Goal: Transaction & Acquisition: Purchase product/service

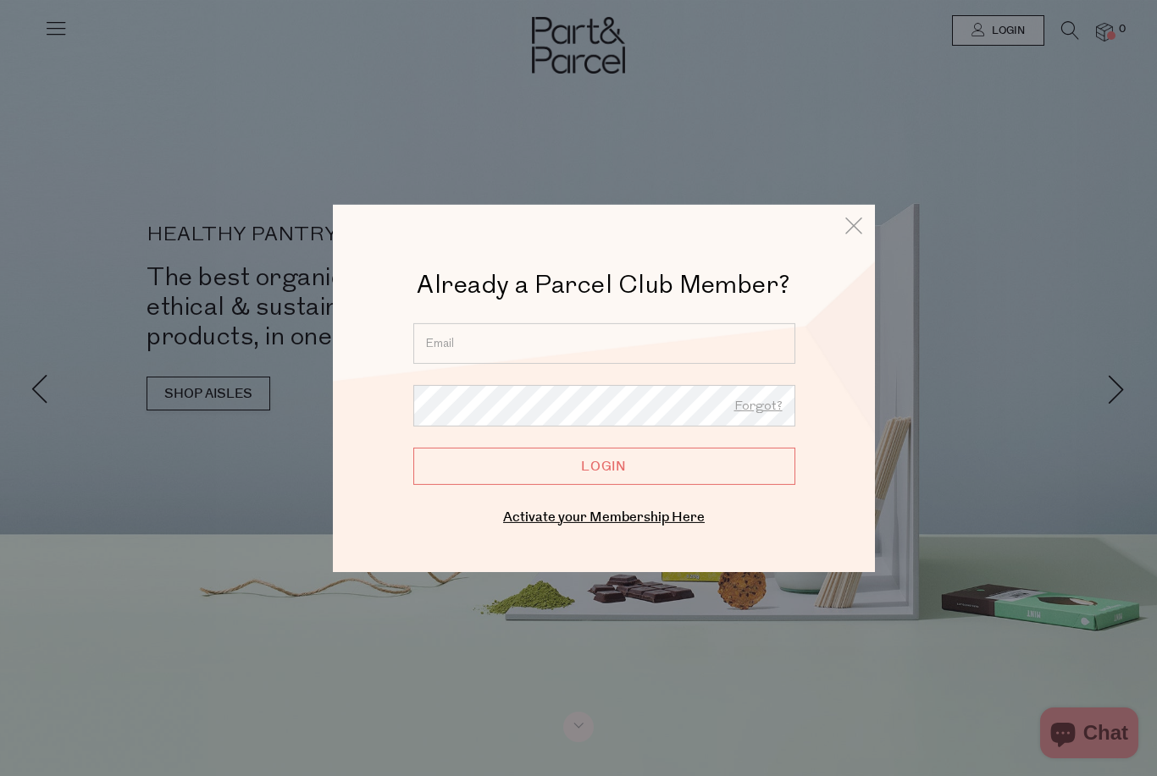
click at [505, 347] on input "email" at bounding box center [604, 343] width 382 height 41
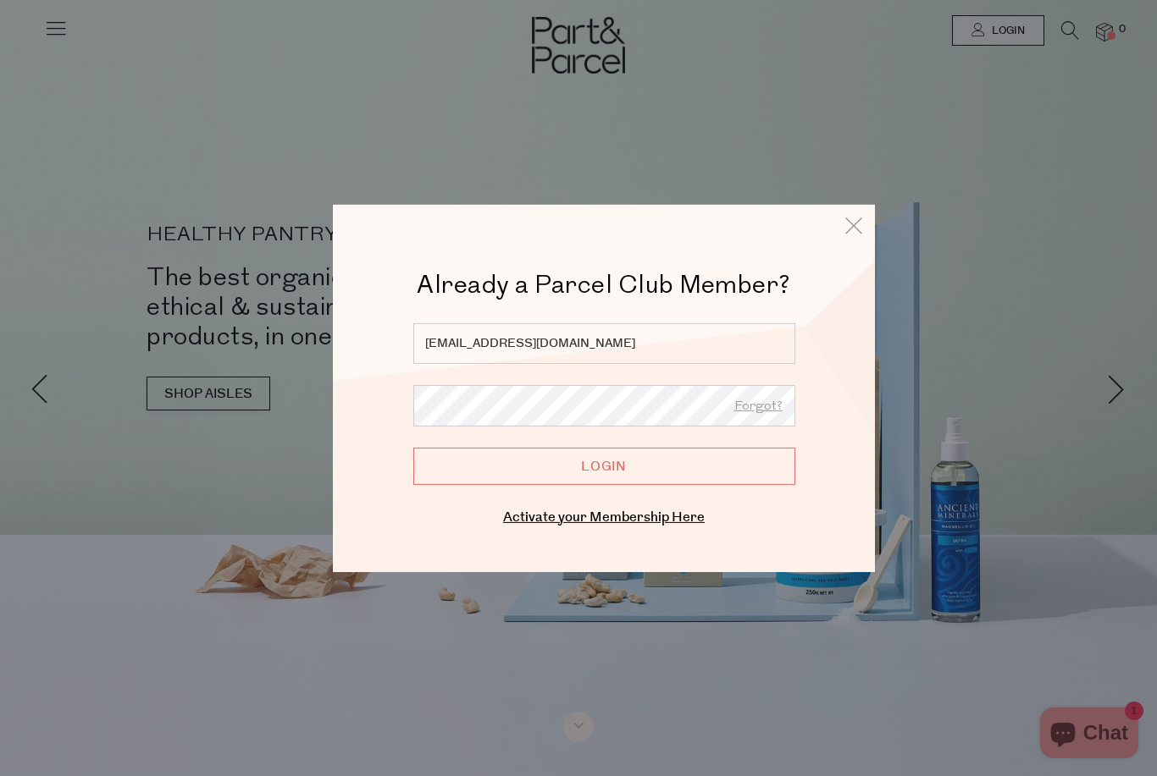
type input "mollyjones279@gmail.com"
click at [604, 467] on input "Login" at bounding box center [604, 465] width 382 height 37
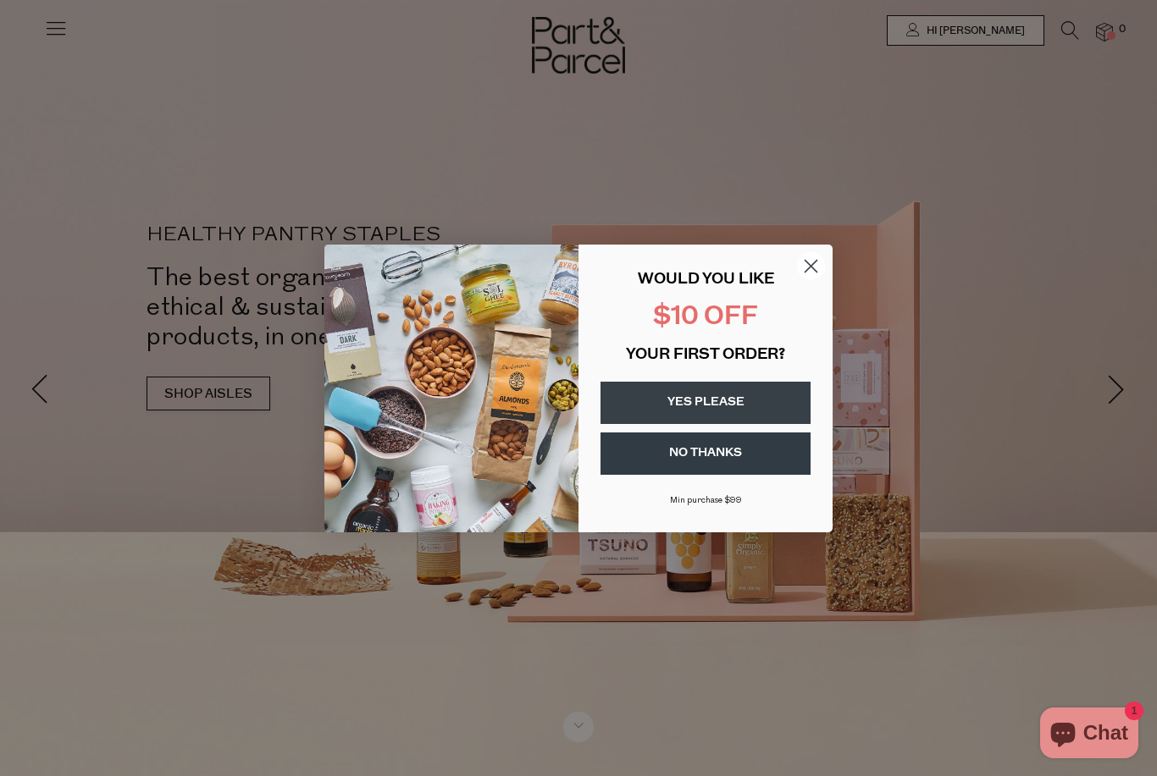
click at [811, 264] on circle "Close dialog" at bounding box center [811, 265] width 28 height 28
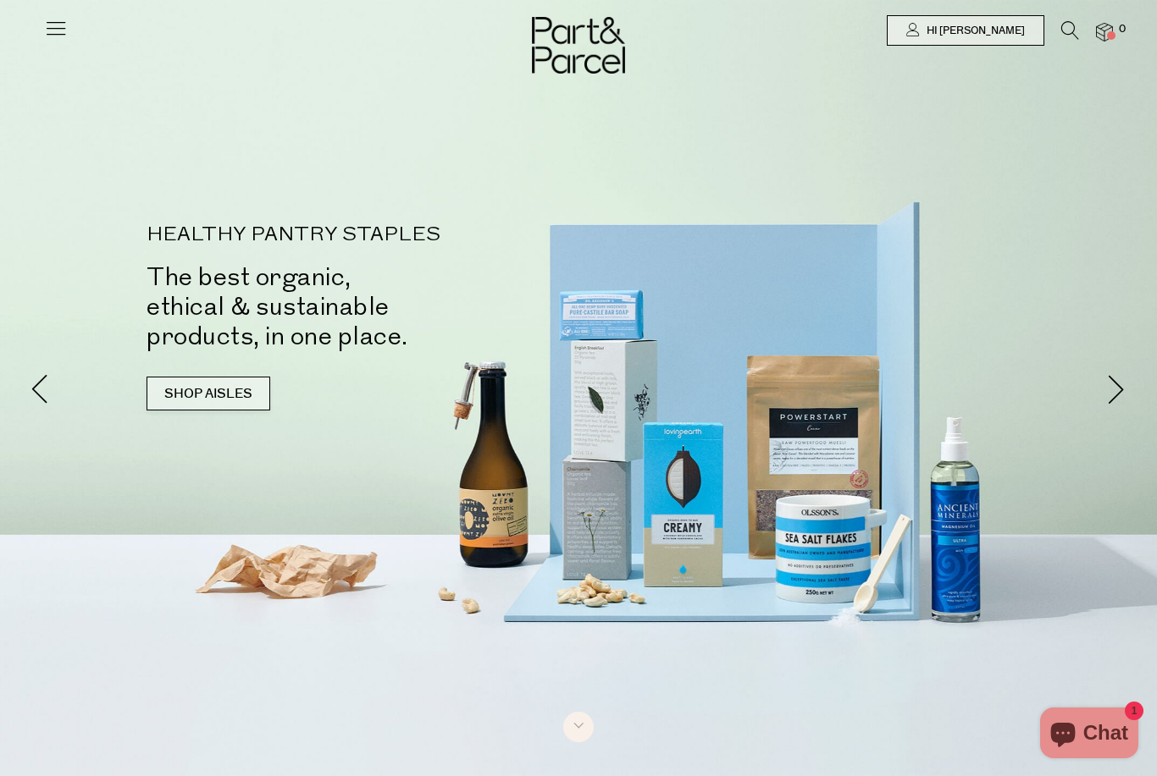
click at [146, 377] on link "SHOP AISLES" at bounding box center [208, 394] width 124 height 34
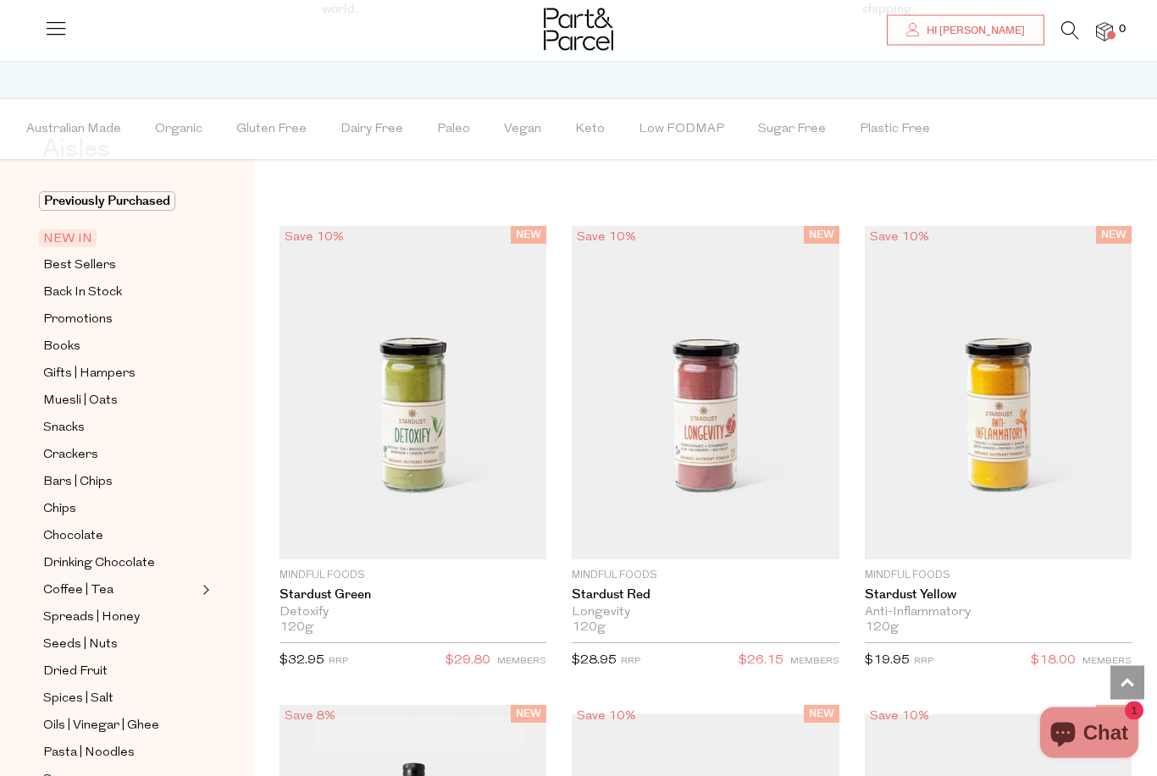
scroll to position [1030, 0]
click at [1079, 21] on icon at bounding box center [1070, 30] width 18 height 19
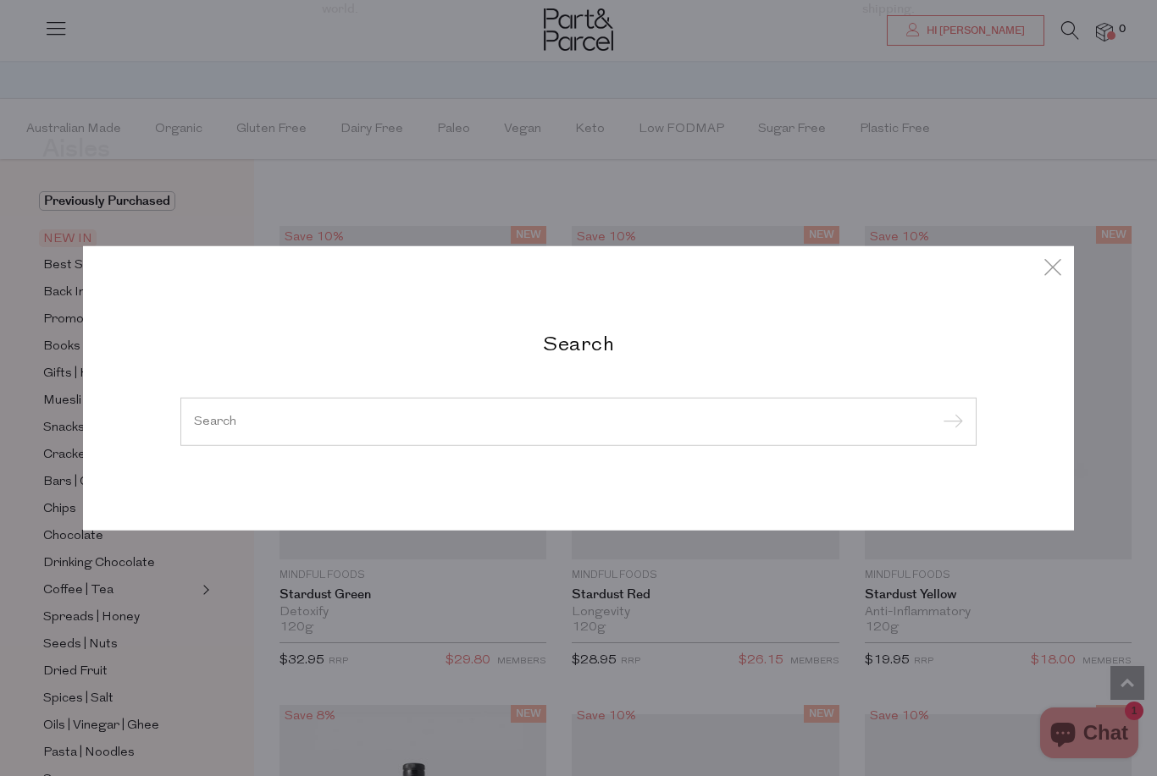
scroll to position [1029, 0]
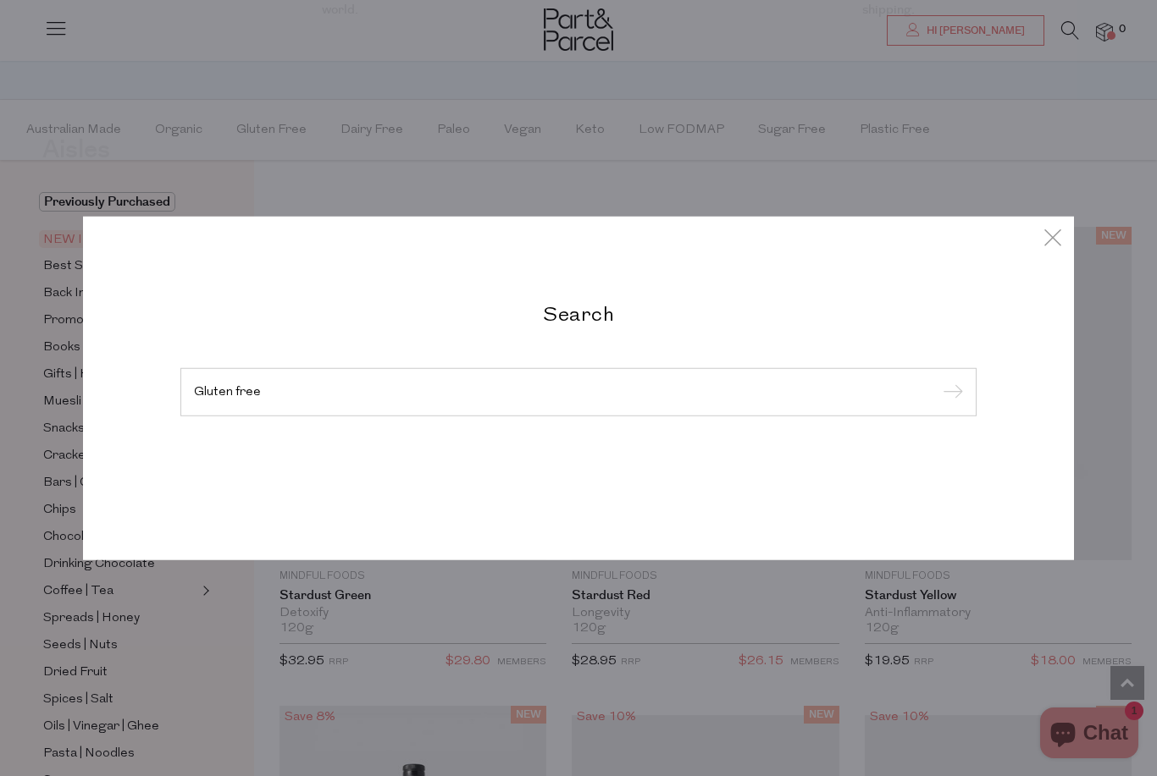
type input "Gluten free"
click at [949, 393] on input "submit" at bounding box center [949, 392] width 25 height 25
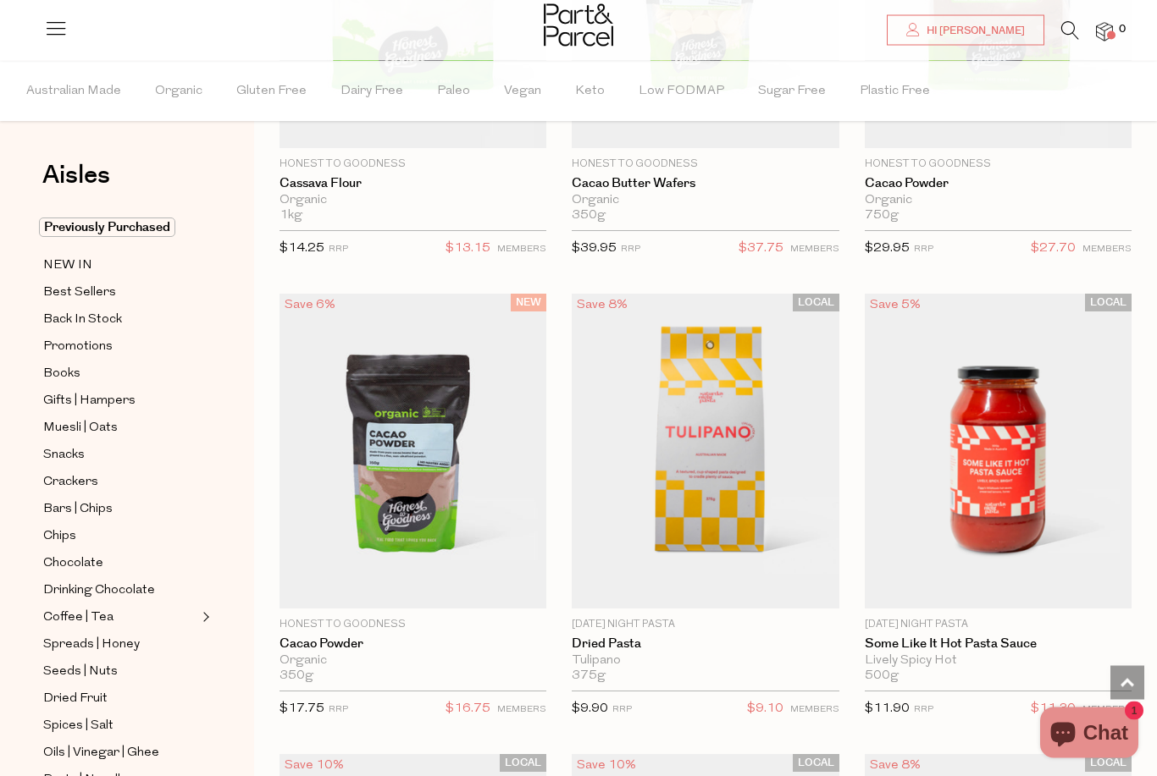
scroll to position [4539, 0]
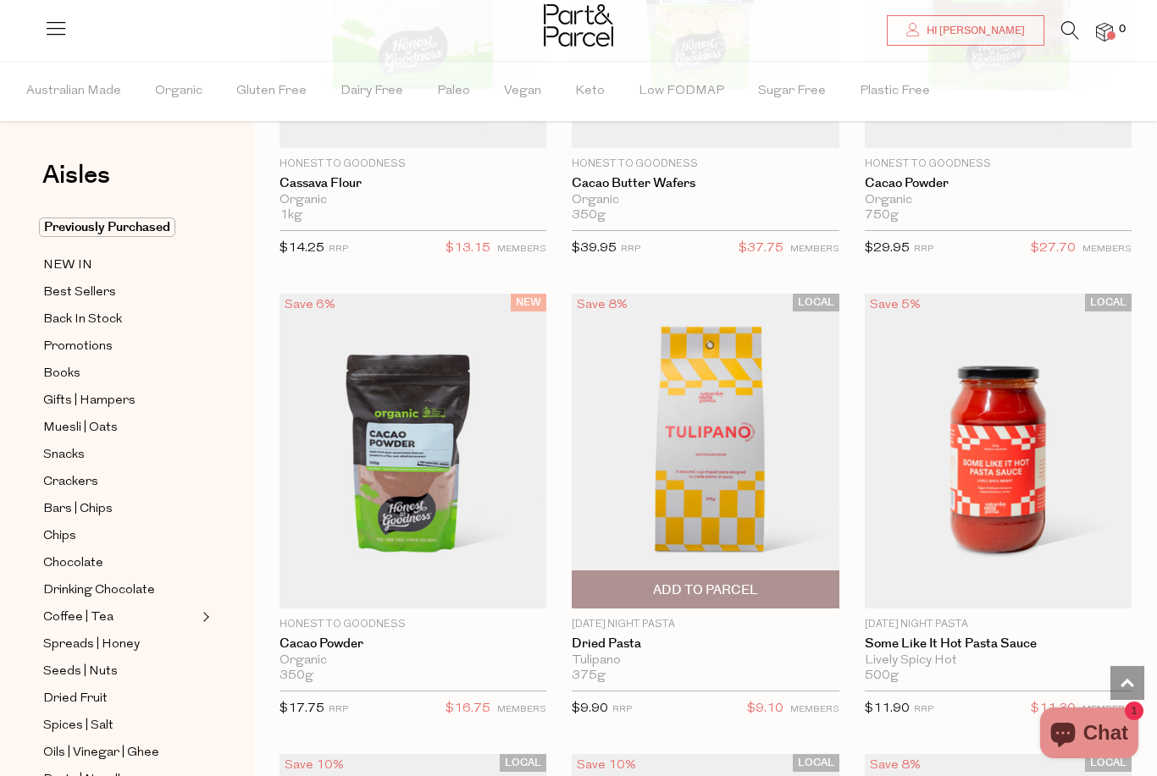
click at [714, 582] on span "Add To Parcel" at bounding box center [705, 591] width 105 height 18
click at [711, 493] on img at bounding box center [705, 451] width 267 height 315
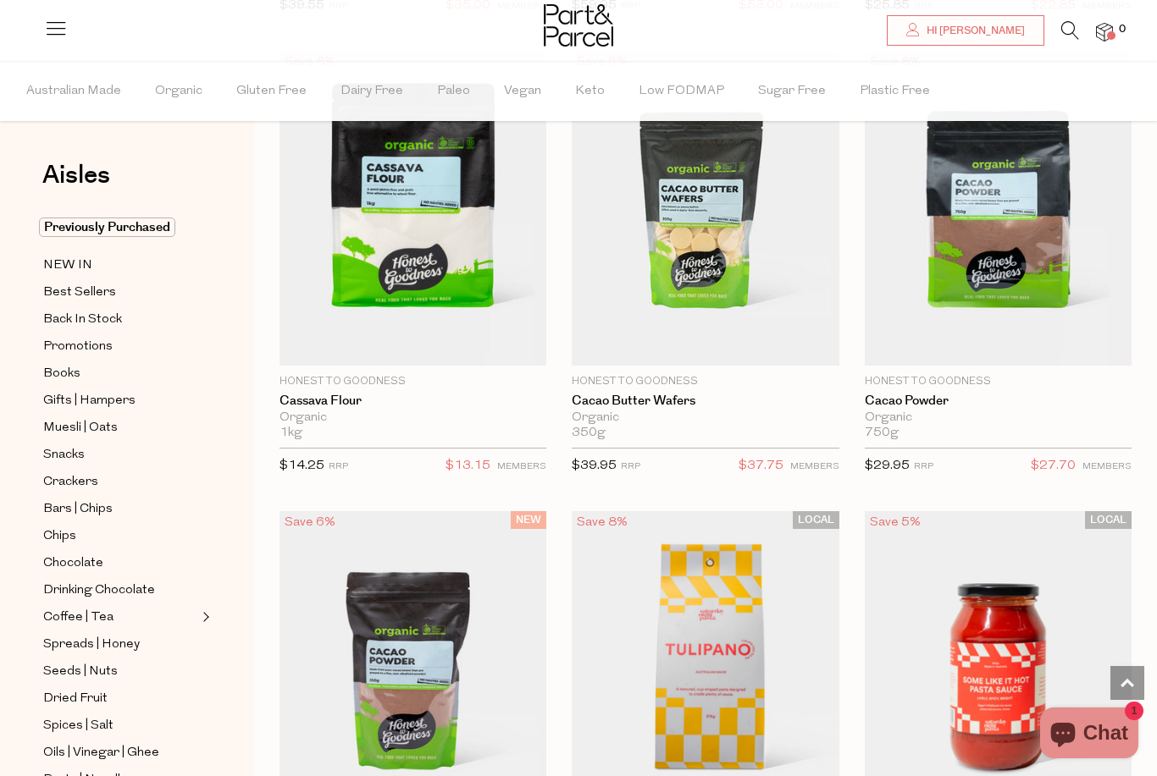
scroll to position [3988, 0]
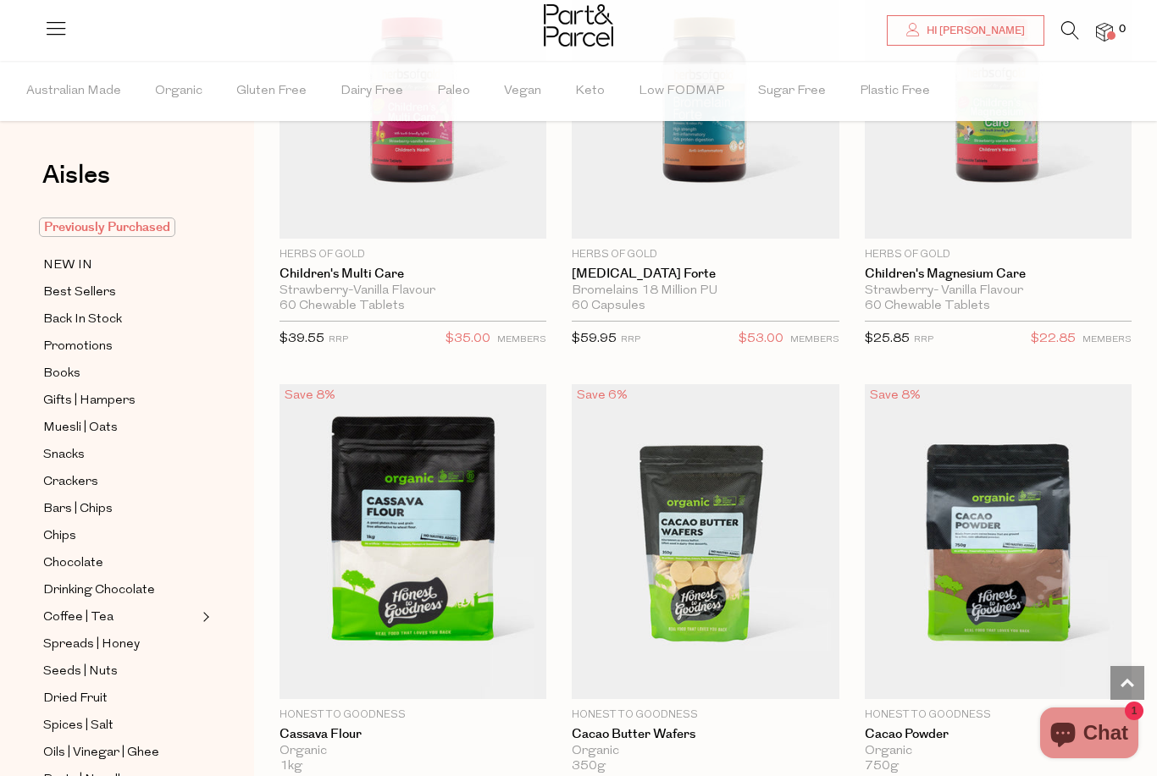
click at [53, 230] on span "Previously Purchased" at bounding box center [107, 227] width 136 height 19
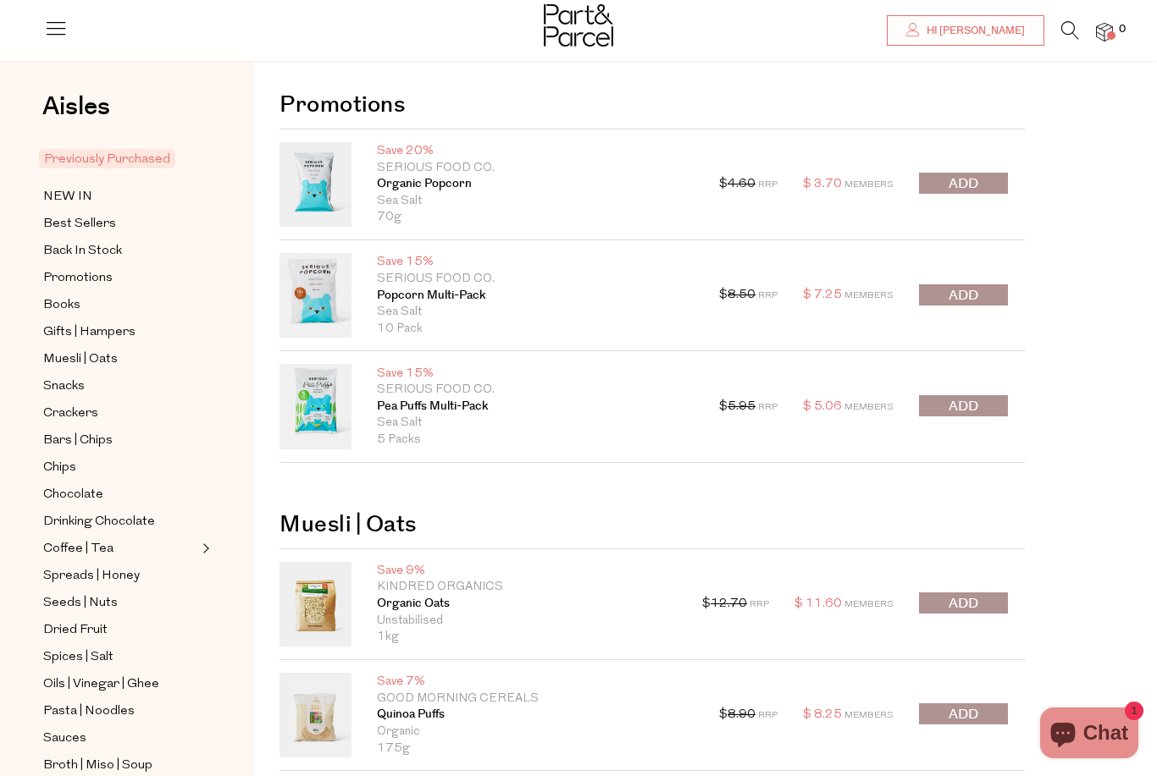
scroll to position [47, 0]
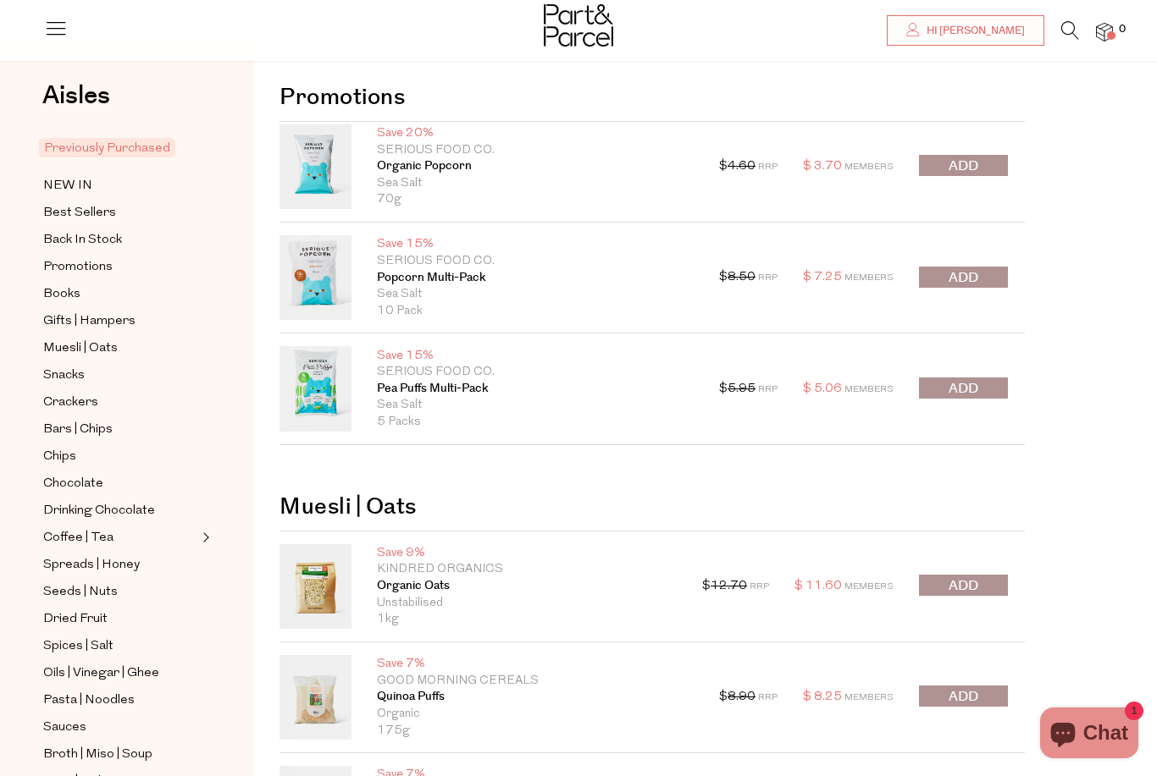
click at [959, 389] on span "submit" at bounding box center [963, 388] width 30 height 19
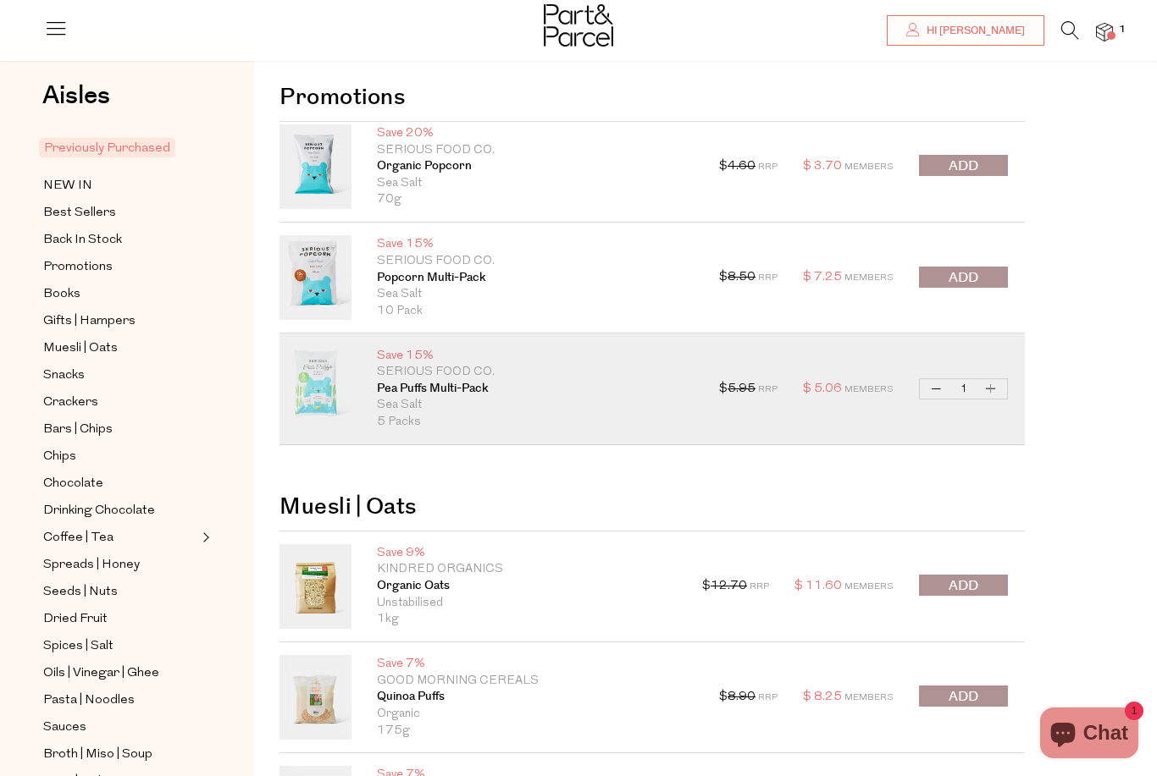
click at [998, 389] on button "Increase Pea Puffs Multi-Pack" at bounding box center [991, 388] width 20 height 19
type input "2"
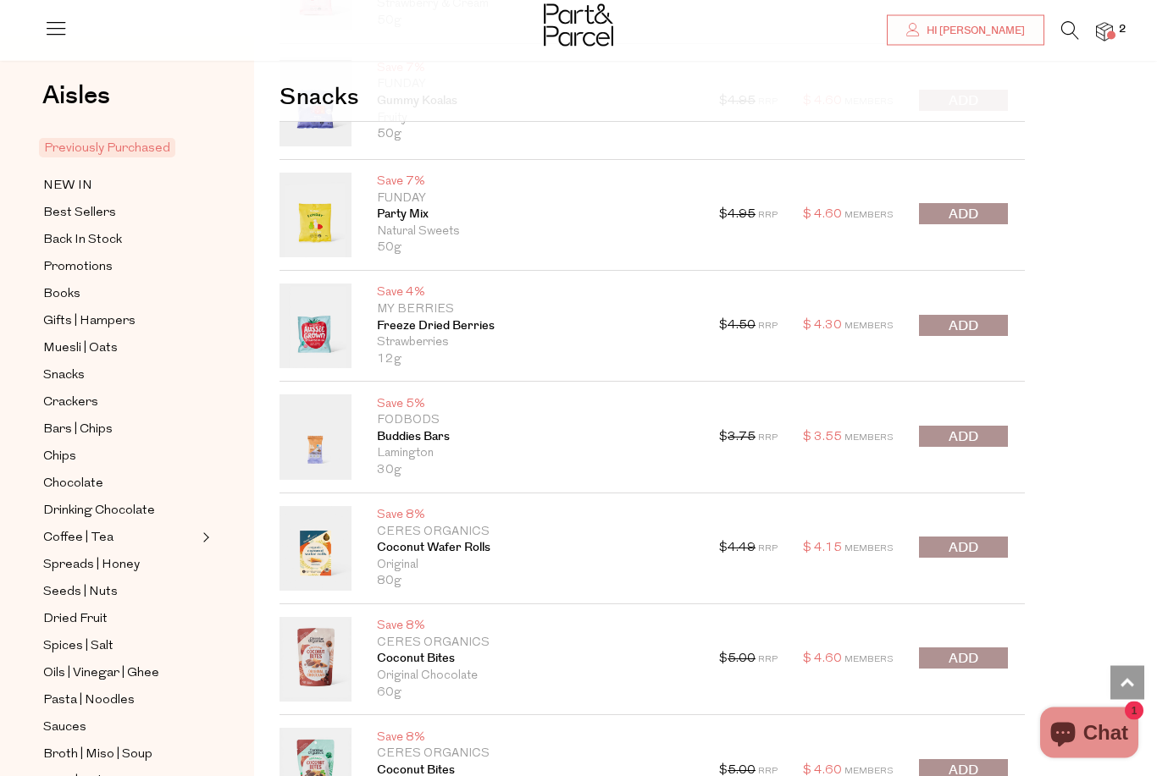
scroll to position [1400, 0]
click at [984, 550] on button "submit" at bounding box center [963, 546] width 89 height 21
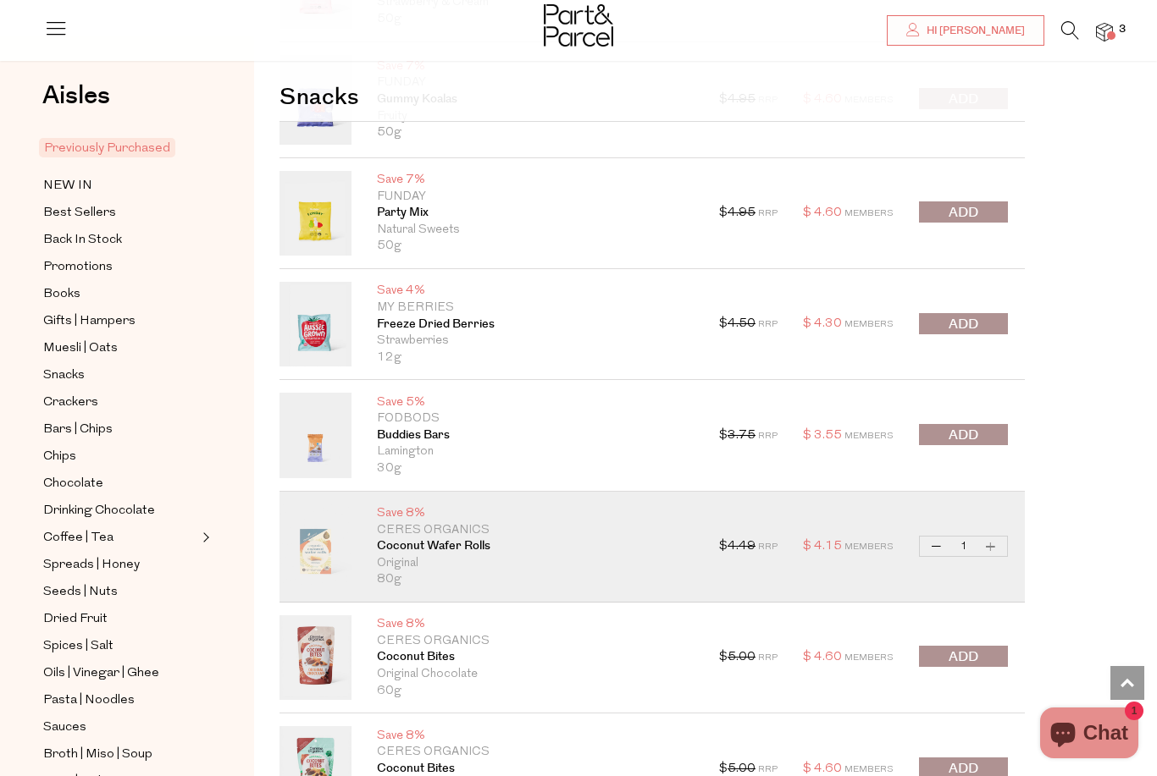
click at [991, 544] on button "Increase Coconut Wafer Rolls" at bounding box center [991, 546] width 20 height 19
type input "2"
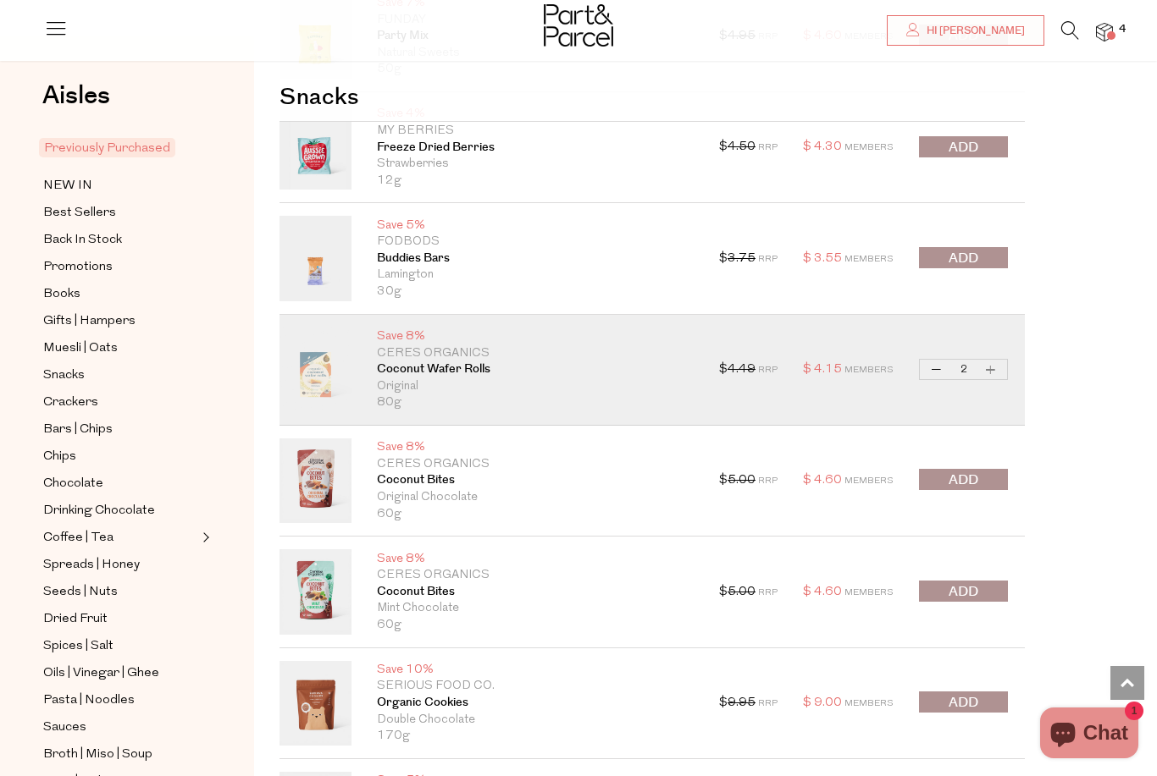
scroll to position [1585, 0]
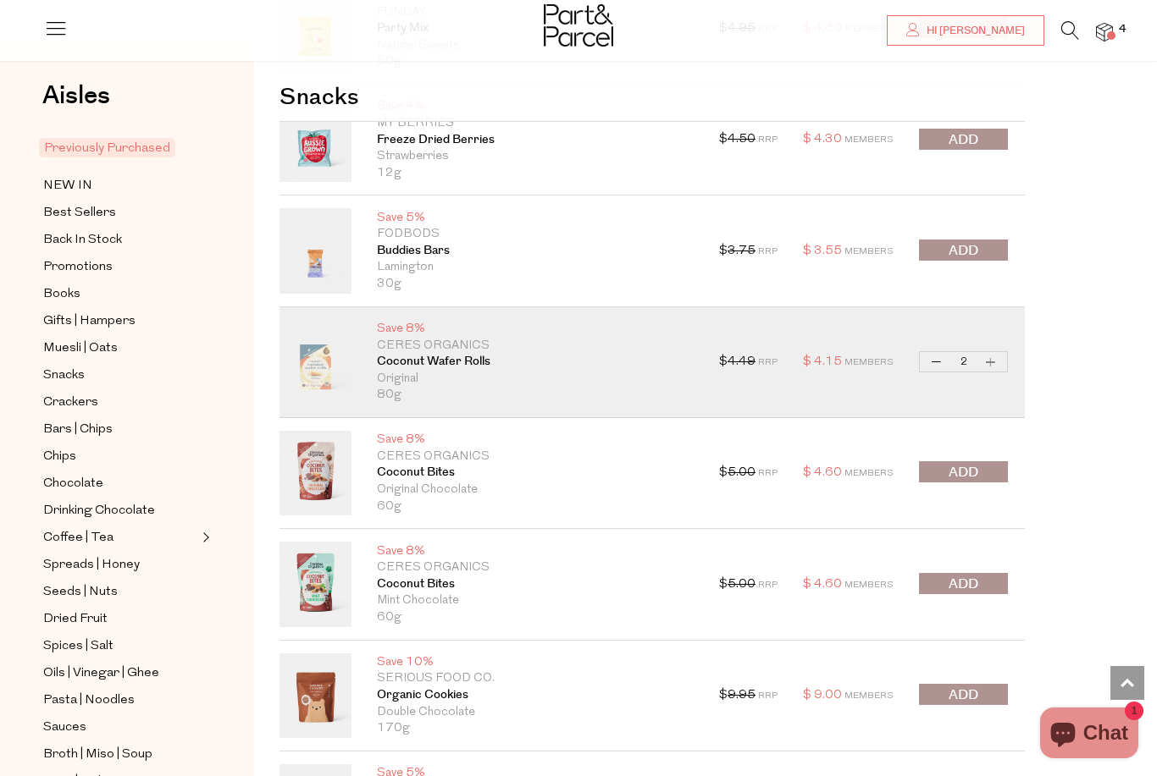
click at [972, 471] on span "submit" at bounding box center [963, 472] width 30 height 19
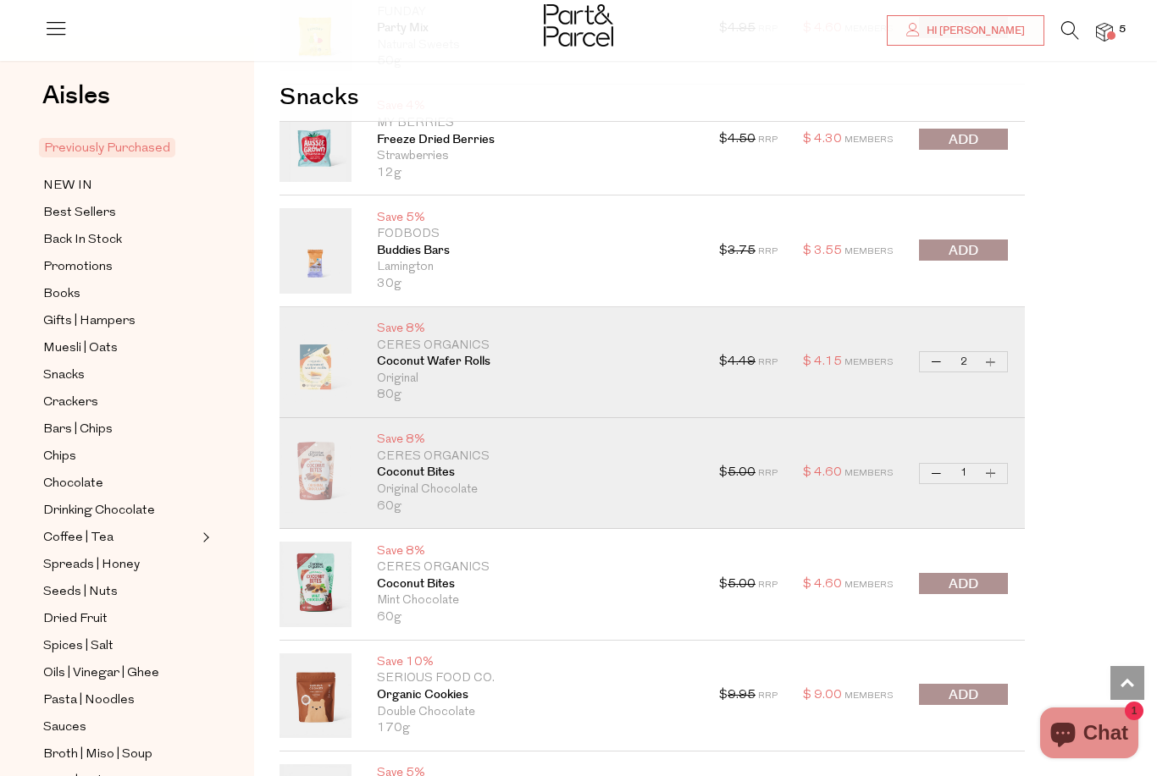
click at [997, 468] on button "Increase Coconut Bites" at bounding box center [991, 473] width 20 height 19
type input "2"
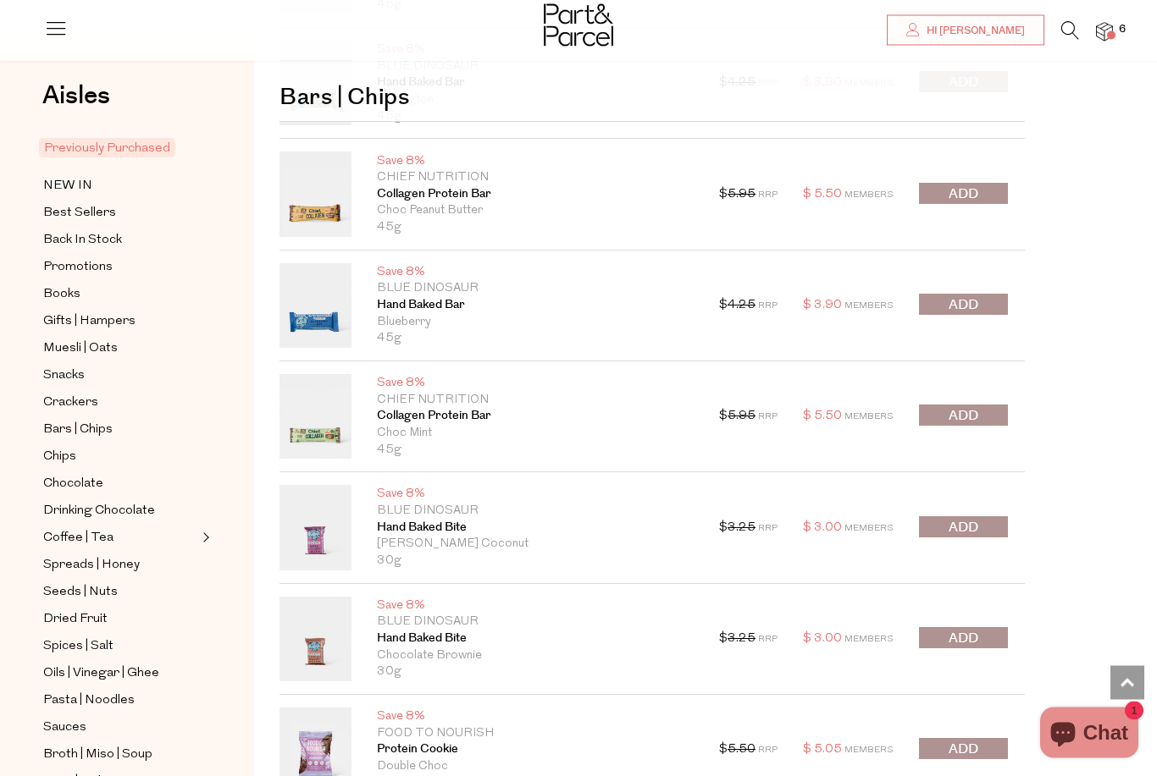
scroll to position [4483, 0]
click at [407, 631] on link "Hand Baked Bite" at bounding box center [535, 639] width 317 height 17
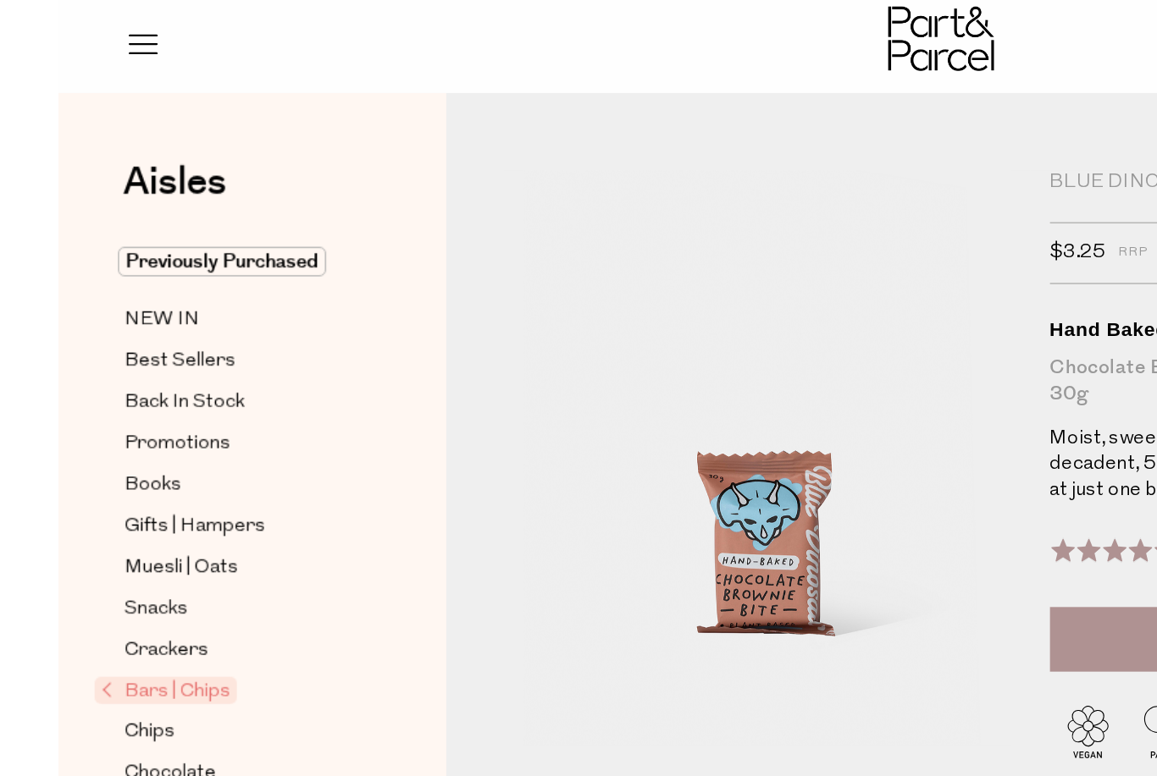
click at [141, 28] on div at bounding box center [578, 27] width 1157 height 55
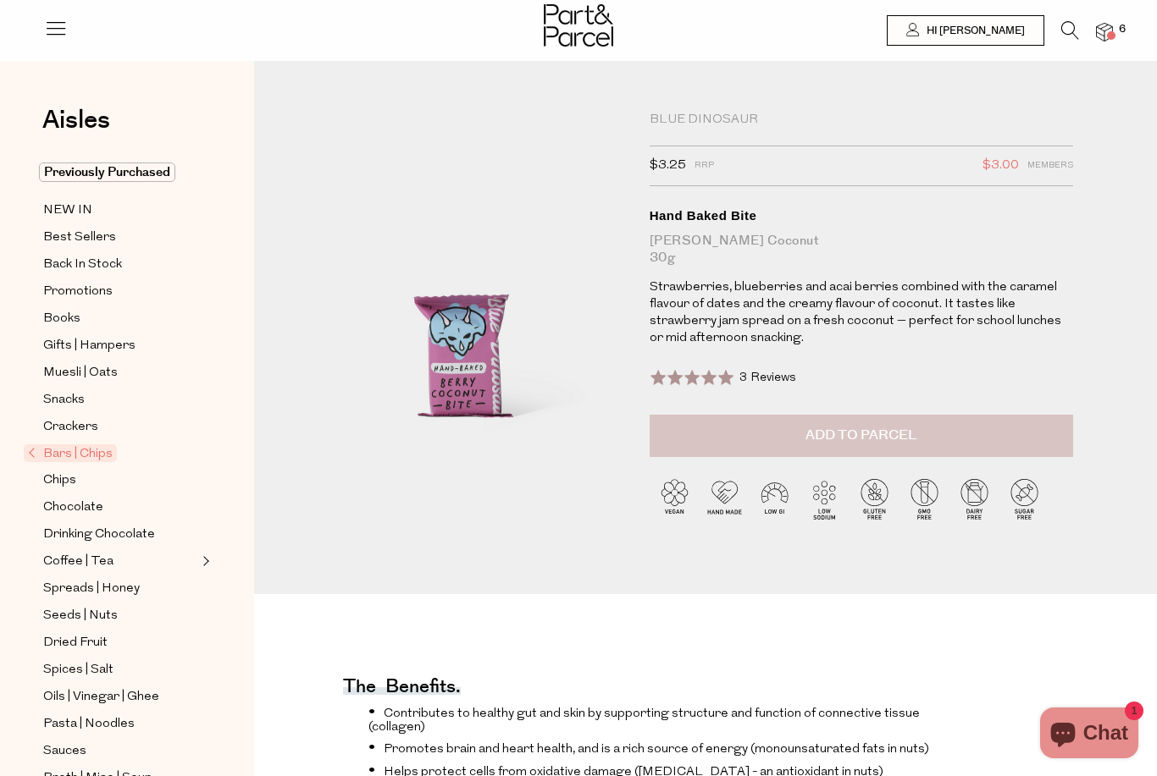
click at [893, 435] on span "Add to Parcel" at bounding box center [860, 435] width 111 height 19
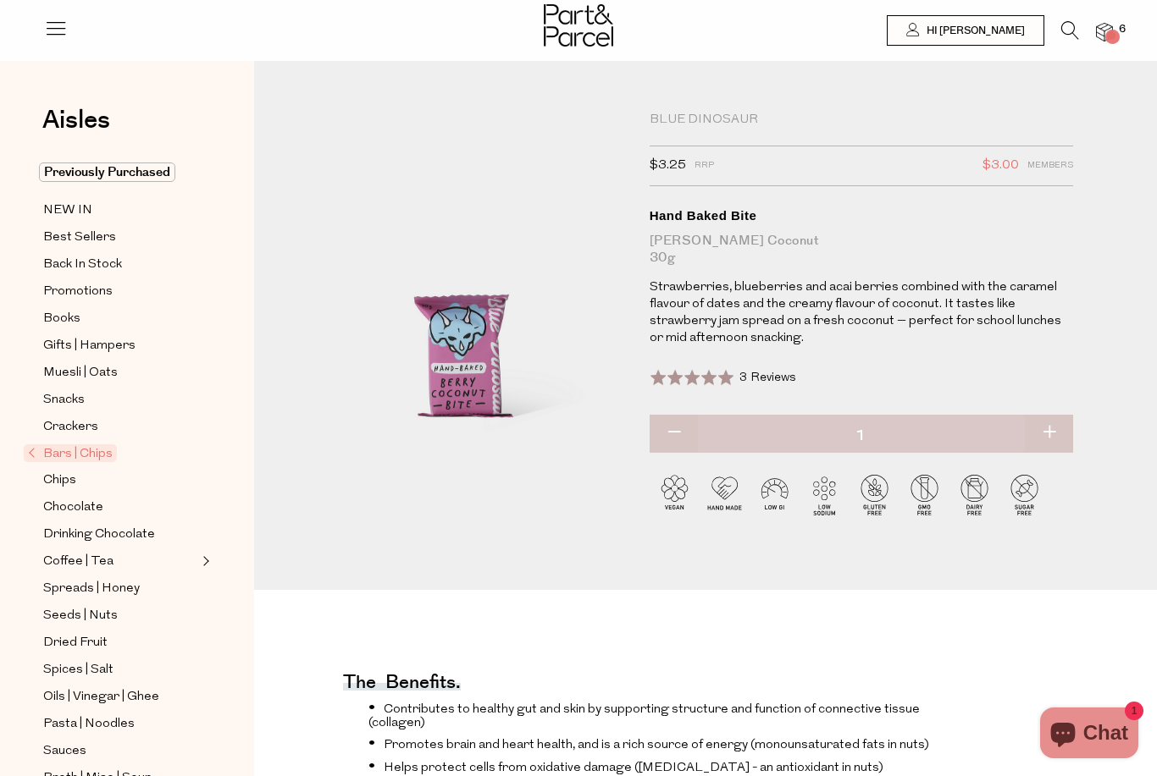
click at [1066, 434] on button "button" at bounding box center [1049, 433] width 48 height 37
click at [1055, 429] on button "button" at bounding box center [1049, 433] width 48 height 37
type input "3"
type input "2"
click at [1066, 372] on div "Rated 5.0 out of 5 3 Reviews Based on 3 reviews Click to go to reviews" at bounding box center [860, 387] width 423 height 55
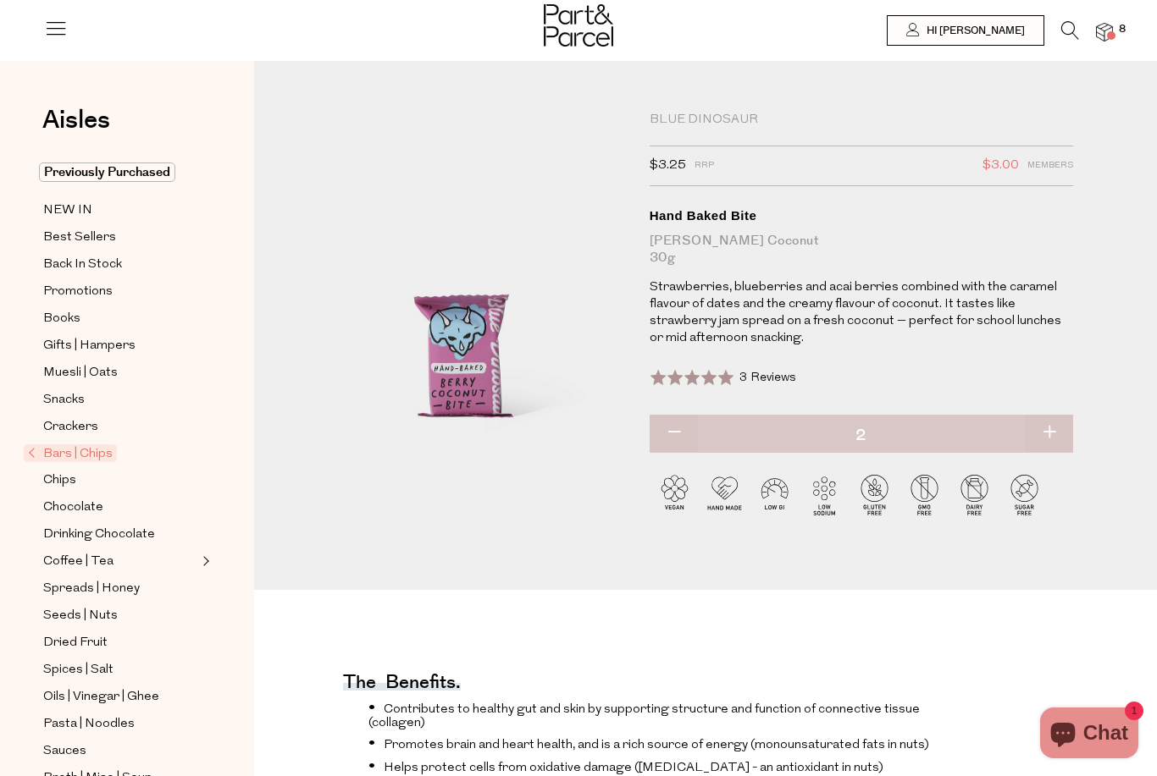
click at [1042, 427] on button "button" at bounding box center [1049, 433] width 48 height 37
type input "3"
click at [1051, 428] on button "button" at bounding box center [1049, 433] width 48 height 37
type input "4"
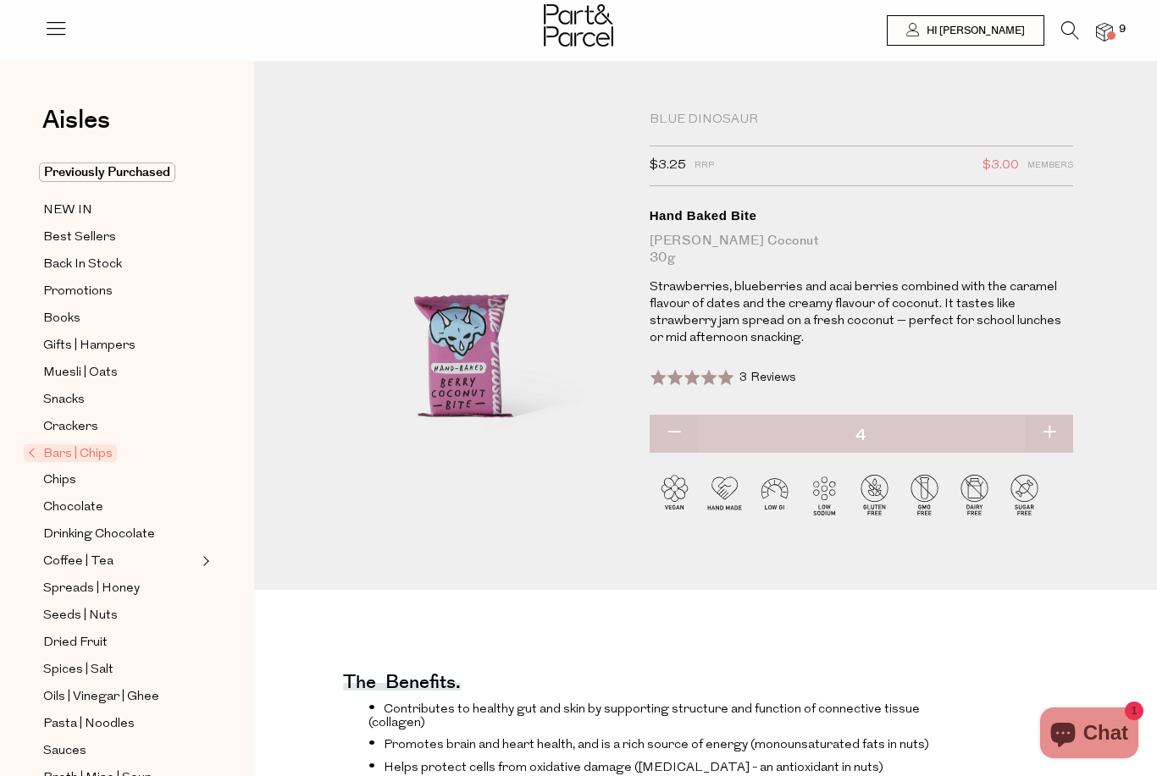
type input "4"
click at [101, 177] on span "Previously Purchased" at bounding box center [107, 172] width 136 height 19
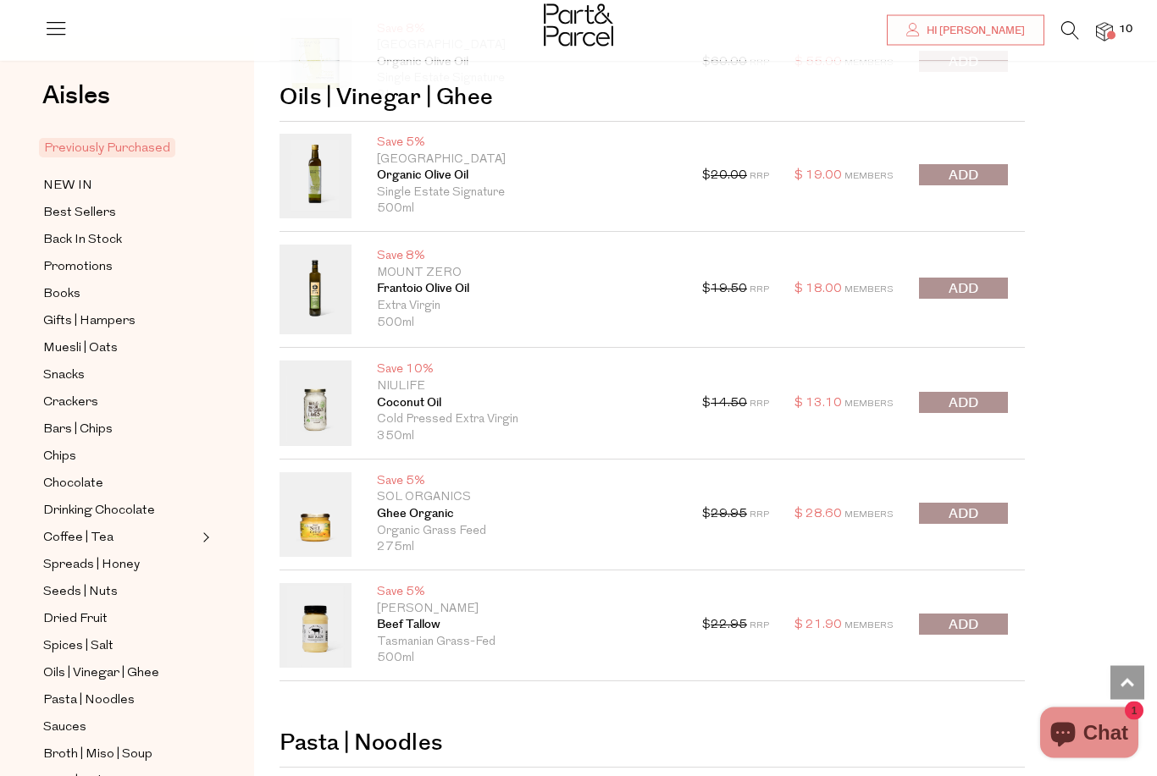
scroll to position [8451, 0]
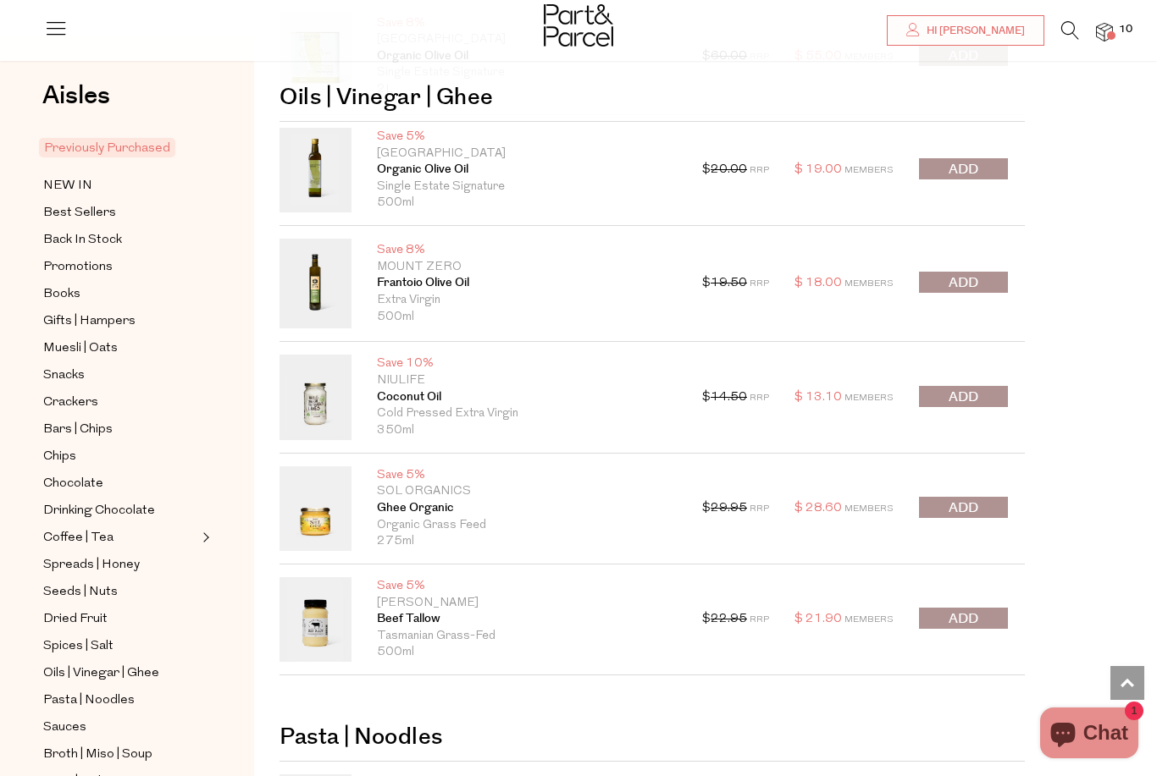
click at [989, 390] on button "submit" at bounding box center [963, 396] width 89 height 21
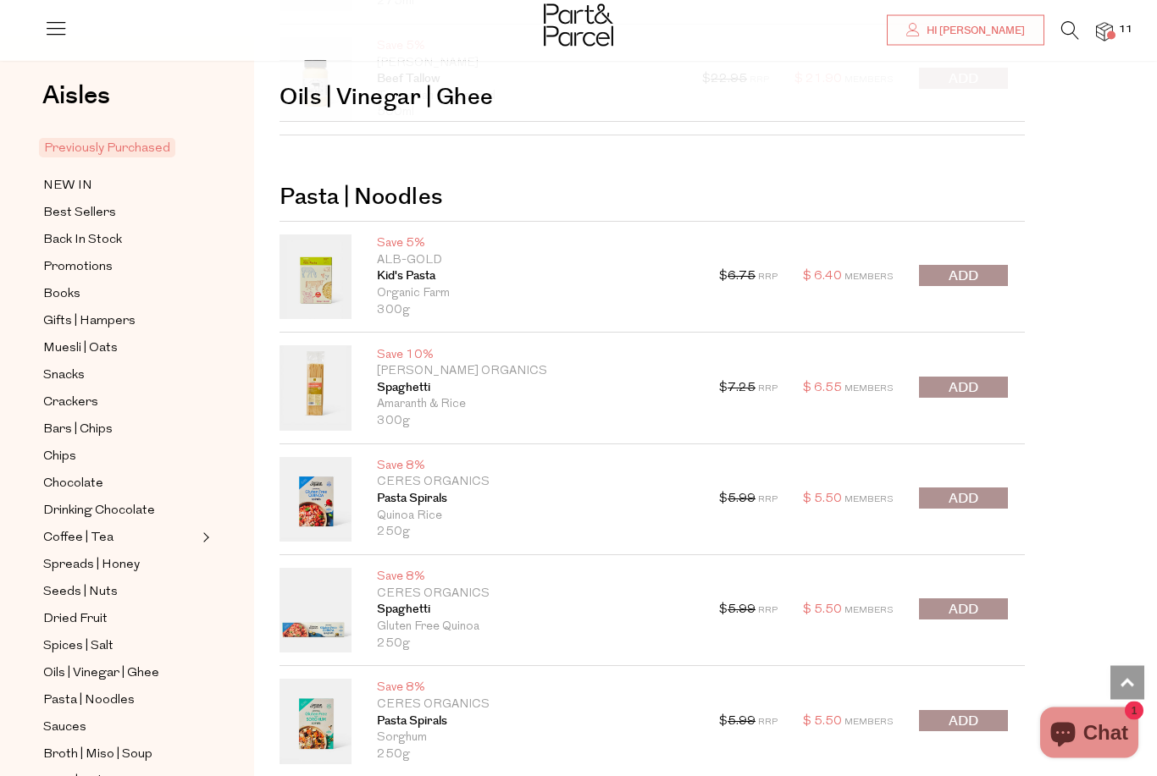
scroll to position [8991, 0]
click at [964, 378] on span "submit" at bounding box center [963, 387] width 30 height 19
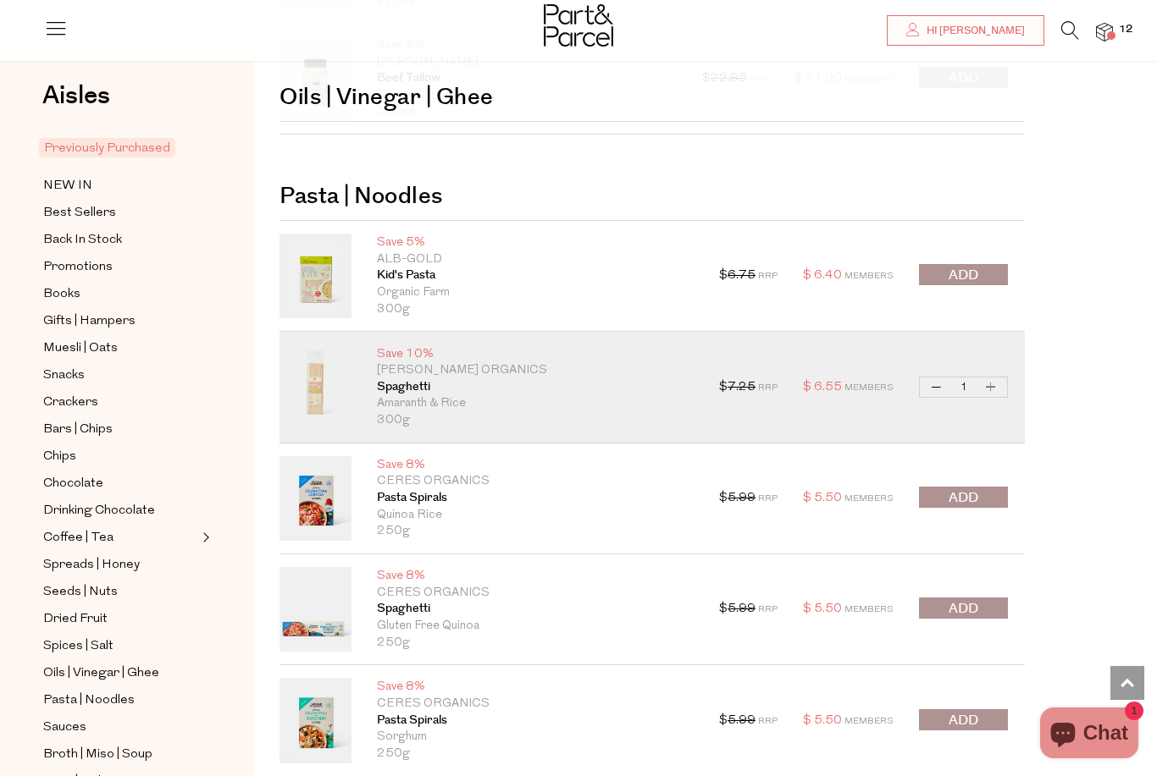
click at [996, 378] on button "Increase Spaghetti" at bounding box center [991, 387] width 20 height 19
type input "2"
click at [987, 378] on button "Increase Spaghetti" at bounding box center [991, 387] width 20 height 19
type input "3"
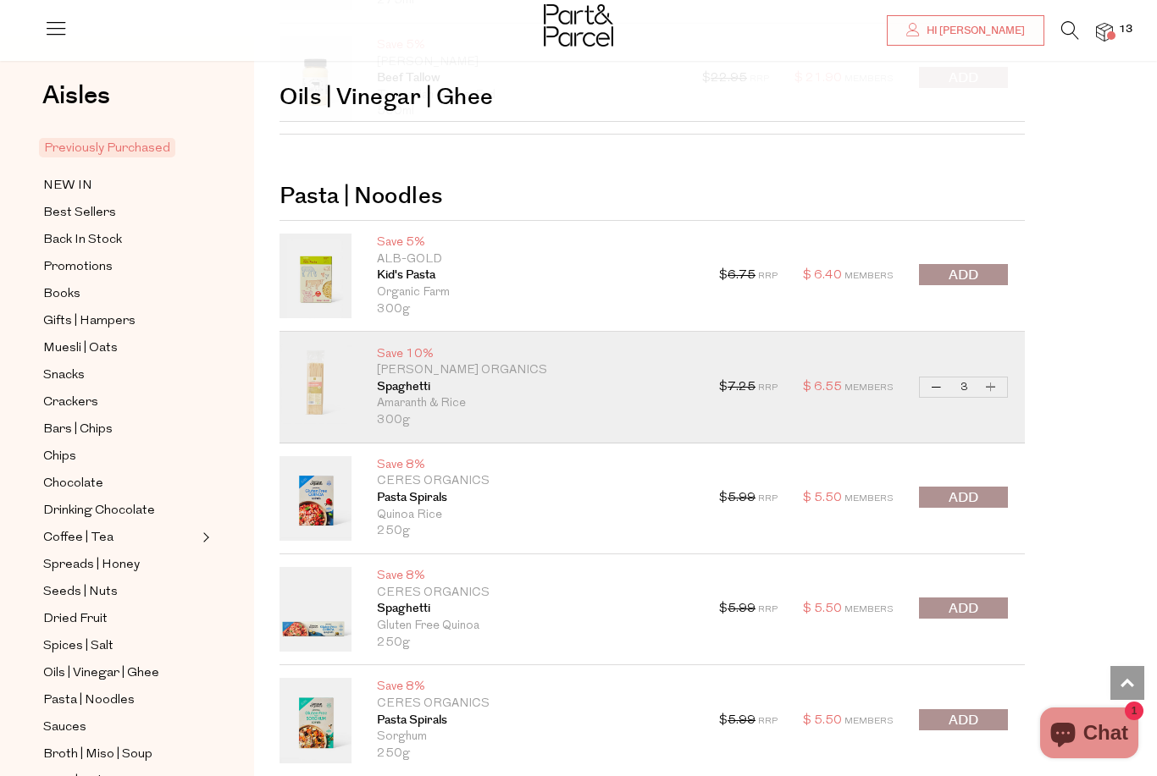
type input "3"
click at [988, 378] on button "Increase Spaghetti" at bounding box center [991, 387] width 20 height 19
type input "4"
click at [995, 378] on button "Increase Spaghetti" at bounding box center [991, 387] width 20 height 19
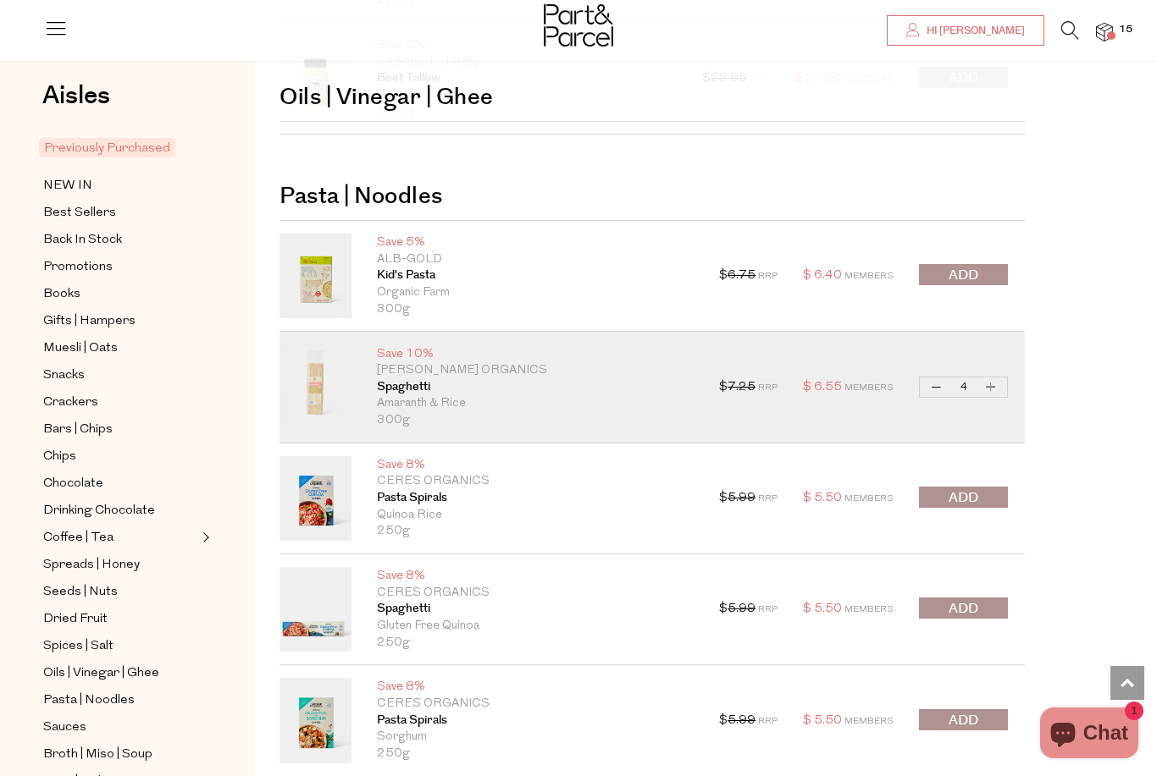
type input "5"
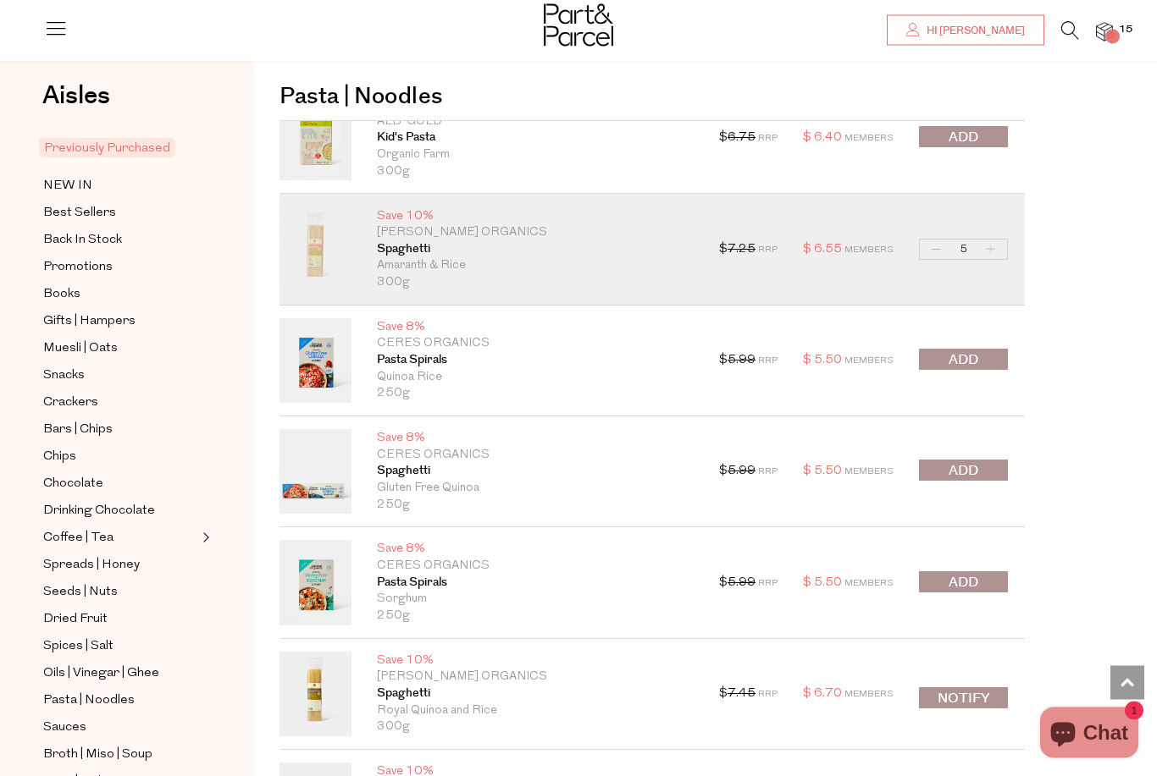
scroll to position [9130, 0]
click at [947, 354] on button "submit" at bounding box center [963, 359] width 89 height 21
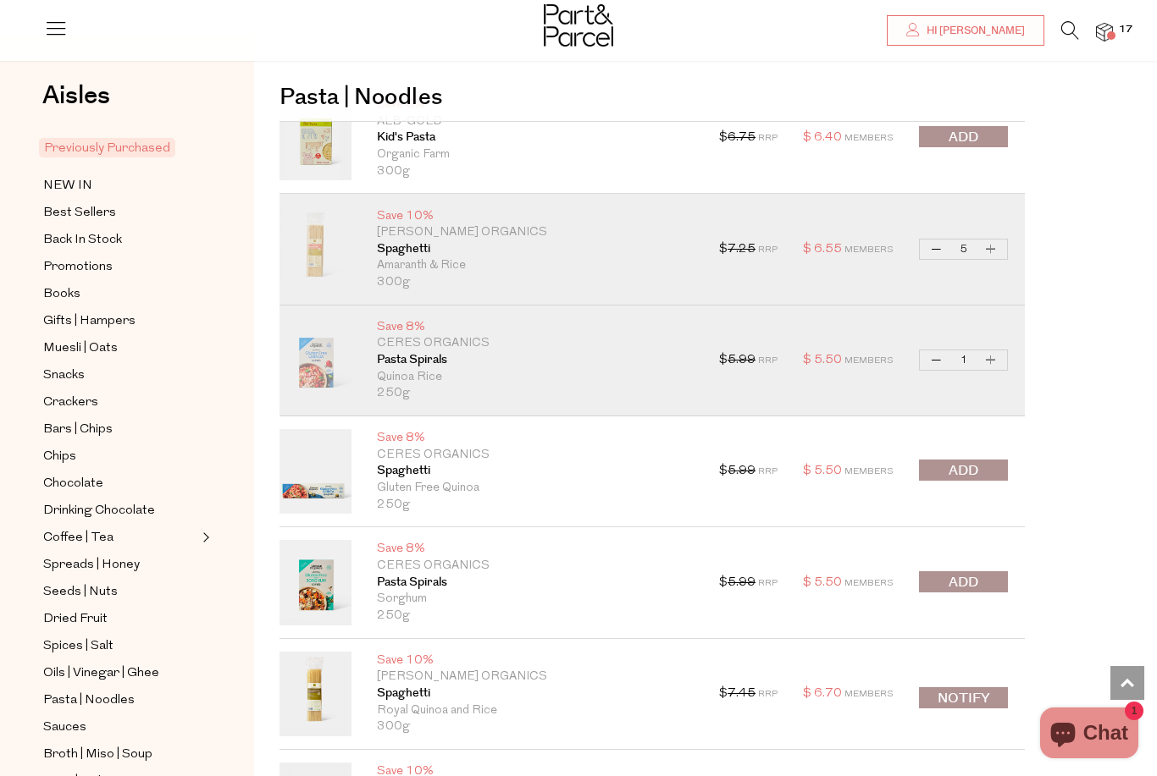
click at [993, 351] on button "Increase Pasta Spirals" at bounding box center [991, 360] width 20 height 19
type input "2"
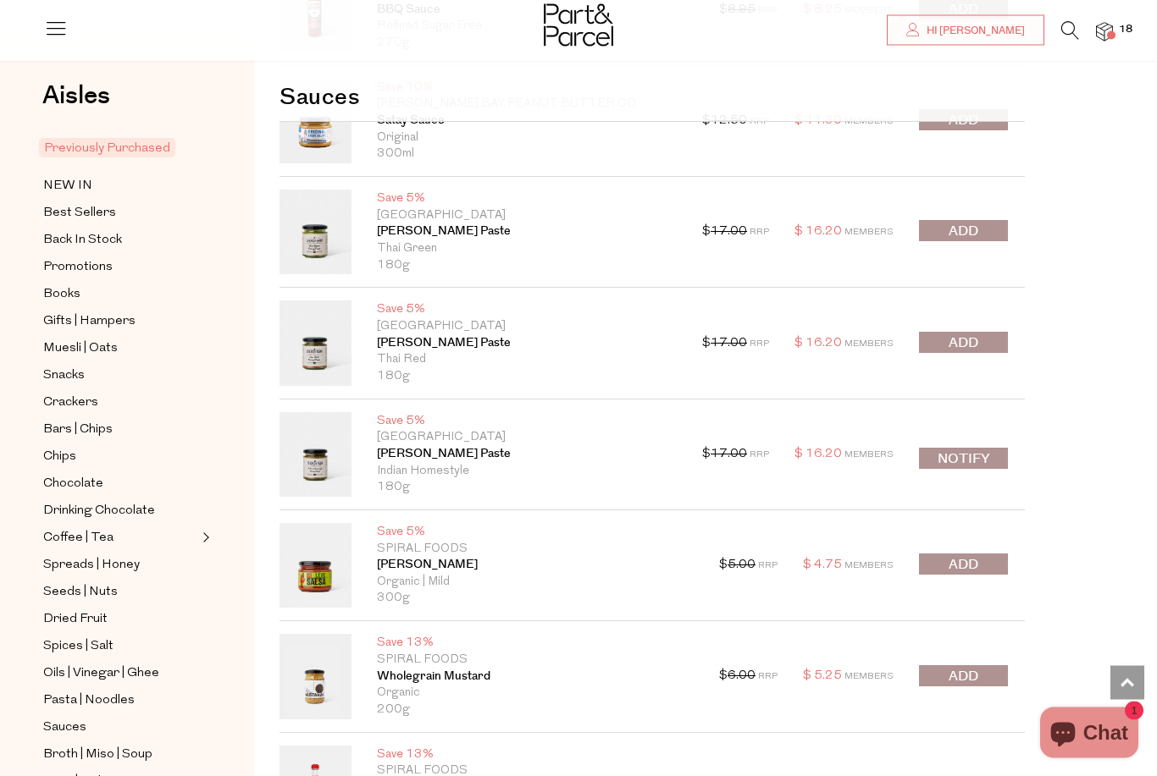
scroll to position [11013, 0]
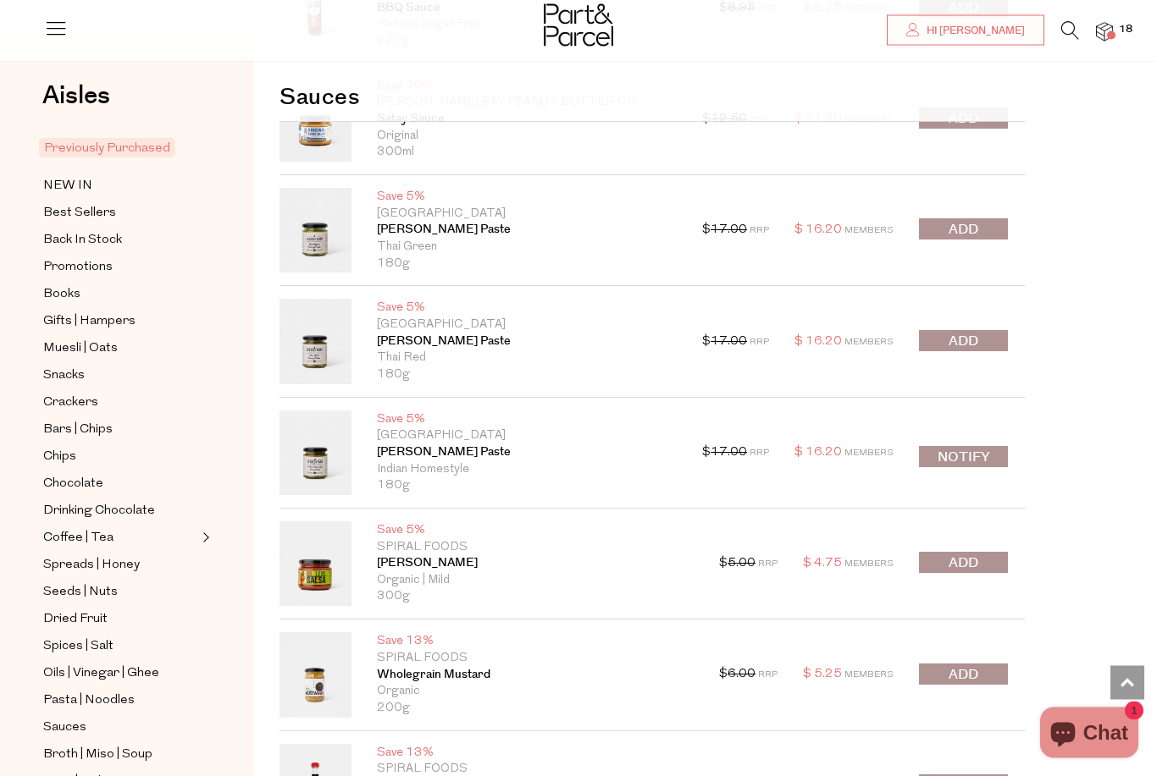
click at [949, 555] on span "submit" at bounding box center [963, 564] width 30 height 19
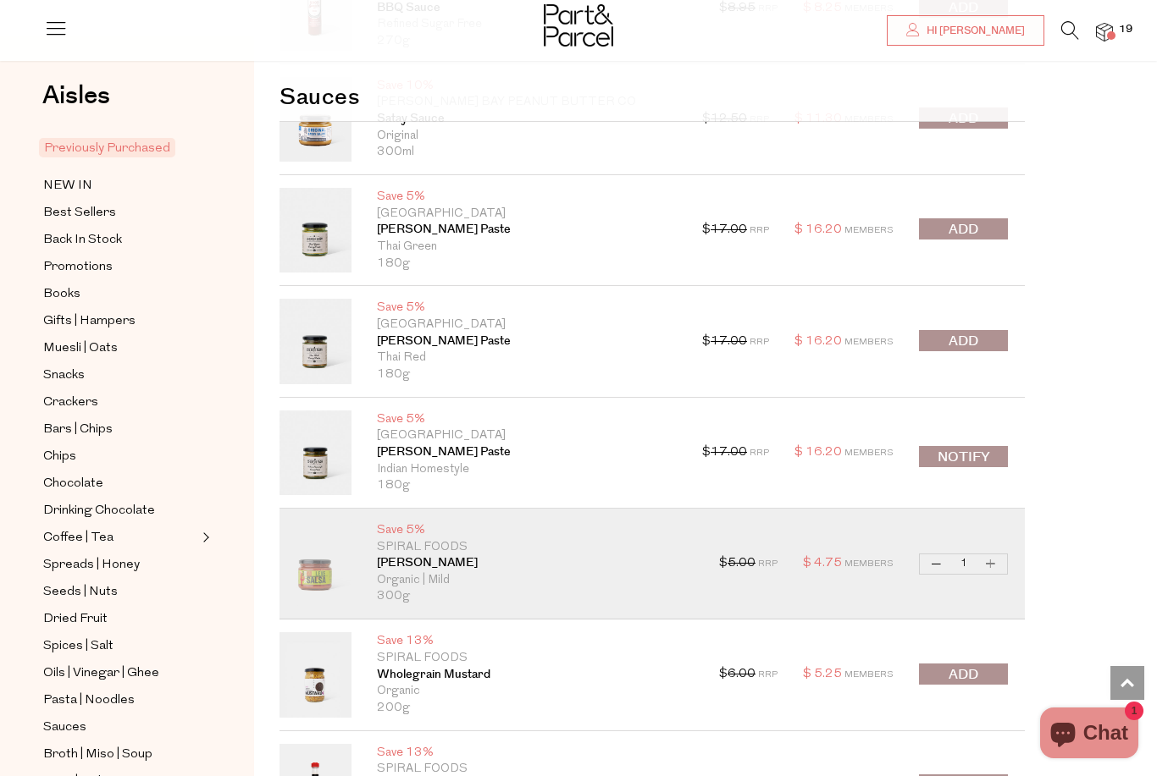
click at [970, 332] on span "submit" at bounding box center [963, 341] width 30 height 19
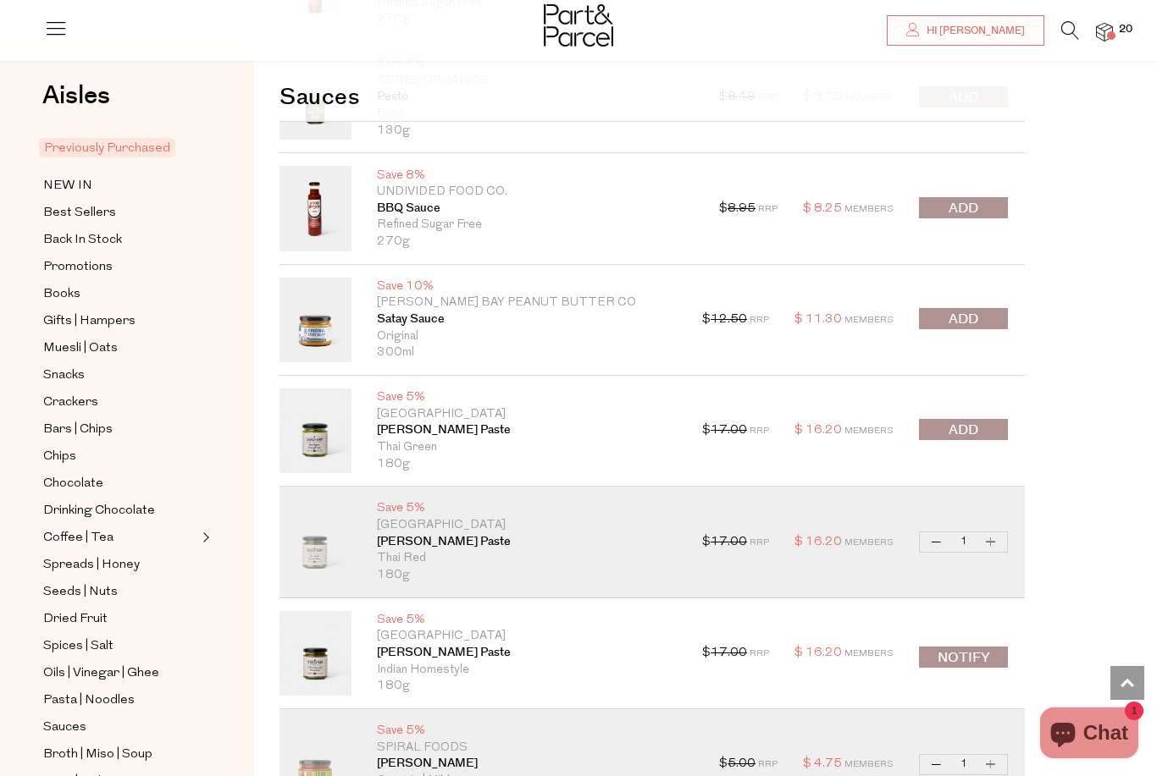
scroll to position [10813, 0]
click at [953, 312] on span "submit" at bounding box center [963, 320] width 30 height 19
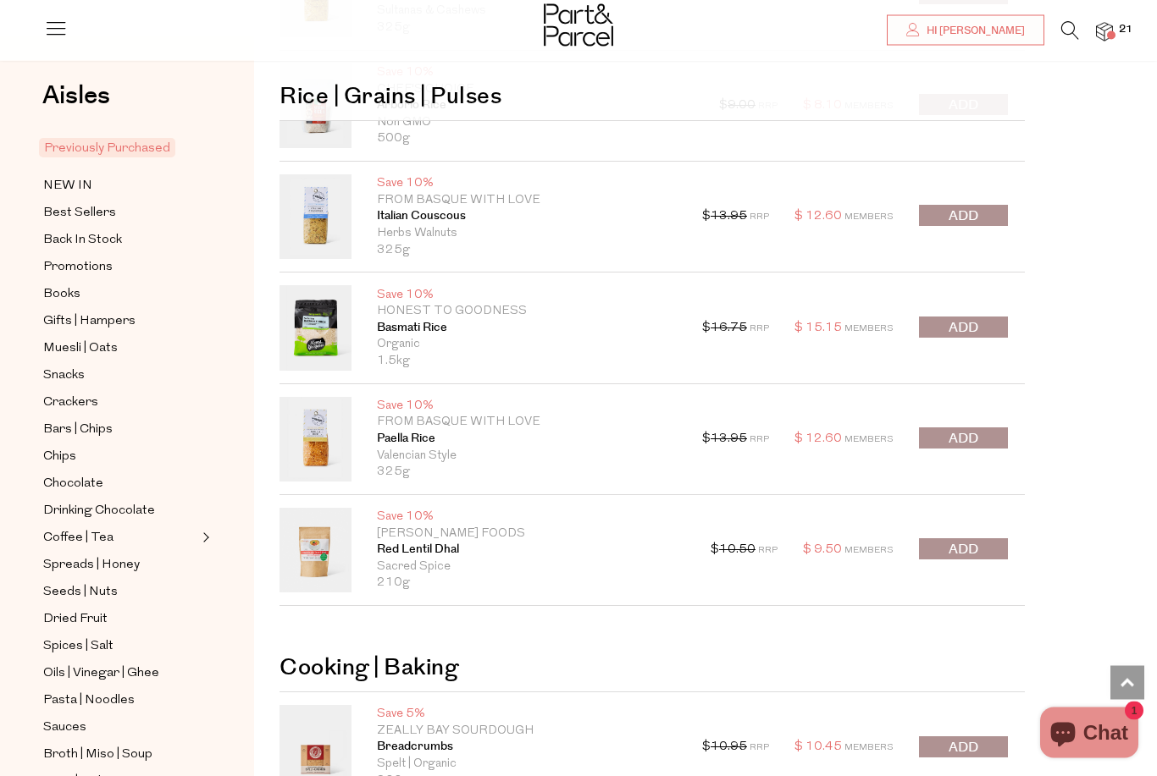
scroll to position [13521, 0]
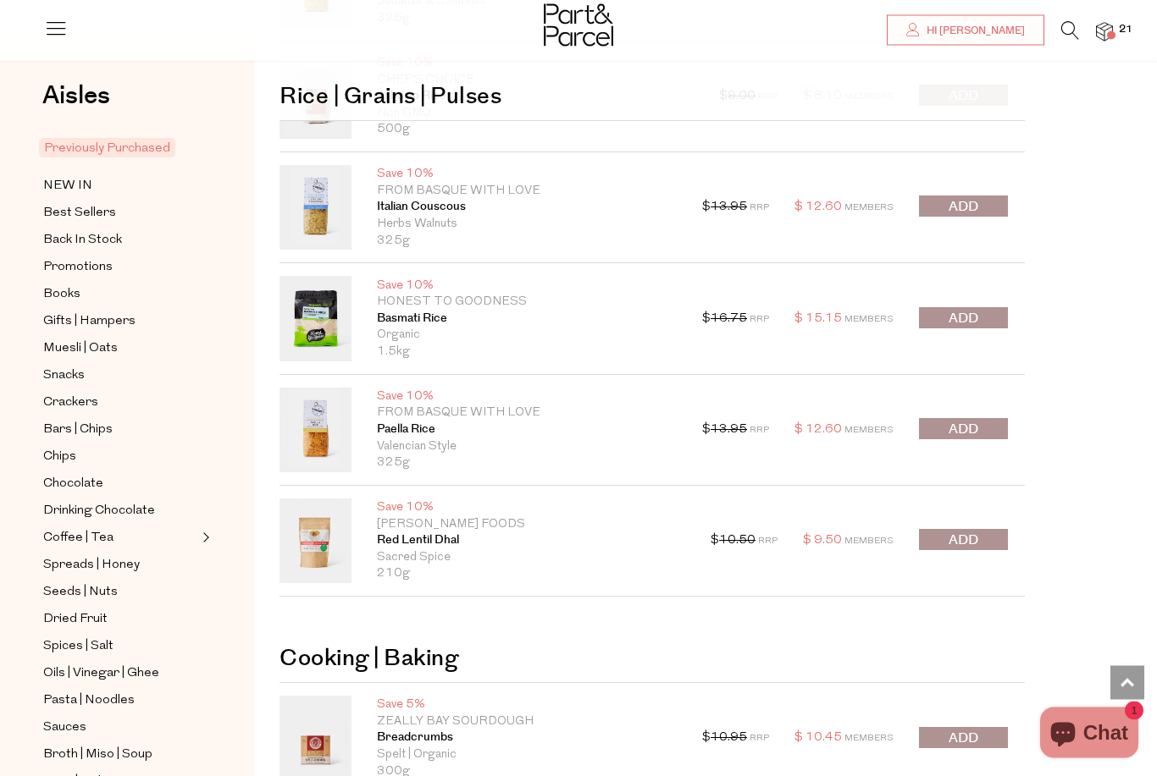
click at [979, 308] on button "submit" at bounding box center [963, 318] width 89 height 21
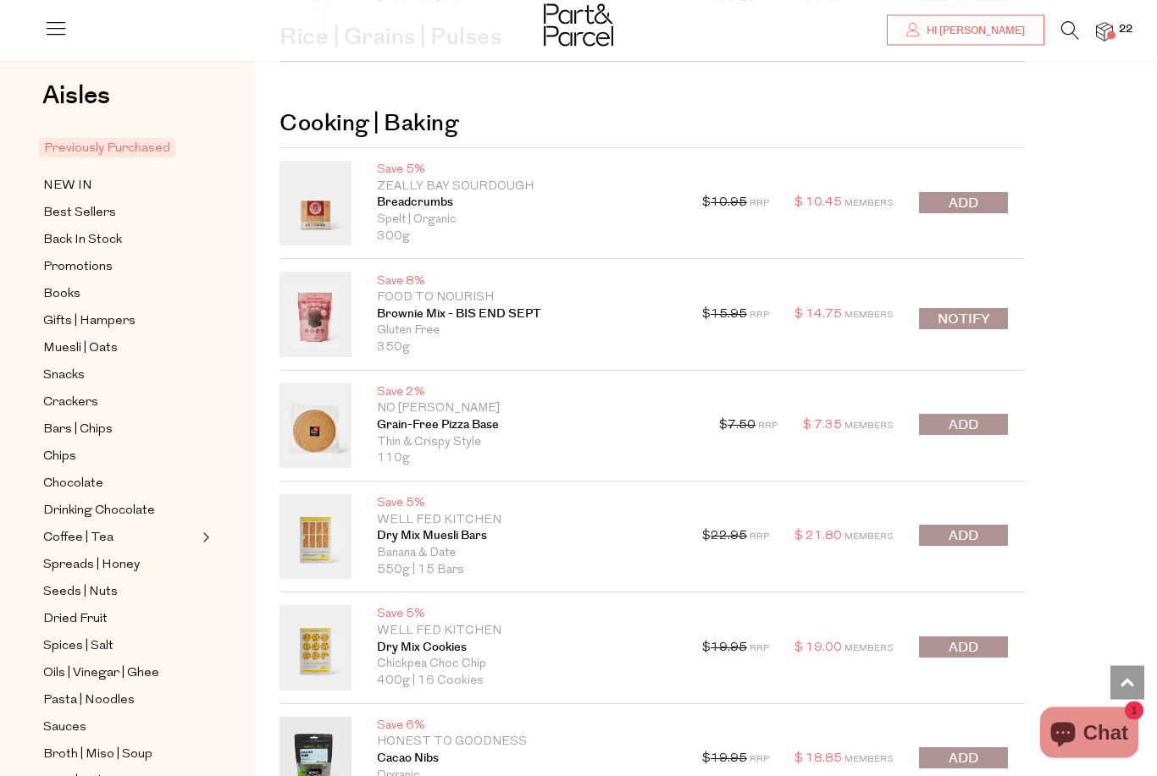
scroll to position [14057, 0]
click at [963, 416] on span "submit" at bounding box center [963, 425] width 30 height 19
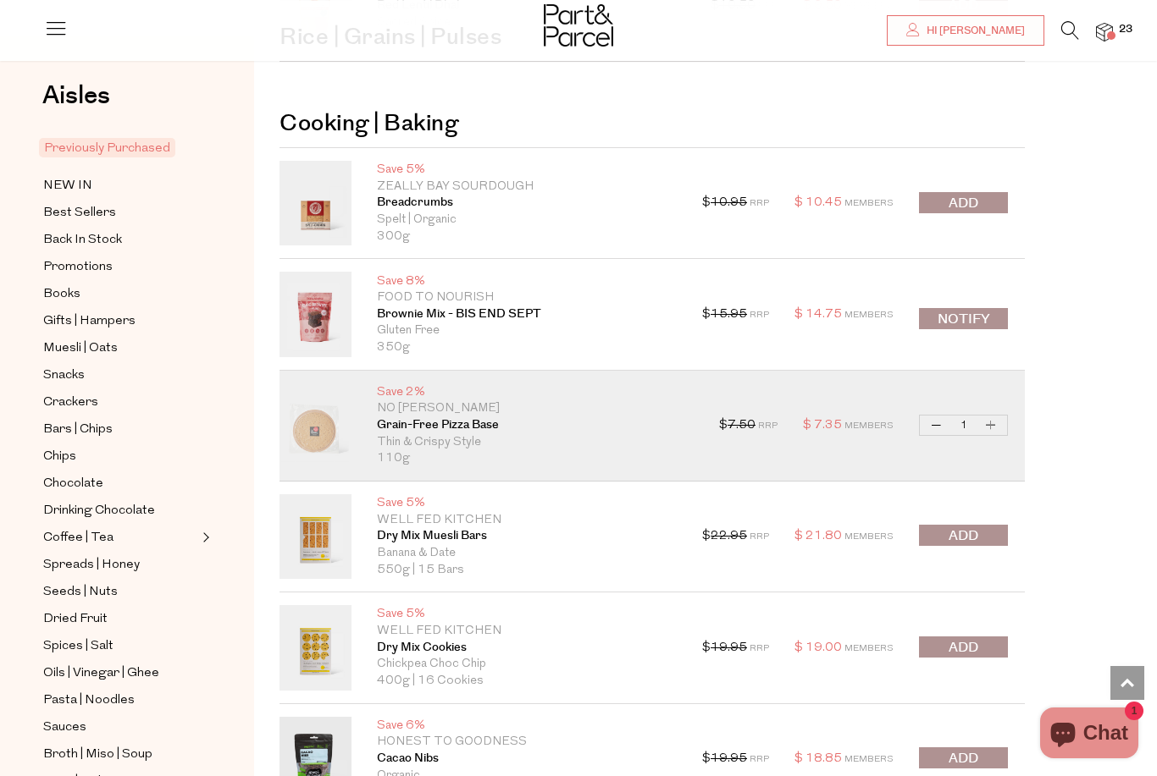
click at [994, 416] on button "Increase Grain-Free Pizza Base" at bounding box center [991, 425] width 20 height 19
type input "2"
click at [992, 416] on button "Increase Grain-Free Pizza Base" at bounding box center [991, 425] width 20 height 19
type input "3"
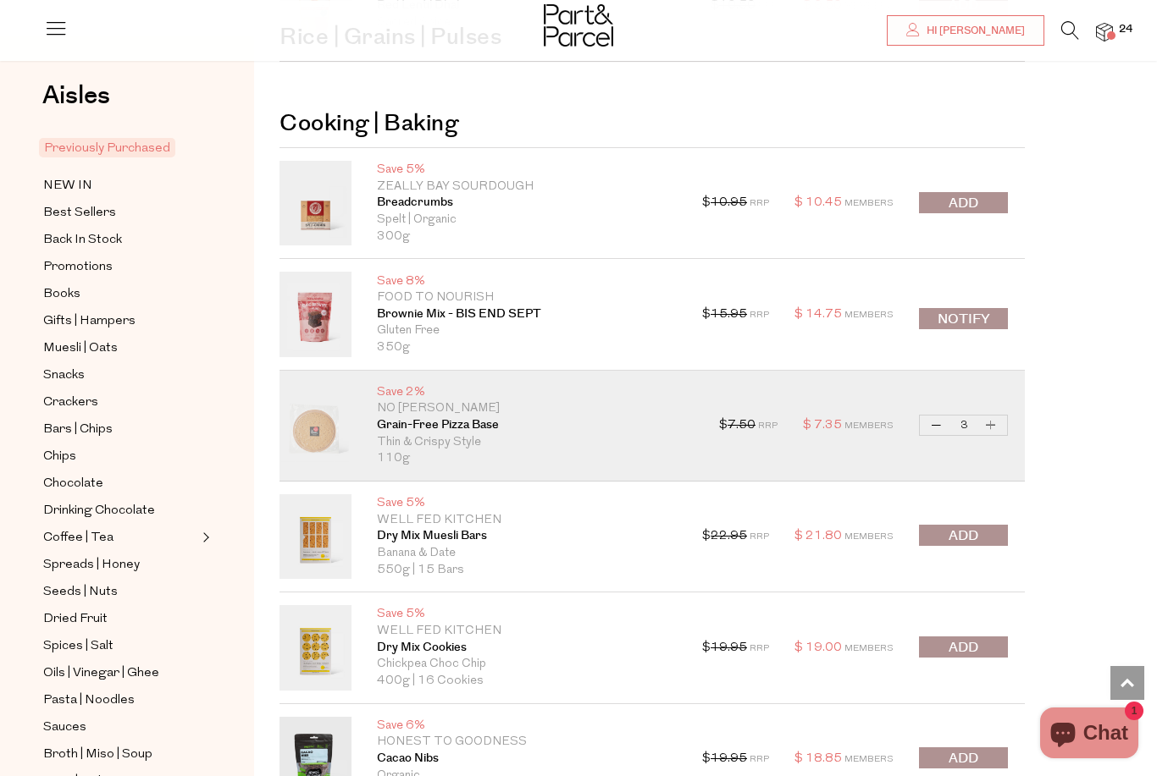
type input "3"
click at [992, 416] on button "Increase Grain-Free Pizza Base" at bounding box center [991, 425] width 20 height 19
type input "4"
click at [988, 416] on button "Increase Grain-Free Pizza Base" at bounding box center [991, 425] width 20 height 19
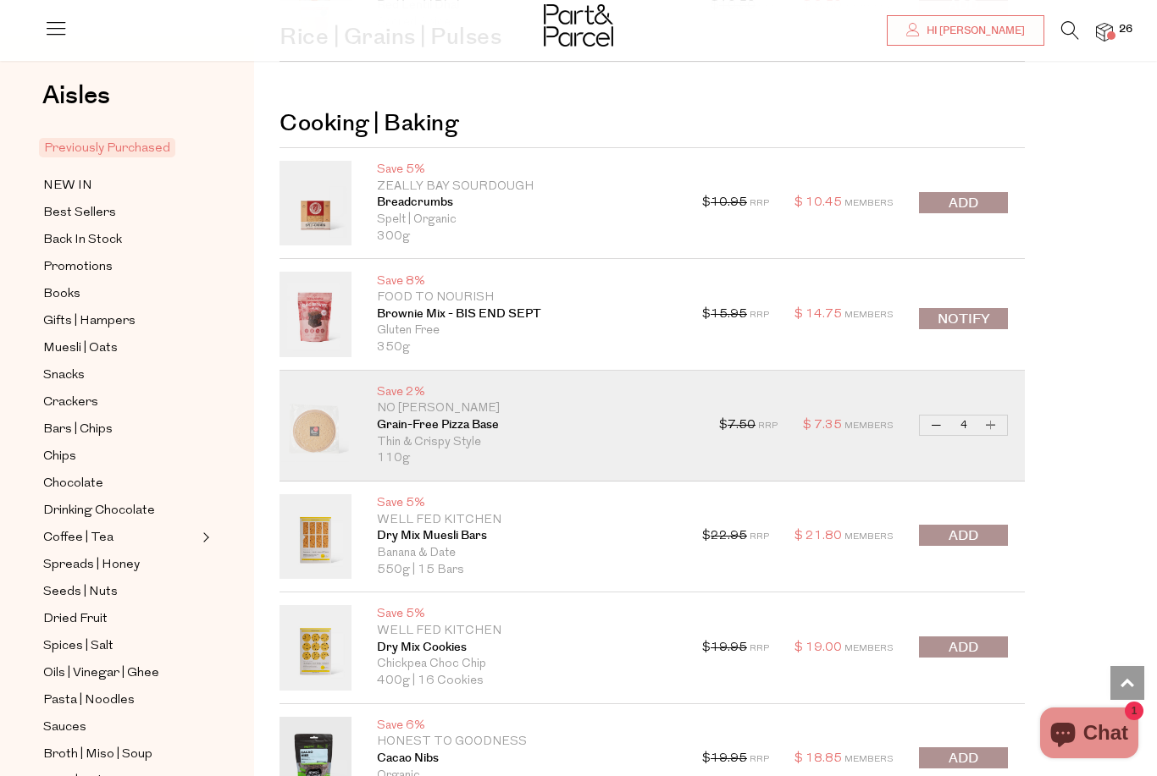
type input "5"
click at [989, 416] on button "Increase Grain-Free Pizza Base" at bounding box center [991, 425] width 20 height 19
type input "6"
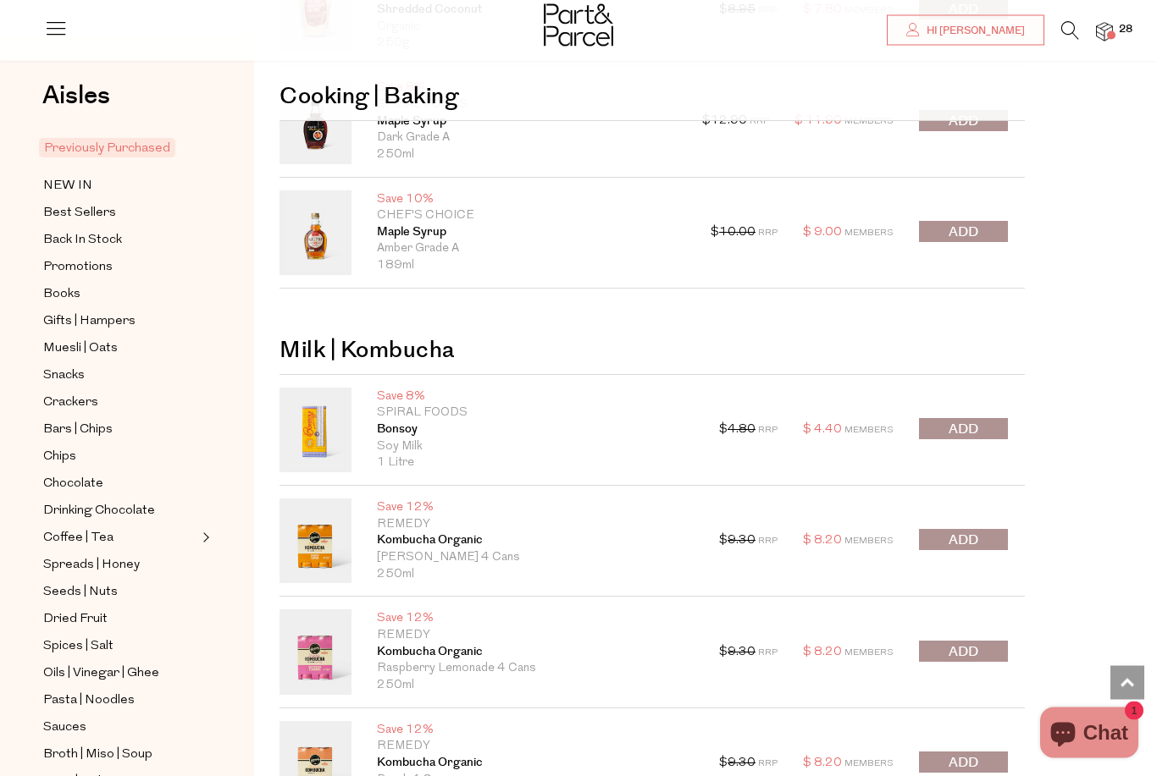
scroll to position [14918, 0]
click at [972, 420] on span "submit" at bounding box center [963, 429] width 30 height 19
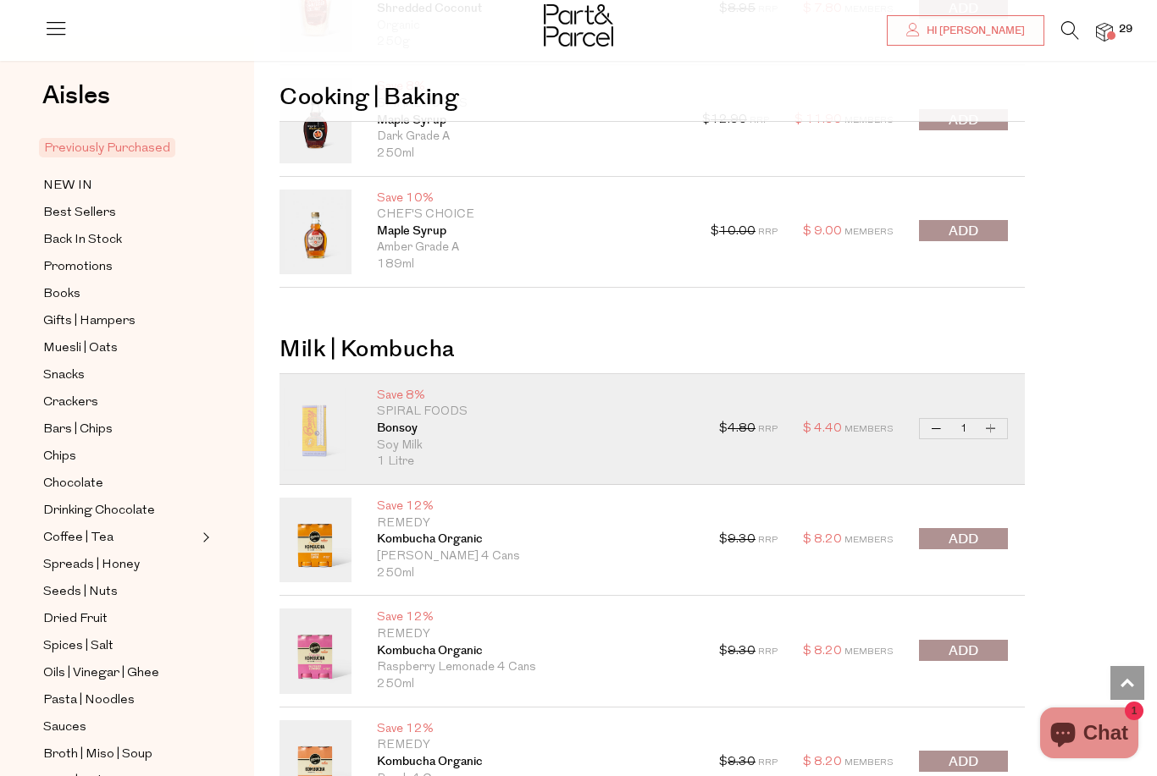
click at [995, 419] on button "Increase Bonsoy" at bounding box center [991, 428] width 20 height 19
type input "2"
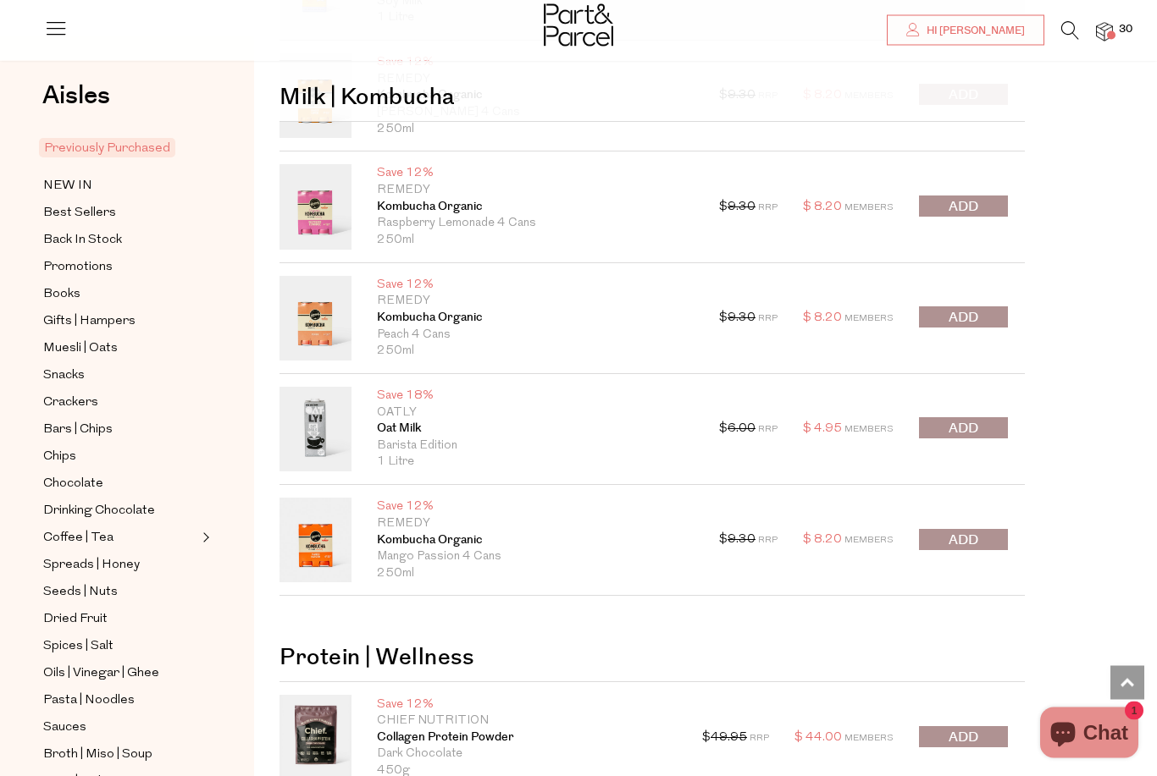
scroll to position [15352, 0]
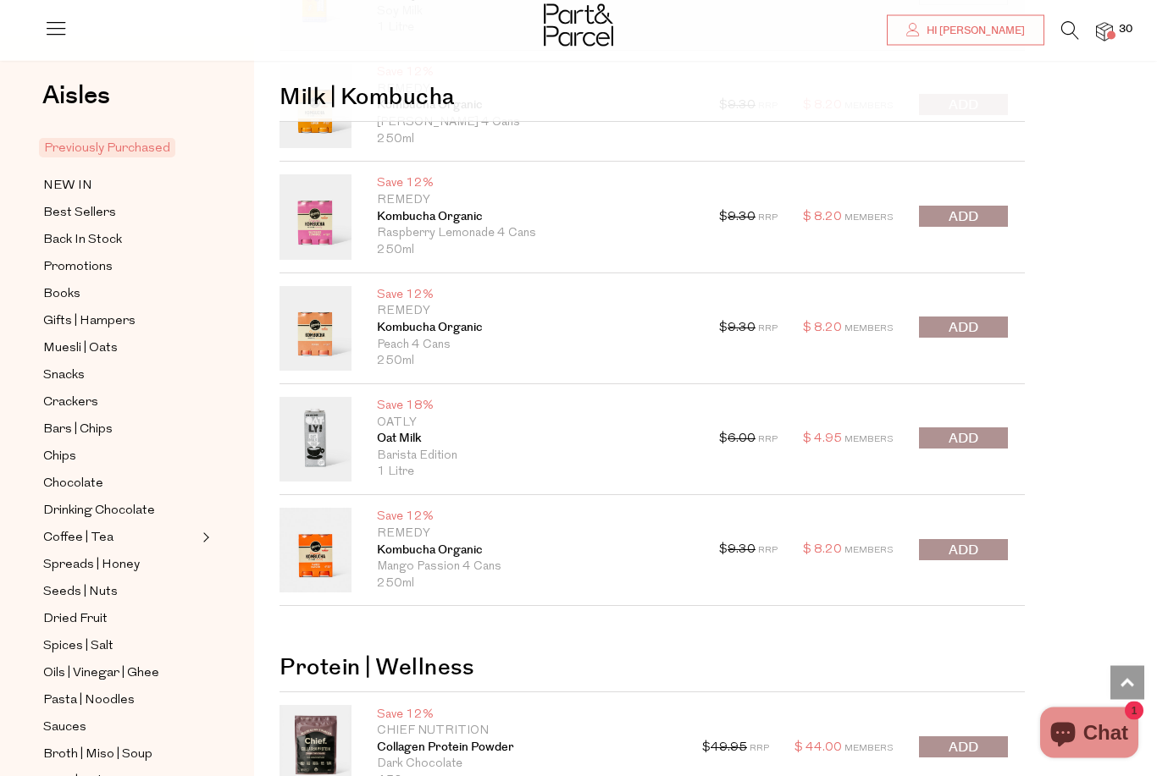
click at [963, 319] on span "submit" at bounding box center [963, 328] width 30 height 19
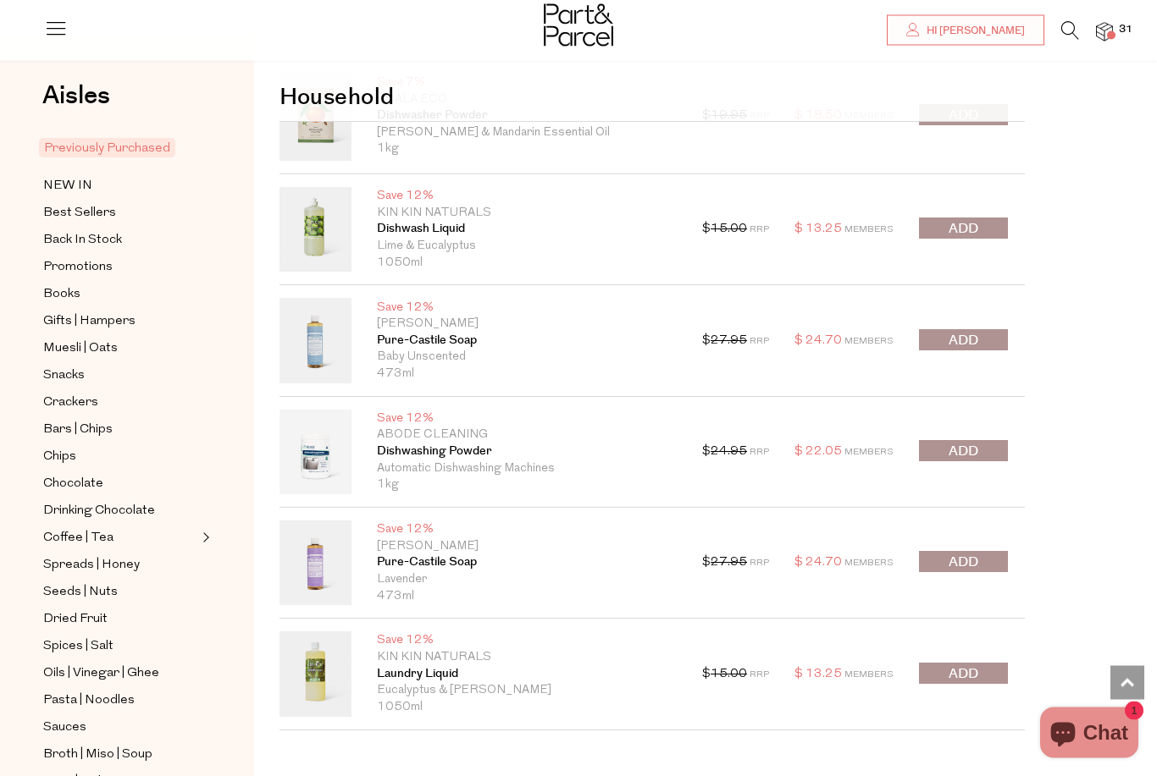
scroll to position [16296, 0]
click at [976, 665] on span "submit" at bounding box center [963, 674] width 30 height 19
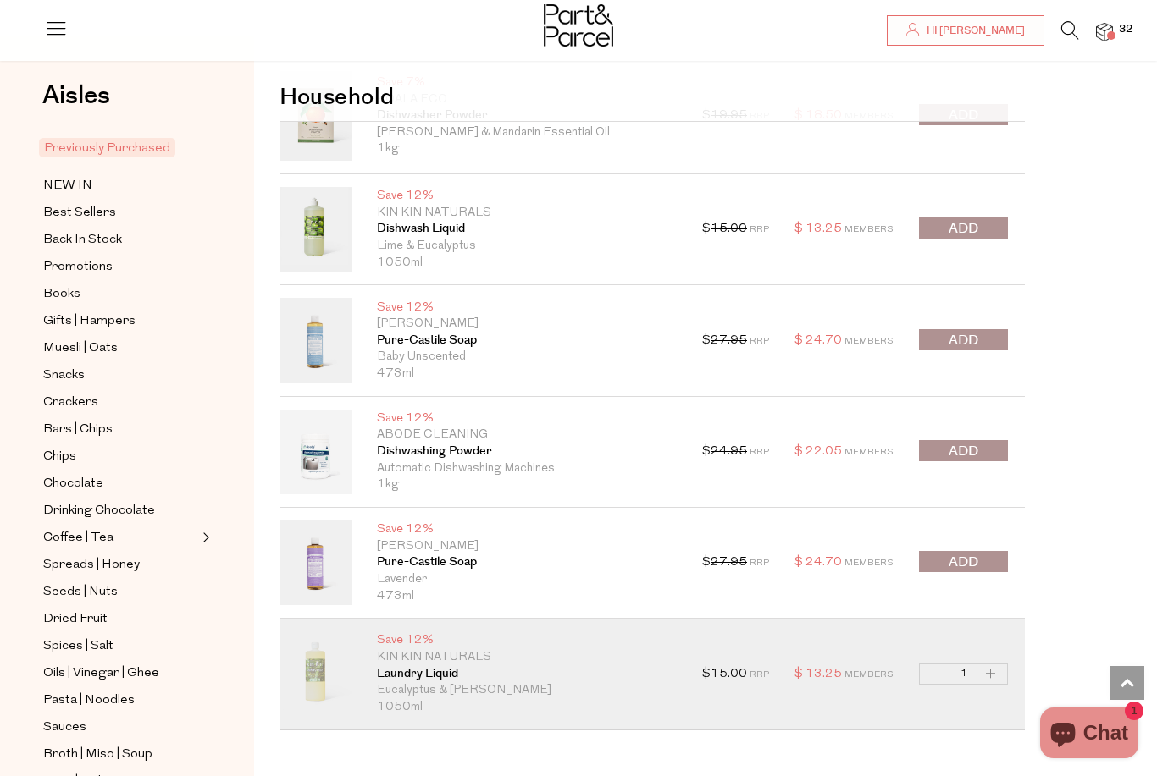
click at [997, 665] on button "Increase Laundry Liquid" at bounding box center [991, 674] width 20 height 19
type input "2"
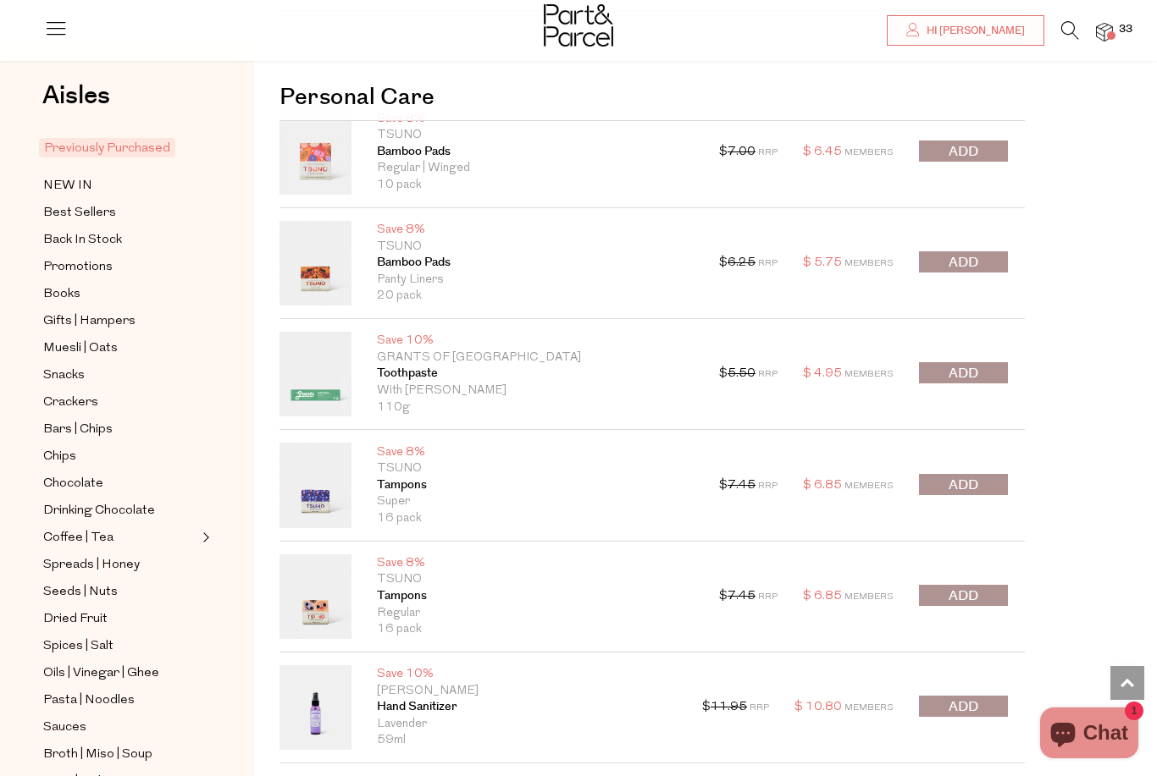
scroll to position [17018, 0]
click at [960, 474] on span "submit" at bounding box center [963, 483] width 30 height 19
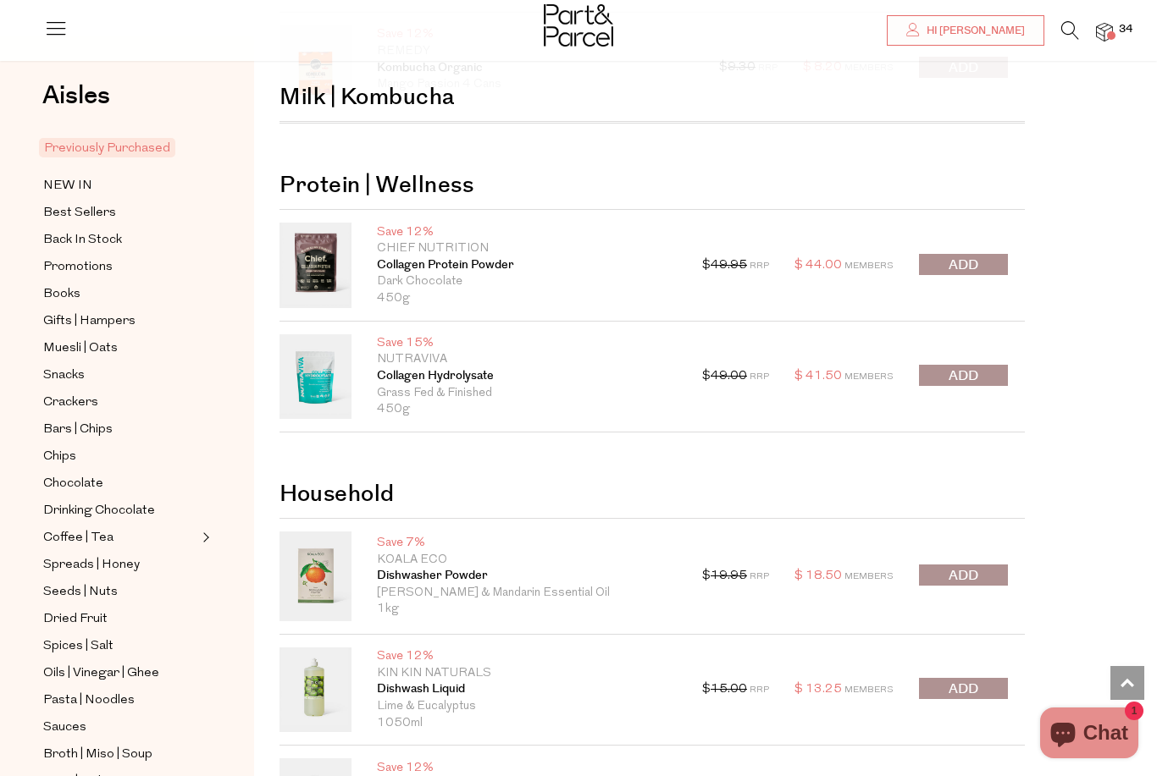
scroll to position [15832, 0]
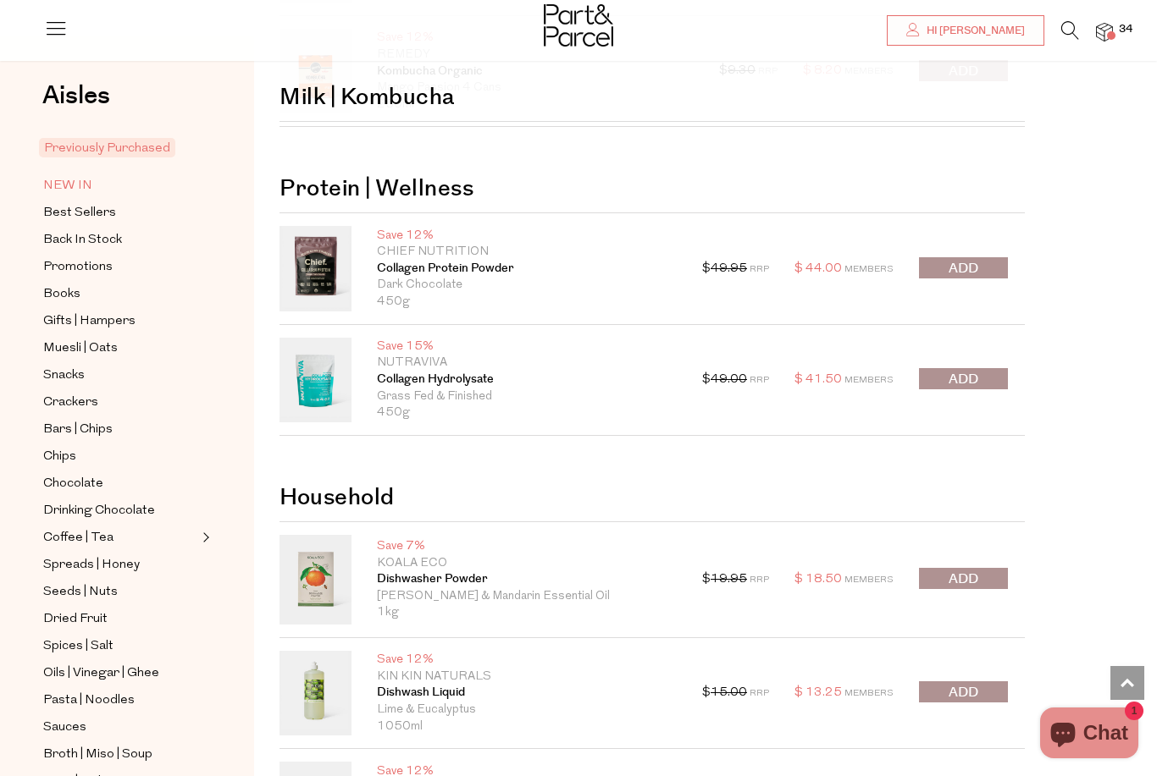
click at [52, 187] on span "NEW IN" at bounding box center [67, 186] width 49 height 20
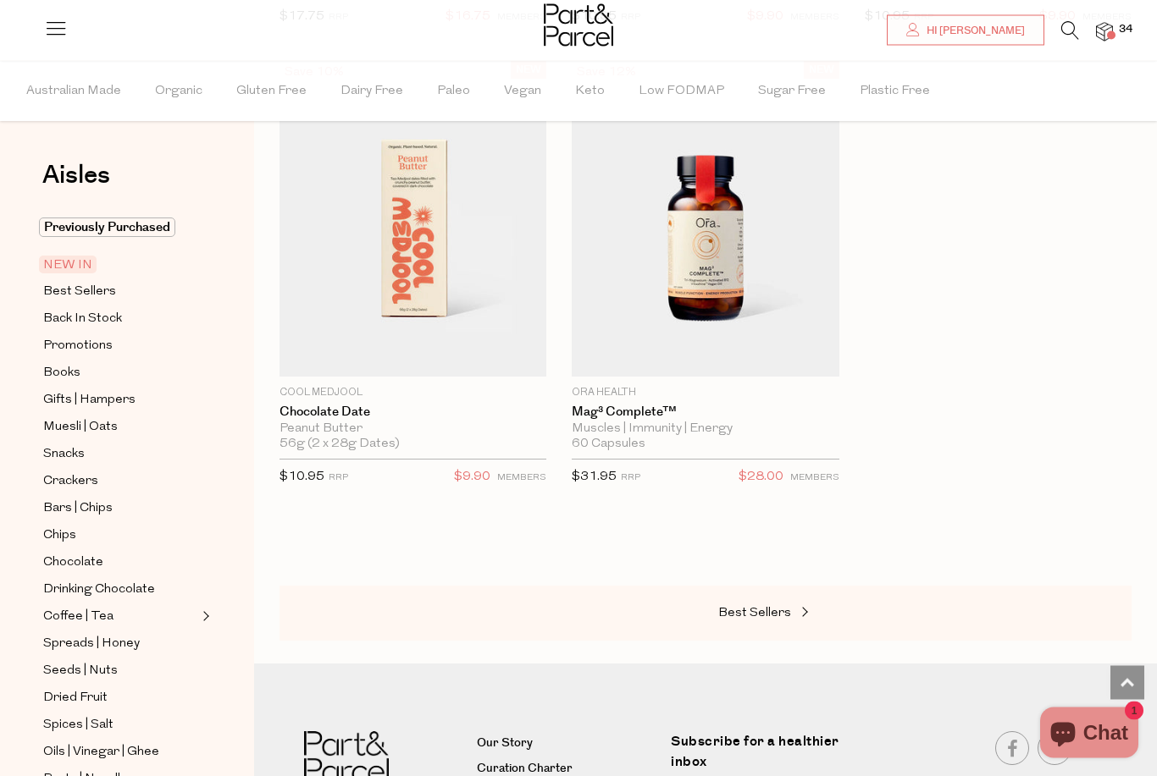
scroll to position [2040, 0]
click at [752, 608] on span "Best Sellers" at bounding box center [754, 613] width 73 height 13
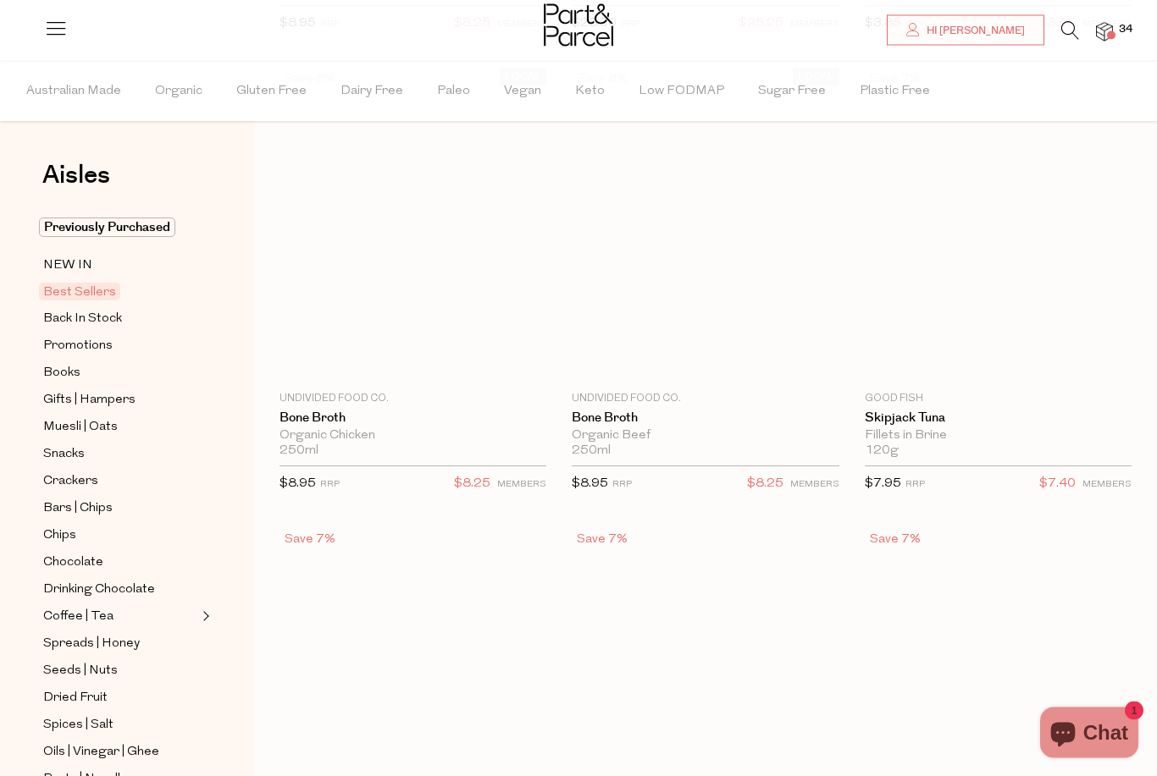
scroll to position [107, 0]
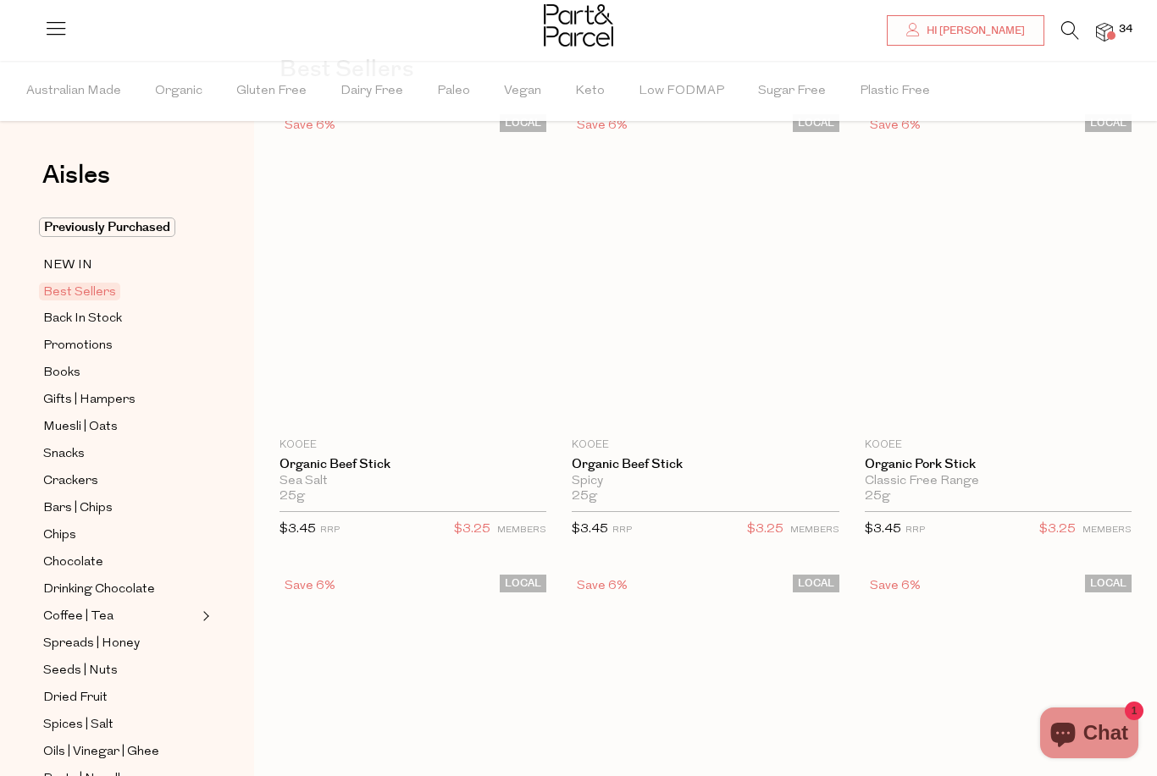
type input "2"
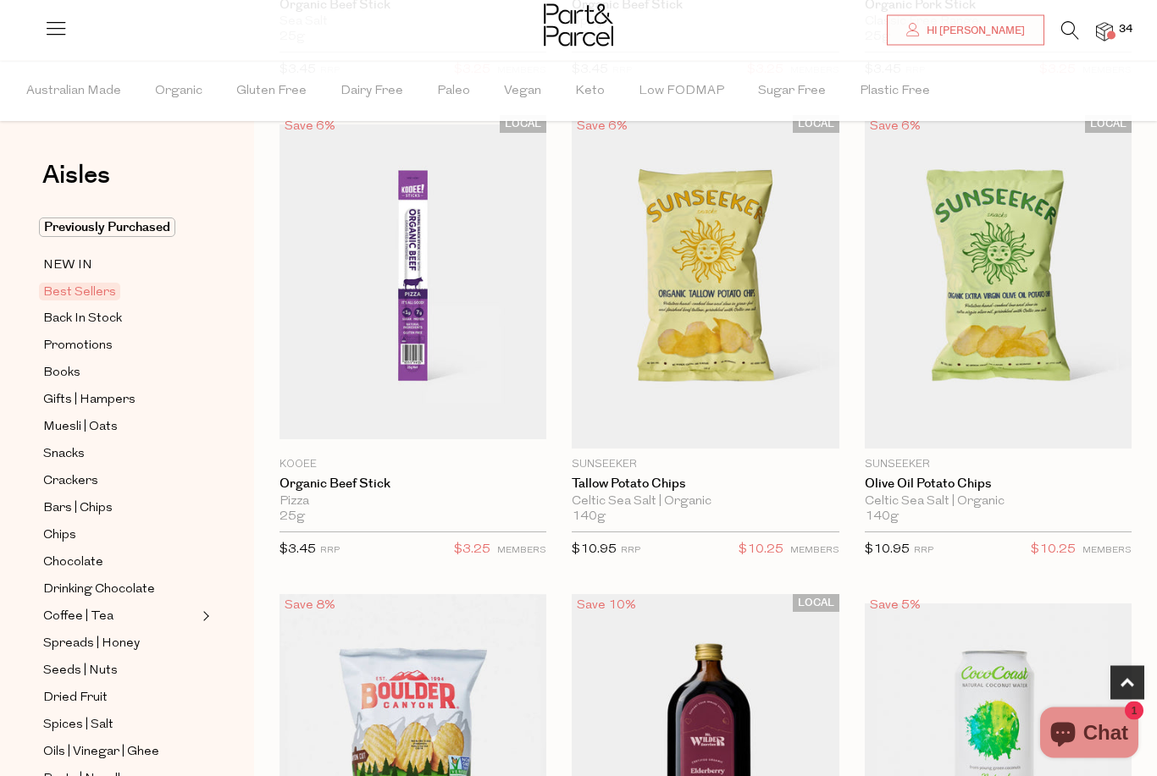
scroll to position [567, 0]
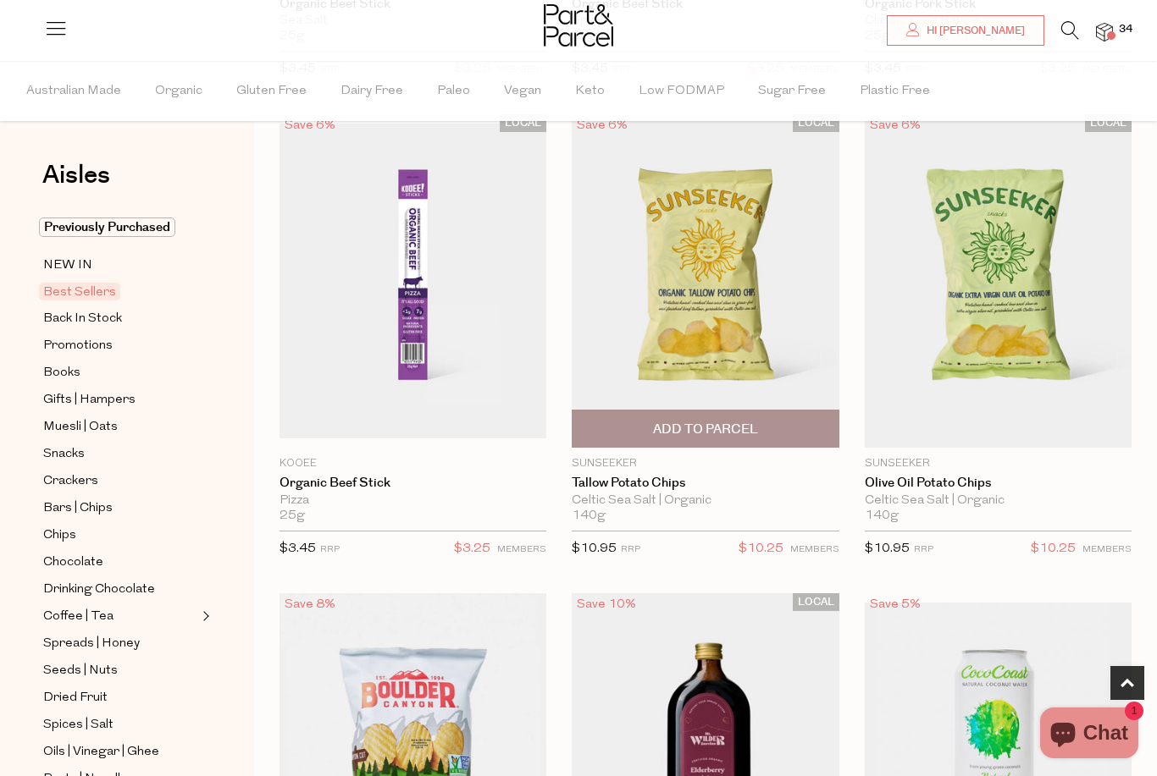
click at [710, 423] on span "Add To Parcel" at bounding box center [705, 430] width 105 height 18
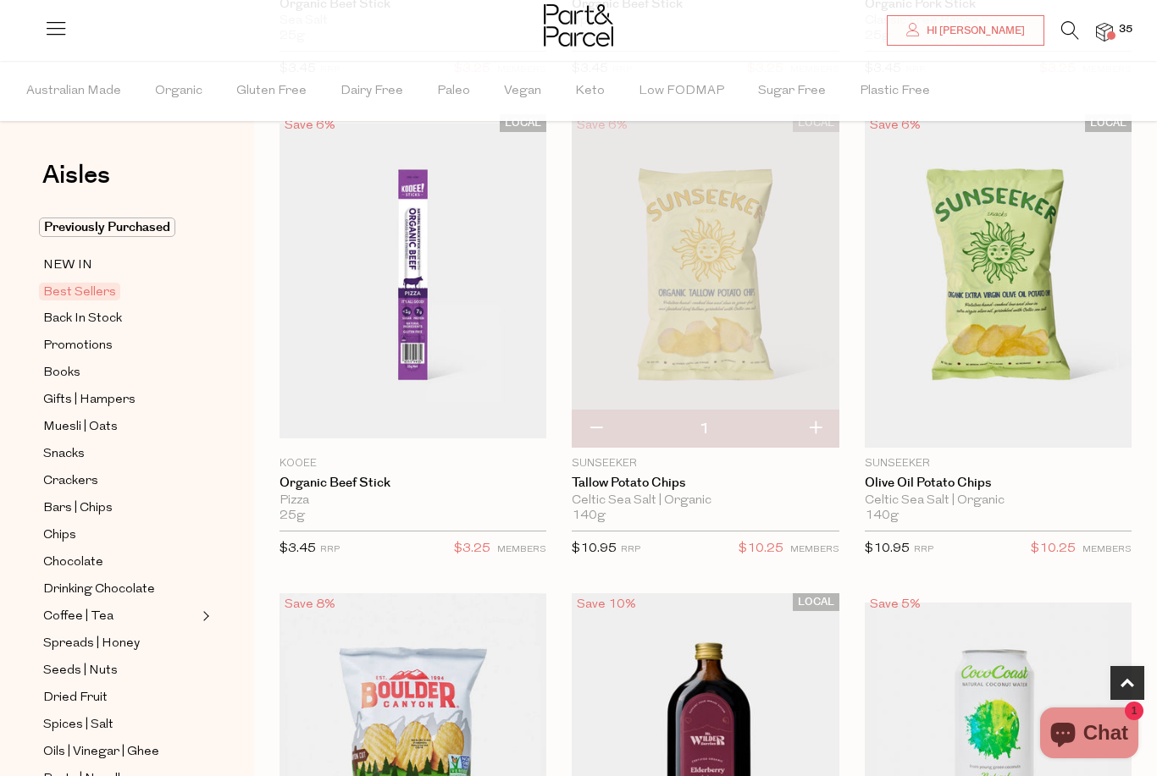
click at [815, 424] on button "button" at bounding box center [815, 429] width 48 height 37
type input "2"
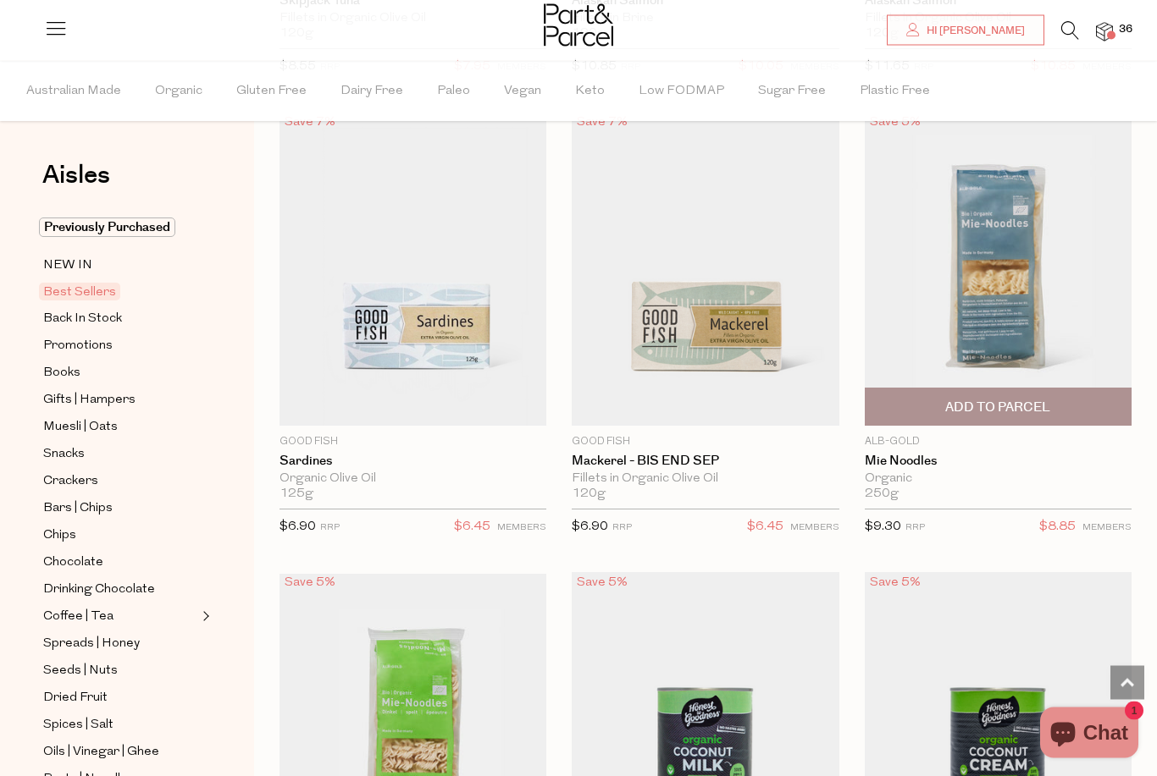
scroll to position [2450, 0]
click at [996, 311] on img at bounding box center [998, 268] width 267 height 315
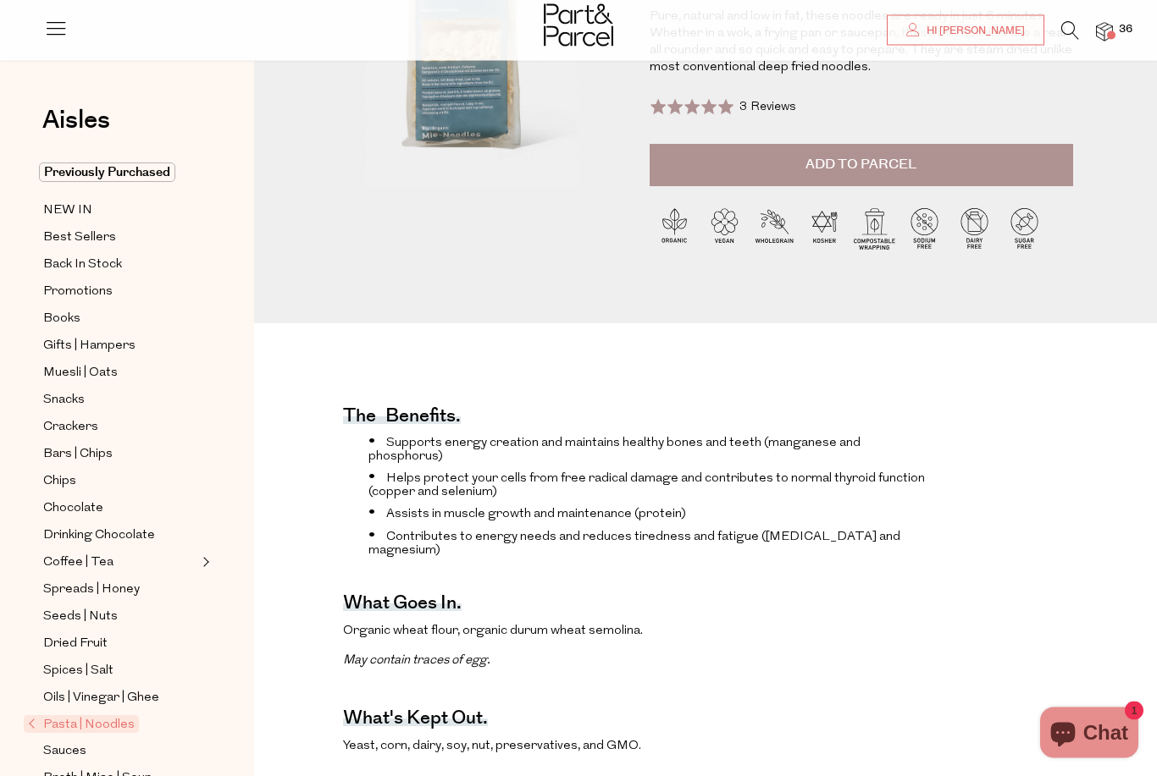
scroll to position [43, 0]
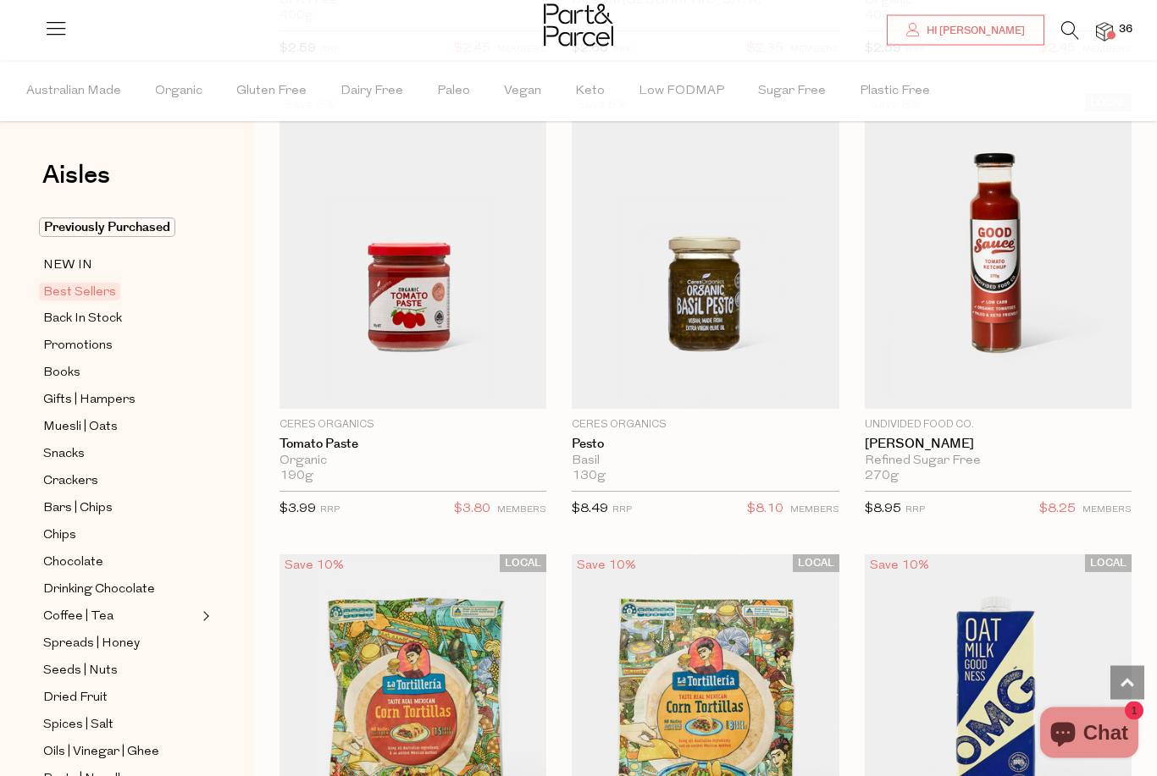
scroll to position [3854, 0]
click at [432, 382] on span "Add To Parcel" at bounding box center [413, 391] width 105 height 18
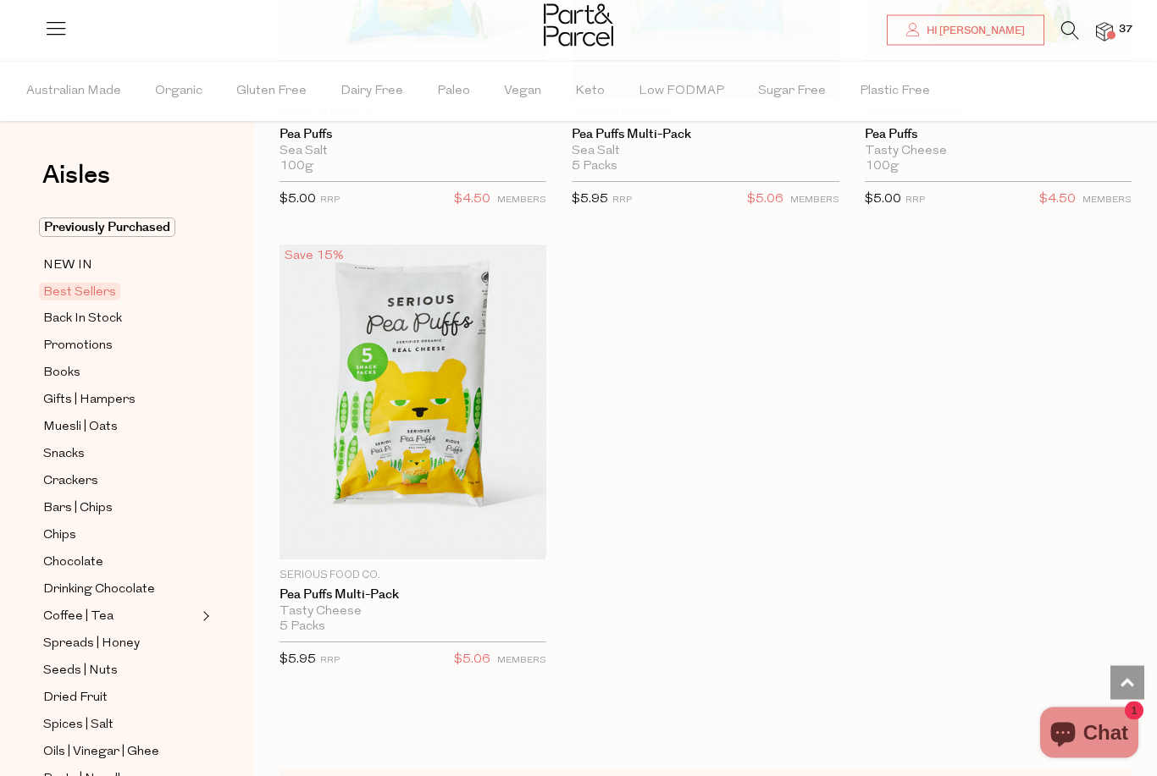
scroll to position [6094, 0]
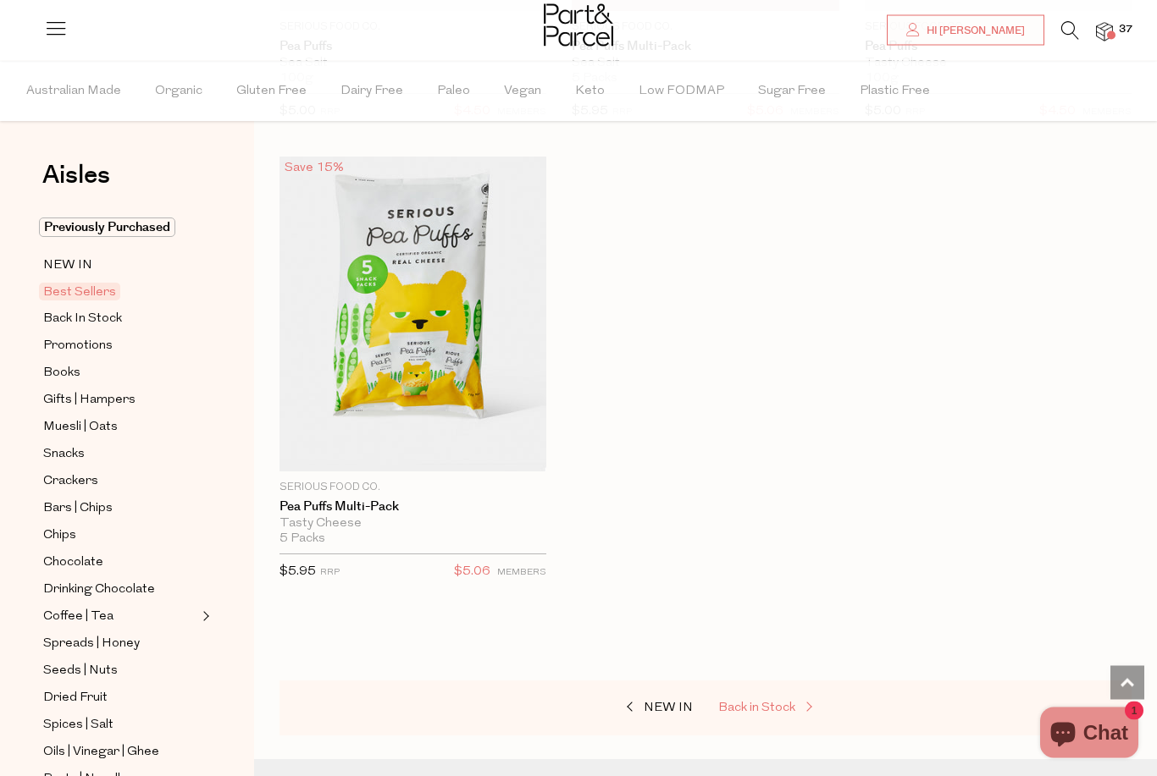
click at [759, 703] on span "Back in Stock" at bounding box center [756, 709] width 77 height 13
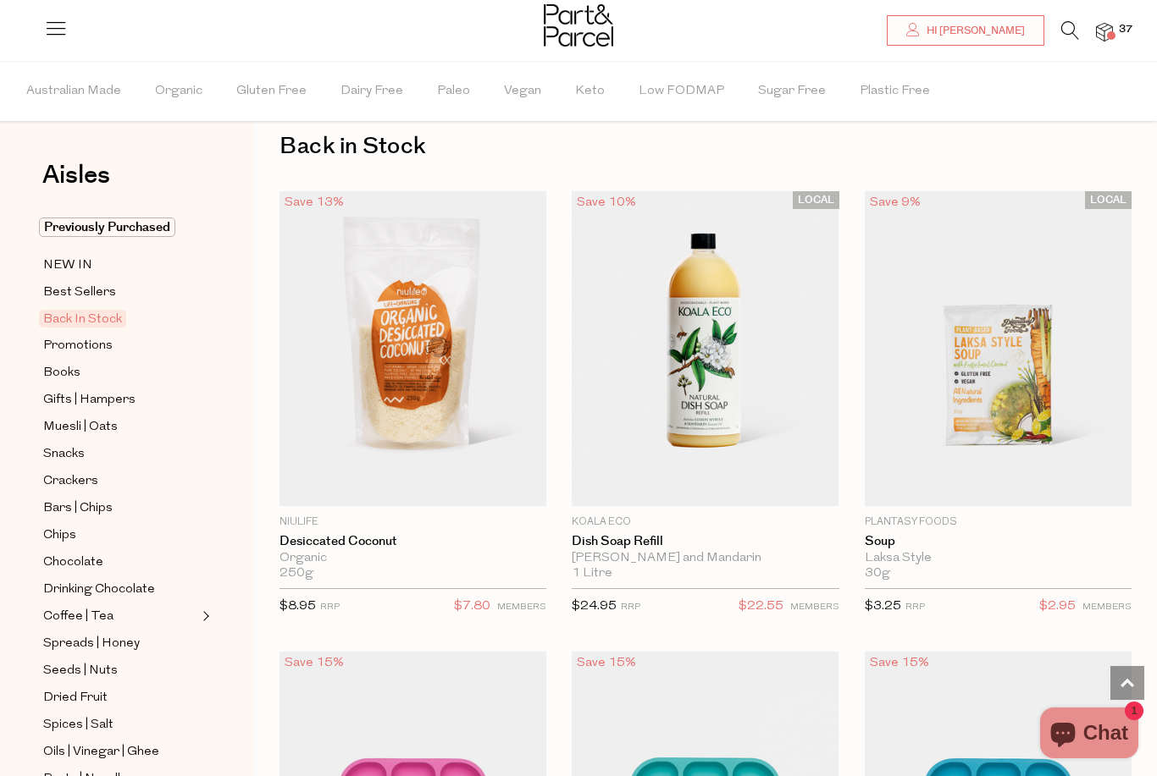
scroll to position [41, 0]
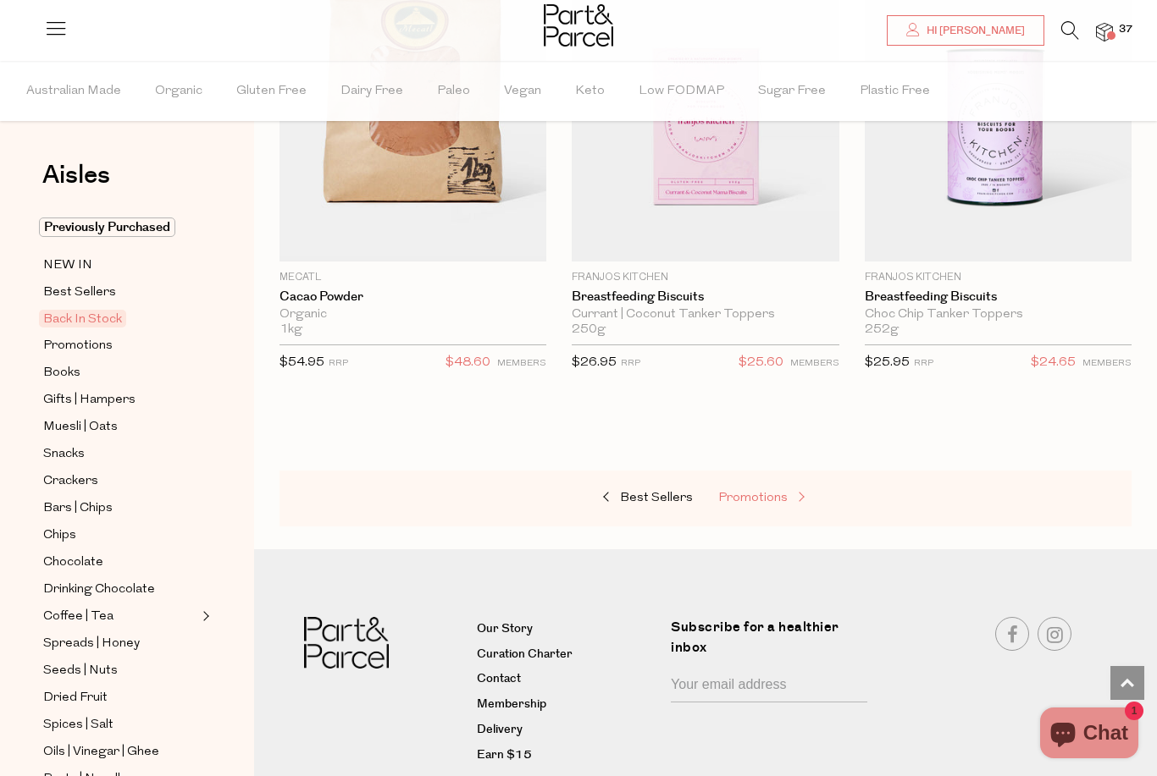
click at [740, 492] on span "Promotions" at bounding box center [752, 498] width 69 height 13
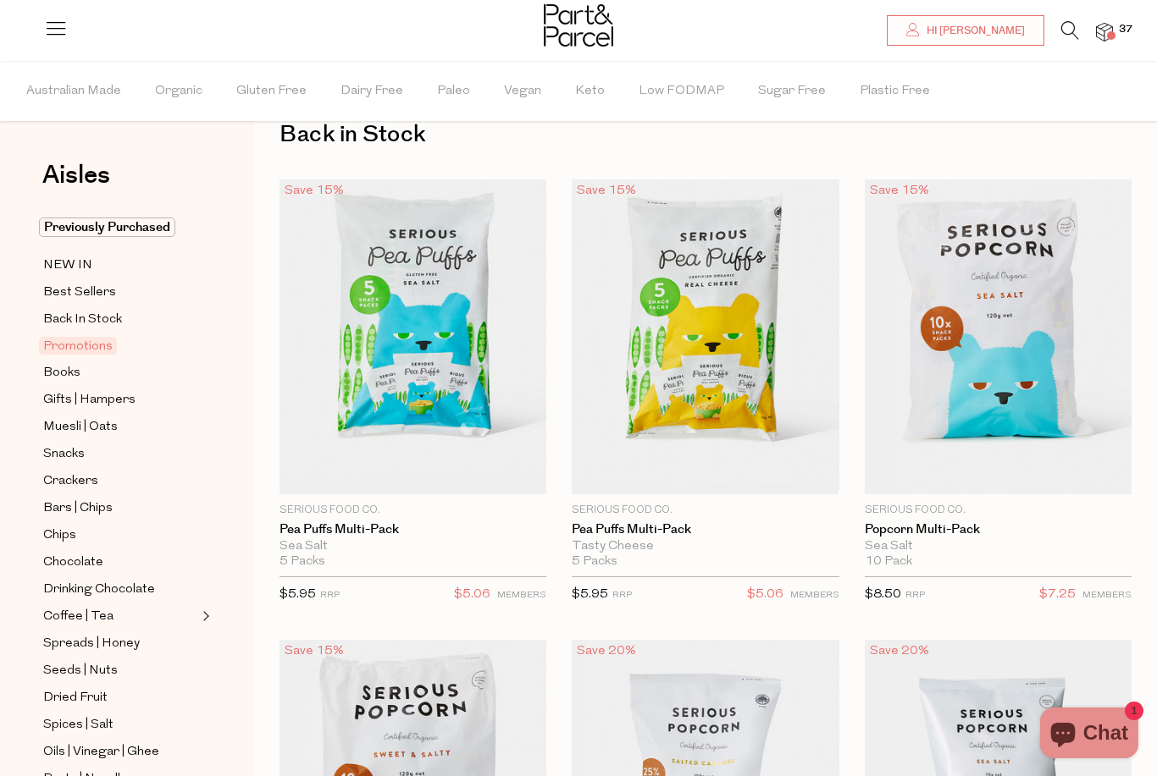
type input "2"
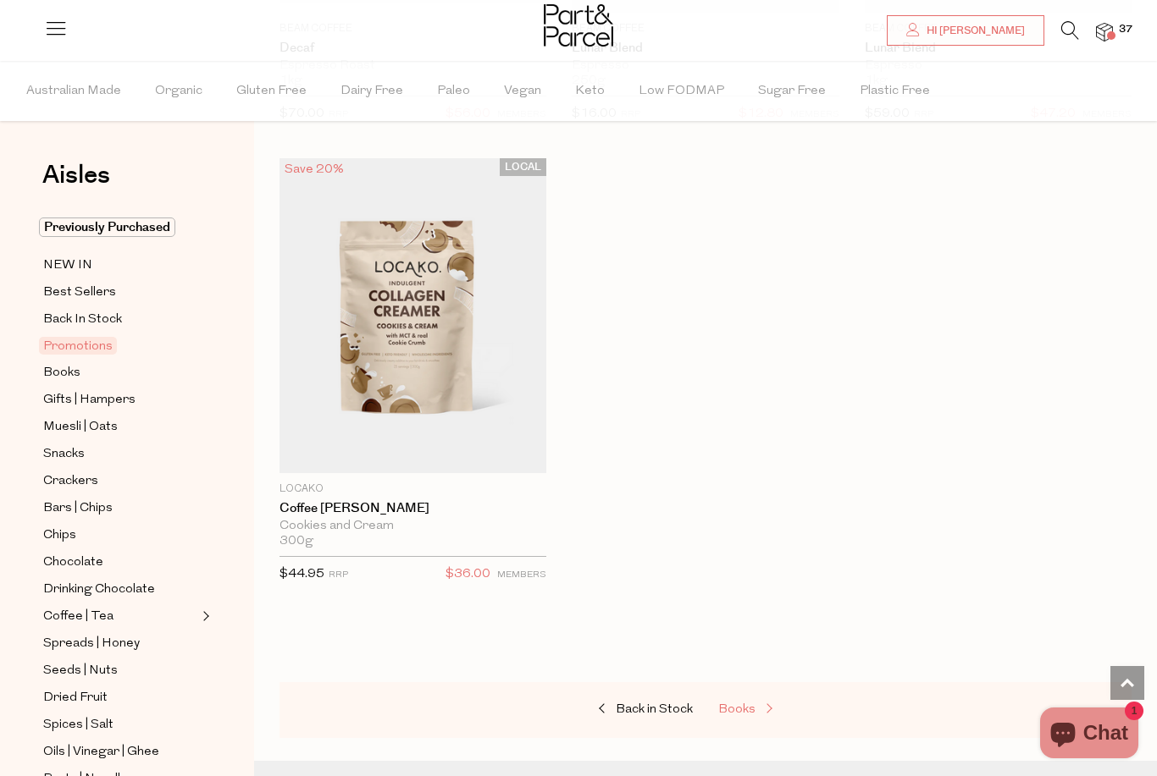
click at [733, 704] on span "Books" at bounding box center [736, 710] width 37 height 13
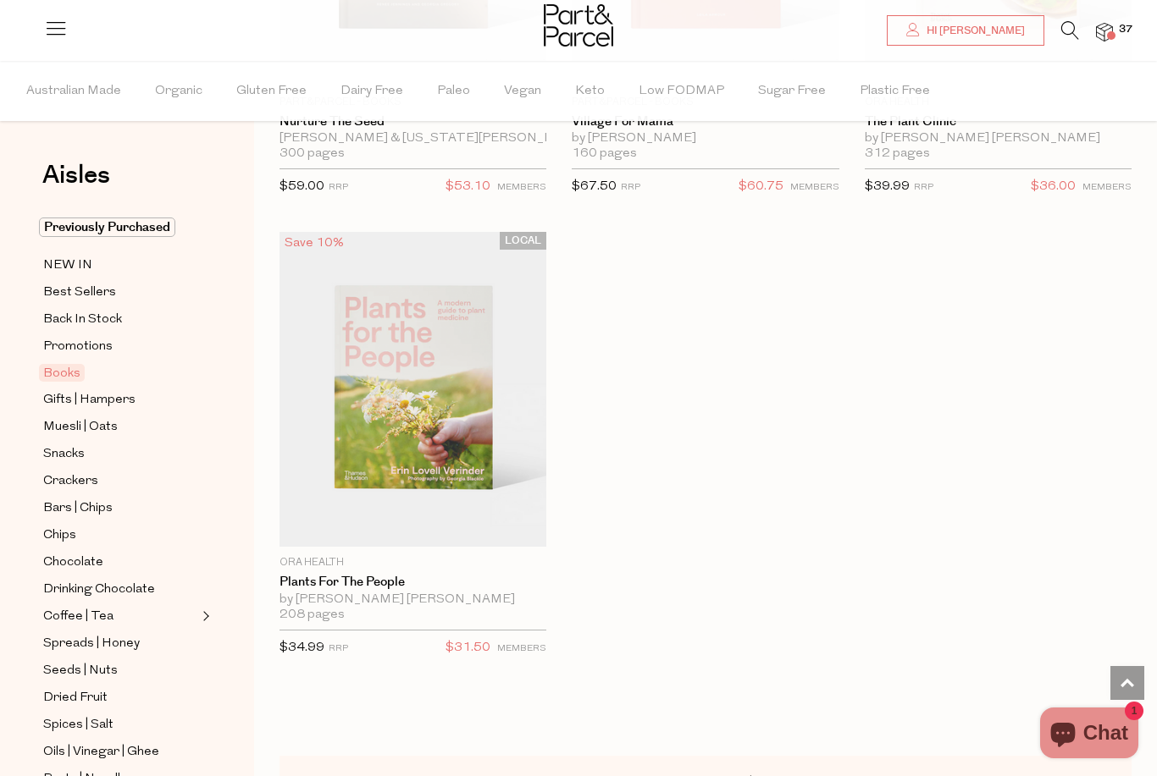
scroll to position [1393, 0]
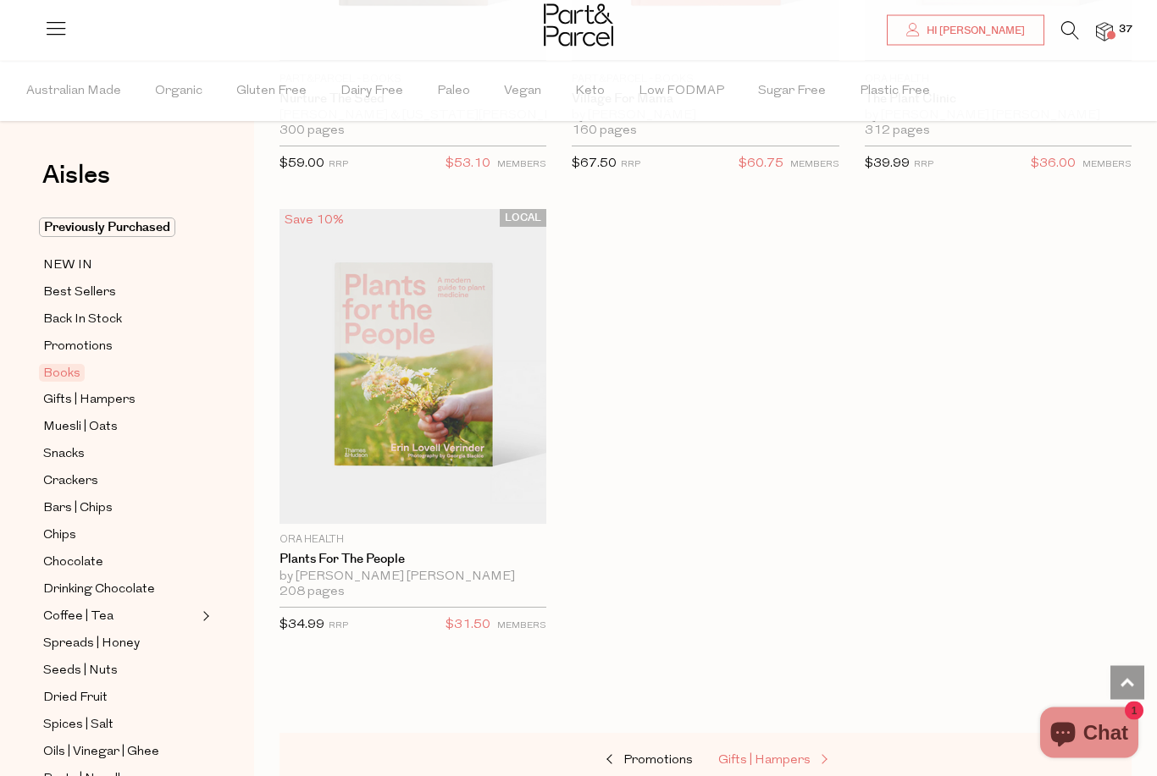
click at [793, 755] on span "Gifts | Hampers" at bounding box center [764, 761] width 92 height 13
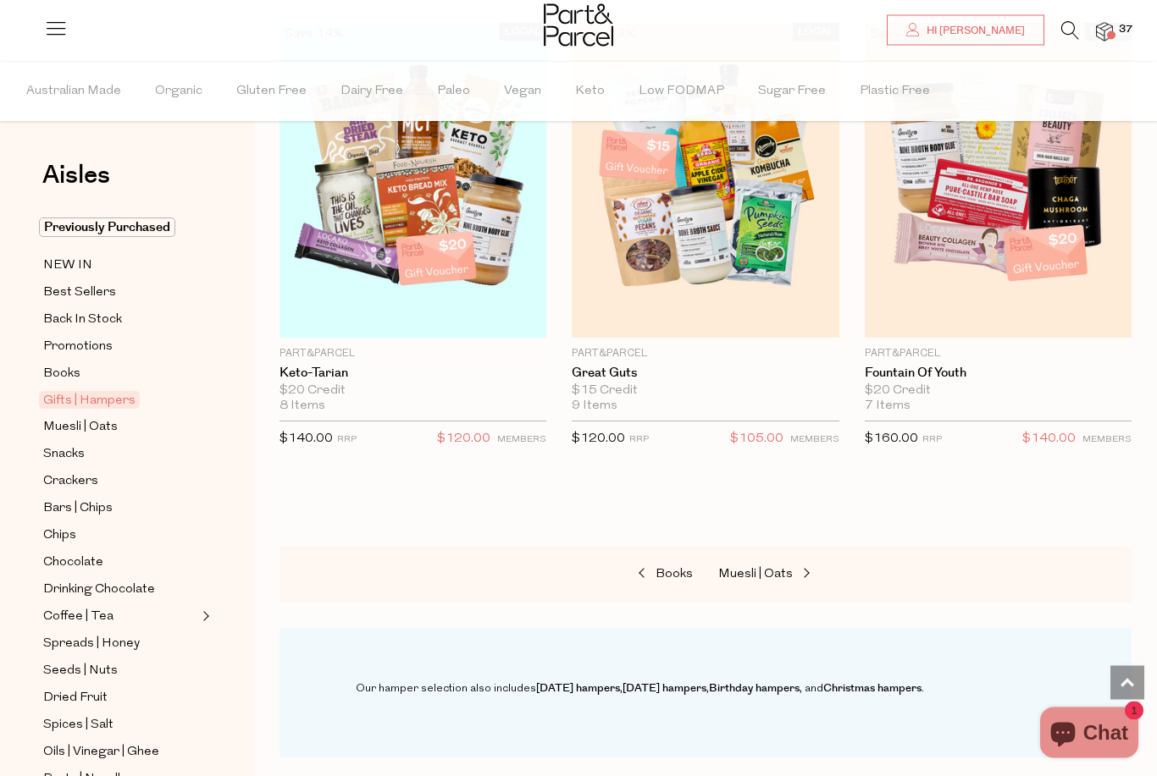
scroll to position [1119, 0]
click at [750, 568] on span "Muesli | Oats" at bounding box center [755, 574] width 75 height 13
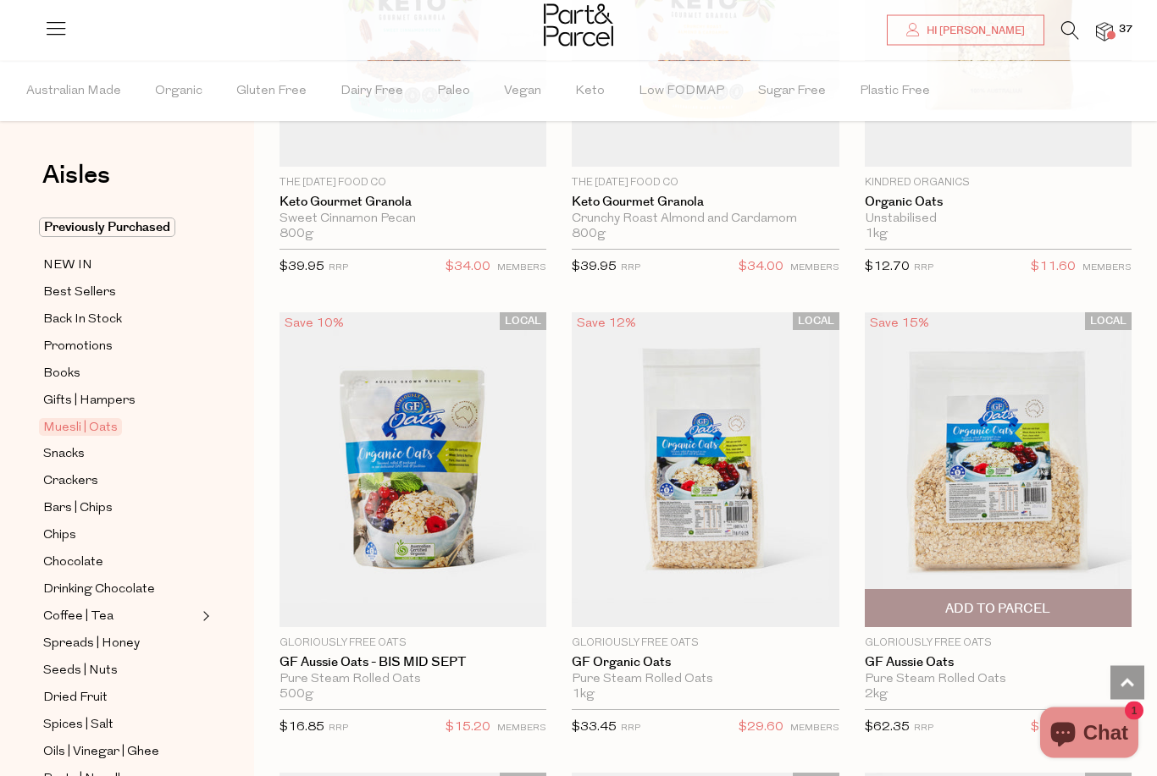
scroll to position [5935, 0]
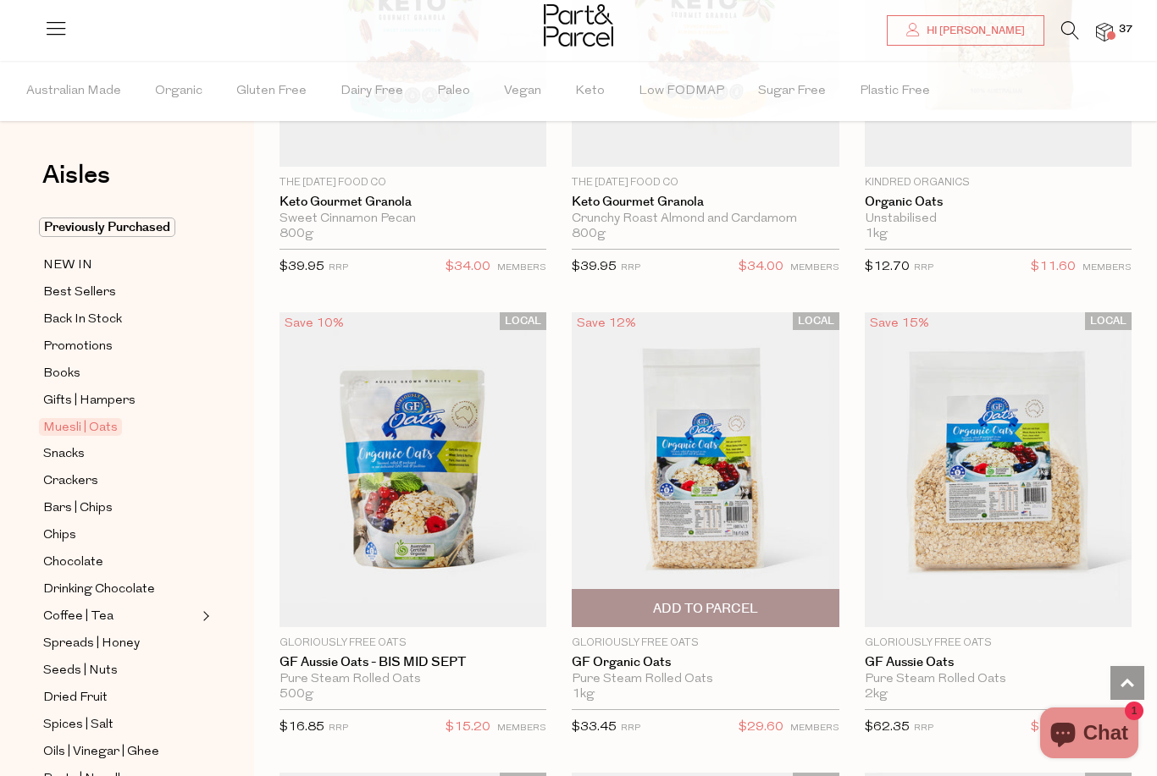
click at [715, 600] on span "Add To Parcel" at bounding box center [705, 609] width 105 height 18
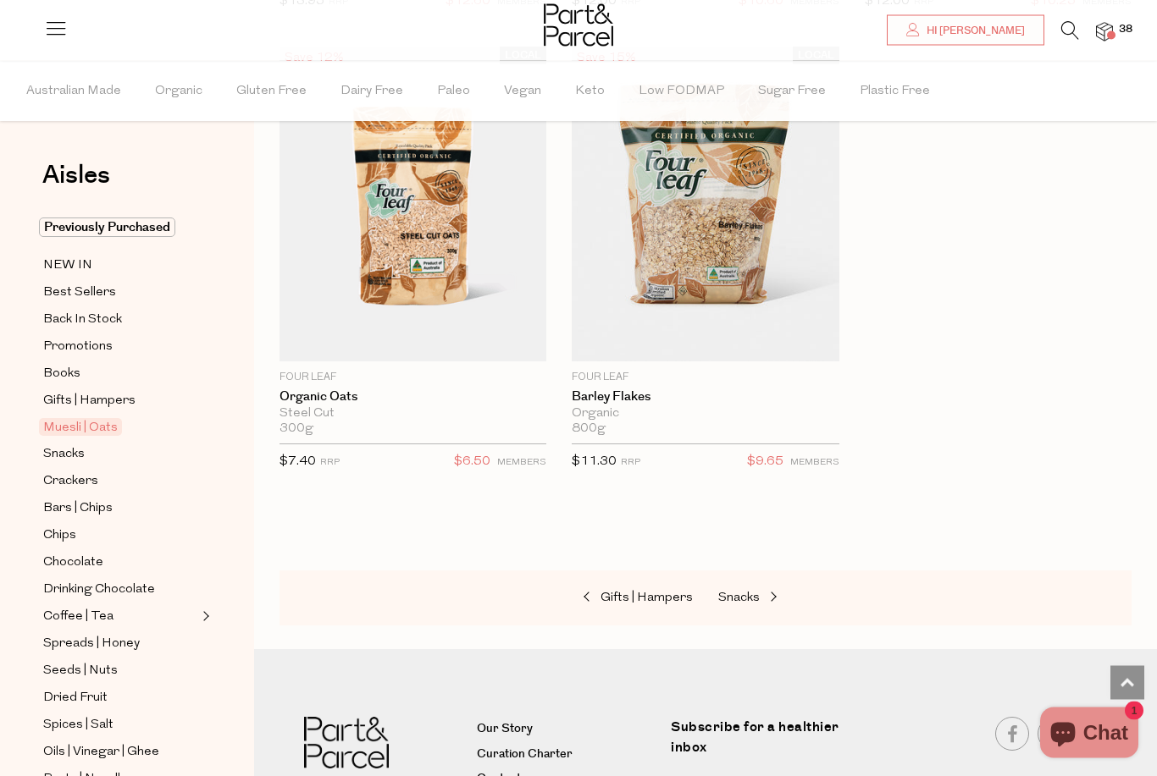
scroll to position [7582, 0]
click at [728, 593] on span "Snacks" at bounding box center [738, 599] width 41 height 13
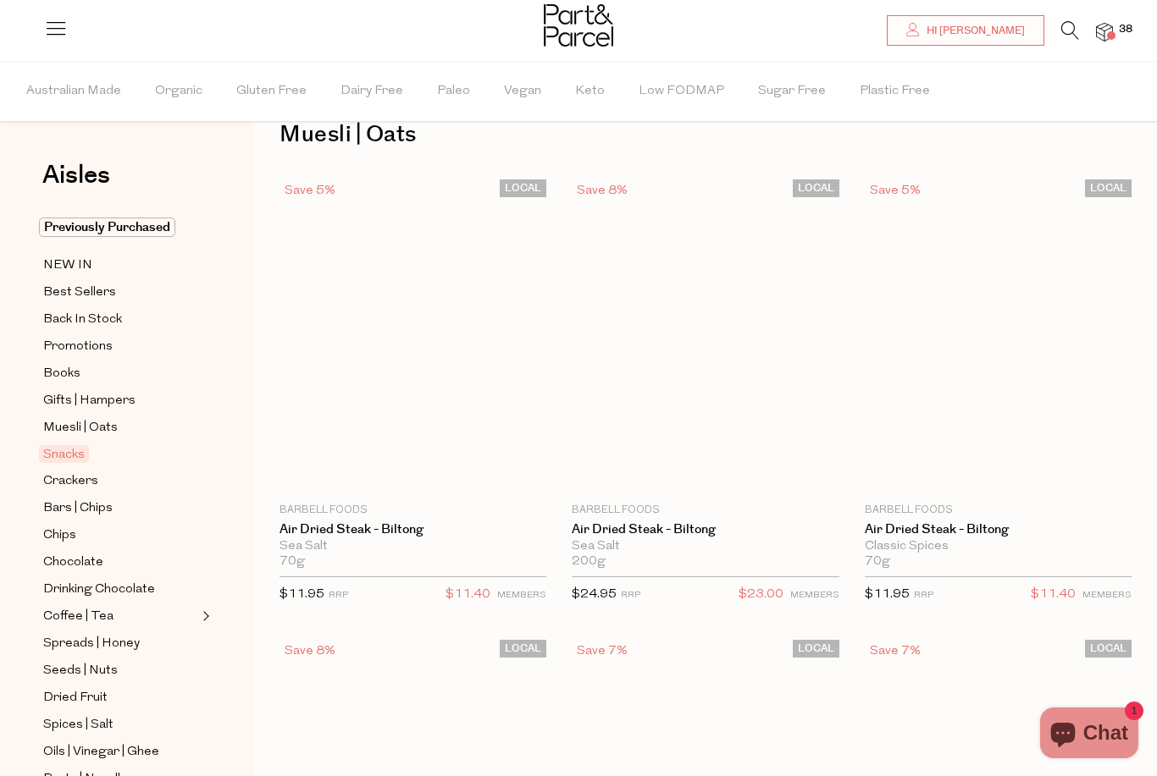
type input "2"
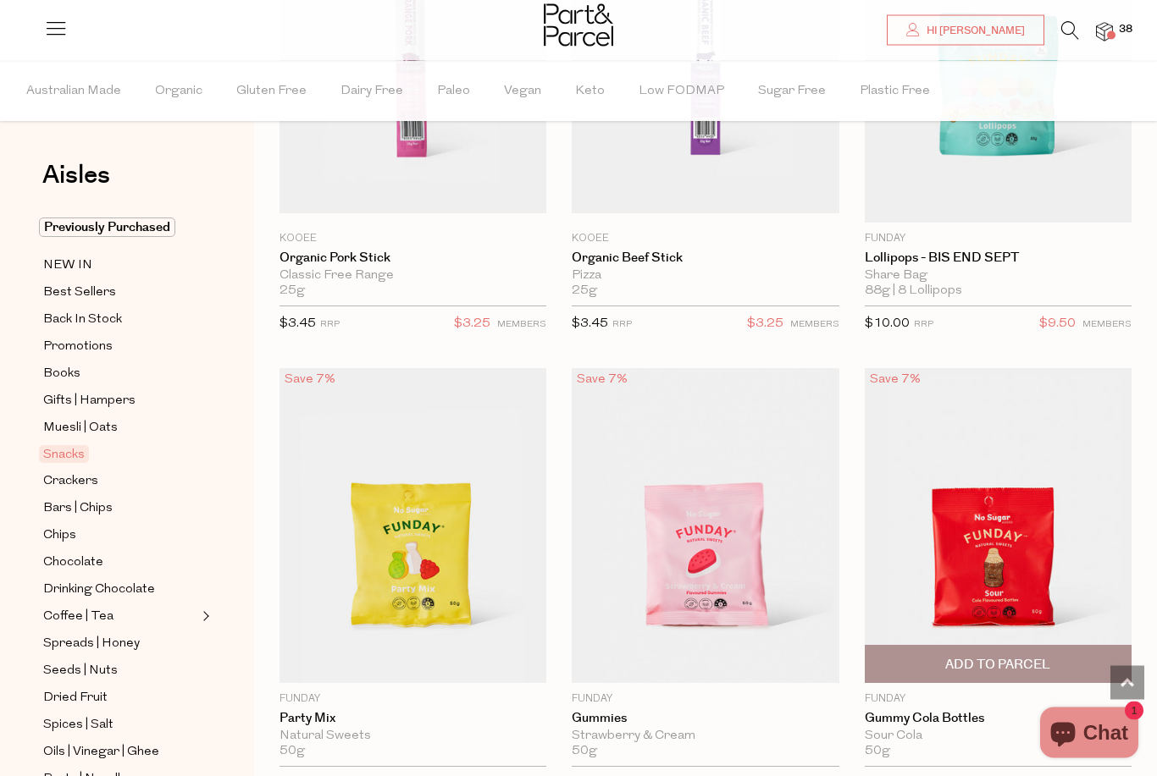
scroll to position [1700, 0]
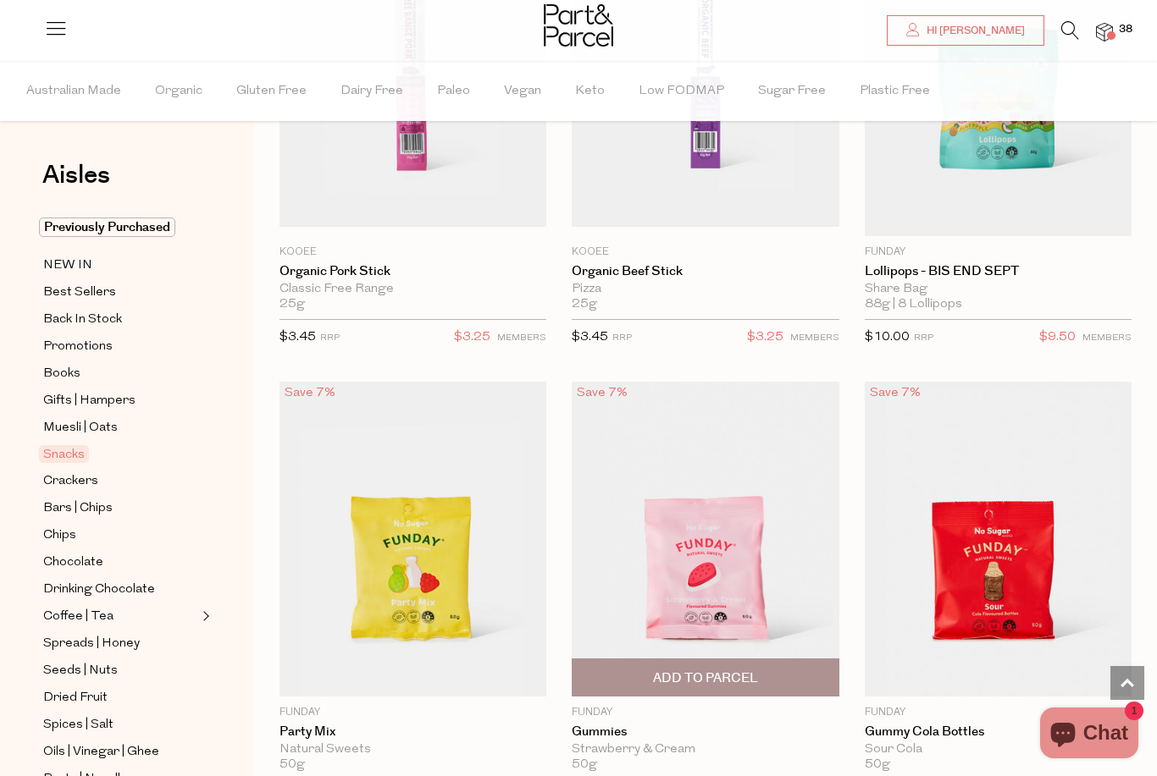
click at [757, 677] on span "Add To Parcel" at bounding box center [705, 679] width 105 height 18
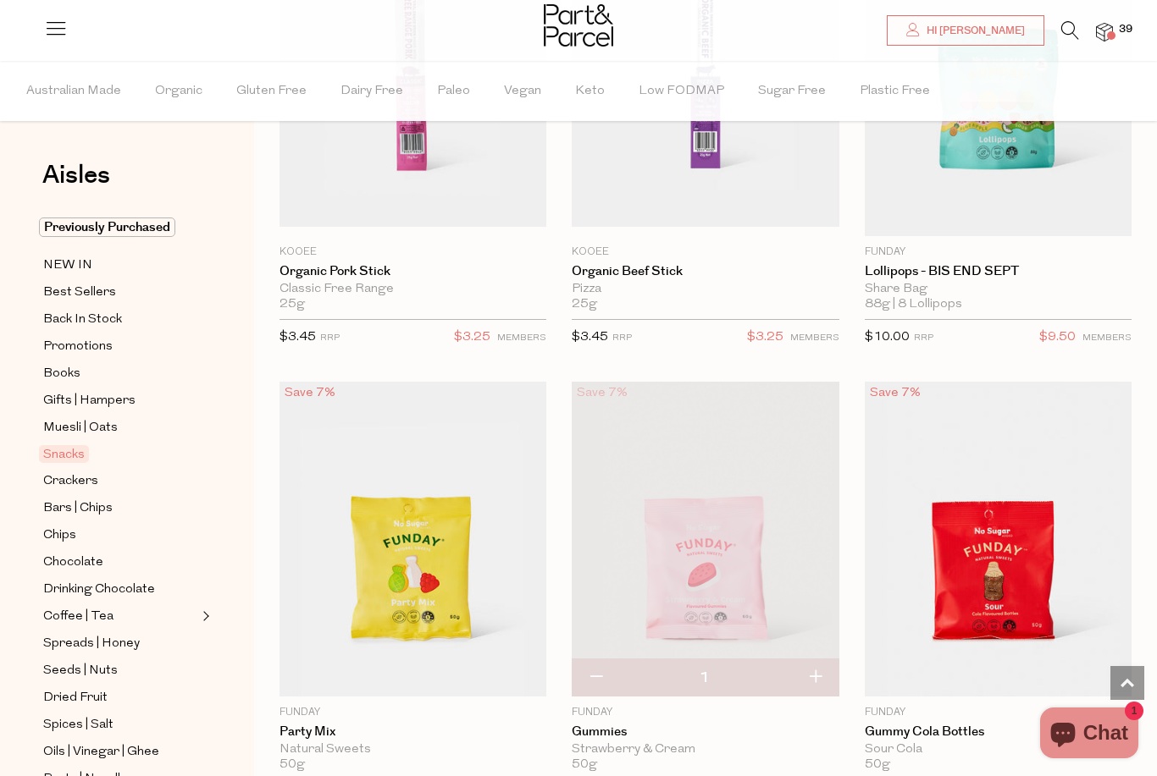
click at [814, 669] on button "button" at bounding box center [815, 678] width 48 height 37
type input "2"
click at [824, 677] on button "button" at bounding box center [815, 678] width 48 height 37
type input "3"
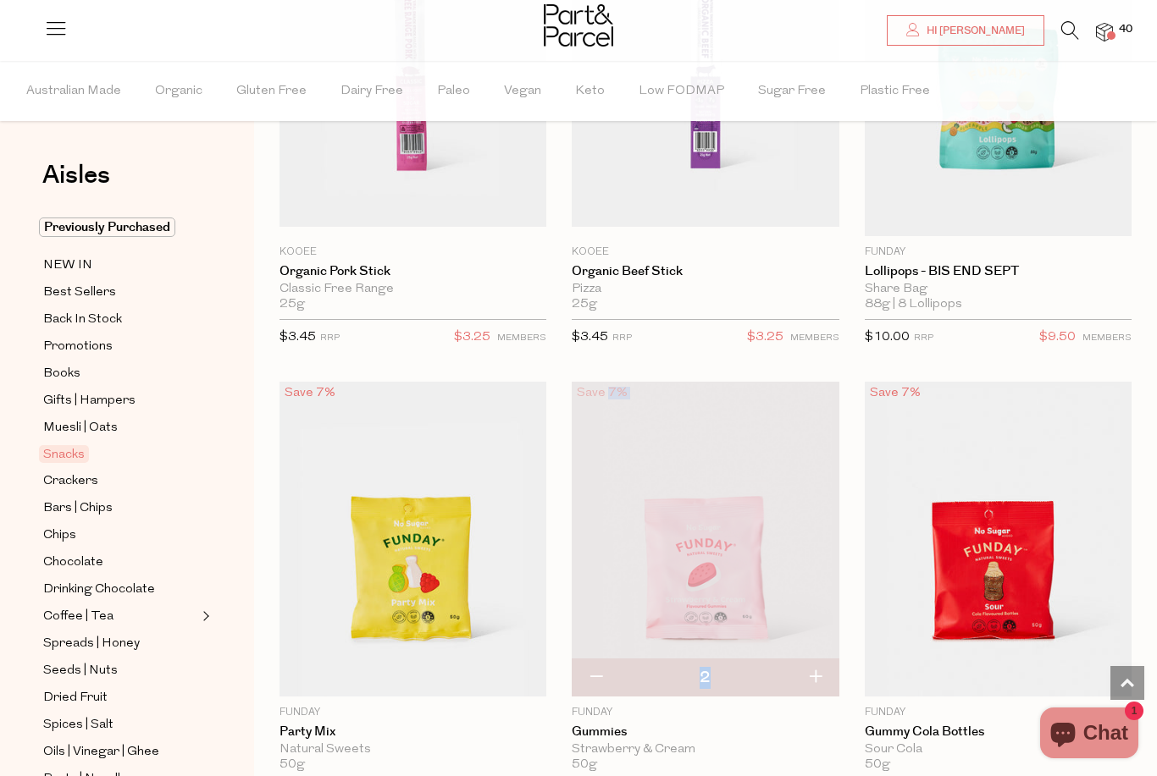
type input "3"
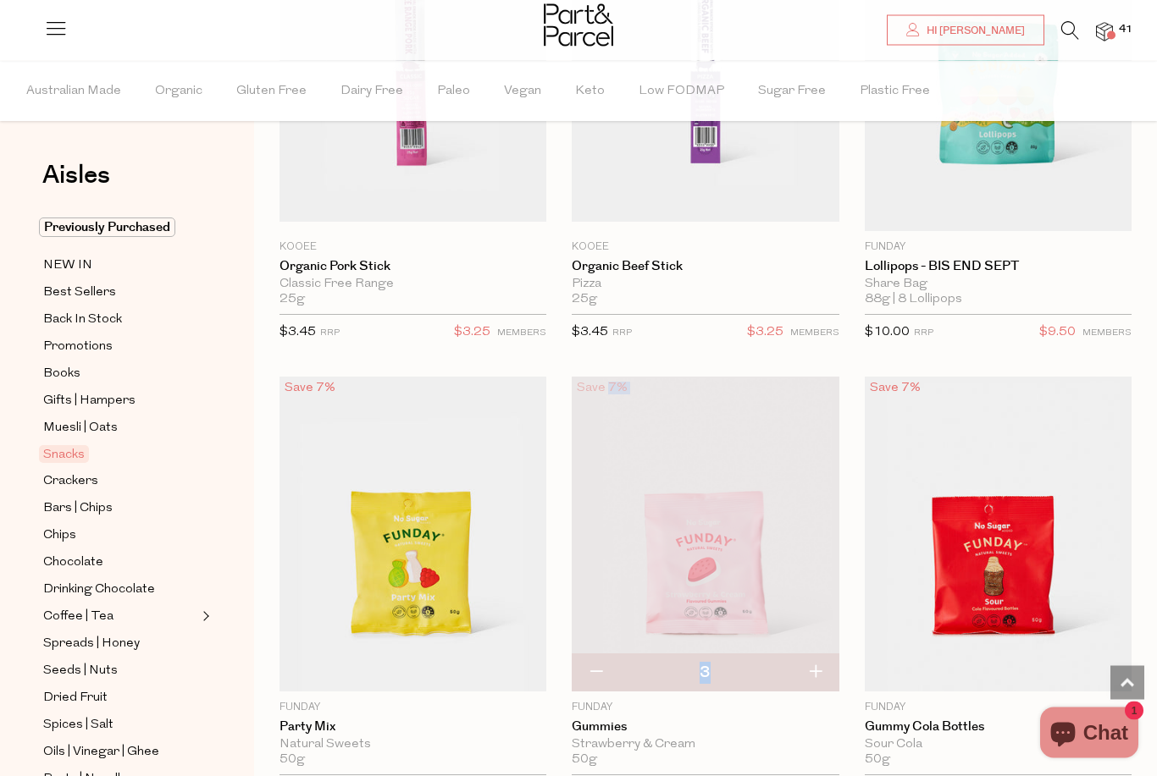
scroll to position [1771, 0]
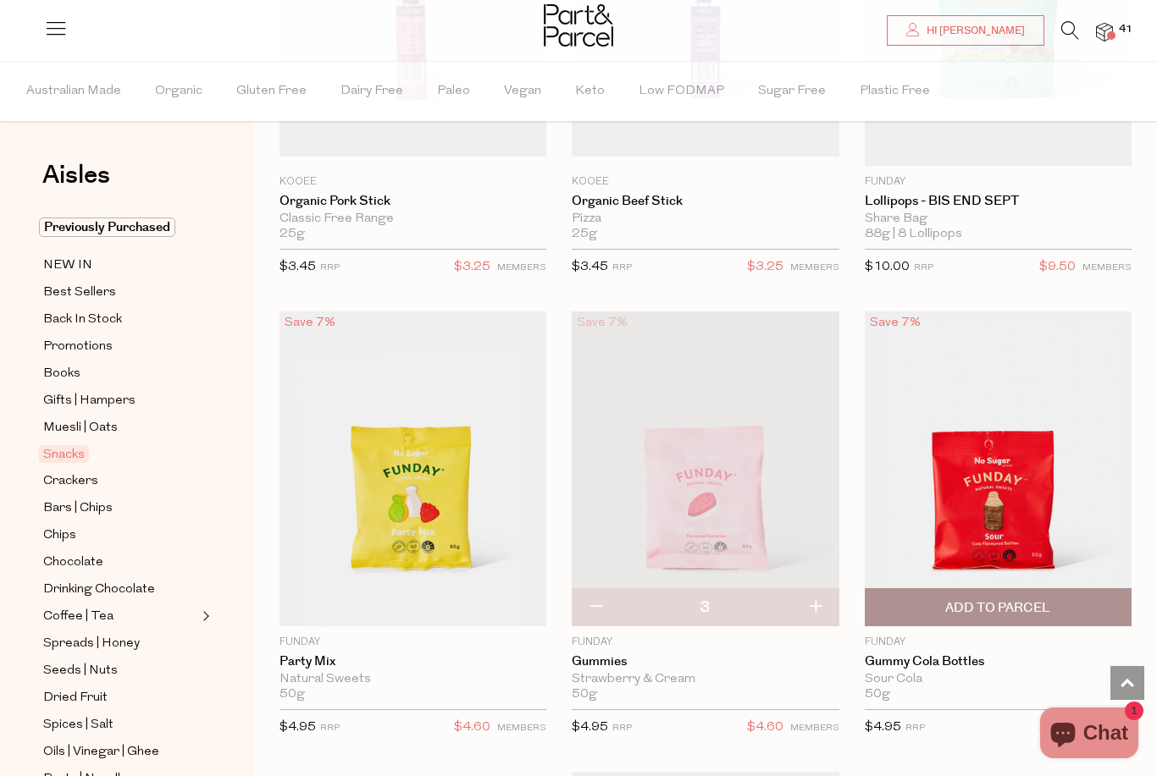
click at [848, 683] on div "Save 7% 1 Add To Parcel Funday Gummy Cola Bottles Sour Cola 50g Only 18 Availab…" at bounding box center [985, 529] width 292 height 435
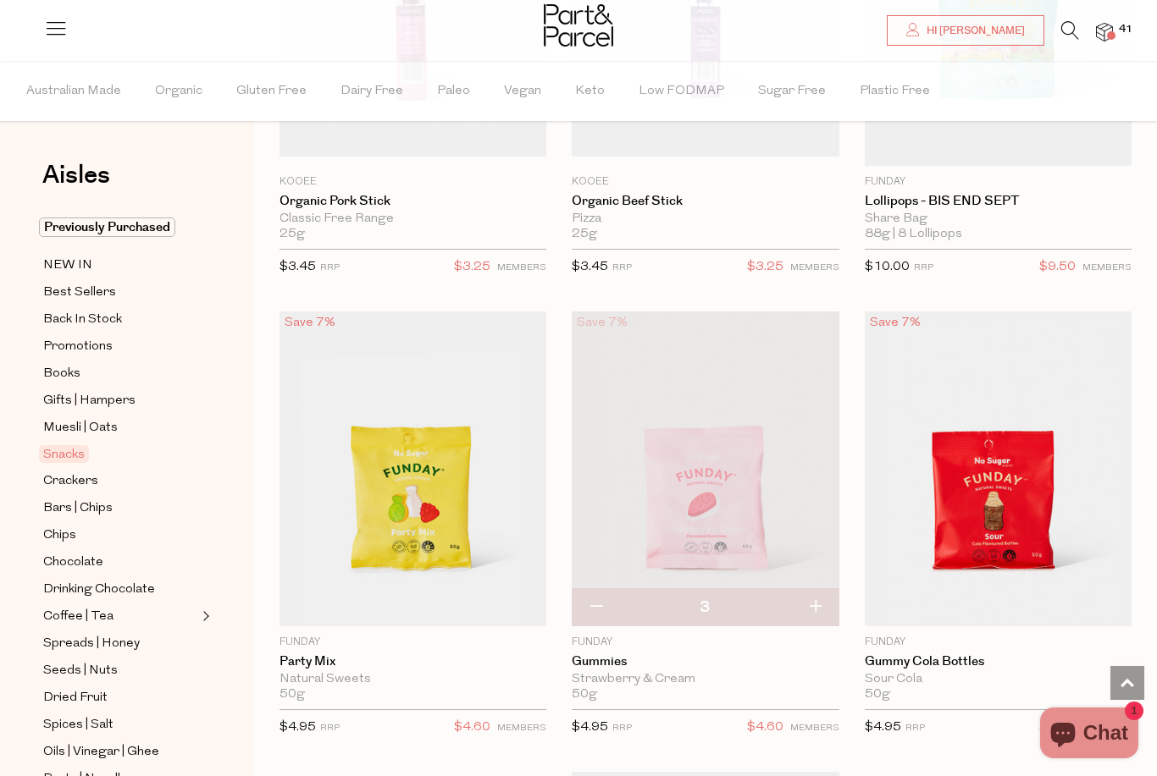
click at [817, 599] on button "button" at bounding box center [815, 607] width 48 height 37
type input "4"
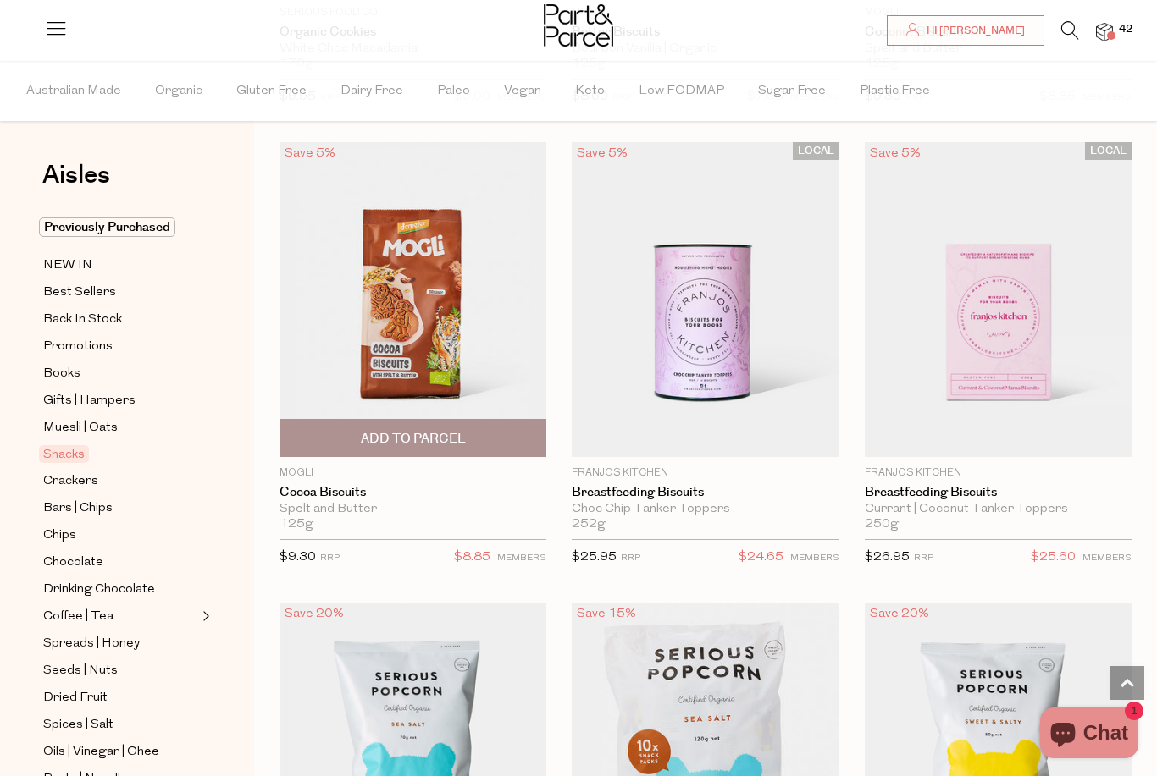
scroll to position [5649, 0]
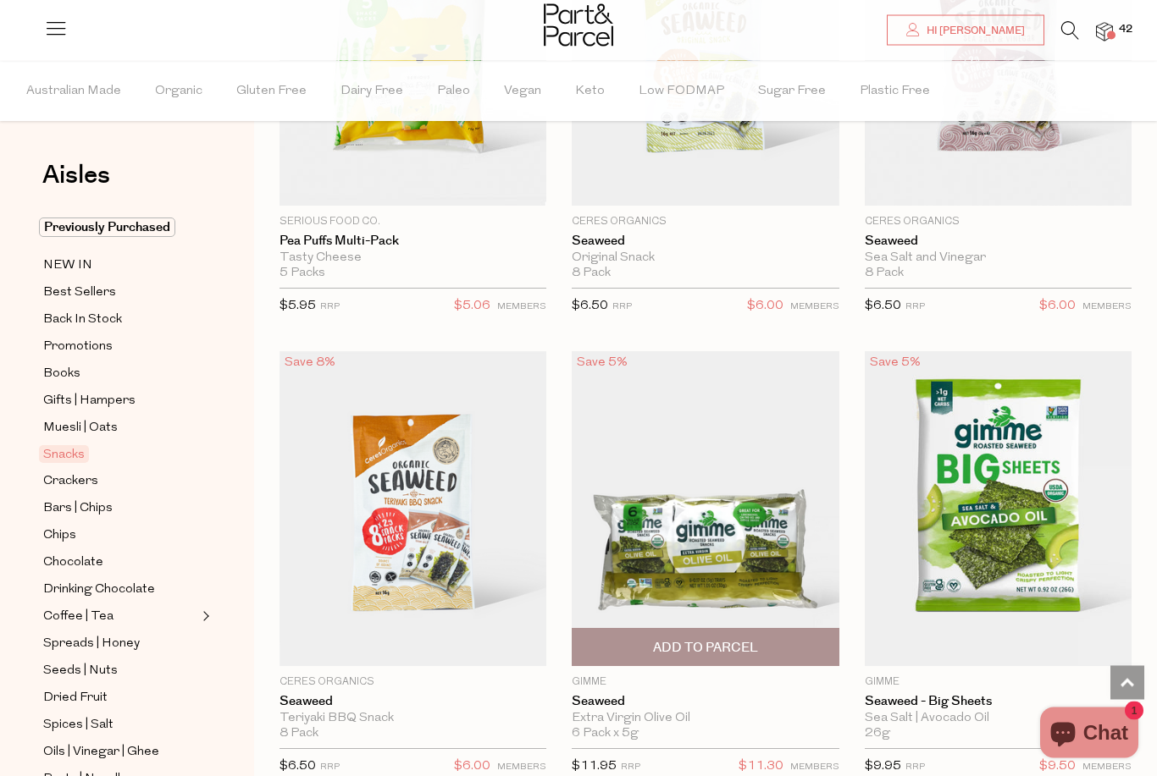
scroll to position [7745, 0]
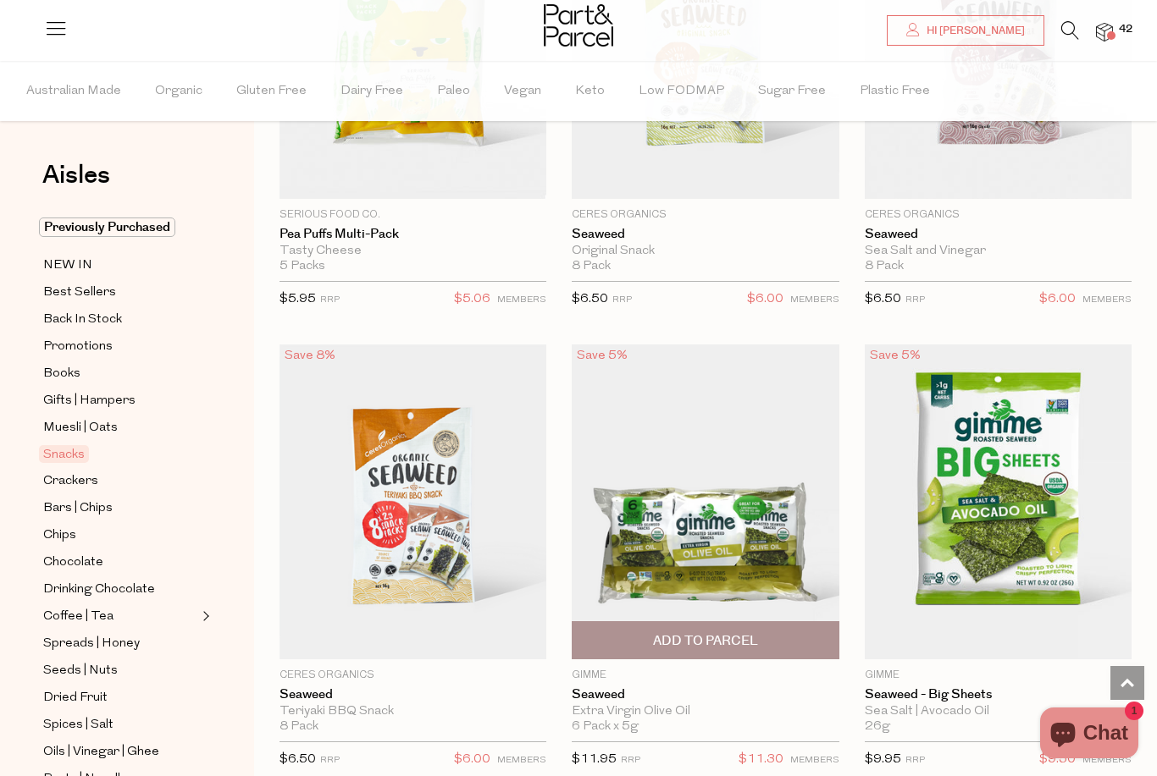
click at [702, 633] on span "Add To Parcel" at bounding box center [705, 642] width 105 height 18
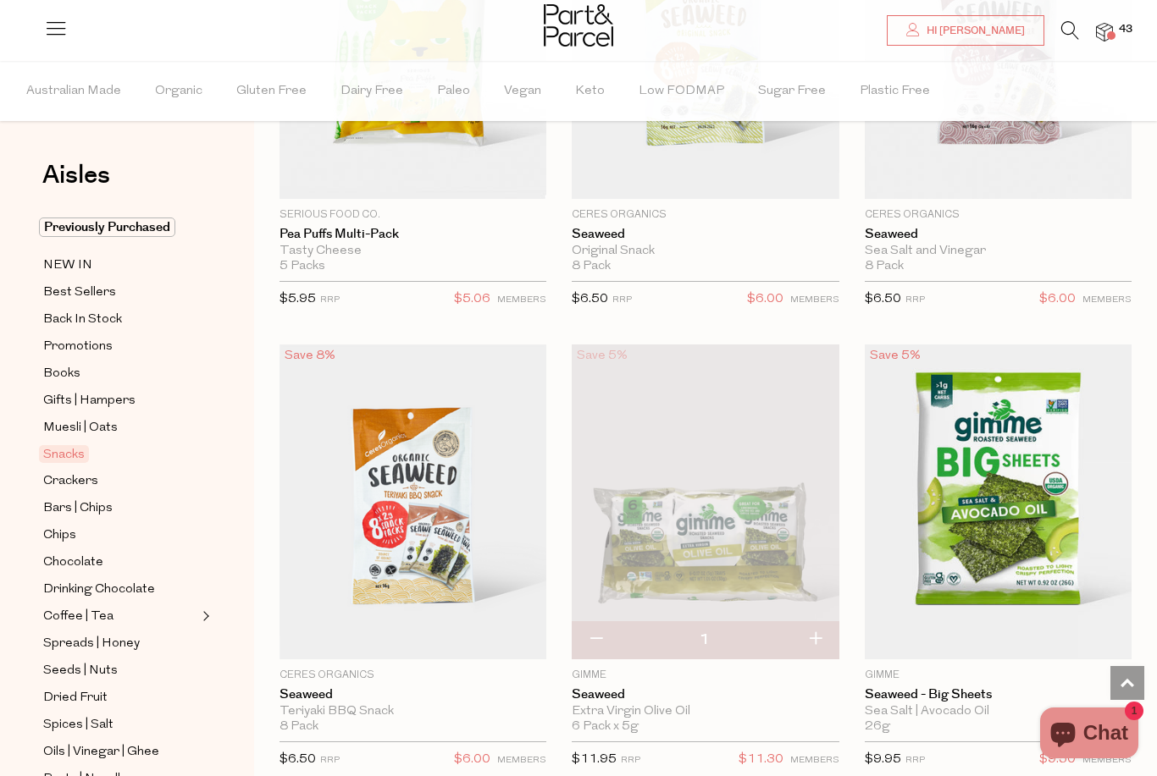
click at [818, 629] on button "button" at bounding box center [815, 639] width 48 height 37
type input "2"
click at [818, 629] on button "button" at bounding box center [815, 639] width 48 height 37
type input "3"
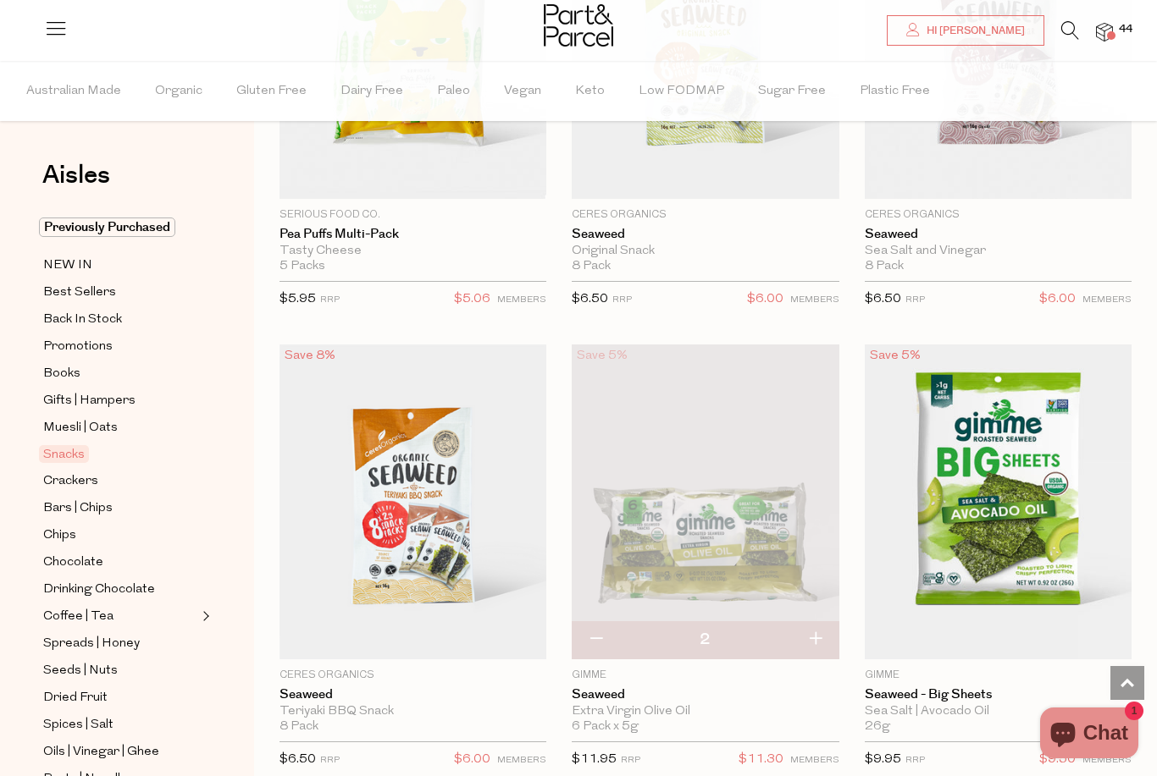
type input "3"
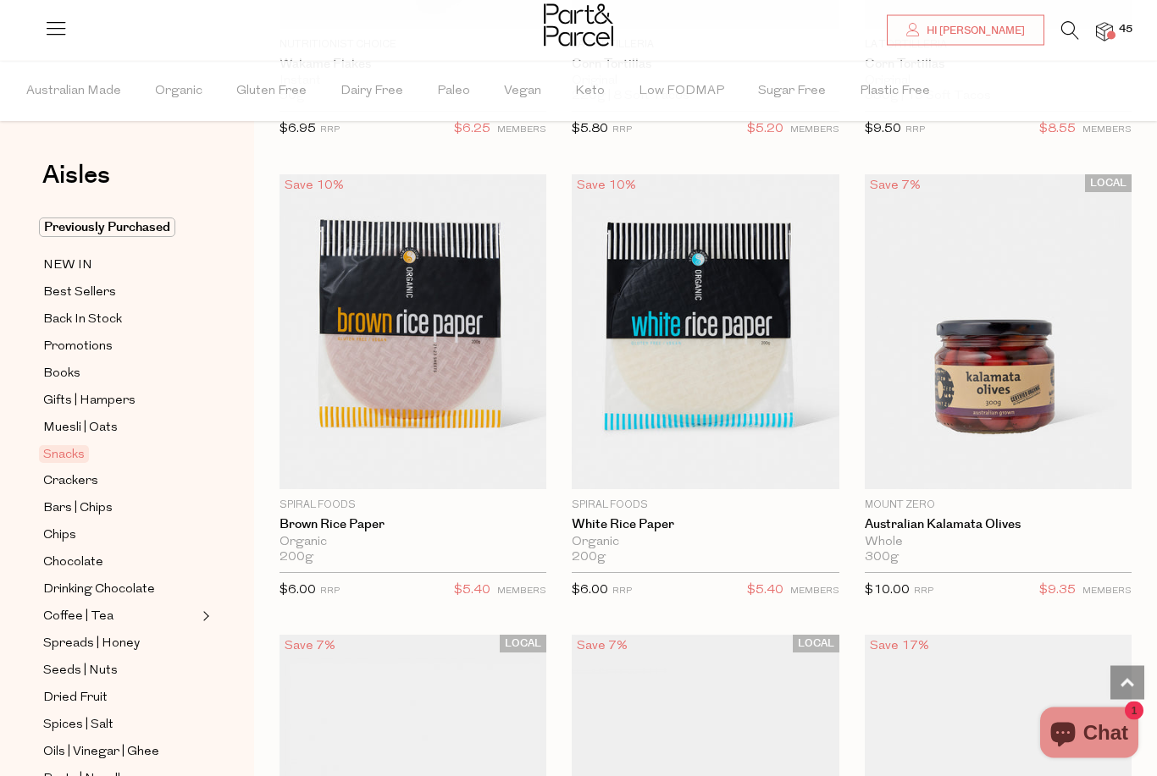
scroll to position [9297, 0]
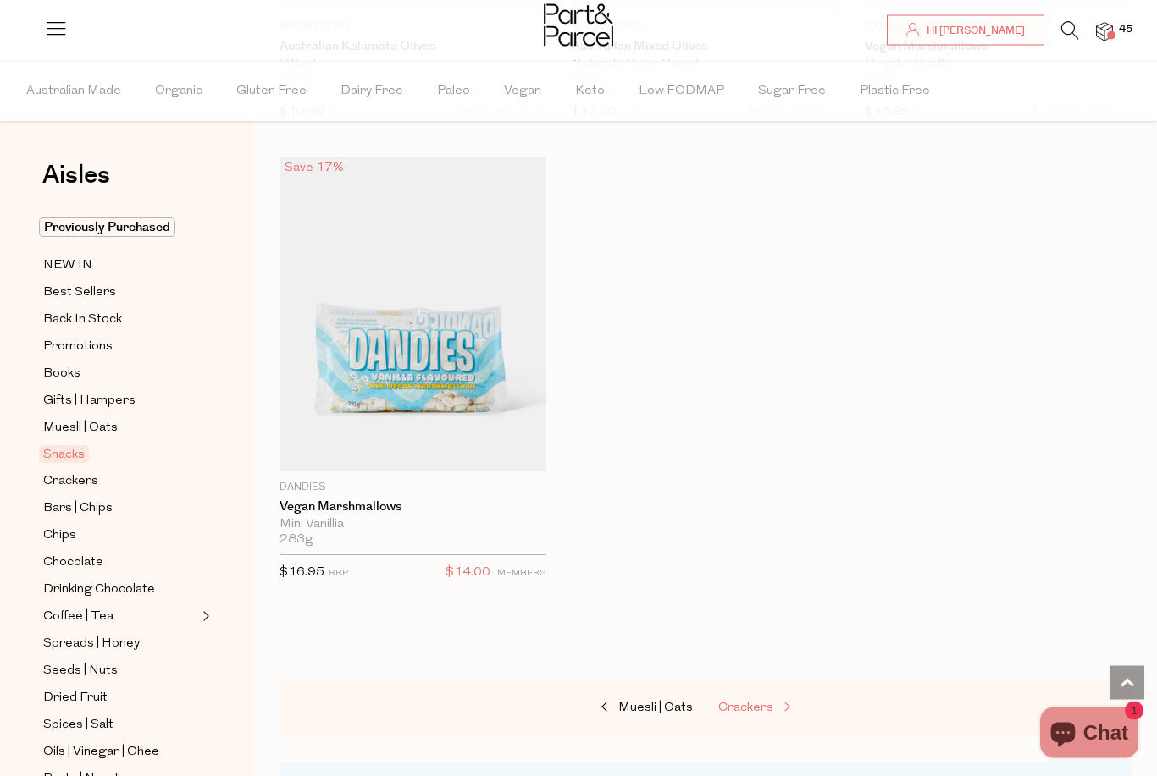
click at [737, 703] on span "Crackers" at bounding box center [745, 709] width 55 height 13
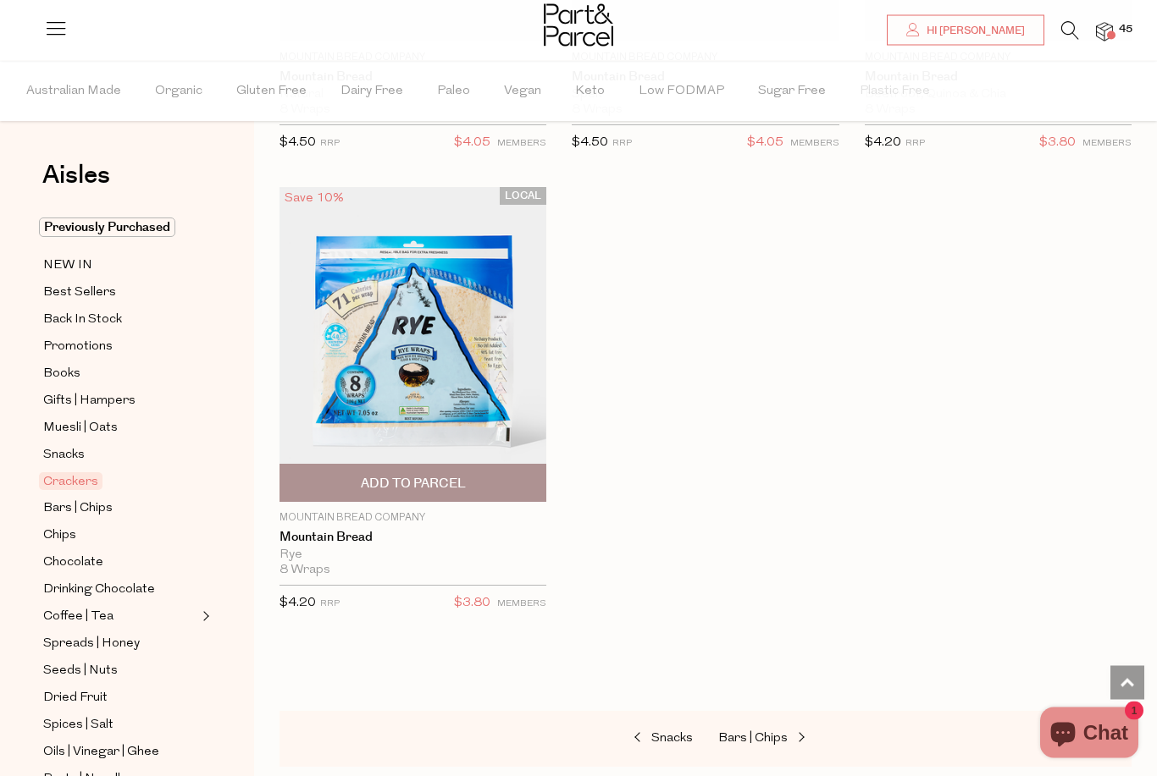
scroll to position [5561, 0]
click at [384, 476] on span "Add To Parcel" at bounding box center [413, 484] width 105 height 18
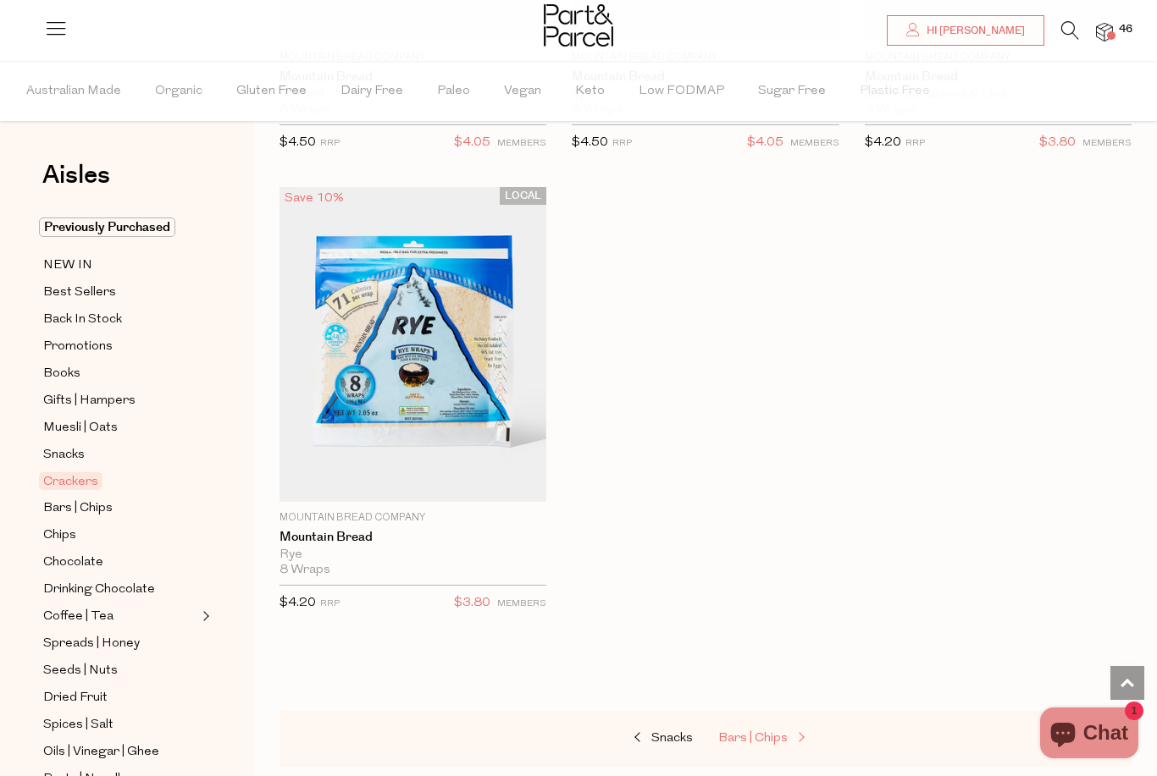
click at [744, 732] on span "Bars | Chips" at bounding box center [752, 738] width 69 height 13
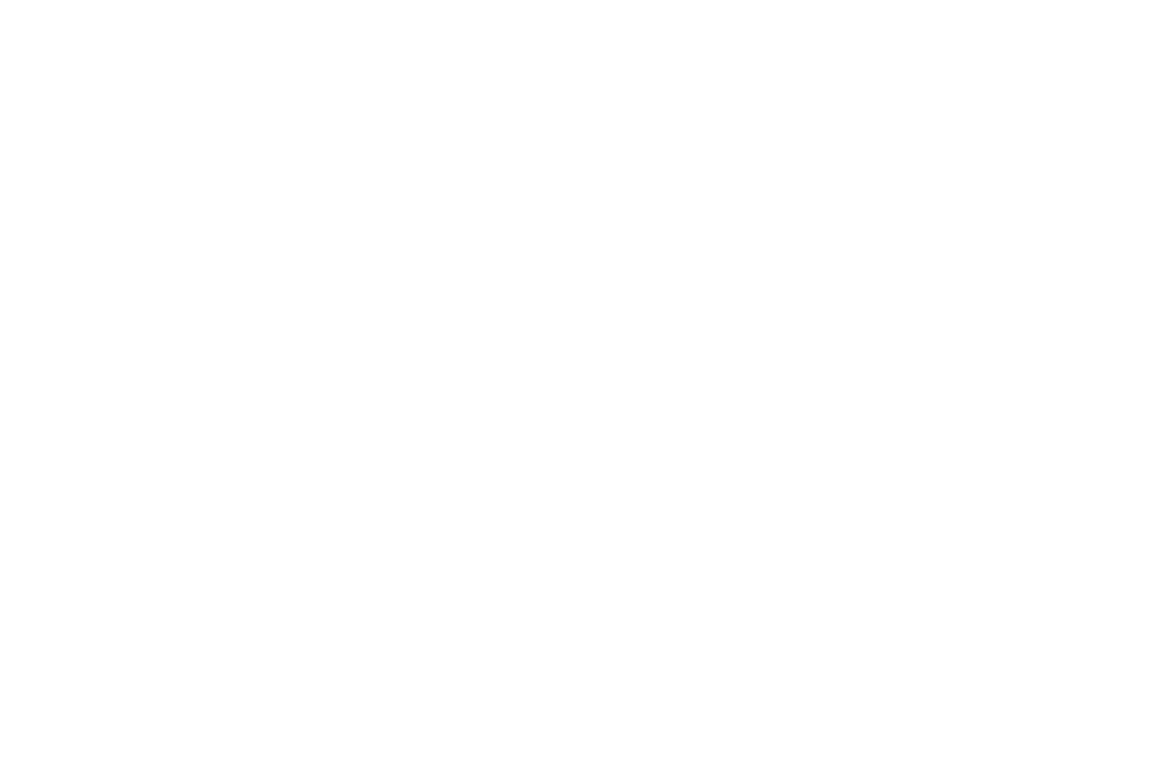
scroll to position [41, 0]
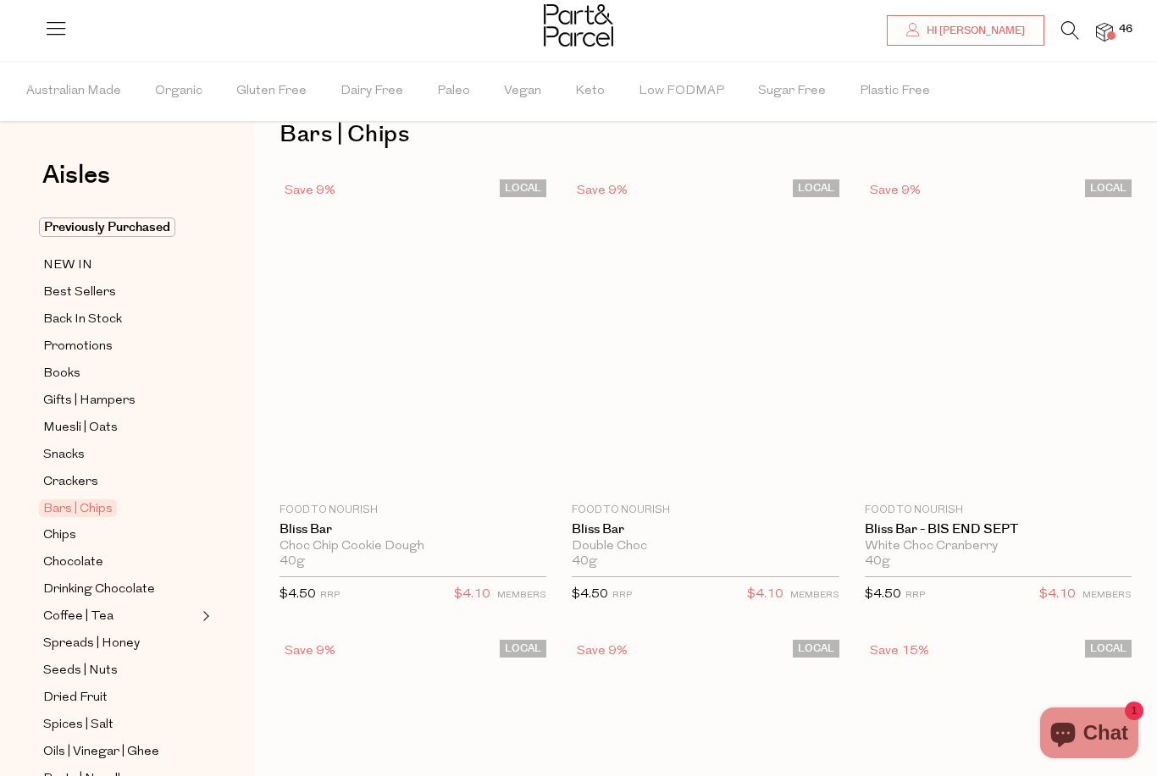
type input "4"
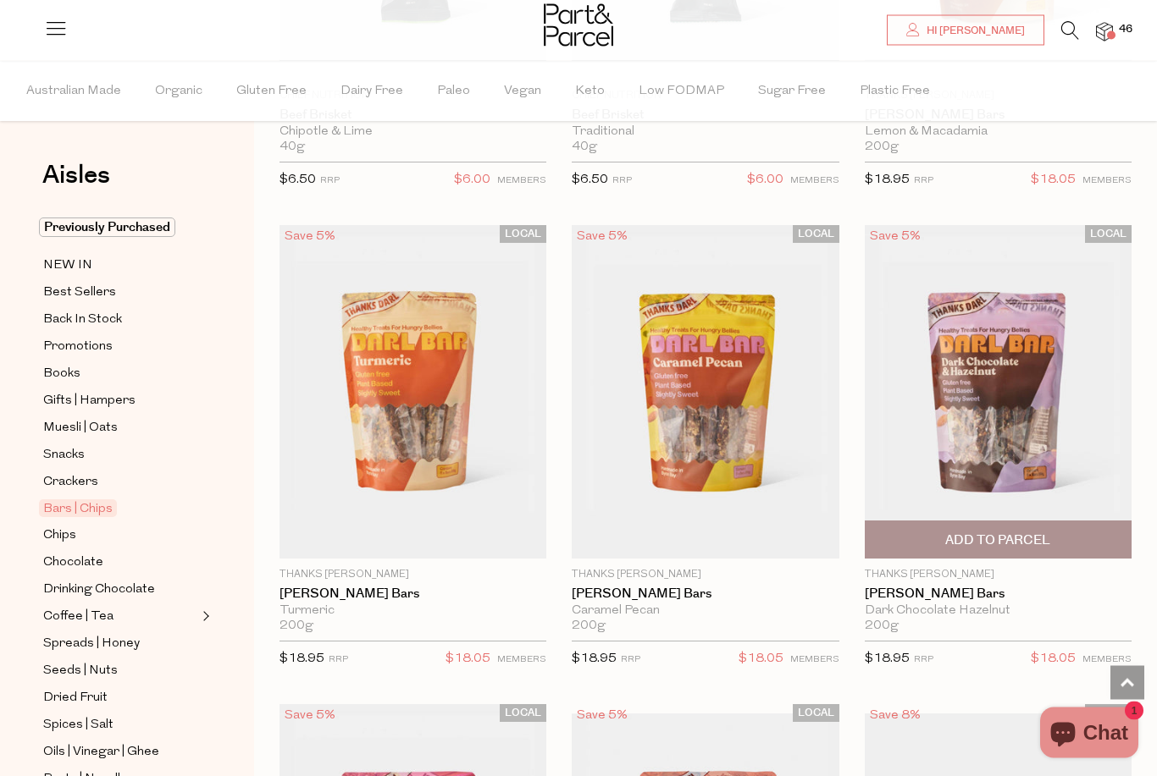
scroll to position [3719, 0]
click at [986, 377] on img at bounding box center [998, 392] width 267 height 334
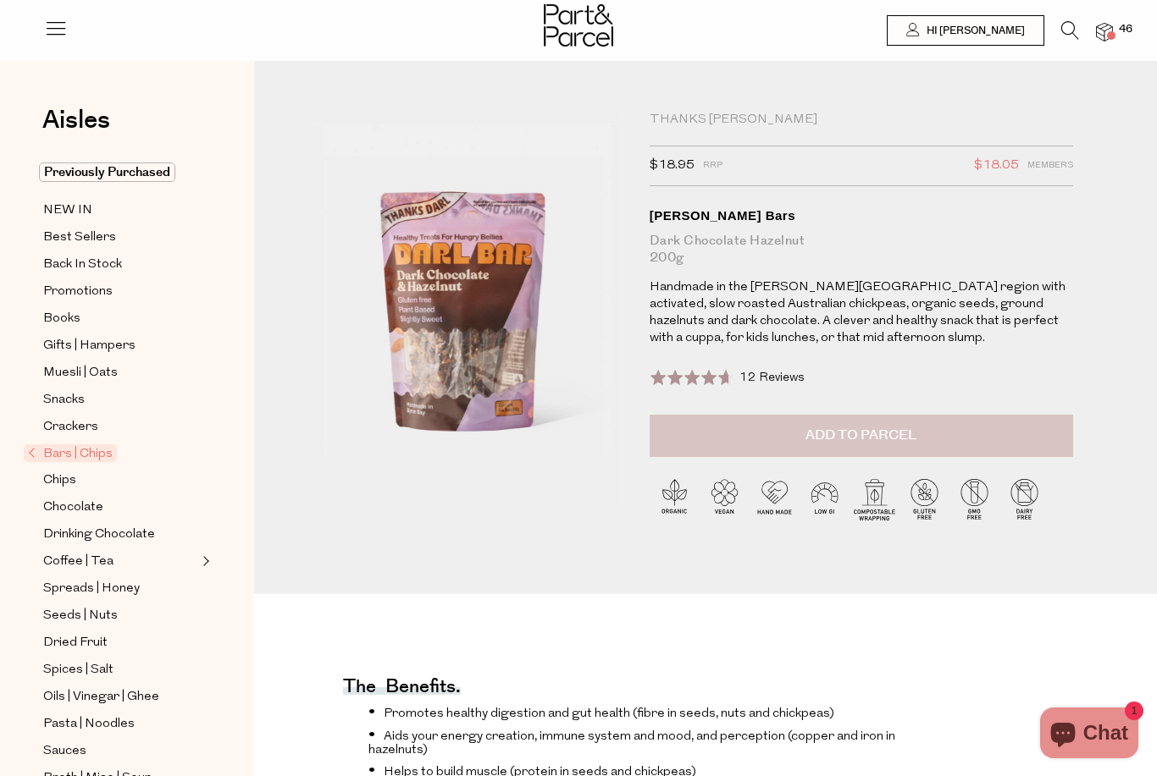
click at [859, 435] on span "Add to Parcel" at bounding box center [860, 435] width 111 height 19
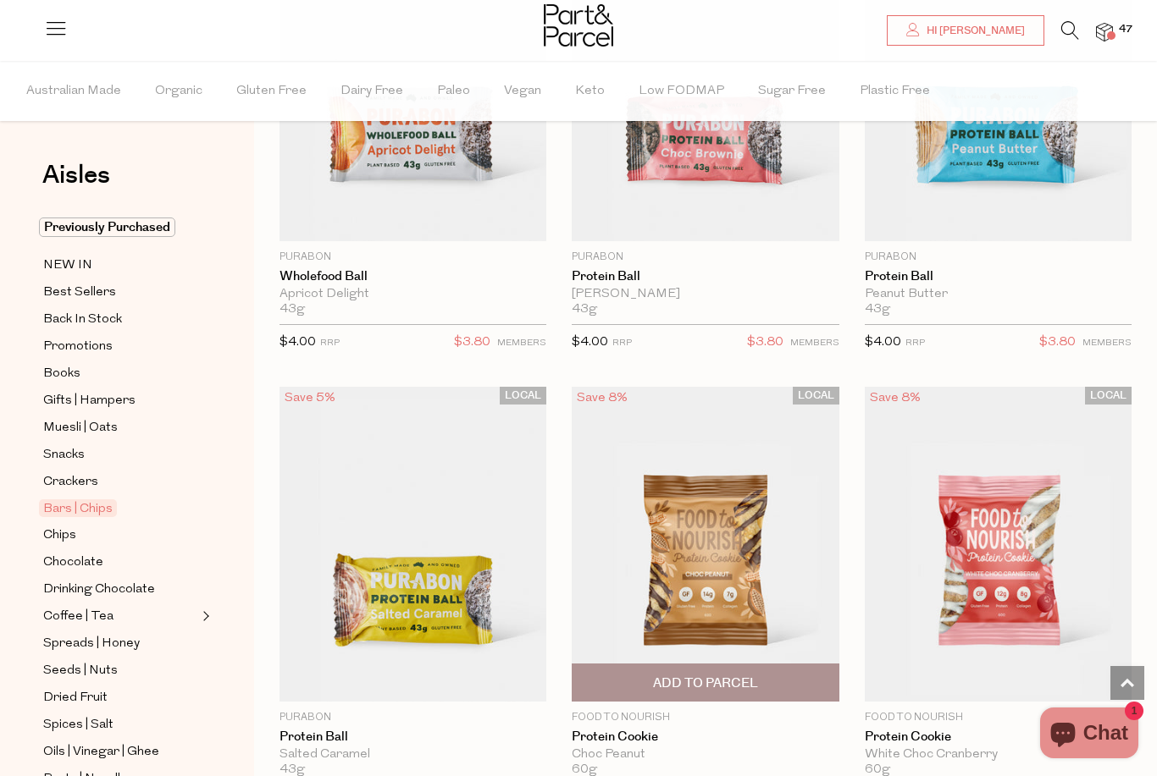
scroll to position [6359, 0]
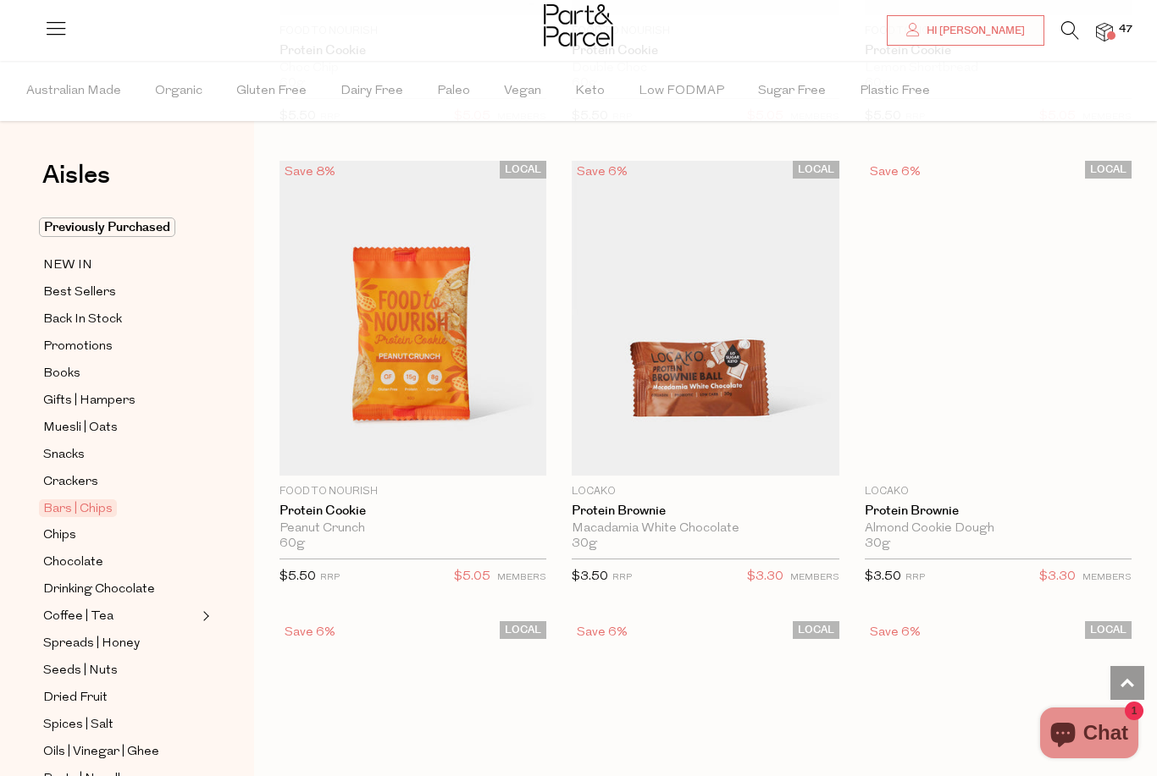
type input "2"
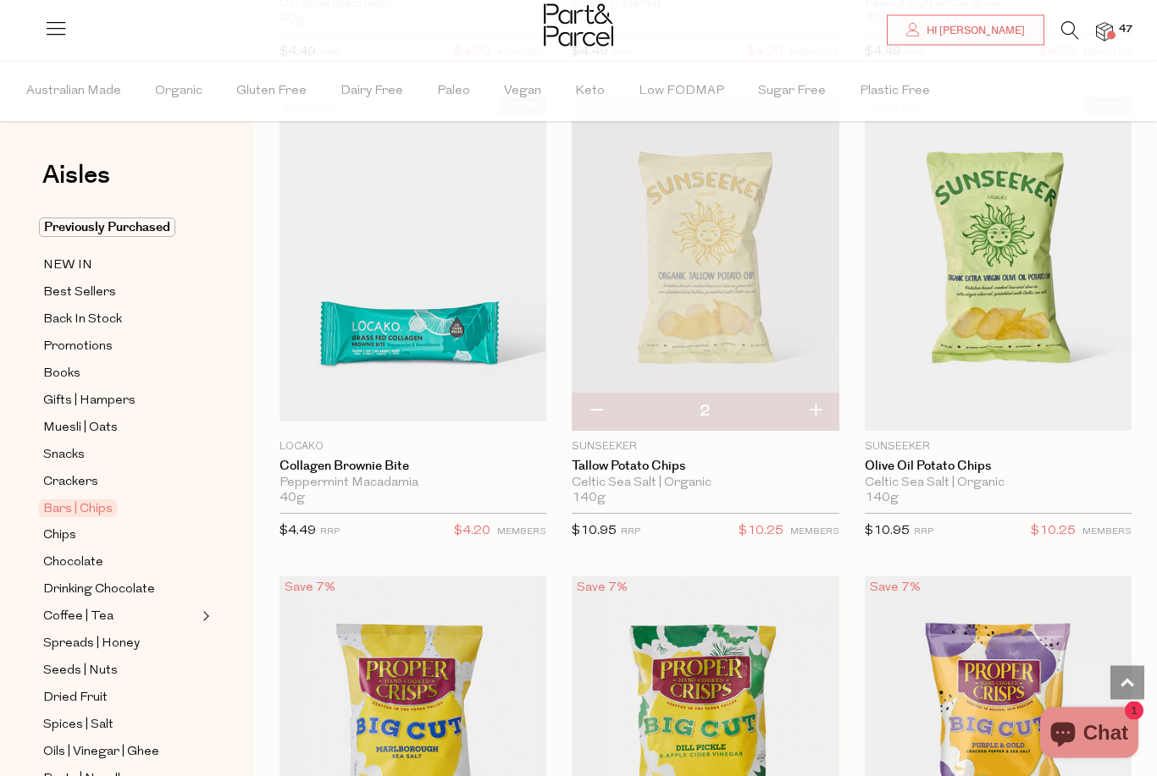
scroll to position [8417, 0]
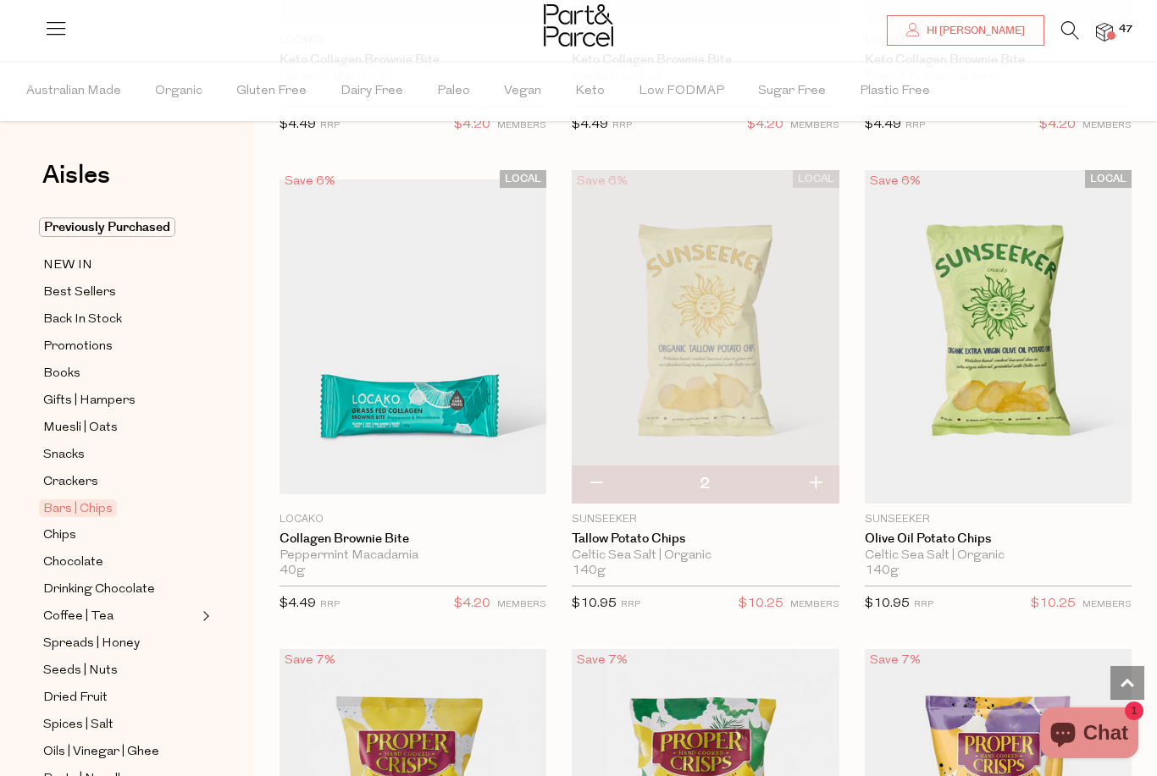
click at [813, 473] on button "button" at bounding box center [815, 484] width 48 height 37
type input "3"
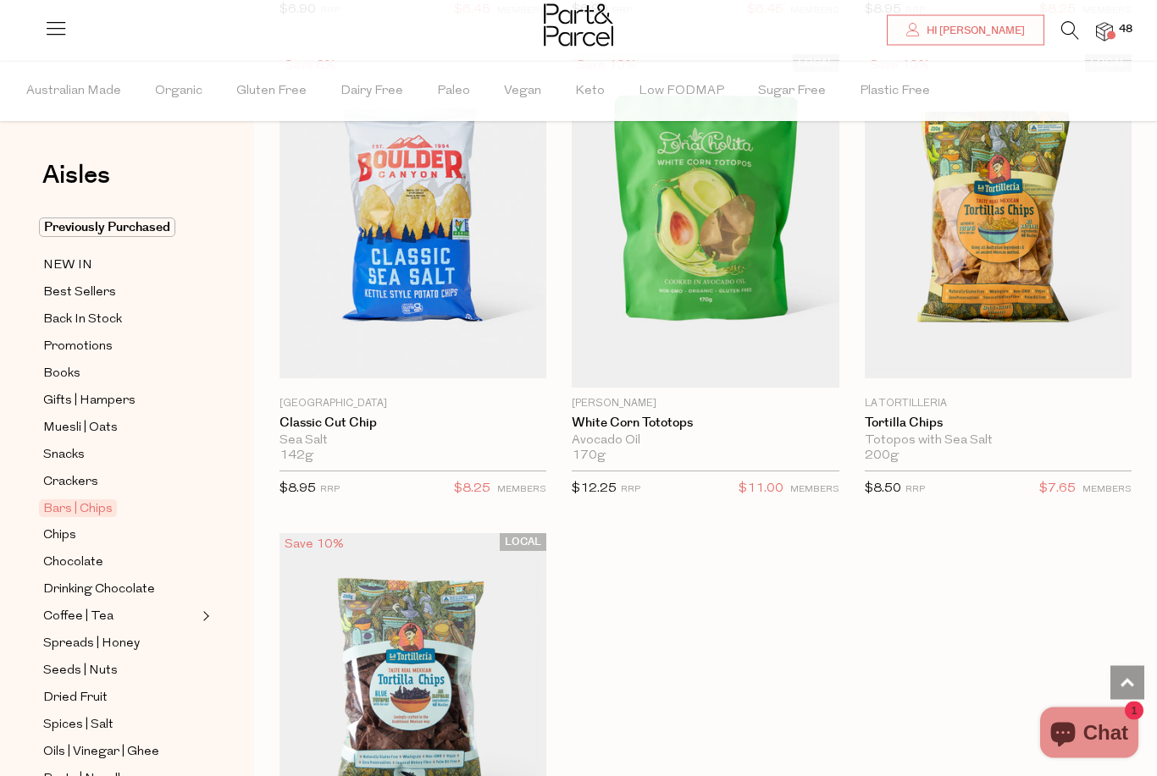
scroll to position [10420, 0]
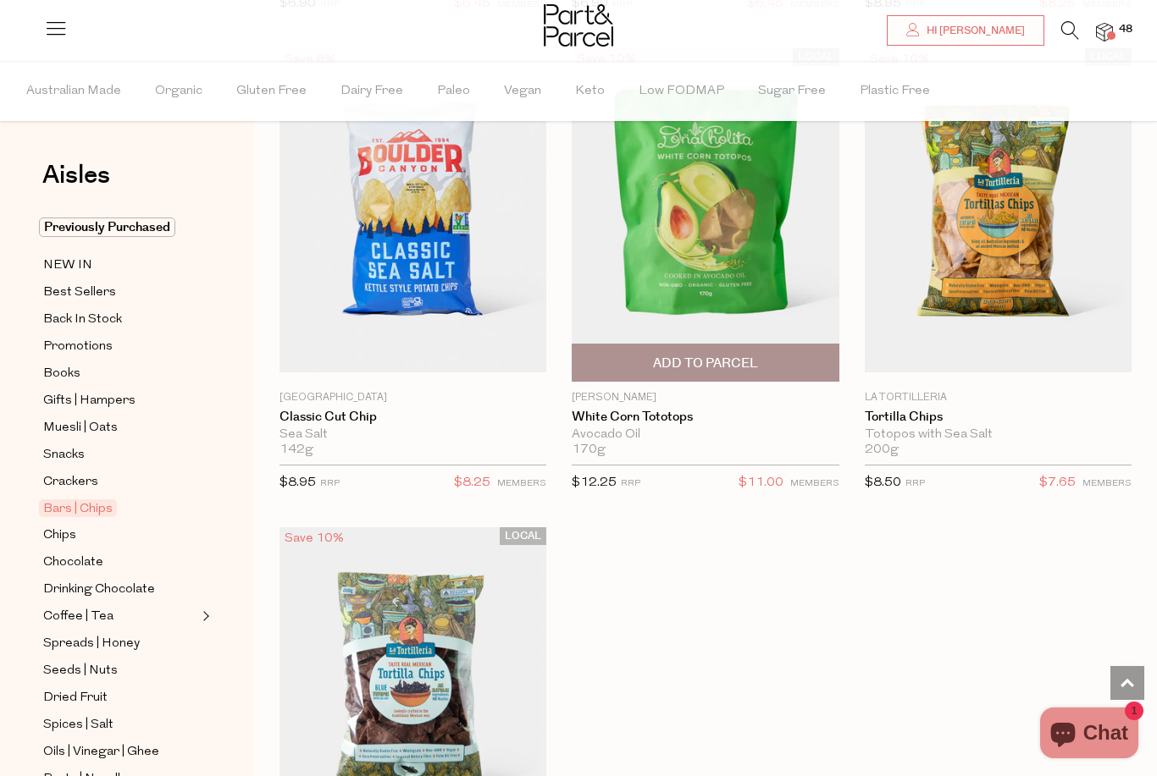
click at [713, 355] on span "Add To Parcel" at bounding box center [705, 364] width 105 height 18
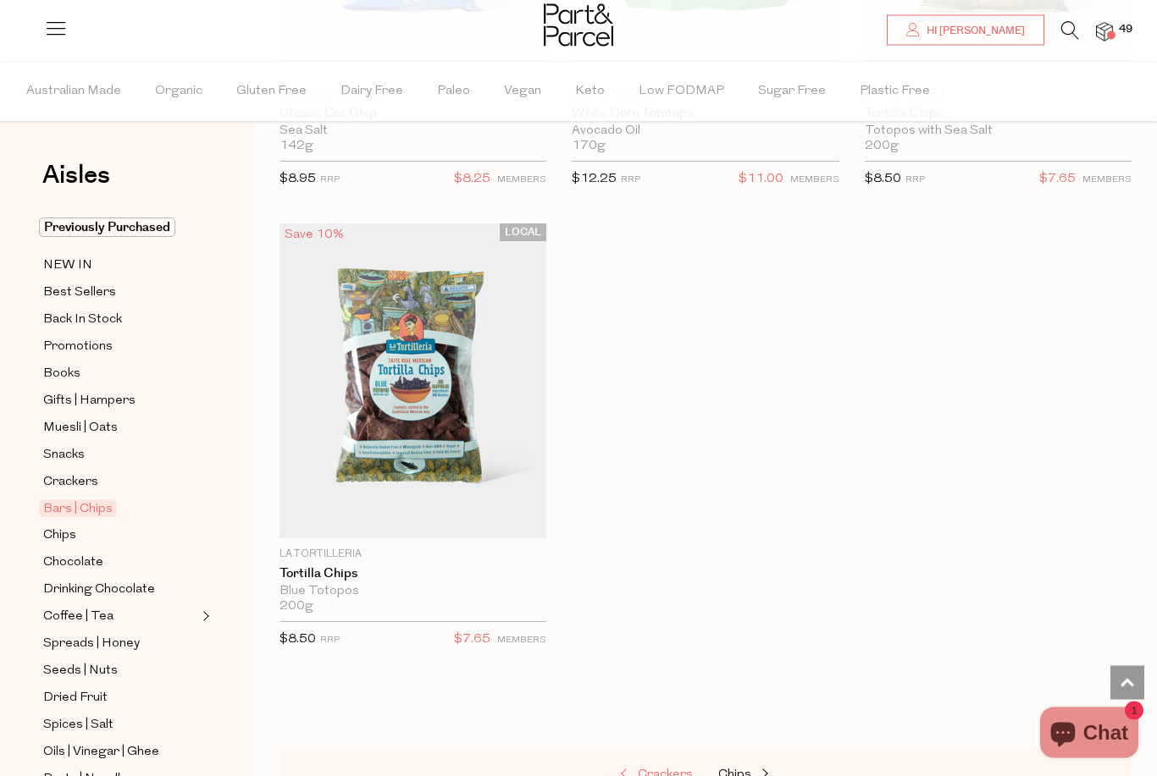
scroll to position [10794, 0]
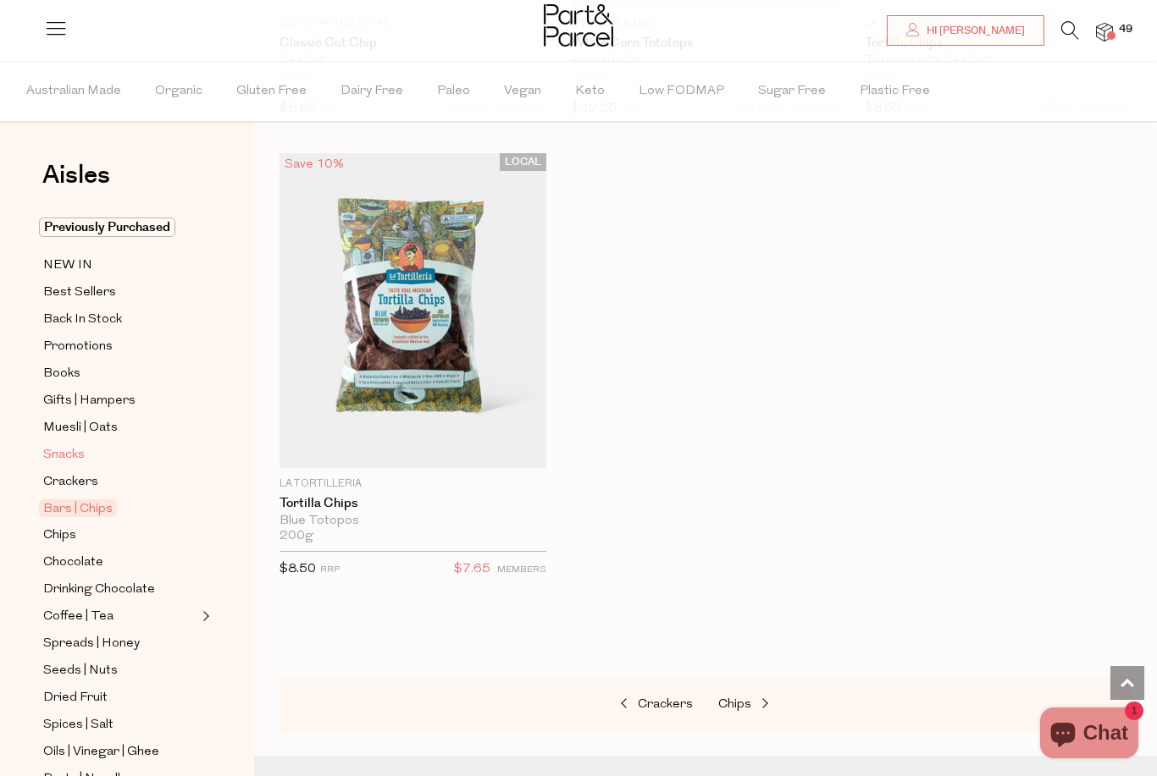
click at [69, 452] on span "Snacks" at bounding box center [63, 455] width 41 height 20
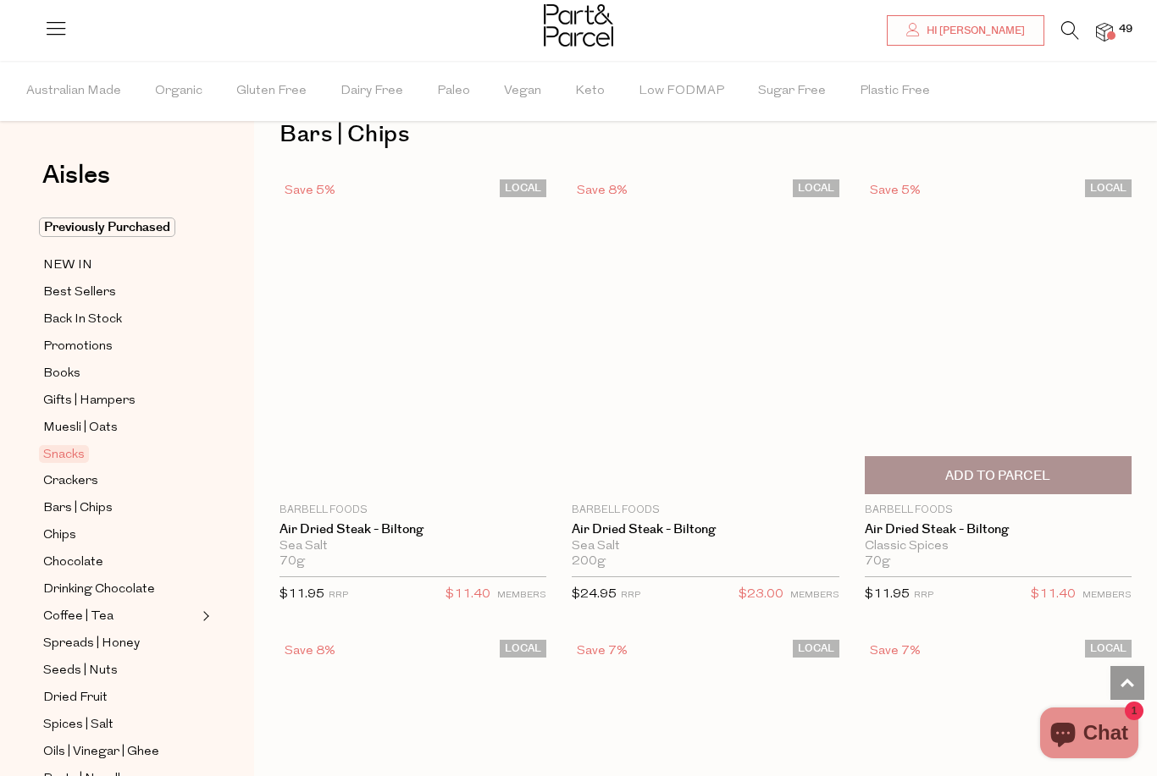
type input "4"
type input "2"
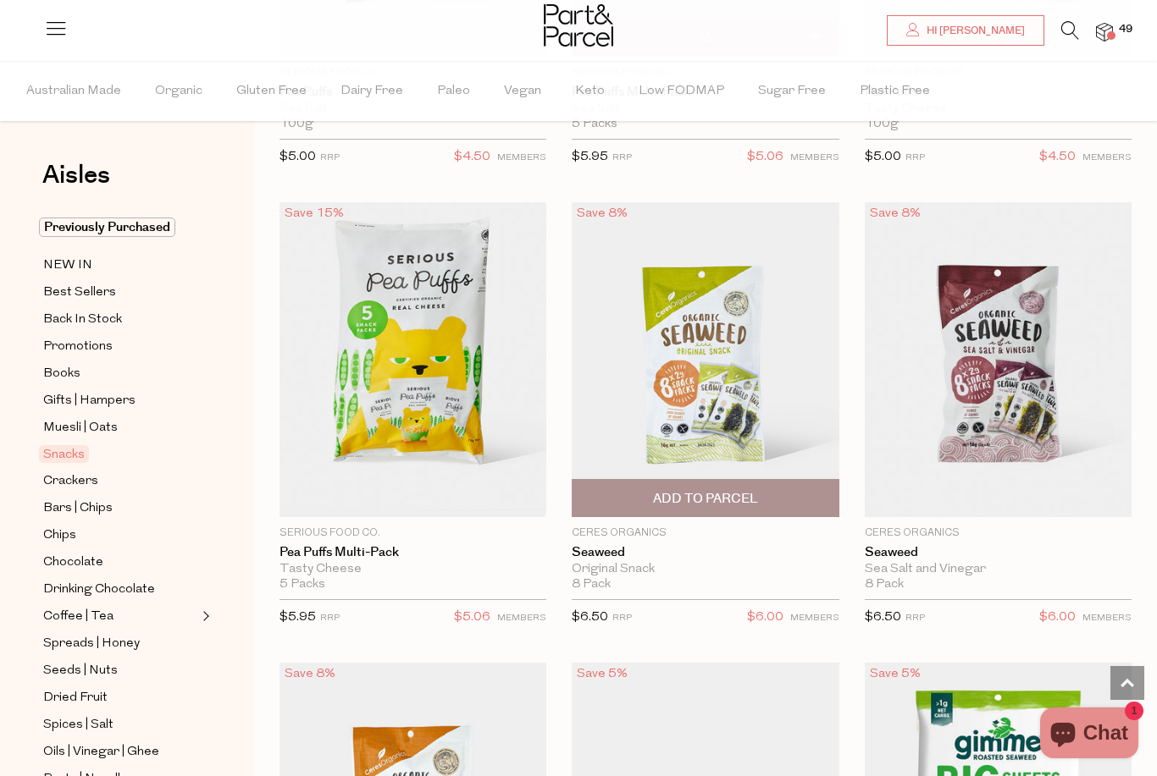
type input "3"
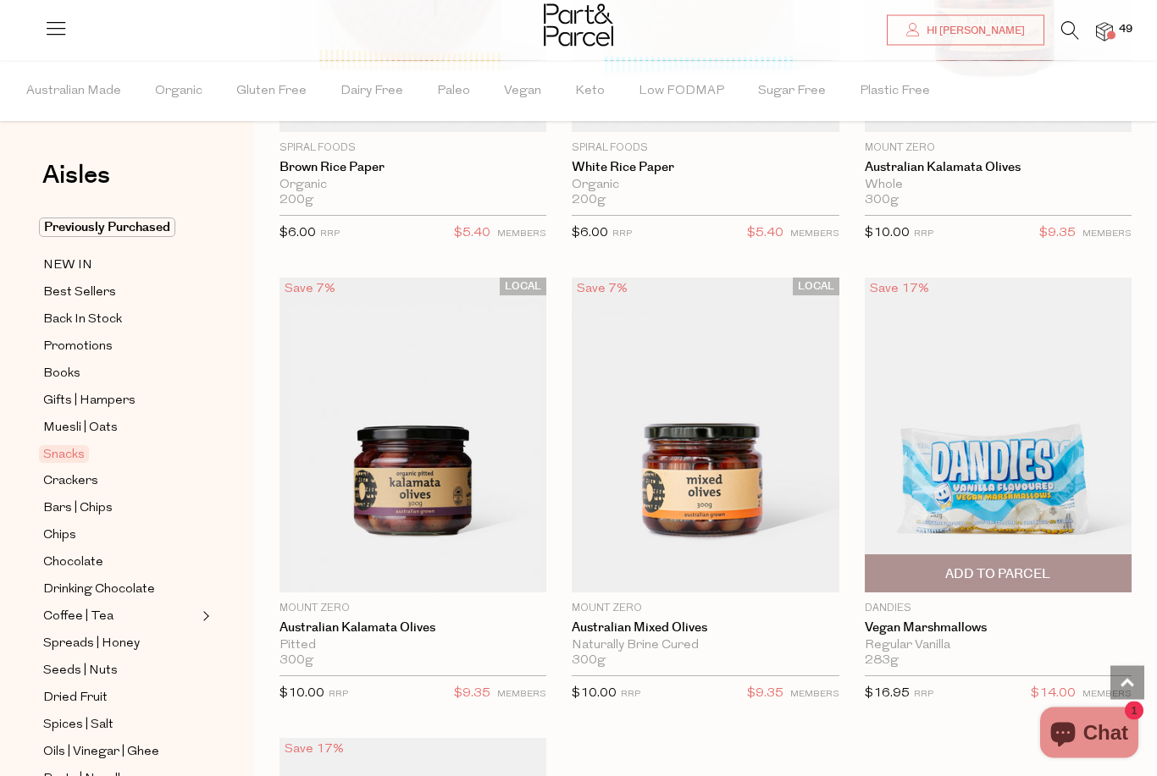
scroll to position [9656, 0]
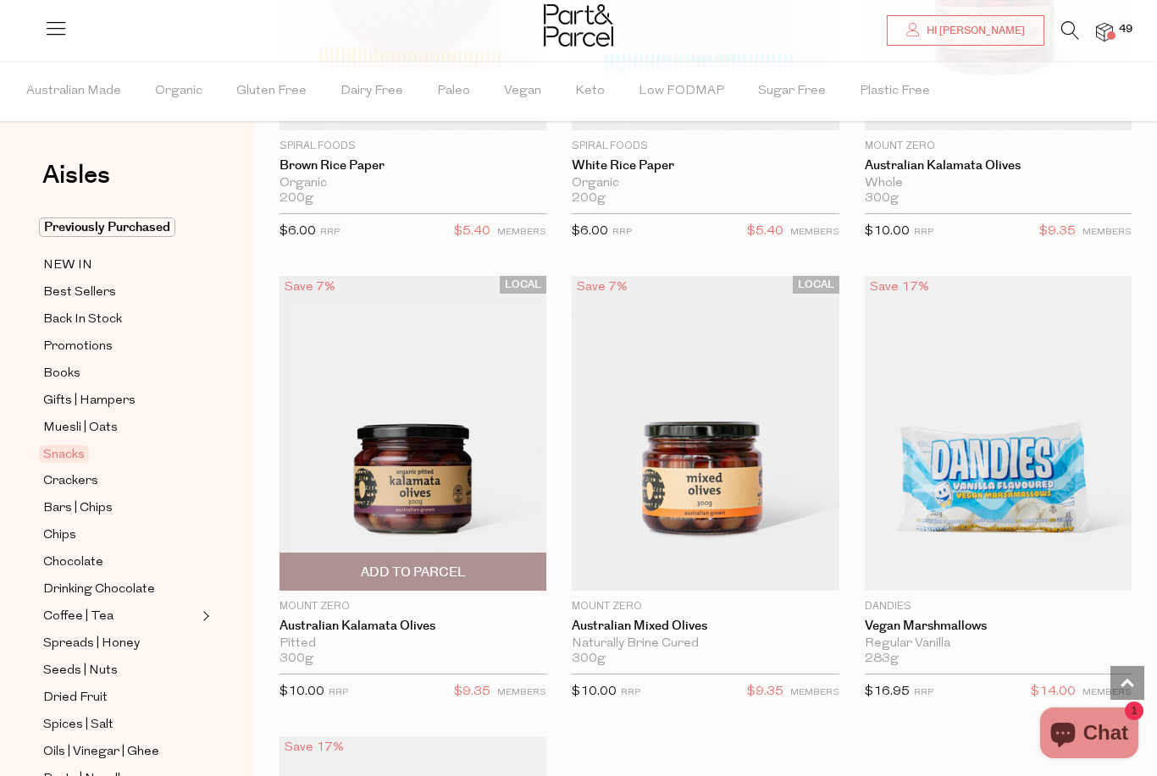
click at [445, 564] on span "Add To Parcel" at bounding box center [413, 573] width 105 height 18
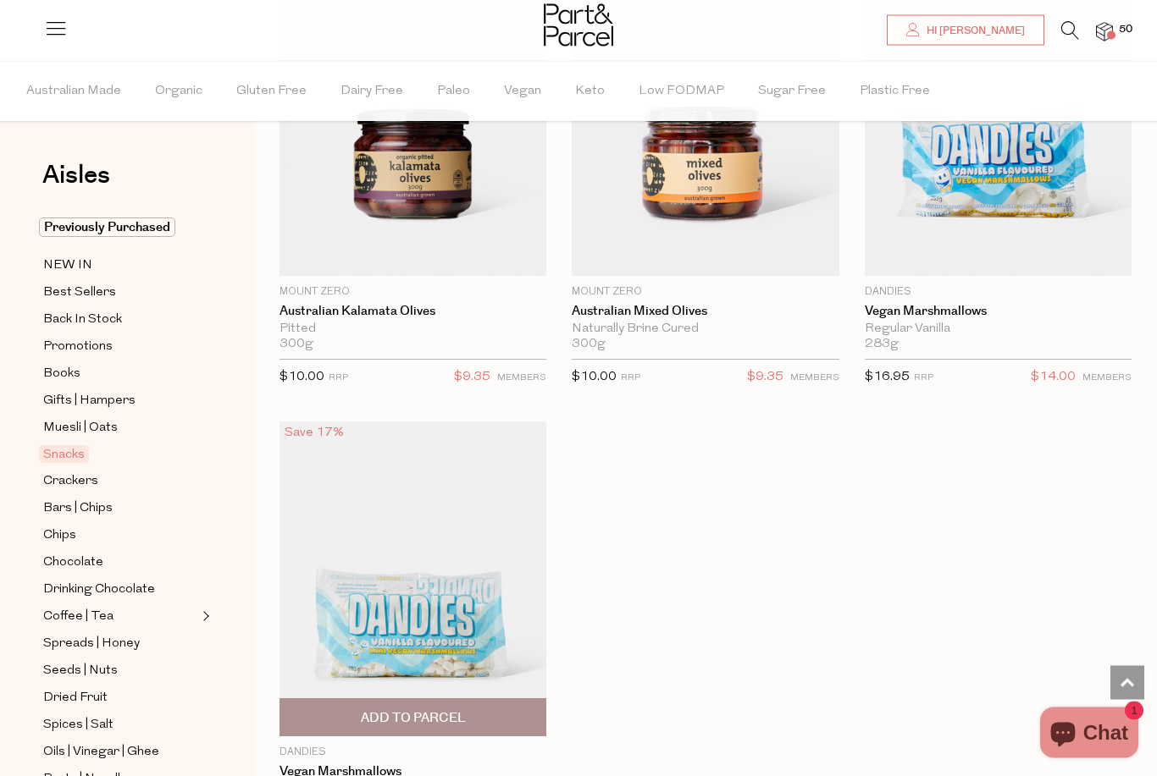
scroll to position [9971, 0]
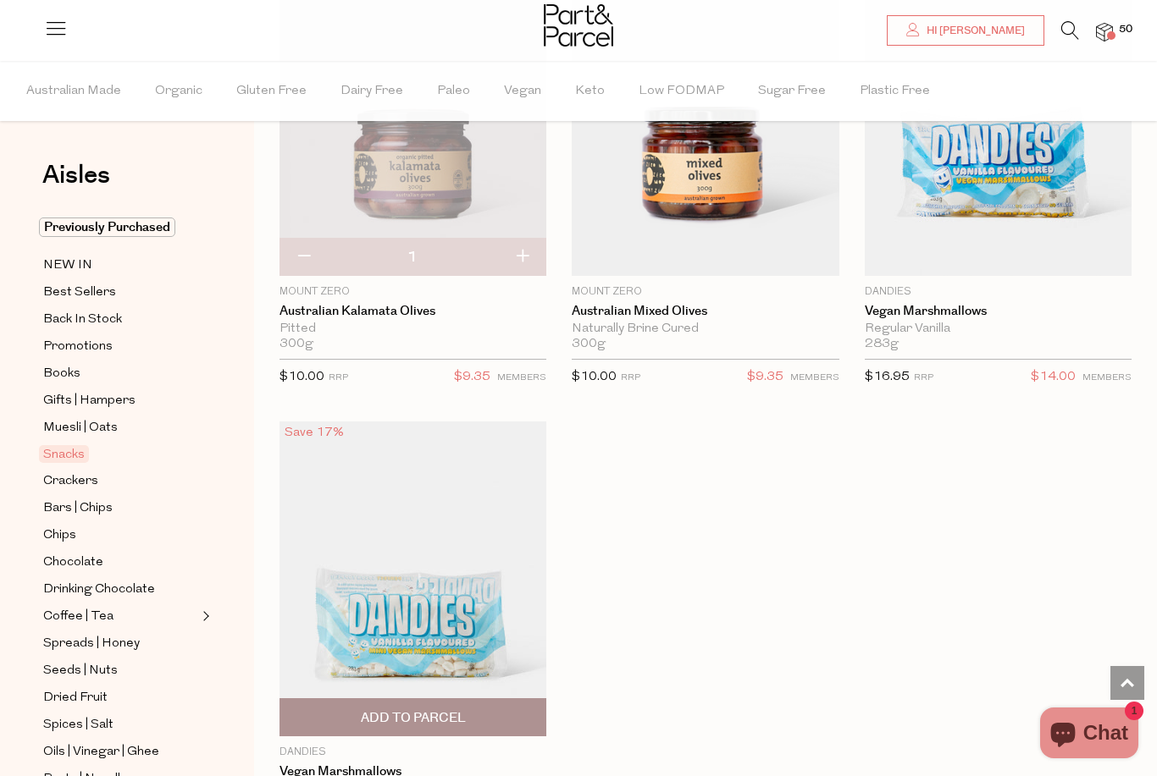
click at [389, 710] on span "Add To Parcel" at bounding box center [413, 719] width 105 height 18
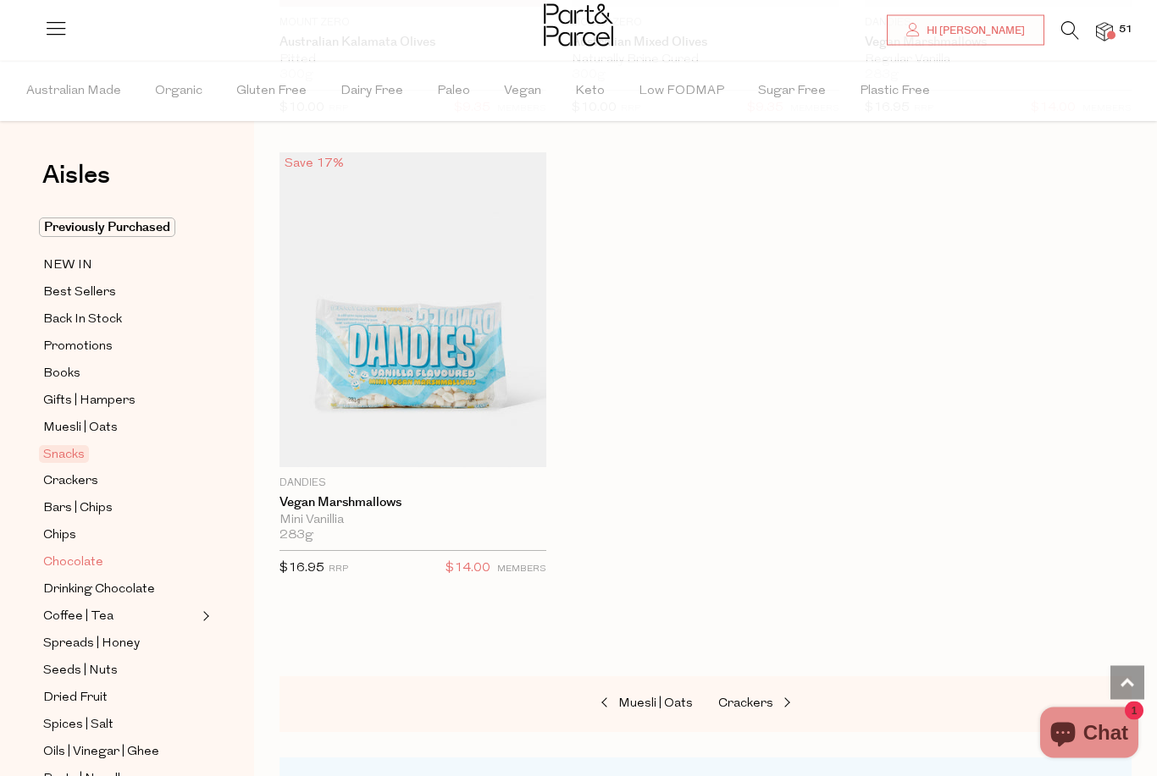
scroll to position [10240, 0]
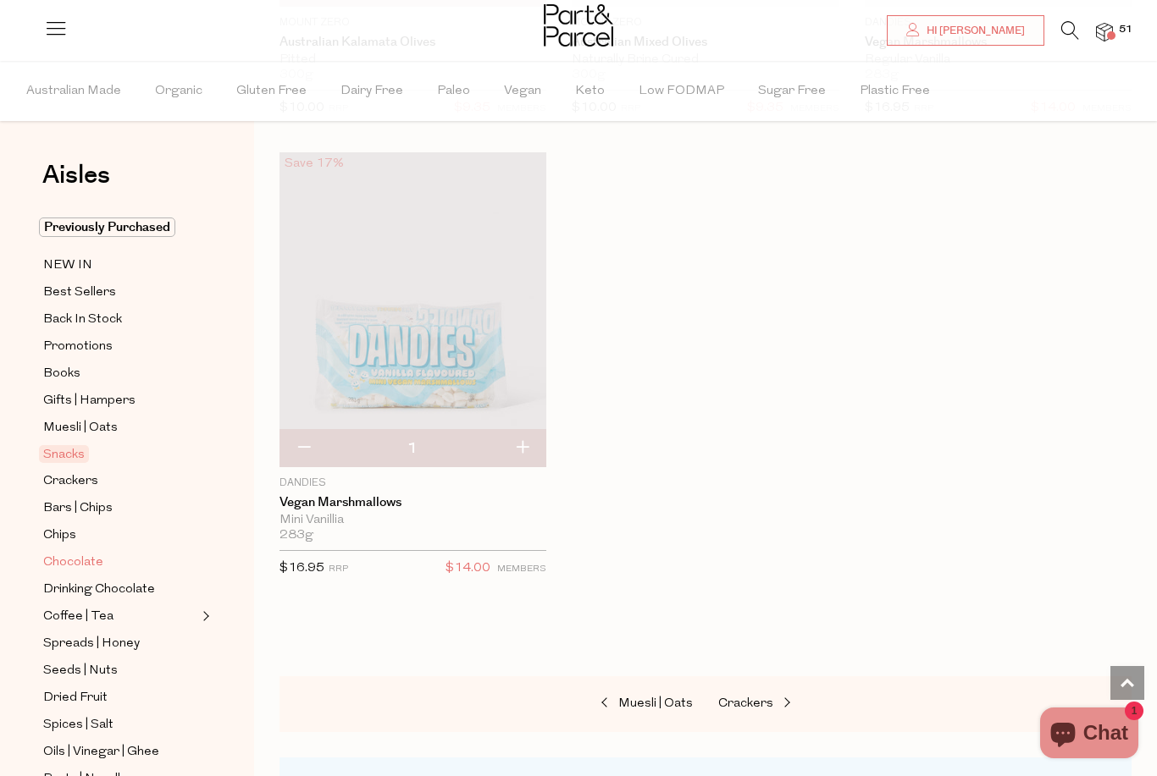
click at [64, 553] on span "Chocolate" at bounding box center [73, 563] width 60 height 20
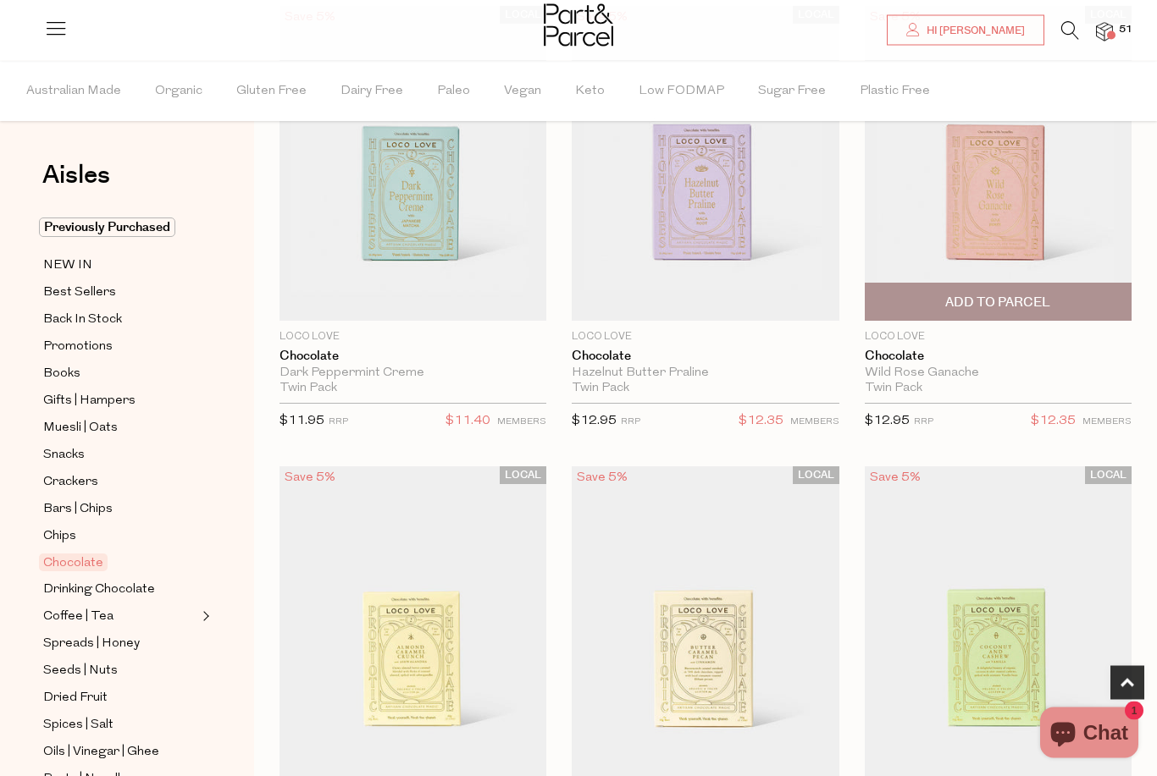
scroll to position [676, 0]
click at [1024, 299] on span "Add To Parcel" at bounding box center [997, 303] width 105 height 18
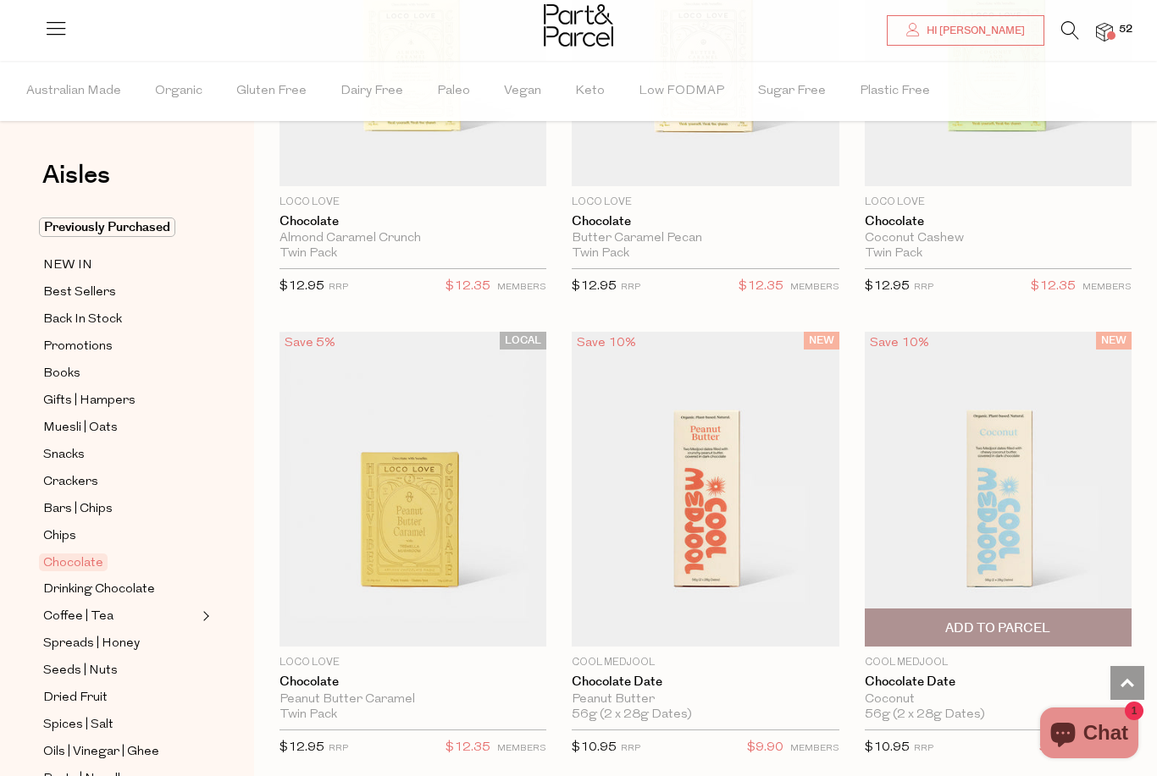
scroll to position [1281, 0]
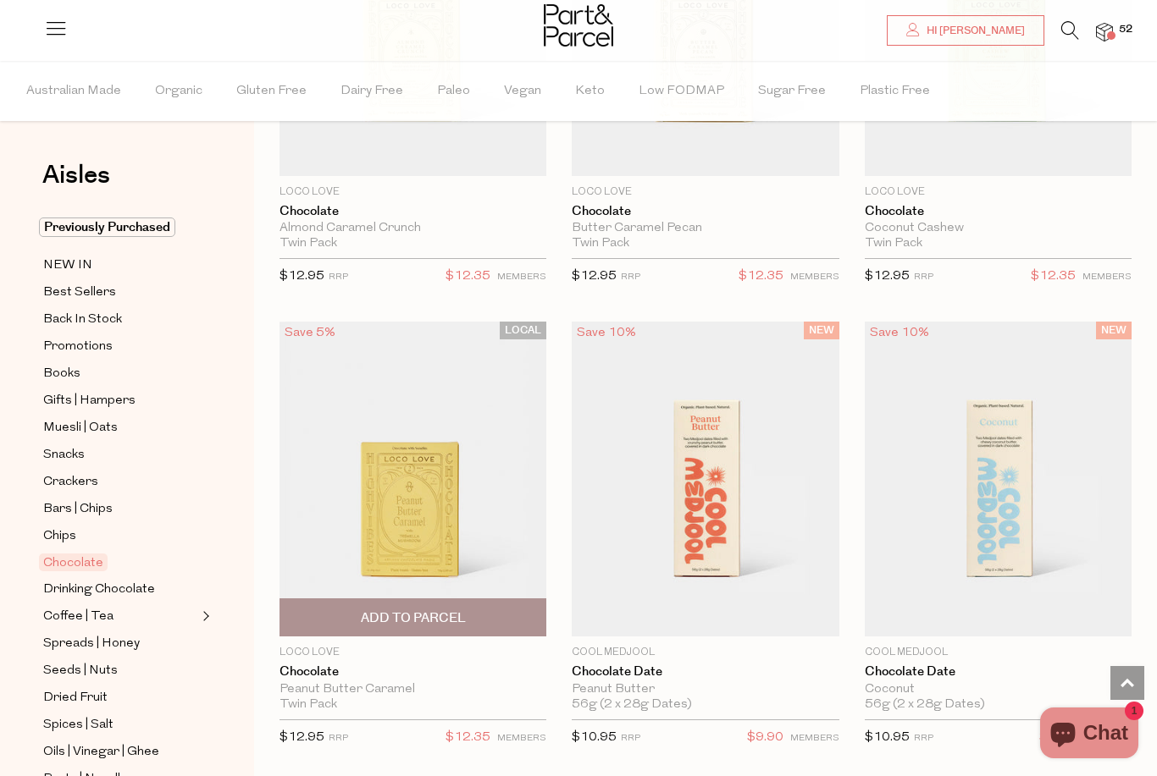
click at [373, 618] on span "Add To Parcel" at bounding box center [413, 619] width 105 height 18
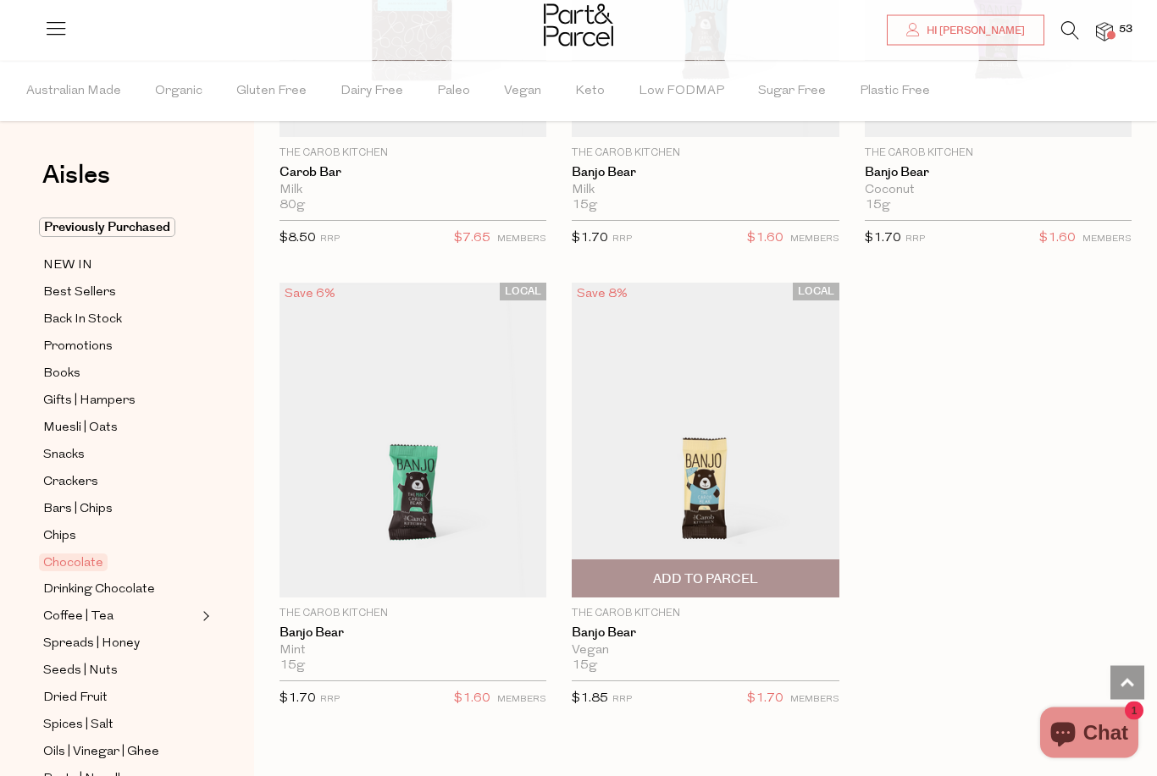
scroll to position [7380, 0]
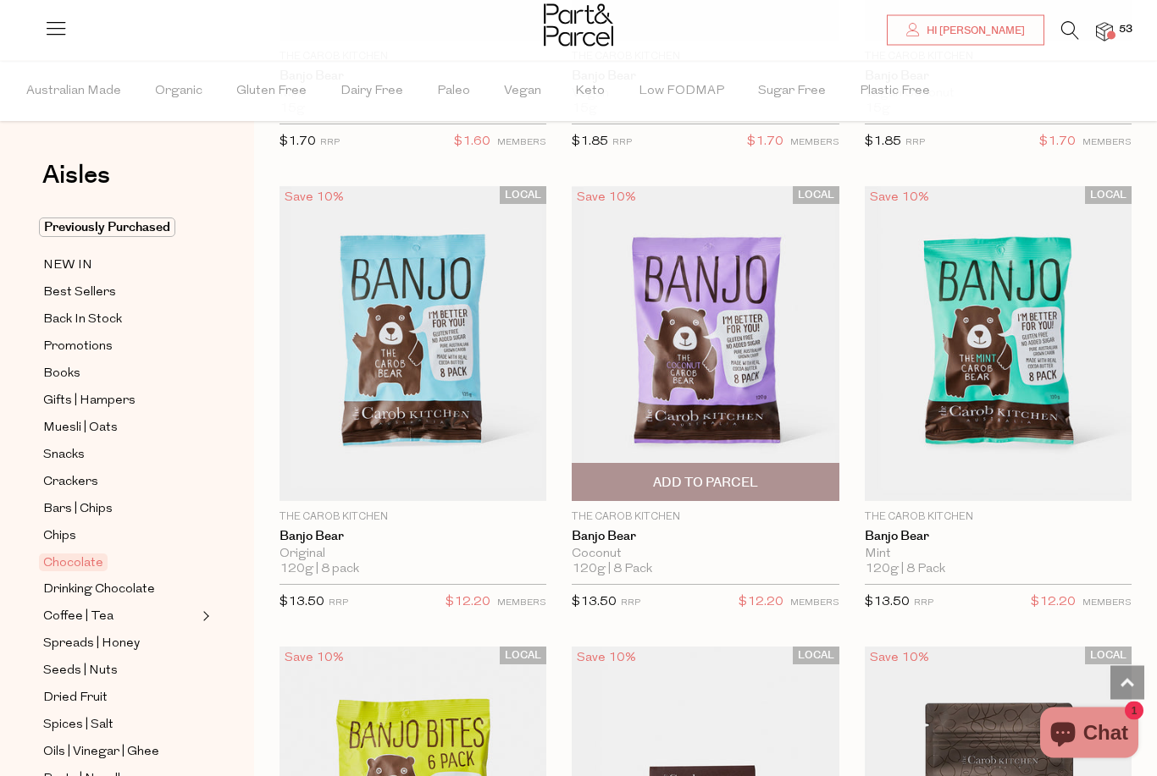
scroll to position [7942, 0]
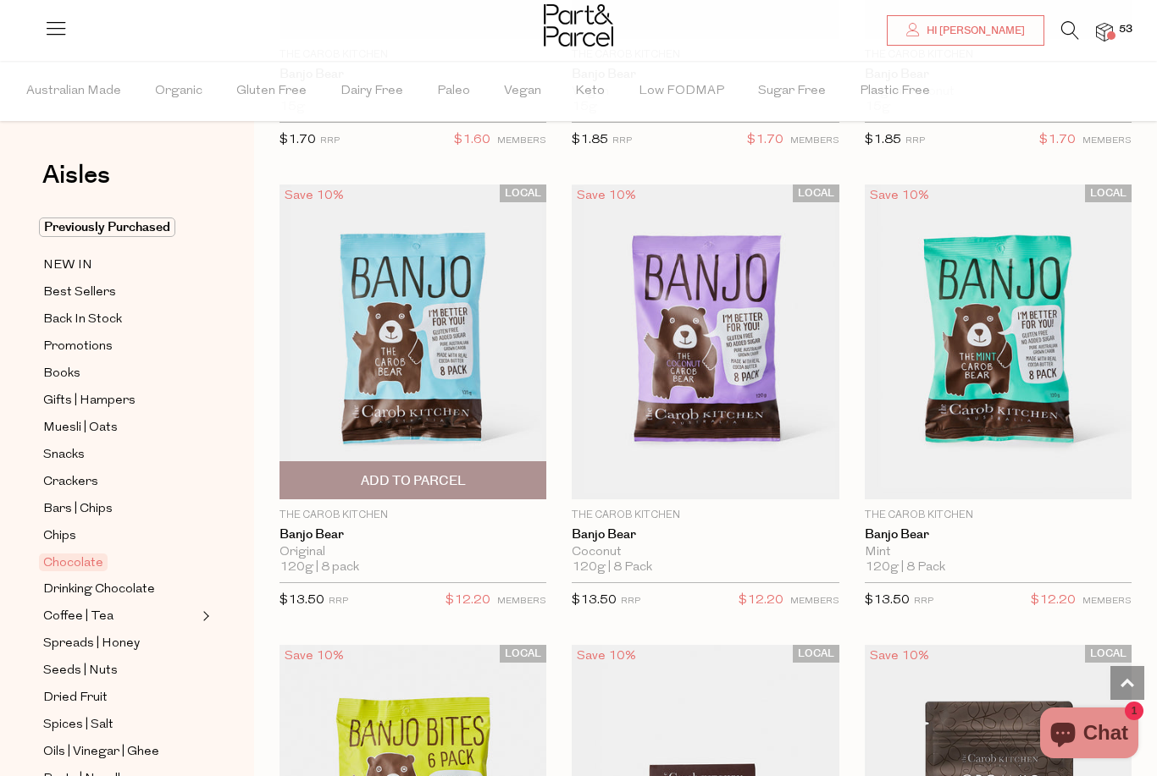
click at [389, 472] on span "Add To Parcel" at bounding box center [413, 481] width 105 height 18
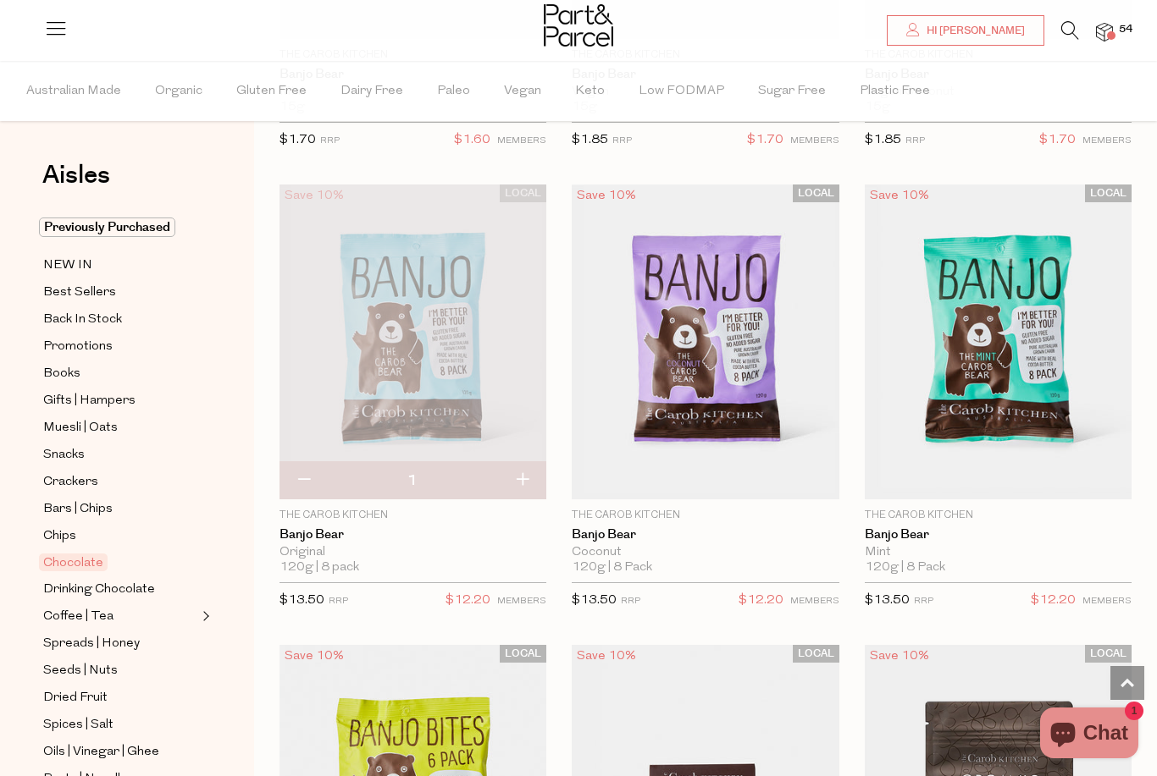
click at [526, 470] on button "button" at bounding box center [522, 480] width 48 height 37
type input "2"
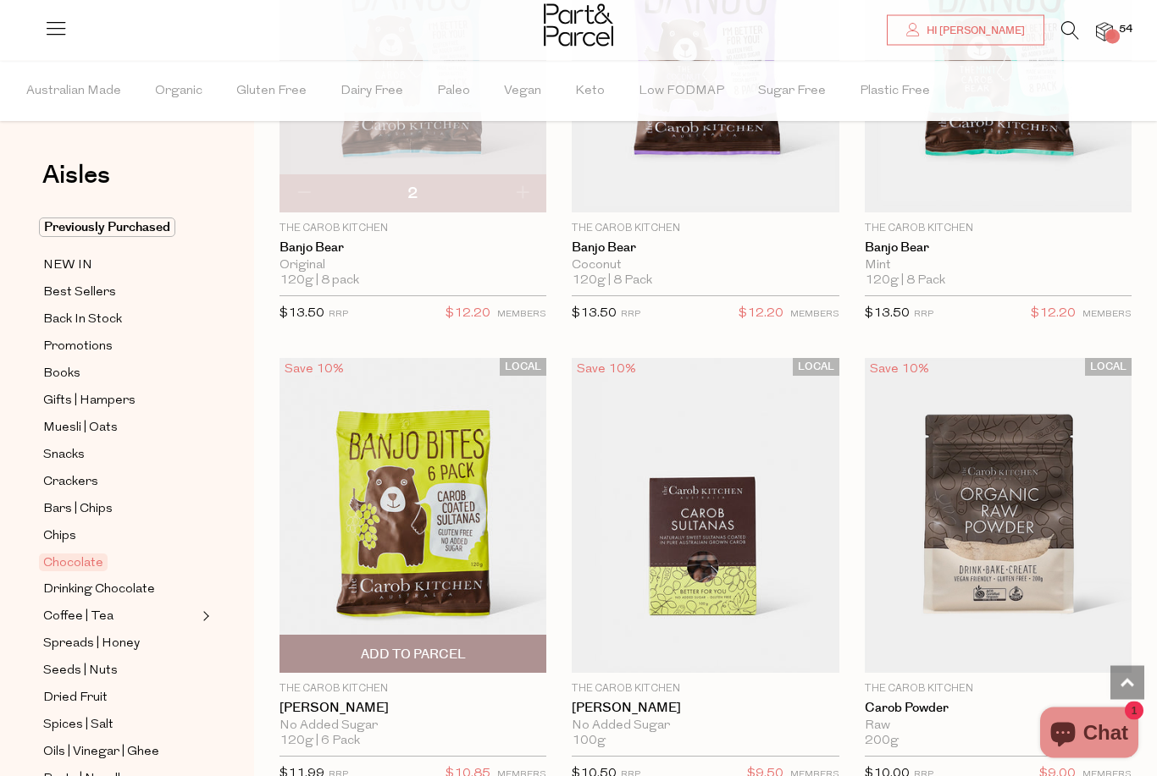
scroll to position [8229, 0]
click at [424, 646] on span "Add To Parcel" at bounding box center [413, 655] width 105 height 18
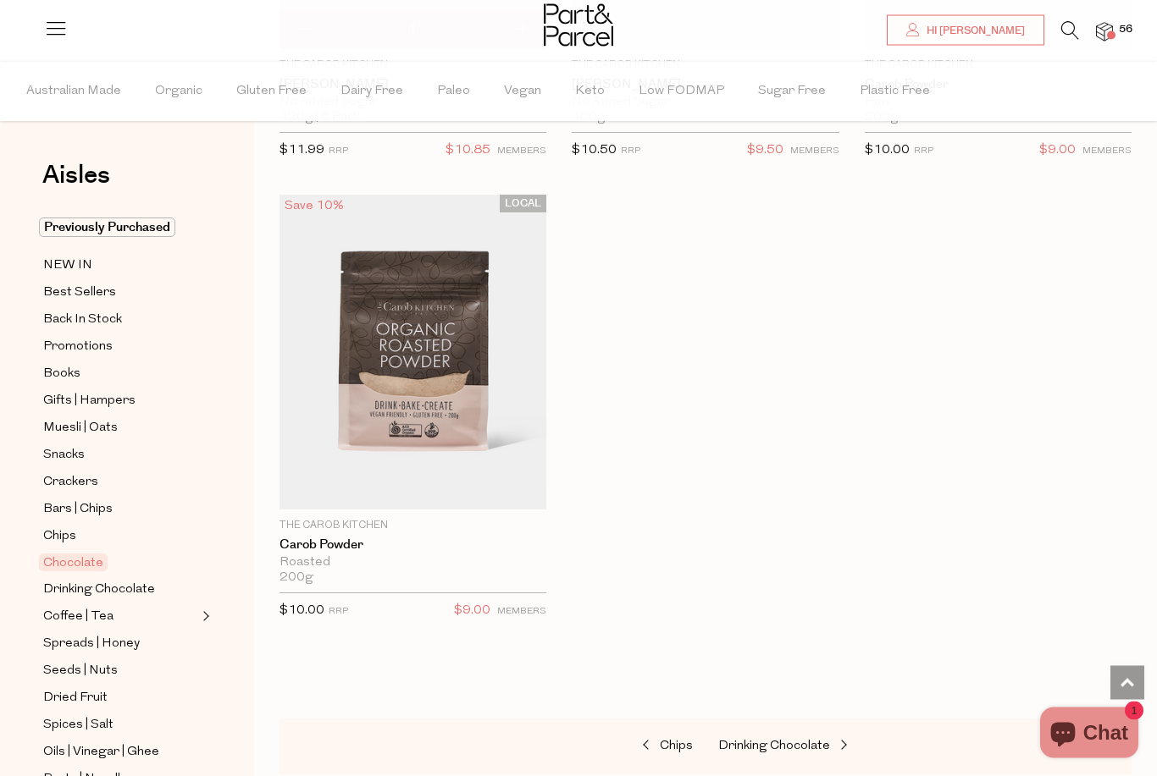
scroll to position [8853, 0]
click at [777, 740] on span "Drinking Chocolate" at bounding box center [774, 746] width 112 height 13
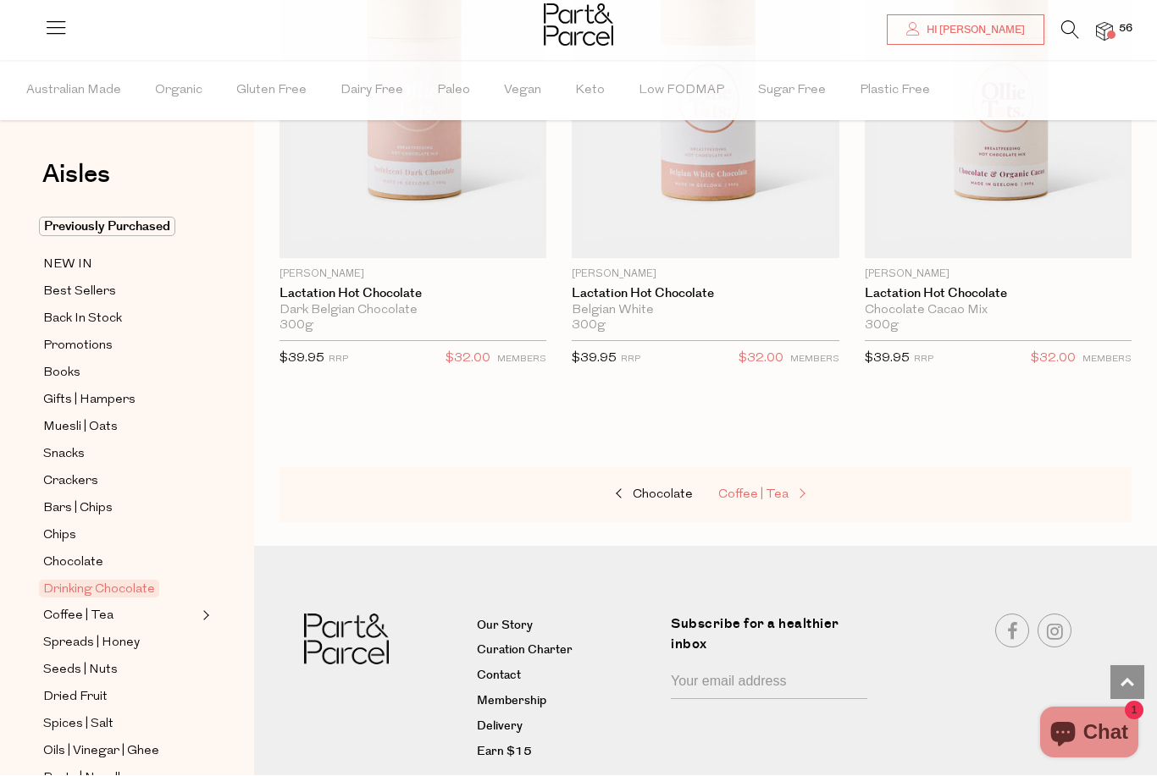
click at [744, 491] on span "Coffee | Tea" at bounding box center [753, 495] width 70 height 13
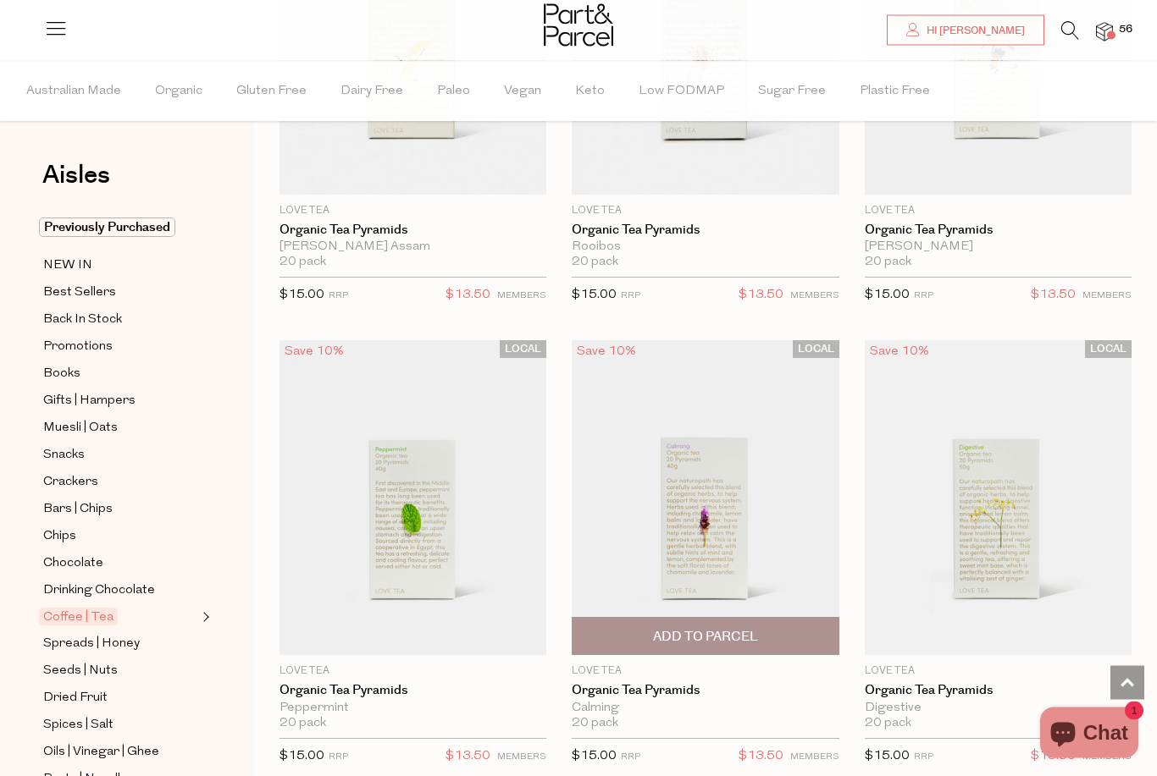
scroll to position [1273, 0]
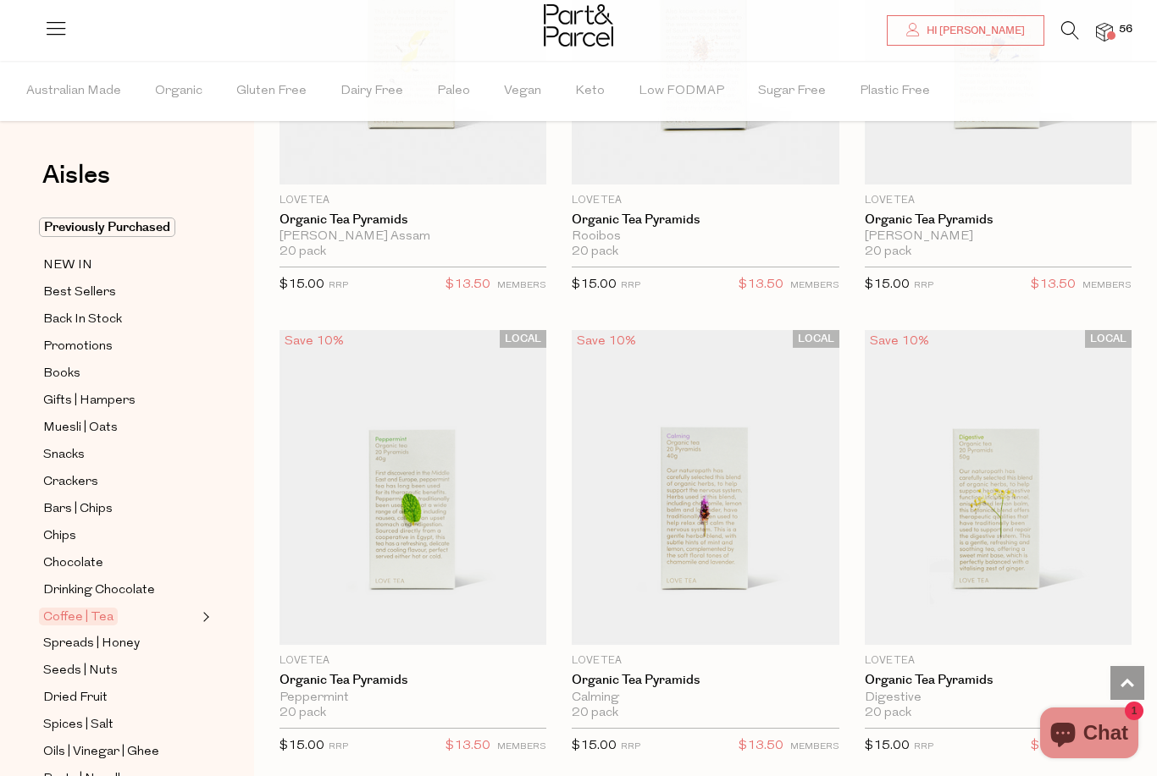
click at [1113, 29] on img at bounding box center [1104, 32] width 17 height 19
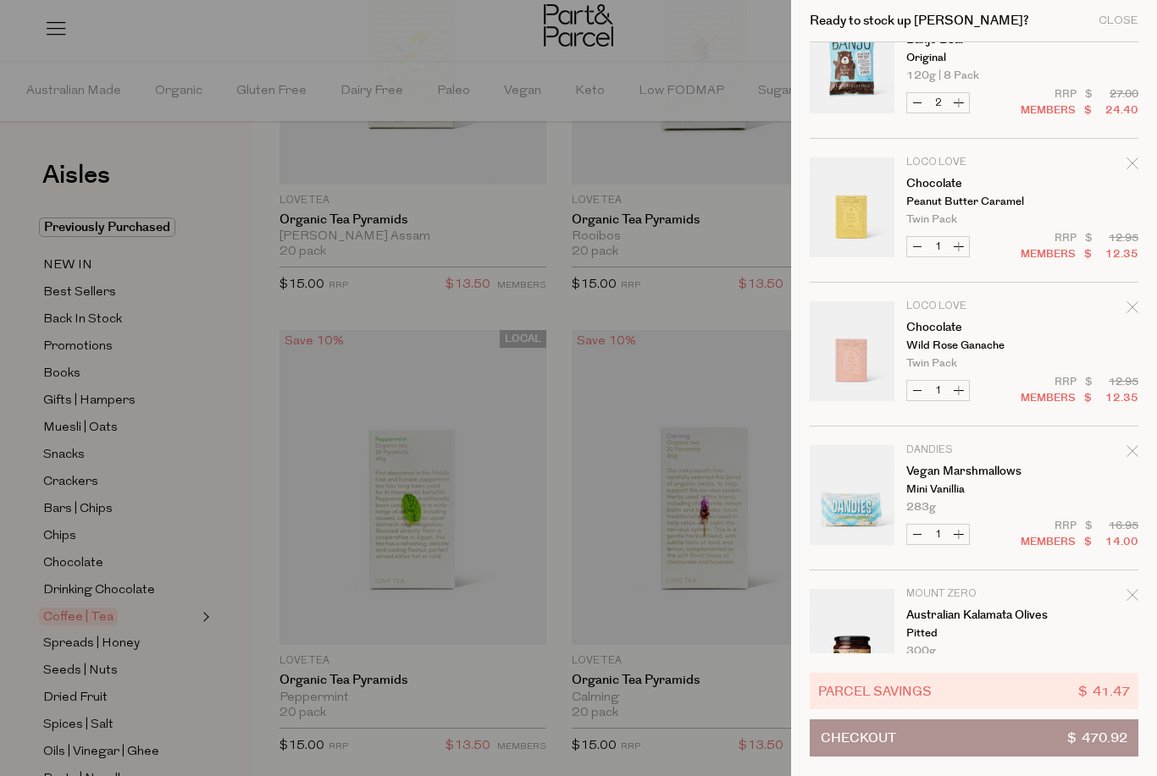
scroll to position [401, 0]
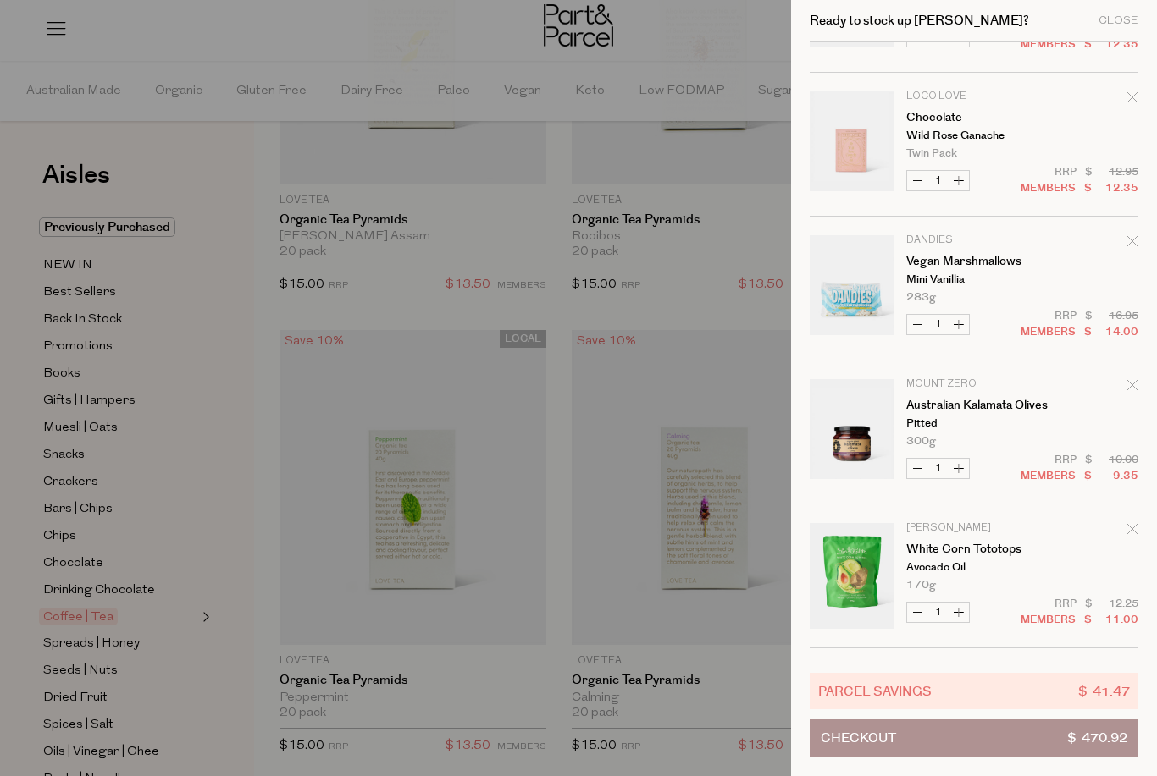
click at [685, 318] on div at bounding box center [578, 388] width 1157 height 776
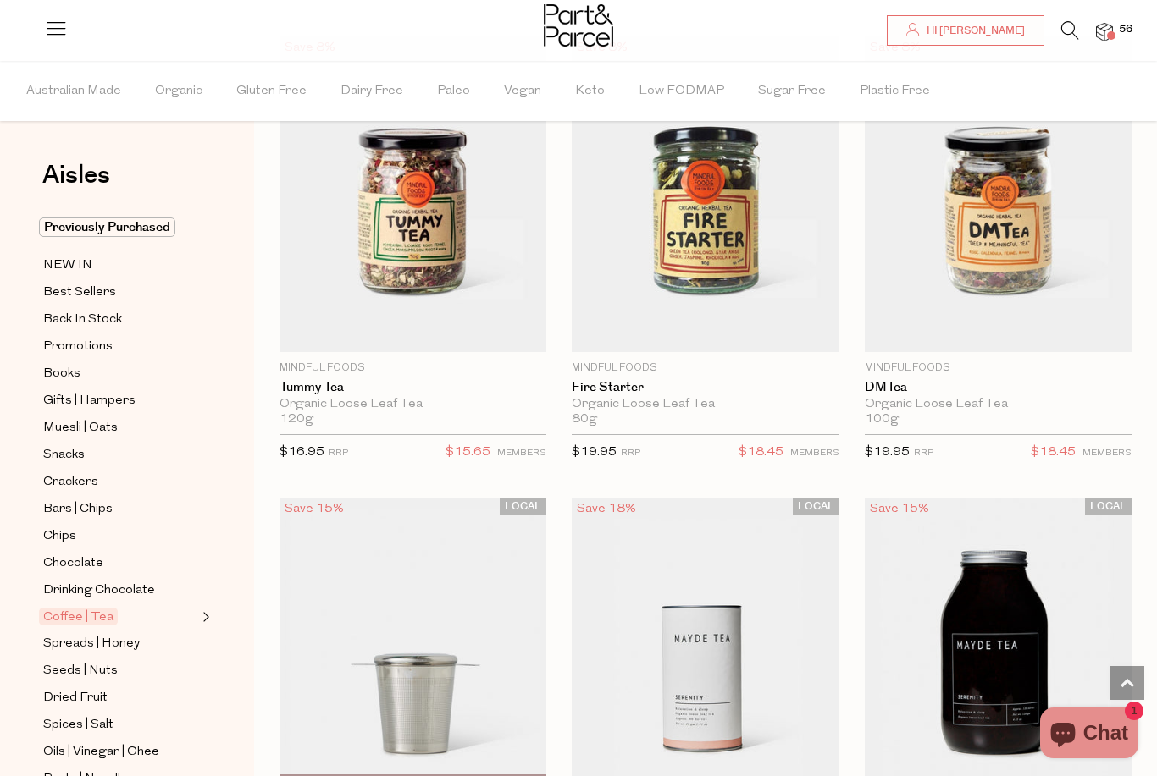
scroll to position [5317, 0]
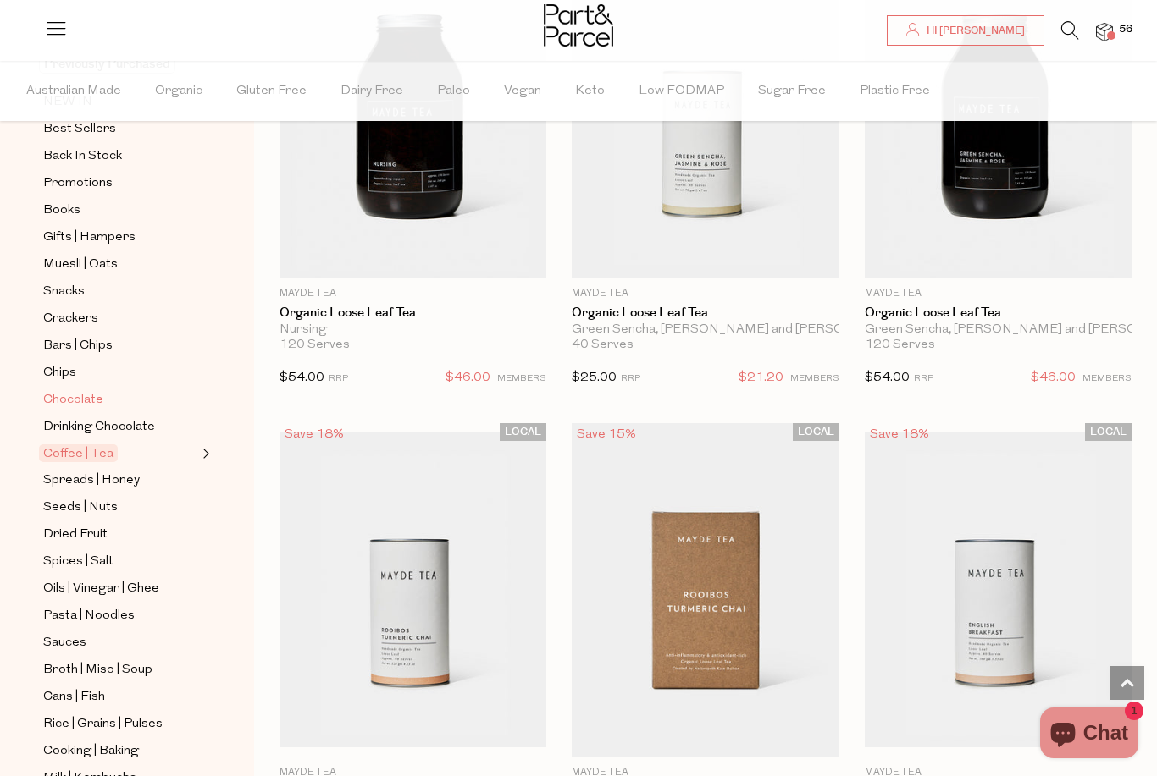
scroll to position [164, 0]
click at [87, 471] on span "Spreads | Honey" at bounding box center [91, 480] width 97 height 20
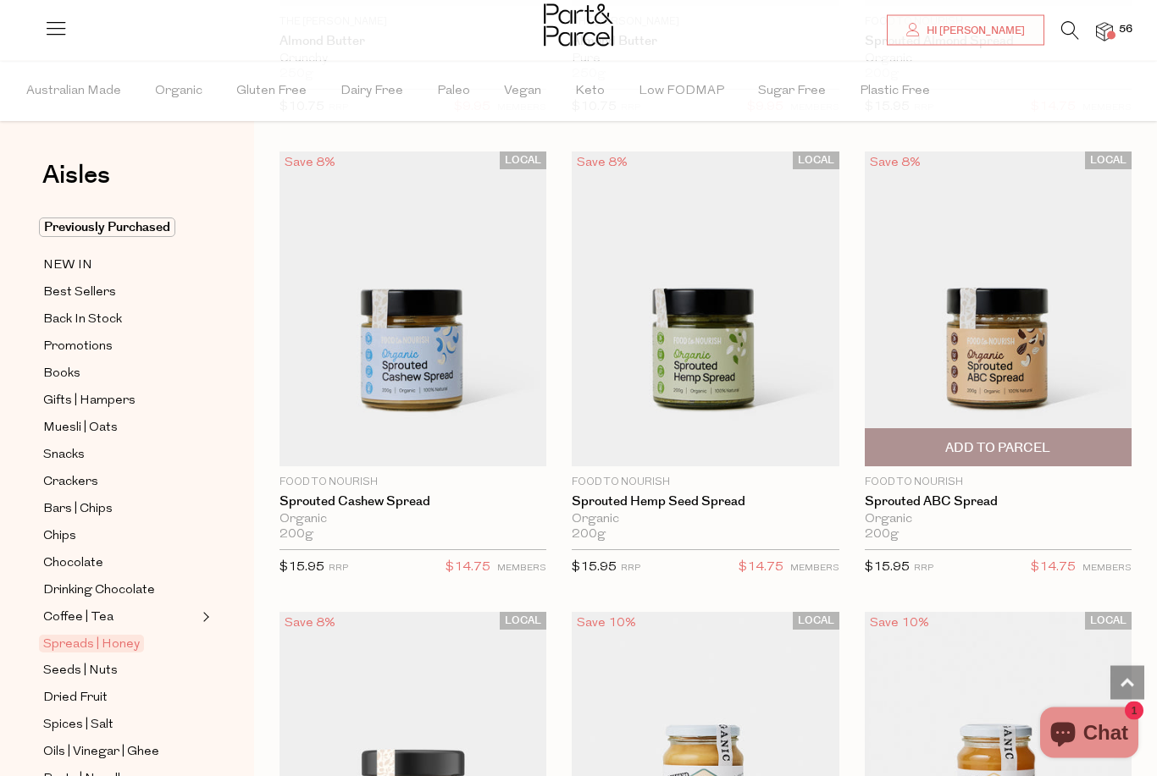
scroll to position [4676, 0]
click at [1010, 439] on span "Add To Parcel" at bounding box center [997, 448] width 105 height 18
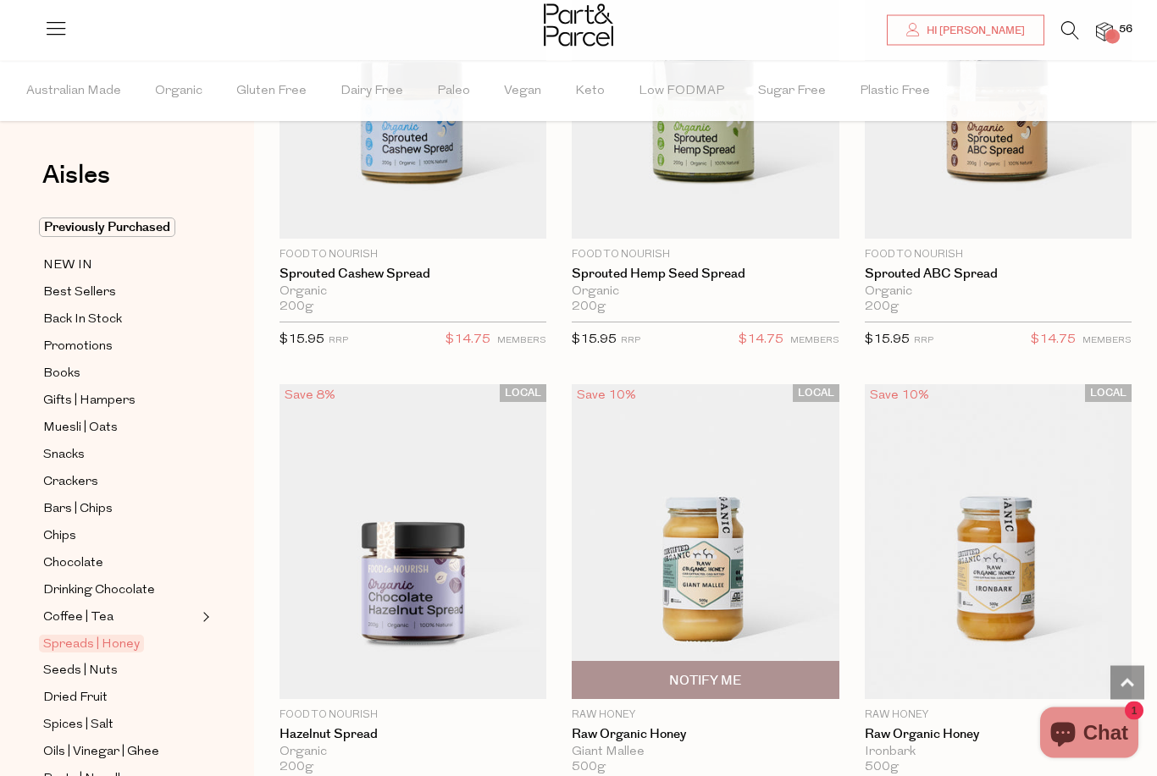
scroll to position [4945, 0]
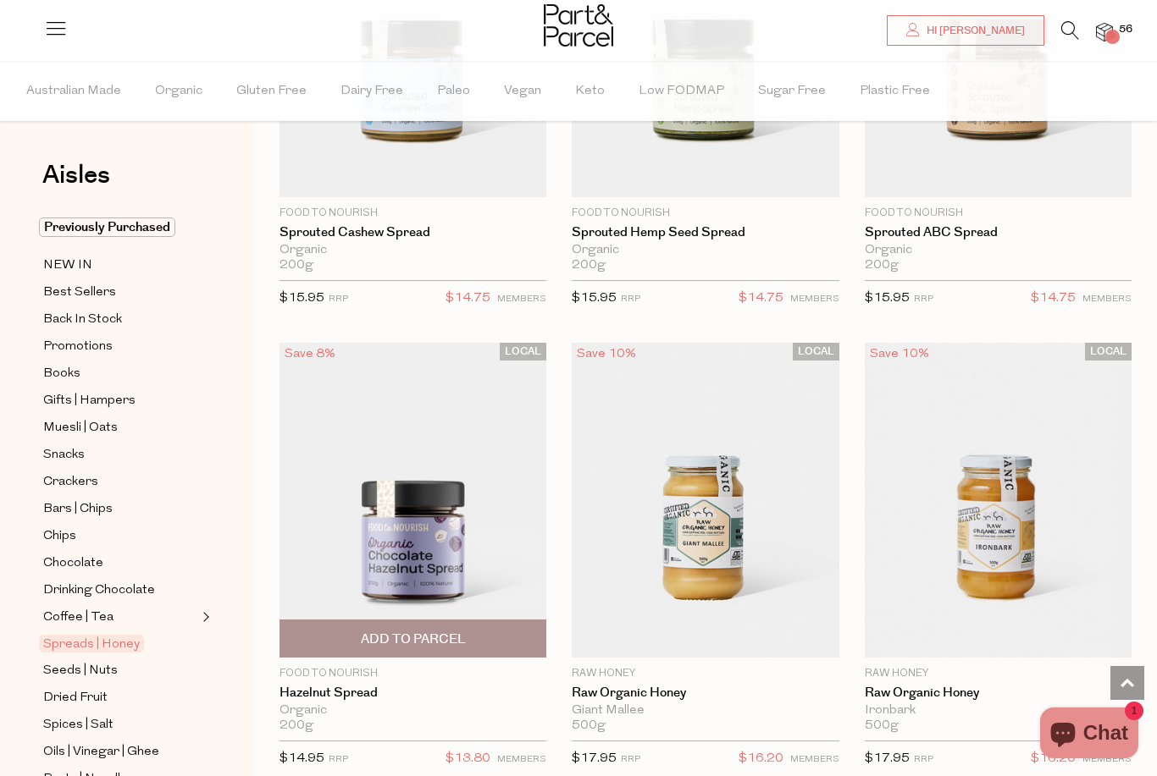
click at [391, 548] on img at bounding box center [412, 500] width 267 height 315
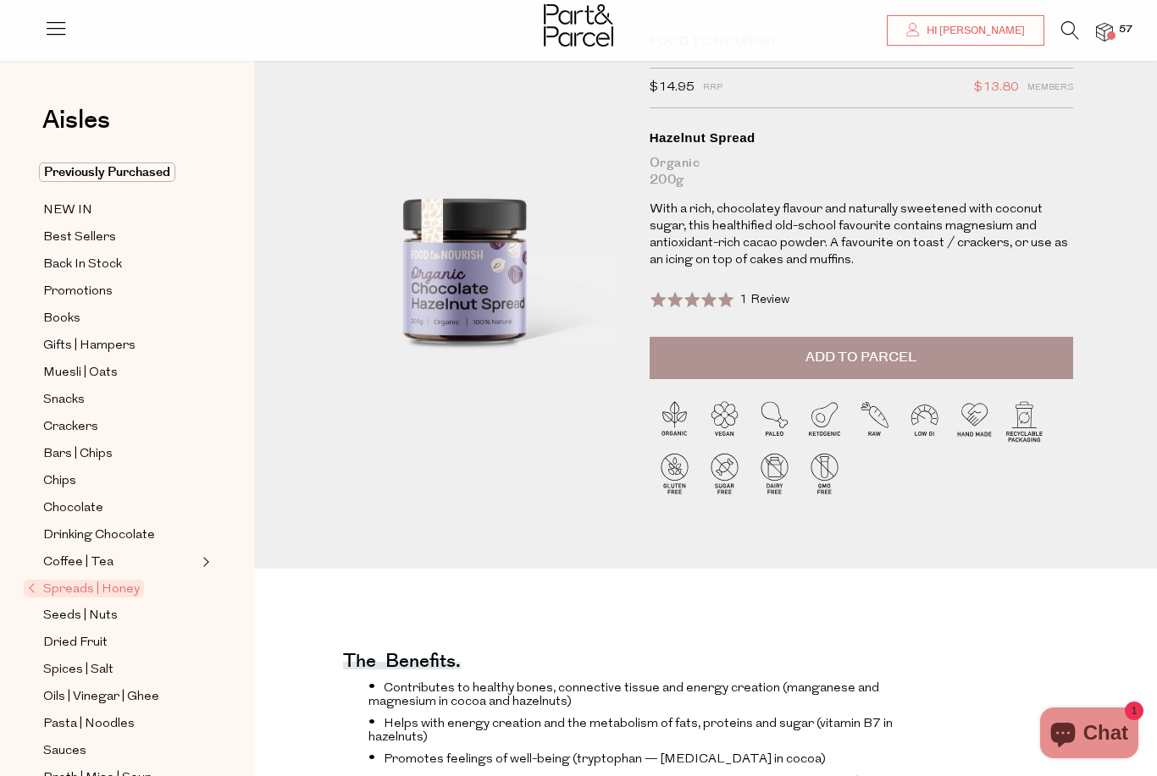
scroll to position [79, 0]
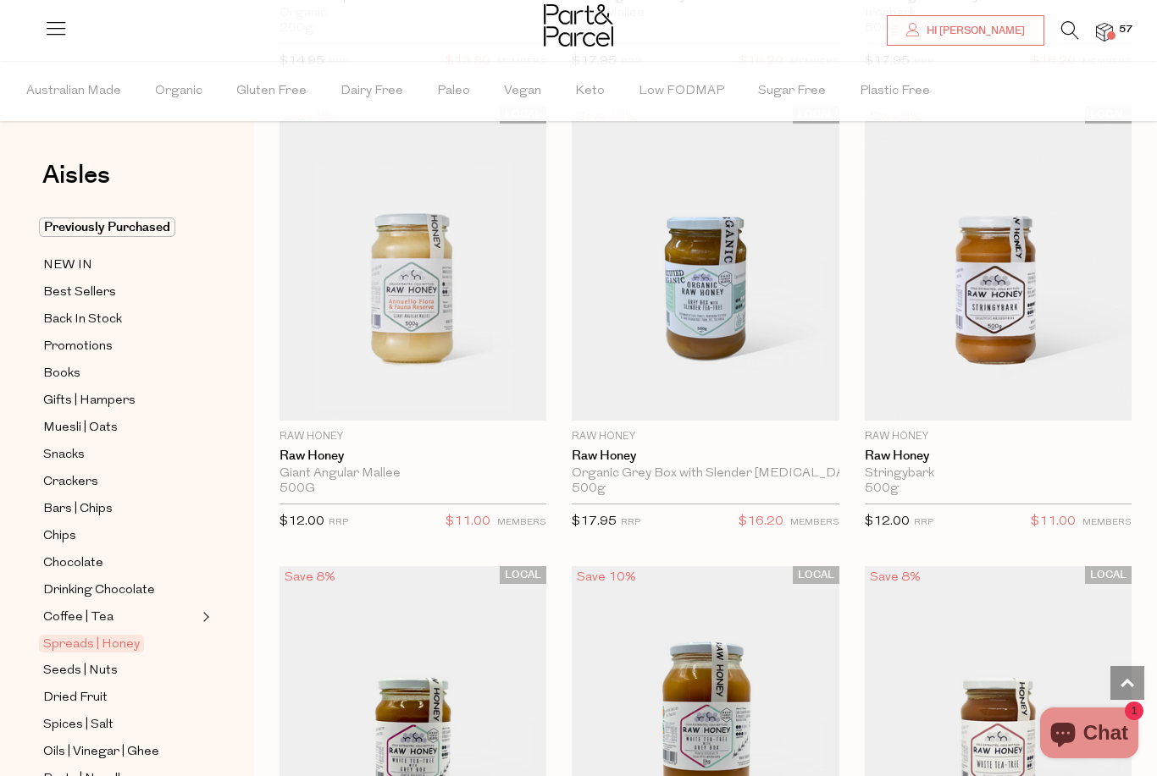
scroll to position [5724, 0]
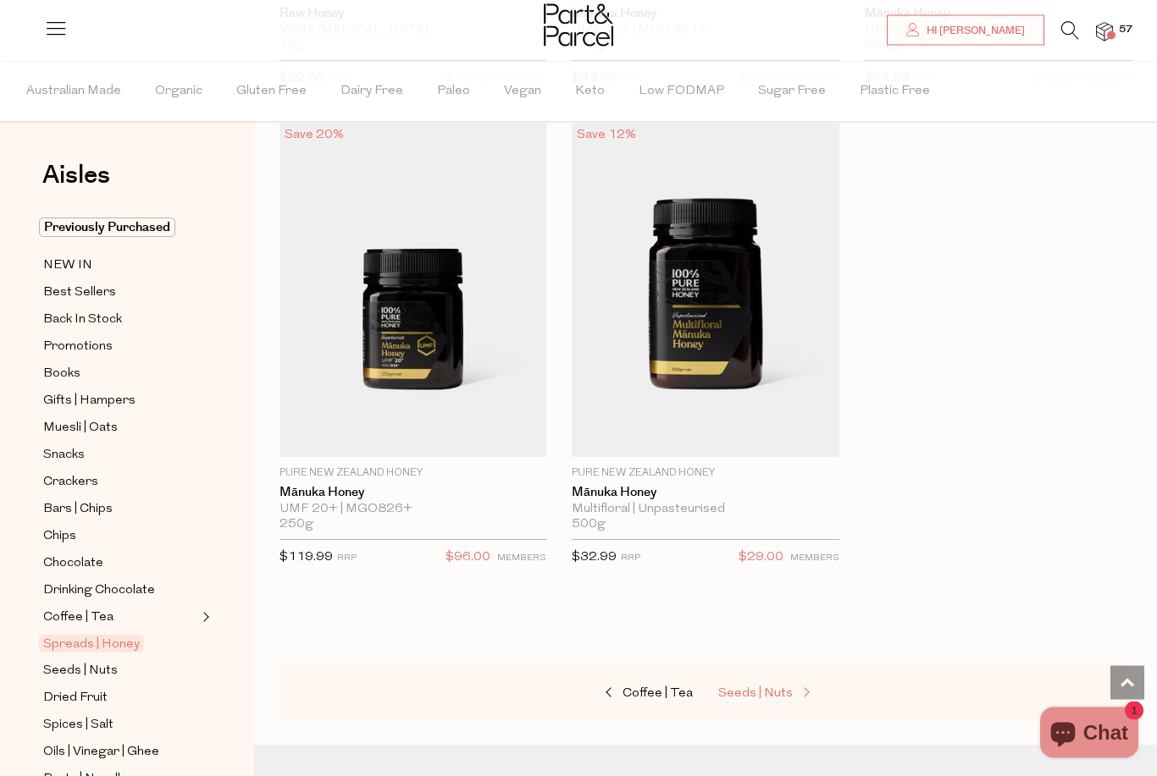
click at [761, 688] on span "Seeds | Nuts" at bounding box center [755, 694] width 75 height 13
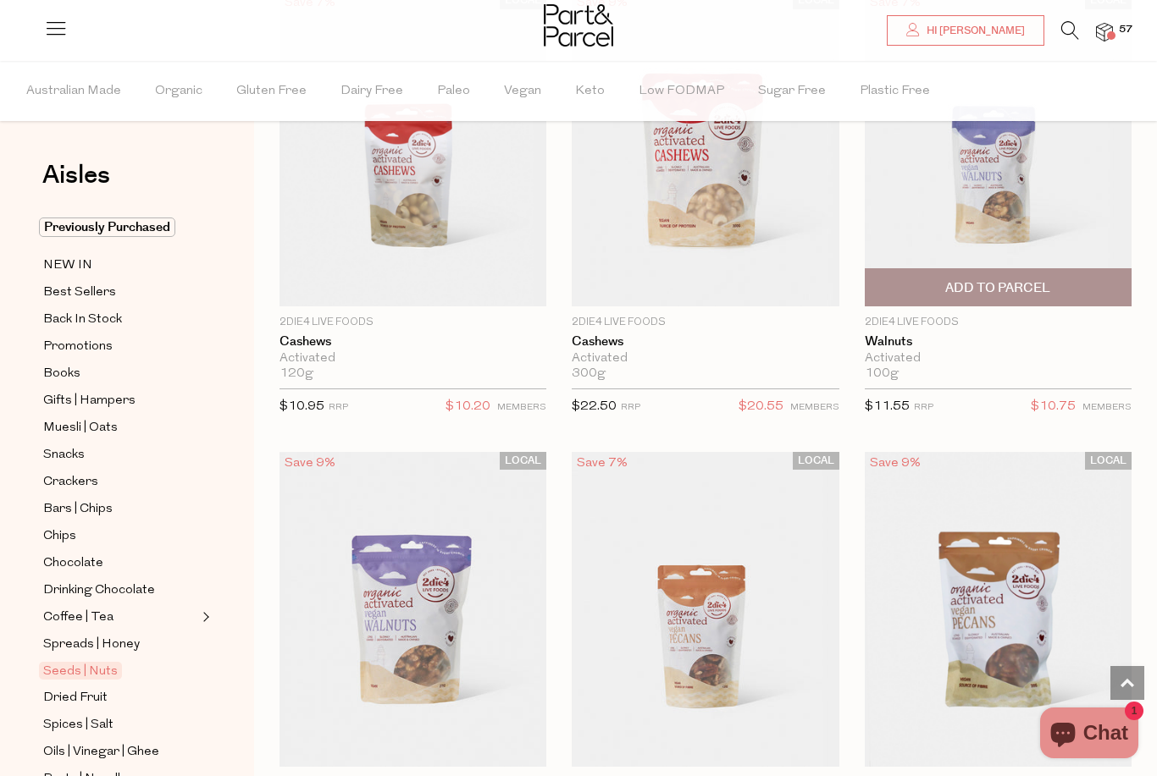
scroll to position [1135, 0]
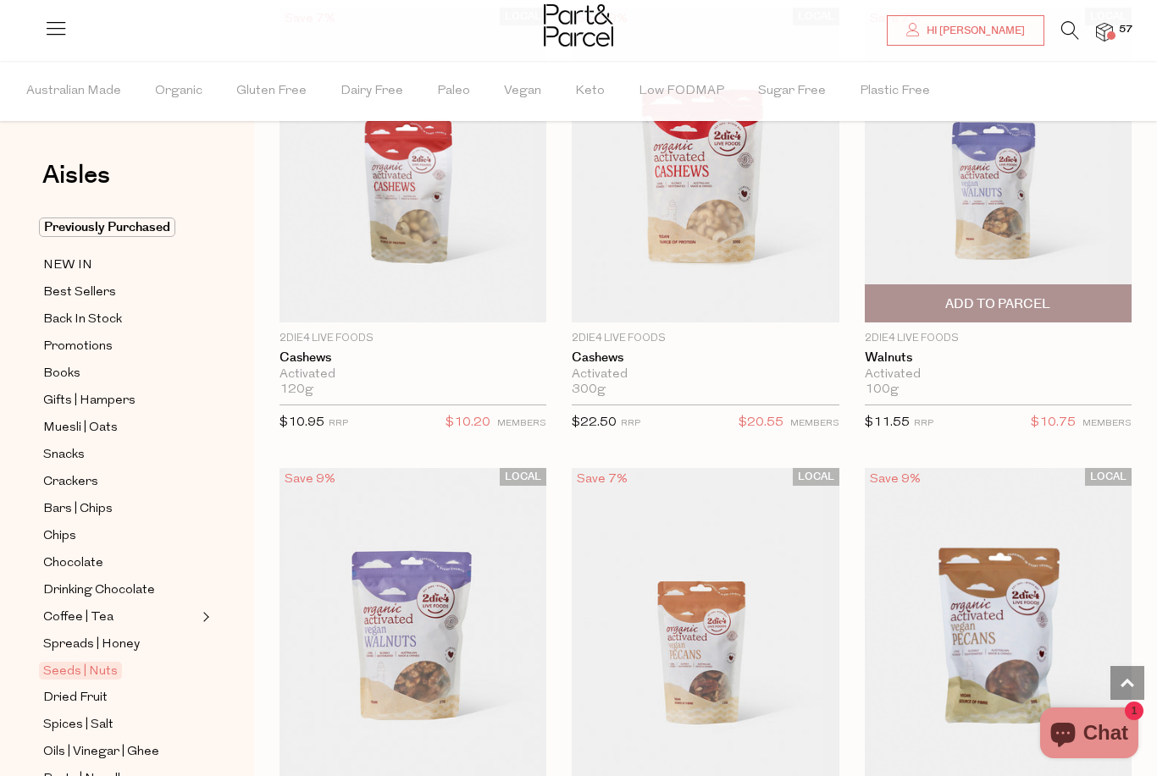
click at [980, 311] on span "Add To Parcel" at bounding box center [997, 305] width 105 height 18
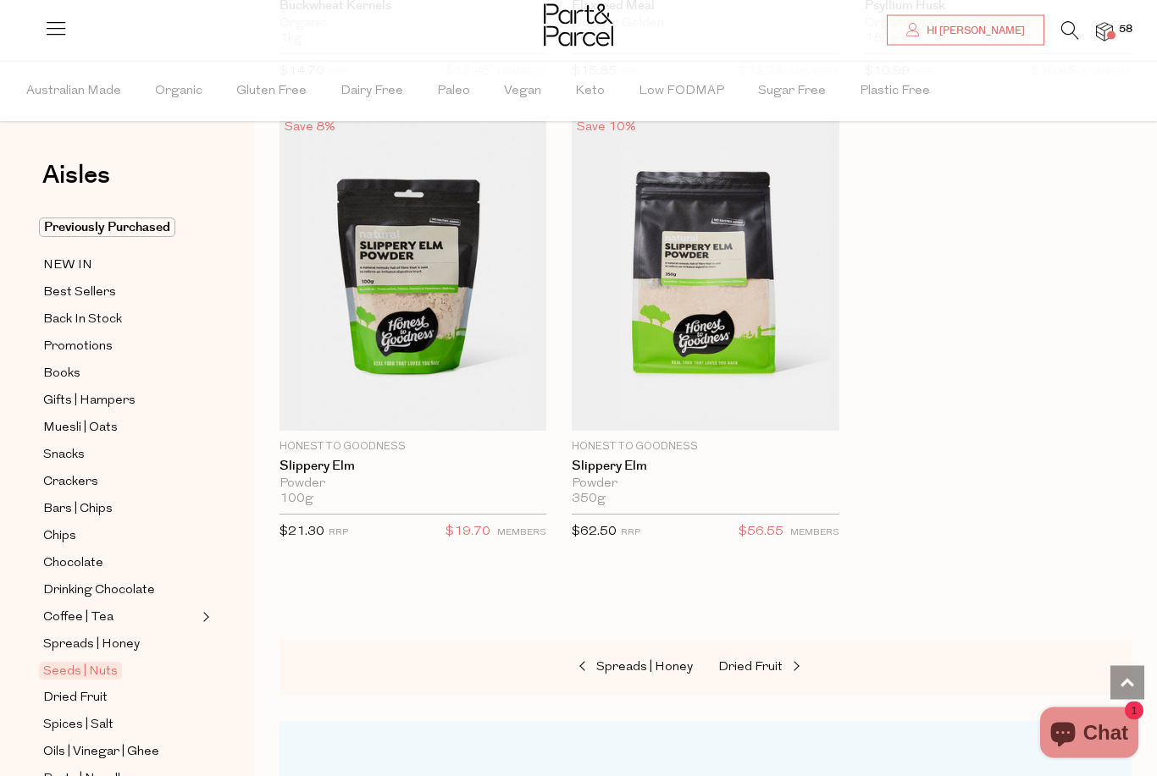
scroll to position [7017, 0]
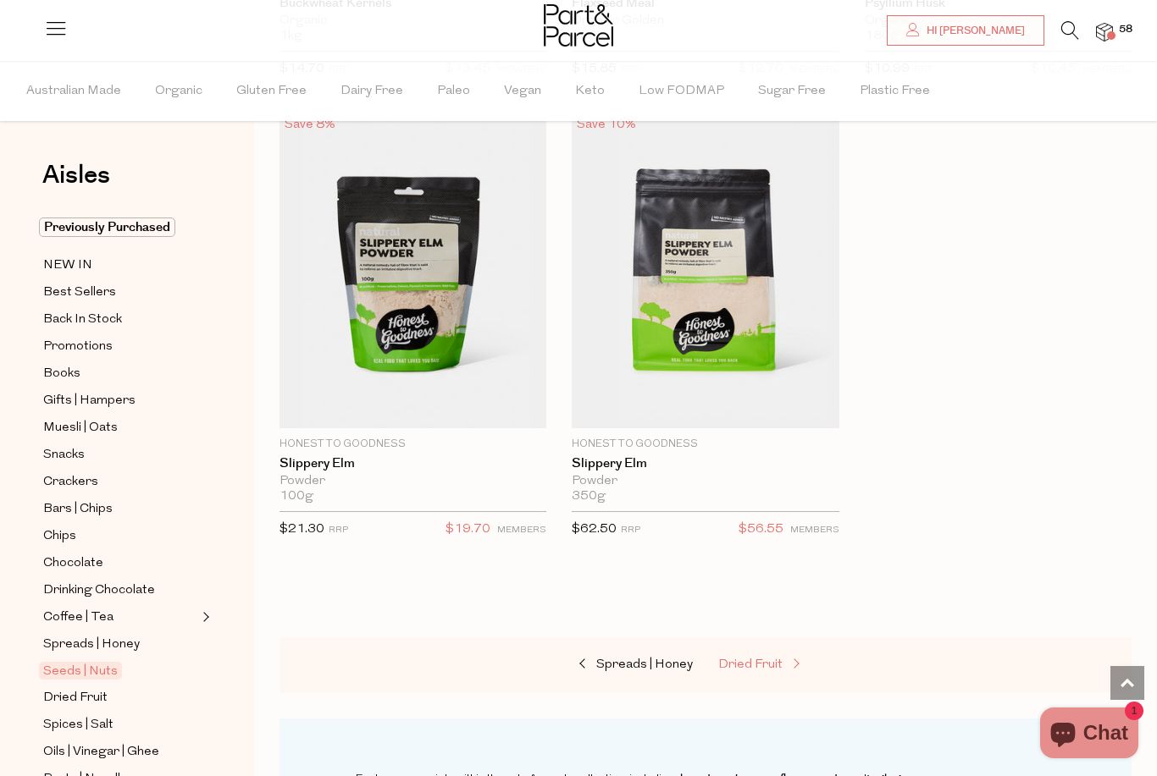
click at [759, 659] on span "Dried Fruit" at bounding box center [750, 665] width 64 height 13
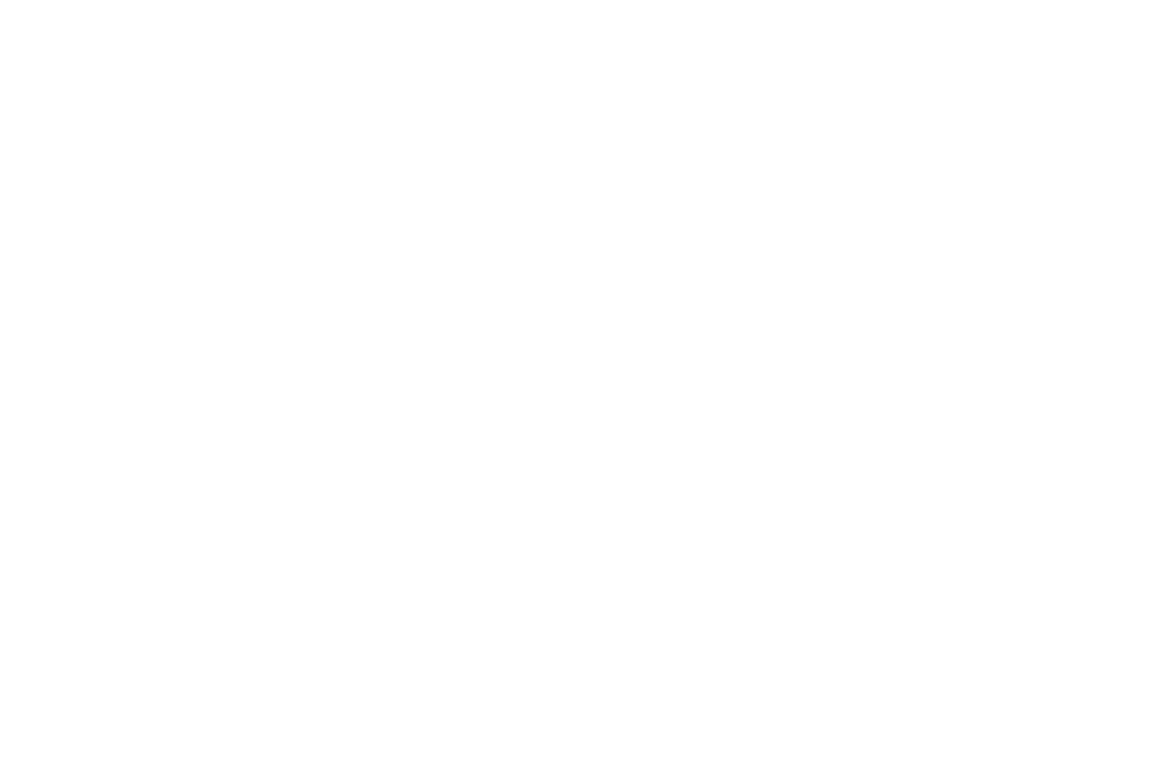
scroll to position [41, 0]
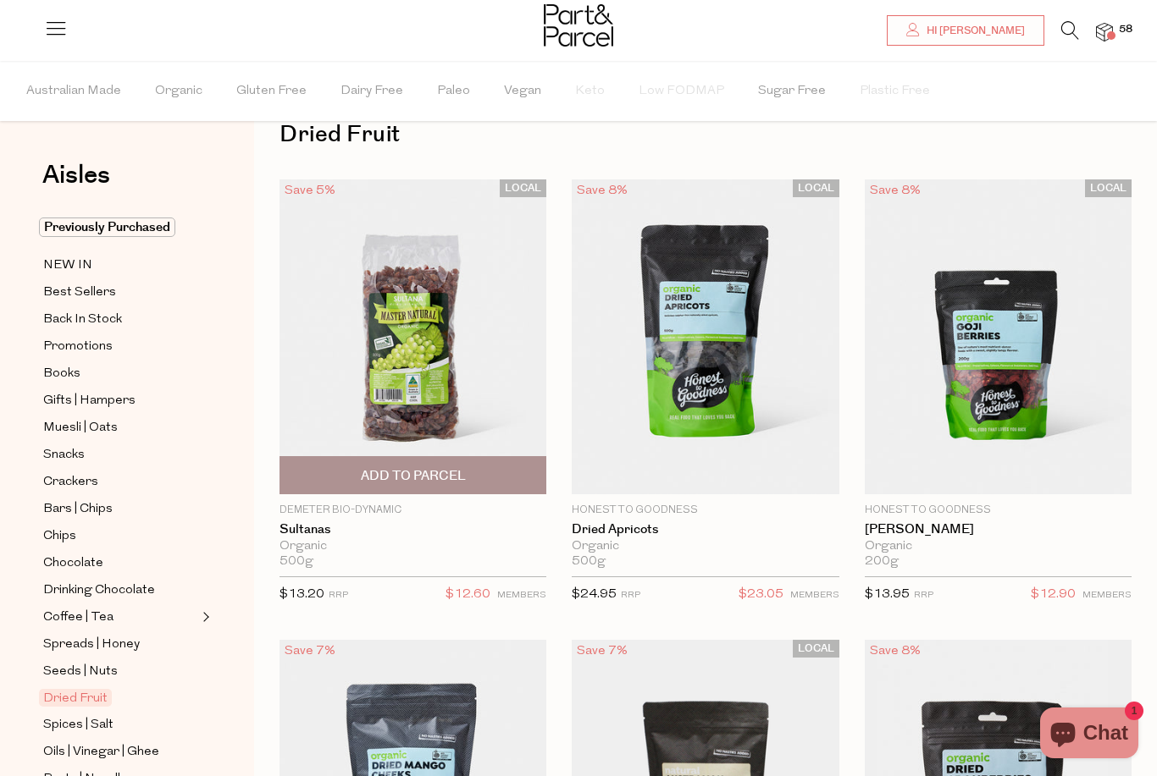
click at [406, 356] on img at bounding box center [412, 337] width 267 height 315
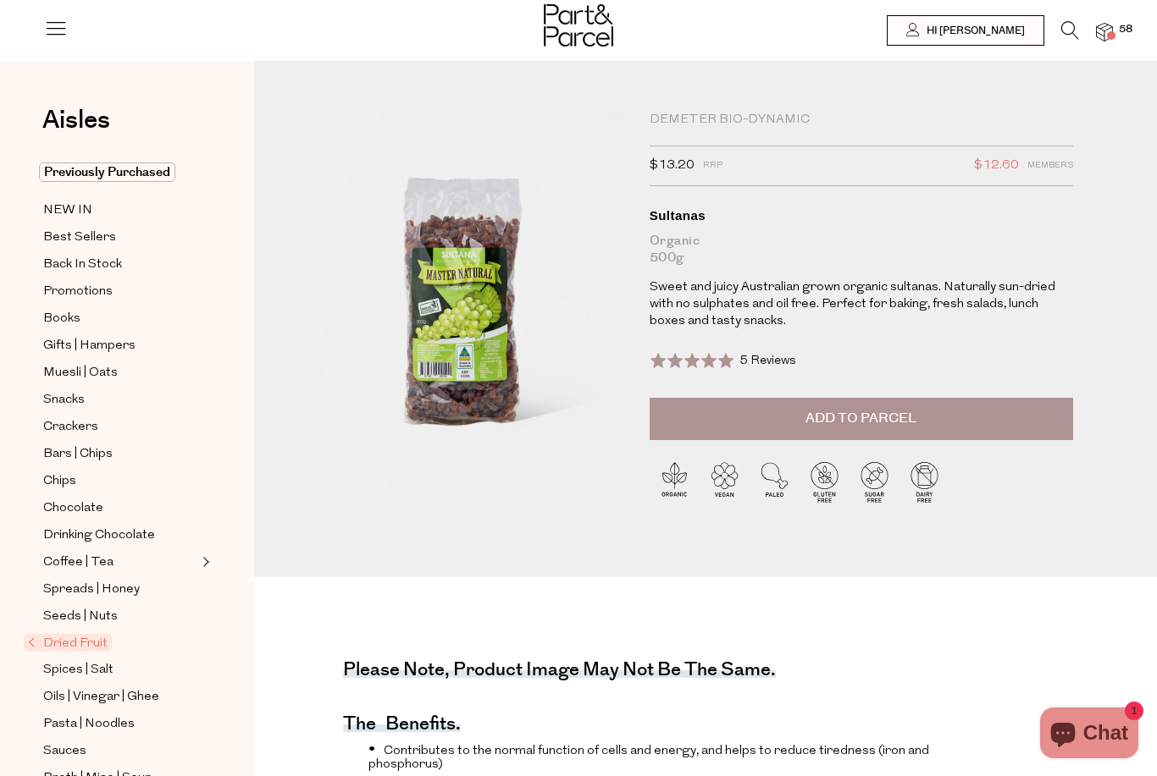
click at [807, 414] on span "Add to Parcel" at bounding box center [860, 418] width 111 height 19
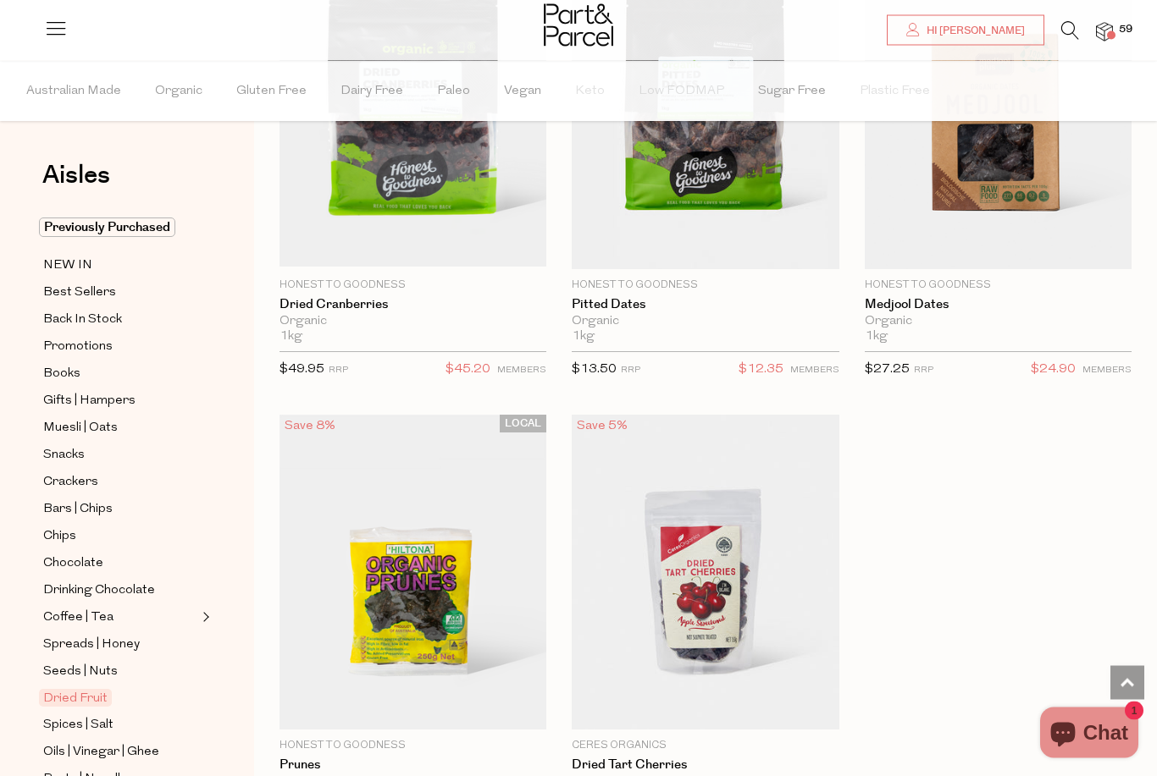
scroll to position [1188, 0]
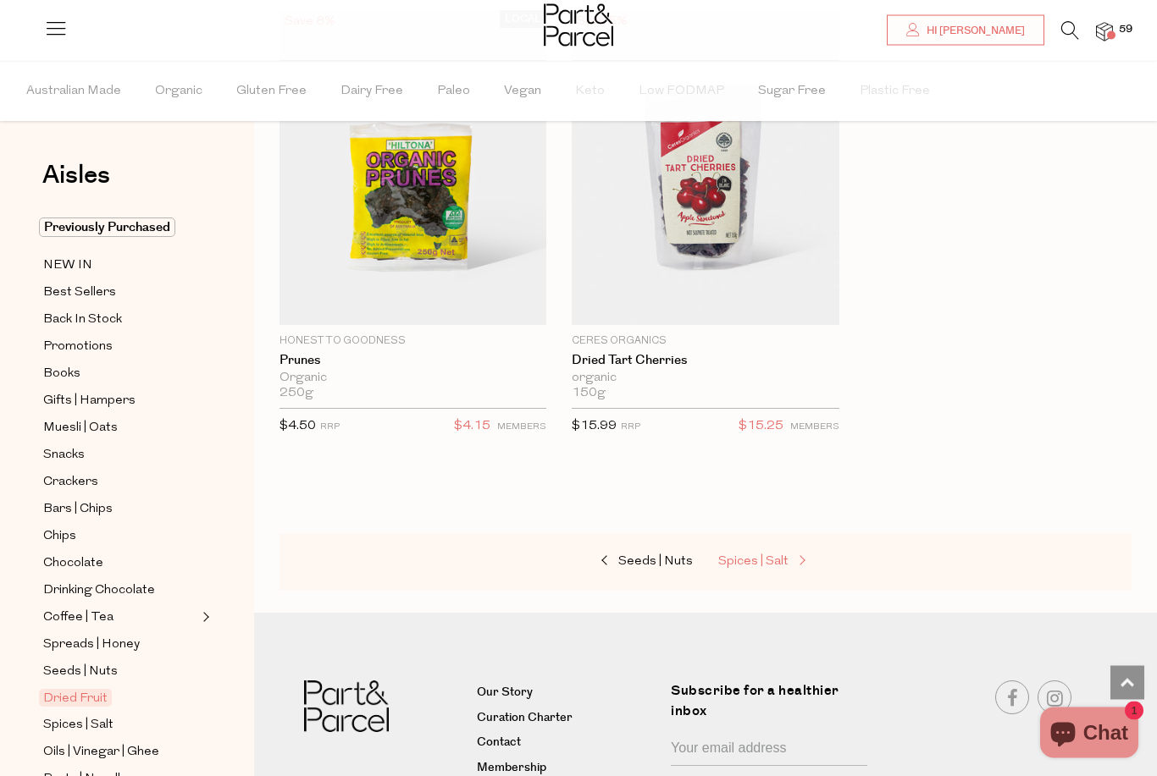
click at [760, 562] on span "Spices | Salt" at bounding box center [753, 562] width 70 height 13
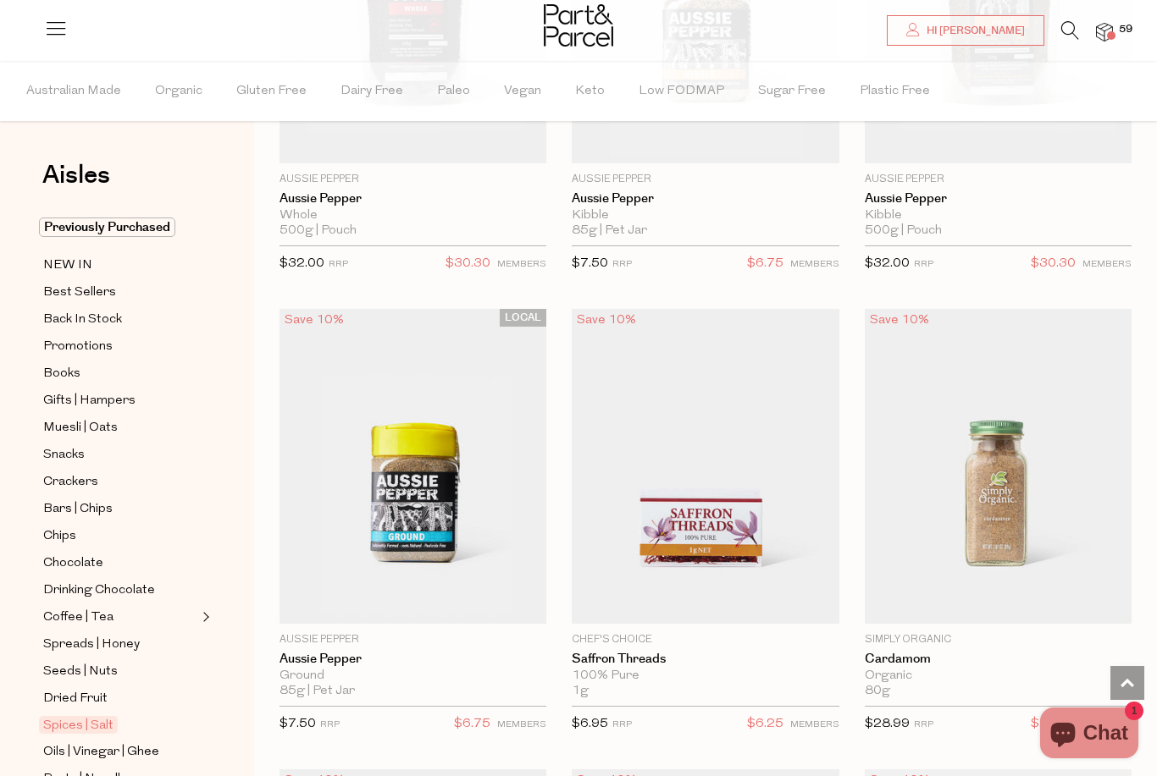
scroll to position [3025, 0]
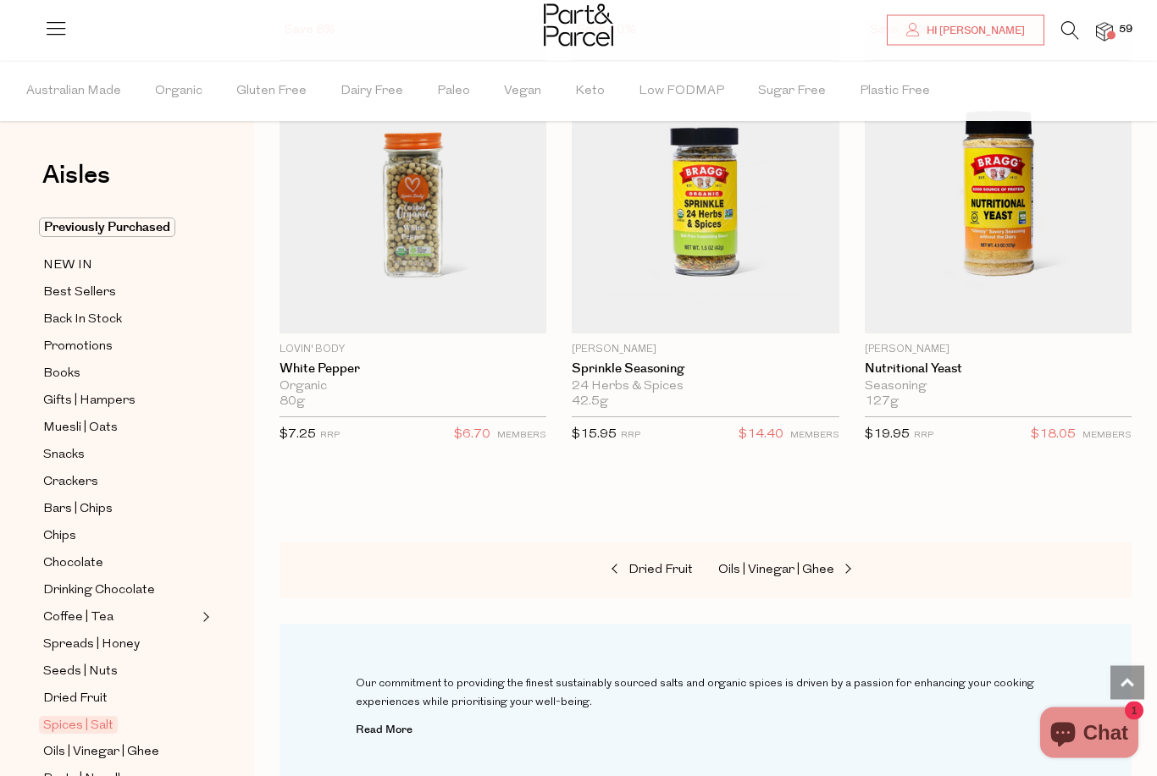
scroll to position [8515, 0]
click at [760, 565] on span "Oils | Vinegar | Ghee" at bounding box center [776, 571] width 116 height 13
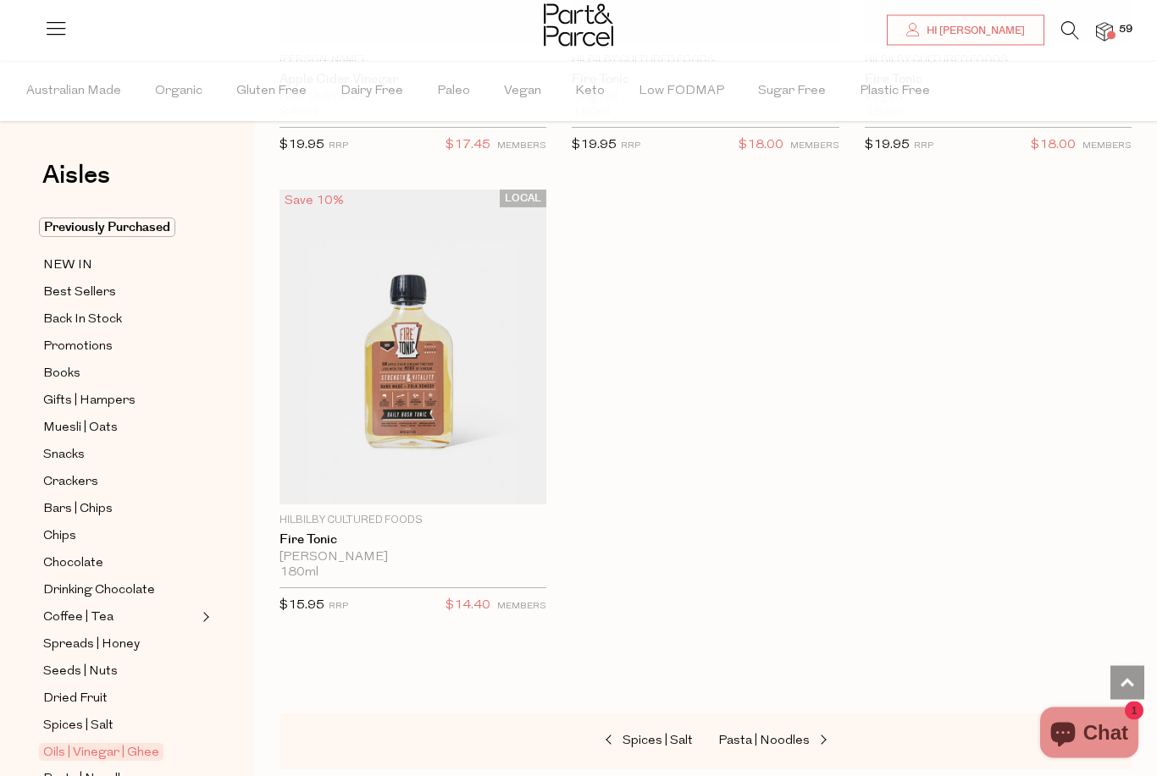
scroll to position [7125, 0]
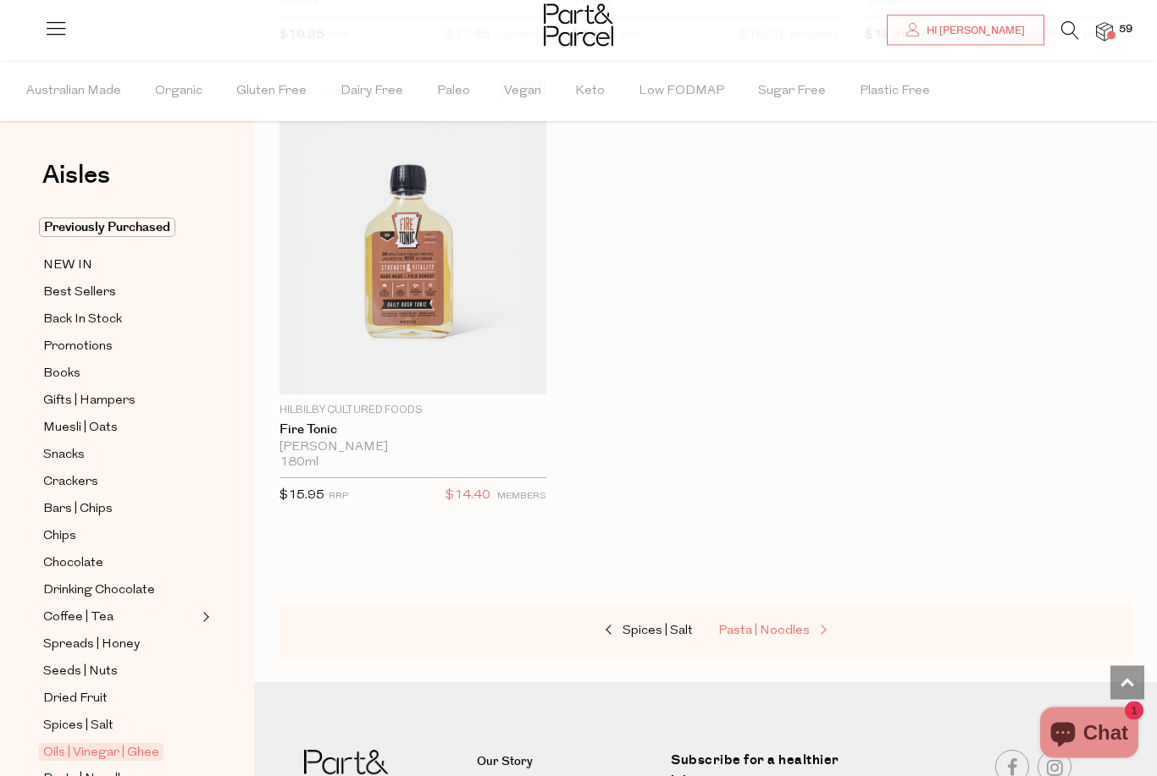
click at [734, 626] on span "Pasta | Noodles" at bounding box center [763, 632] width 91 height 13
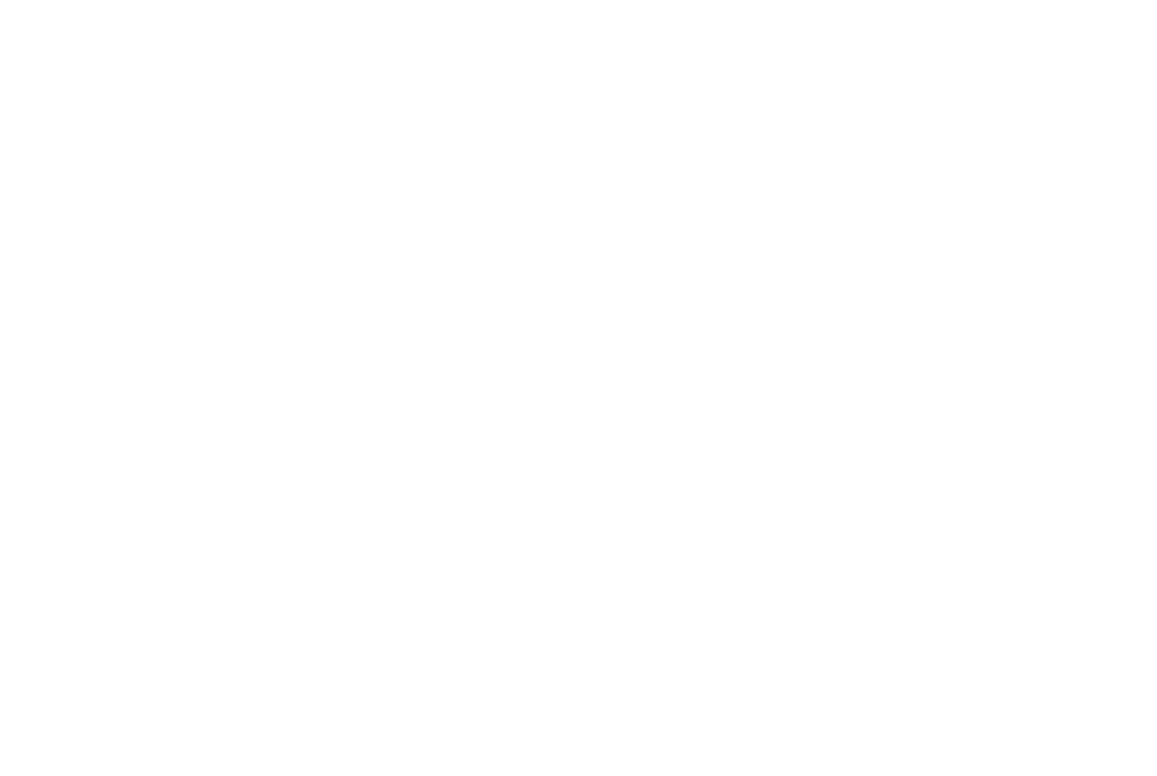
type input "2"
type input "5"
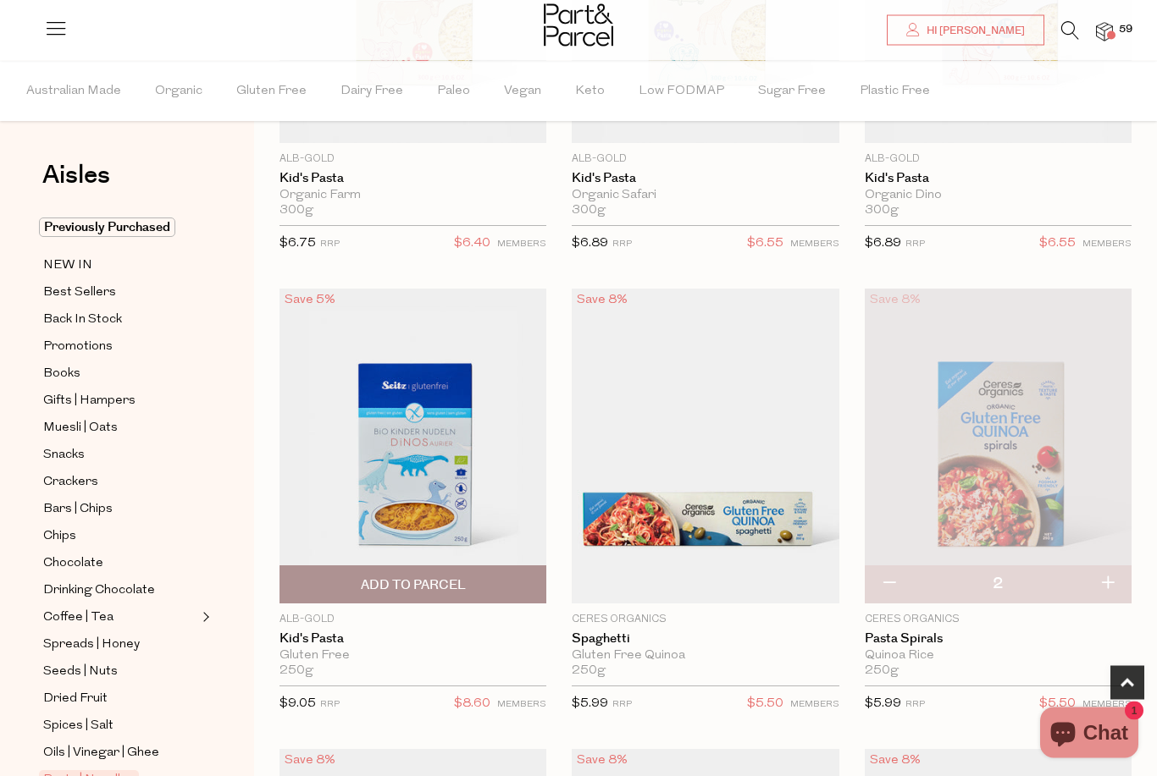
scroll to position [393, 0]
click at [401, 462] on img at bounding box center [412, 446] width 267 height 315
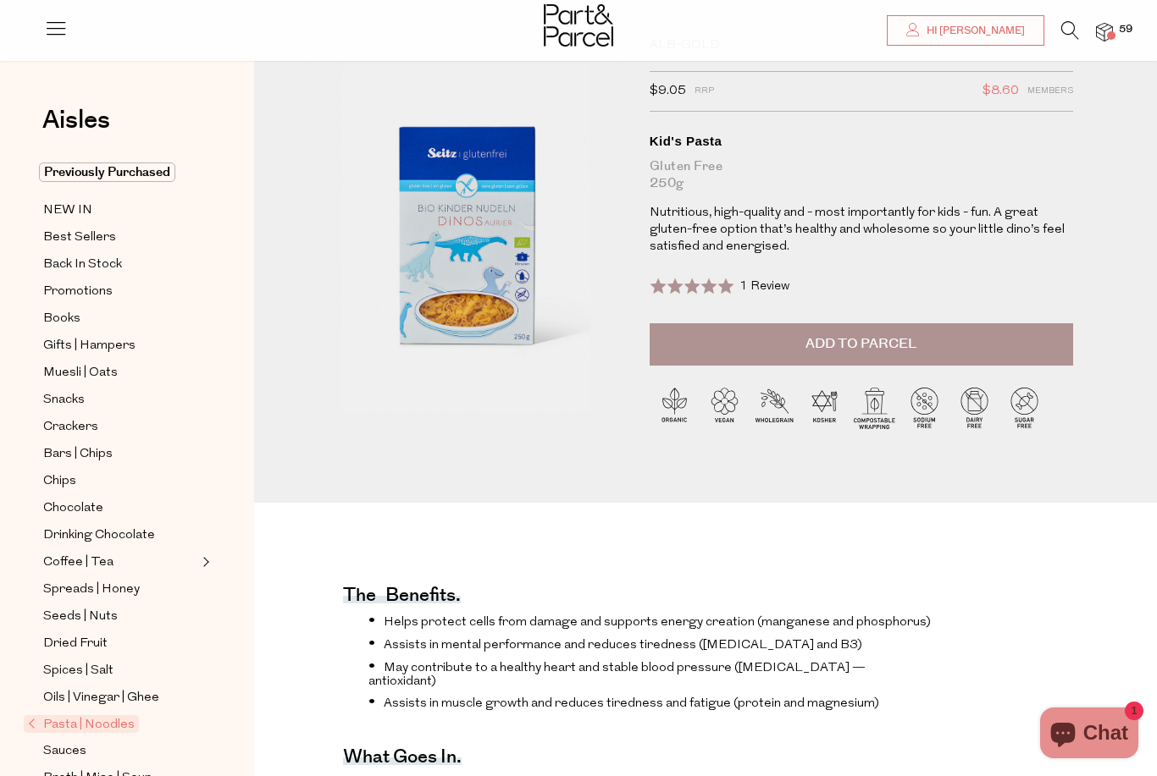
scroll to position [73, 0]
click at [864, 351] on span "Add to Parcel" at bounding box center [860, 345] width 111 height 19
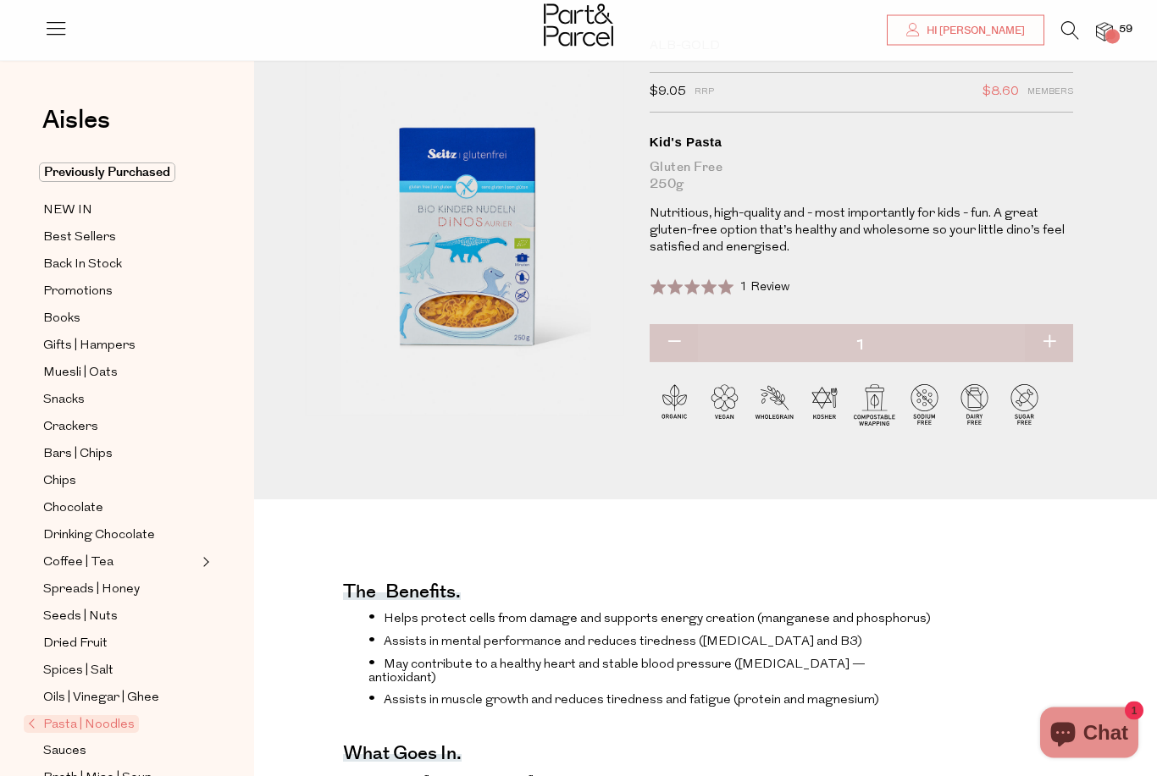
scroll to position [74, 0]
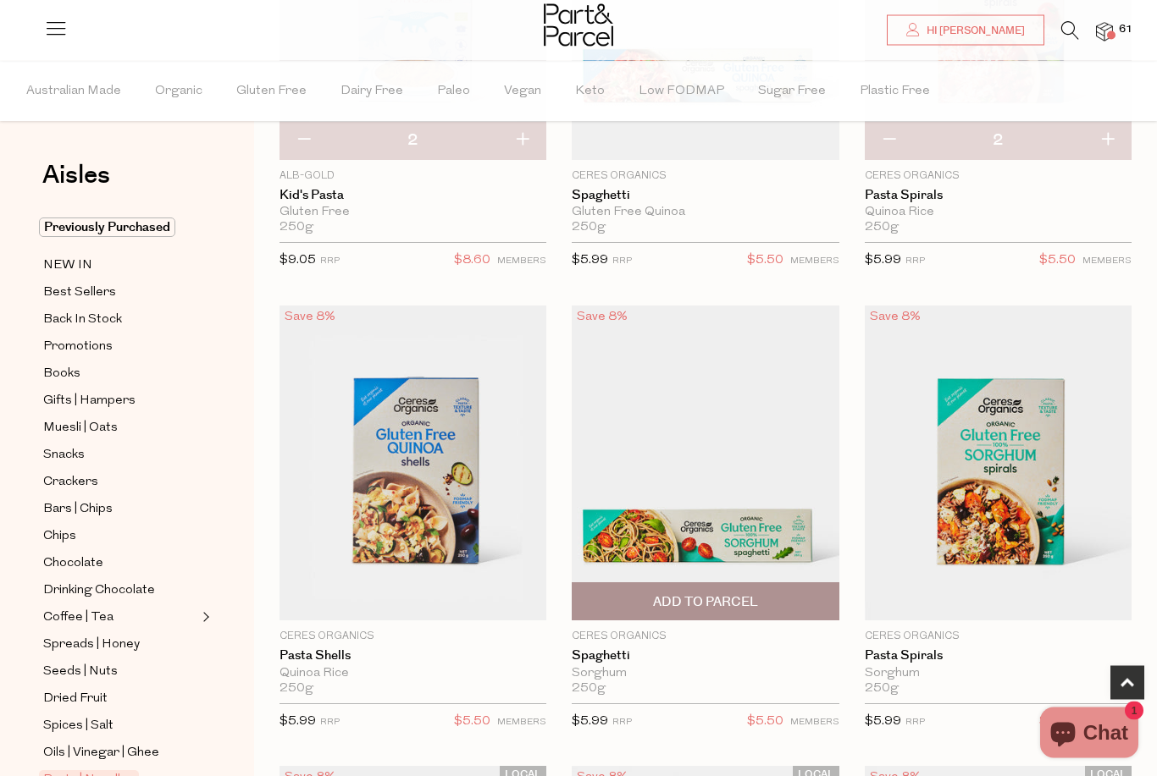
scroll to position [837, 0]
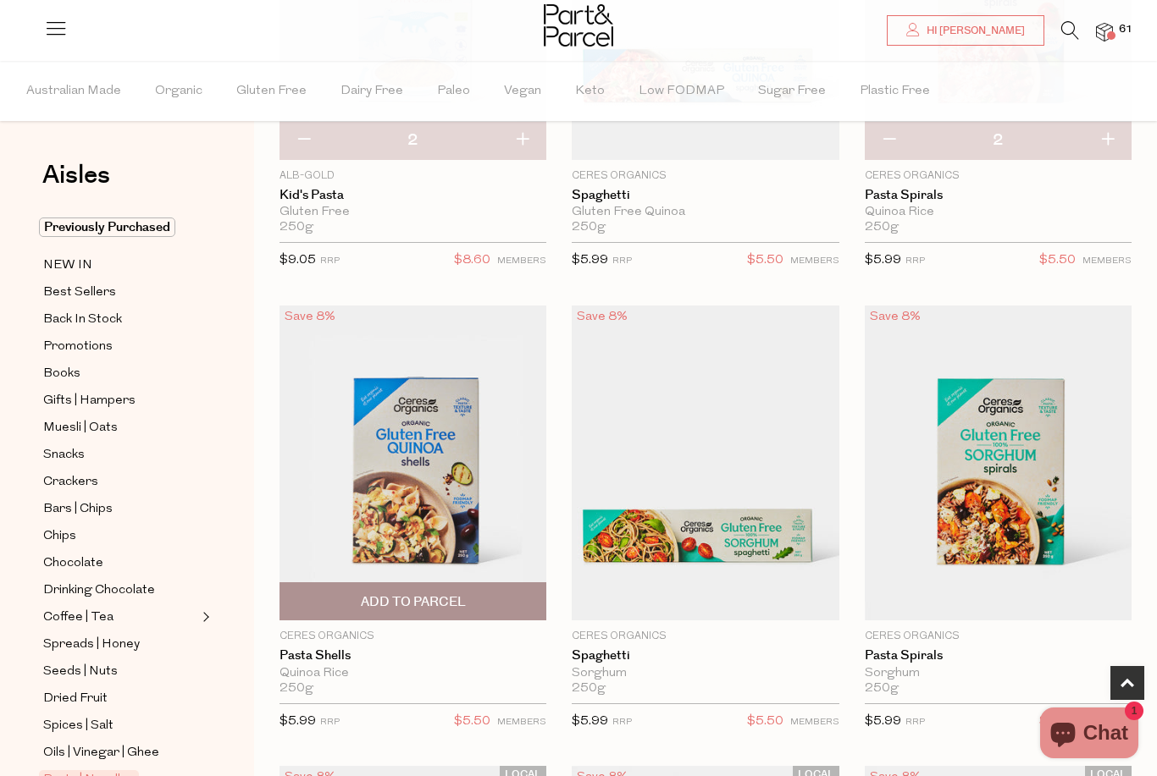
click at [422, 598] on span "Add To Parcel" at bounding box center [413, 603] width 105 height 18
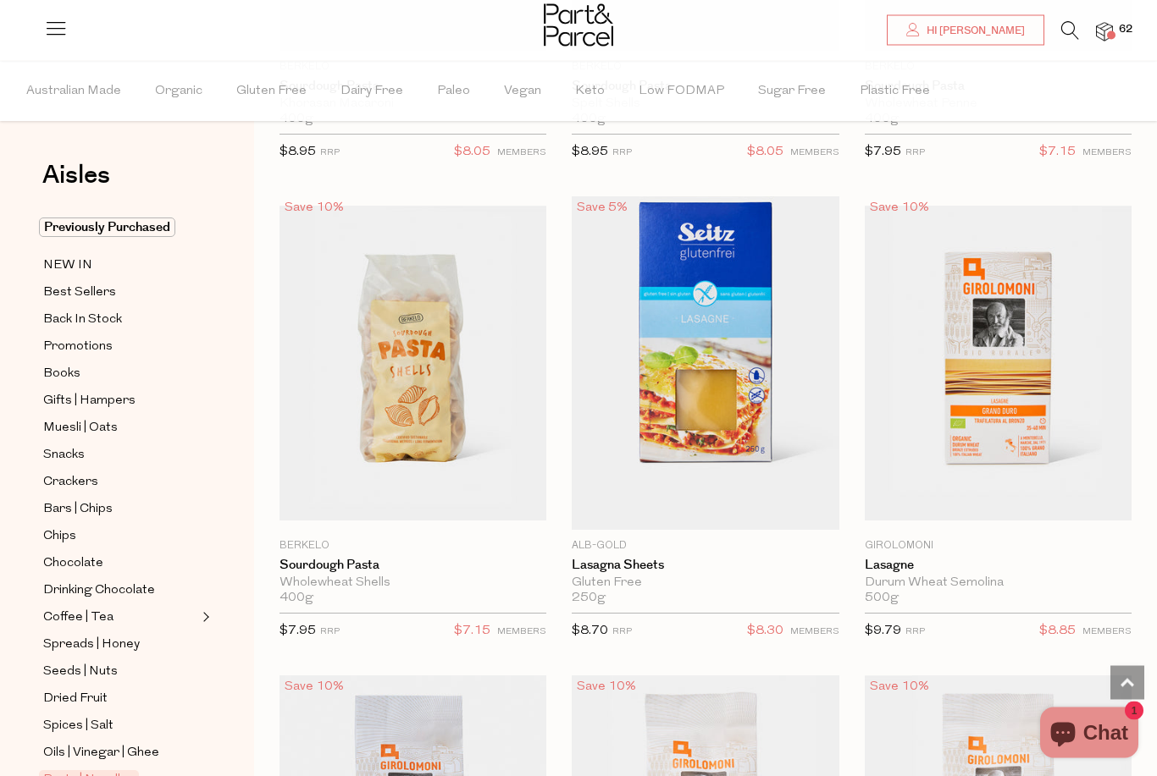
scroll to position [3249, 0]
click at [717, 504] on span "Add To Parcel" at bounding box center [705, 512] width 105 height 18
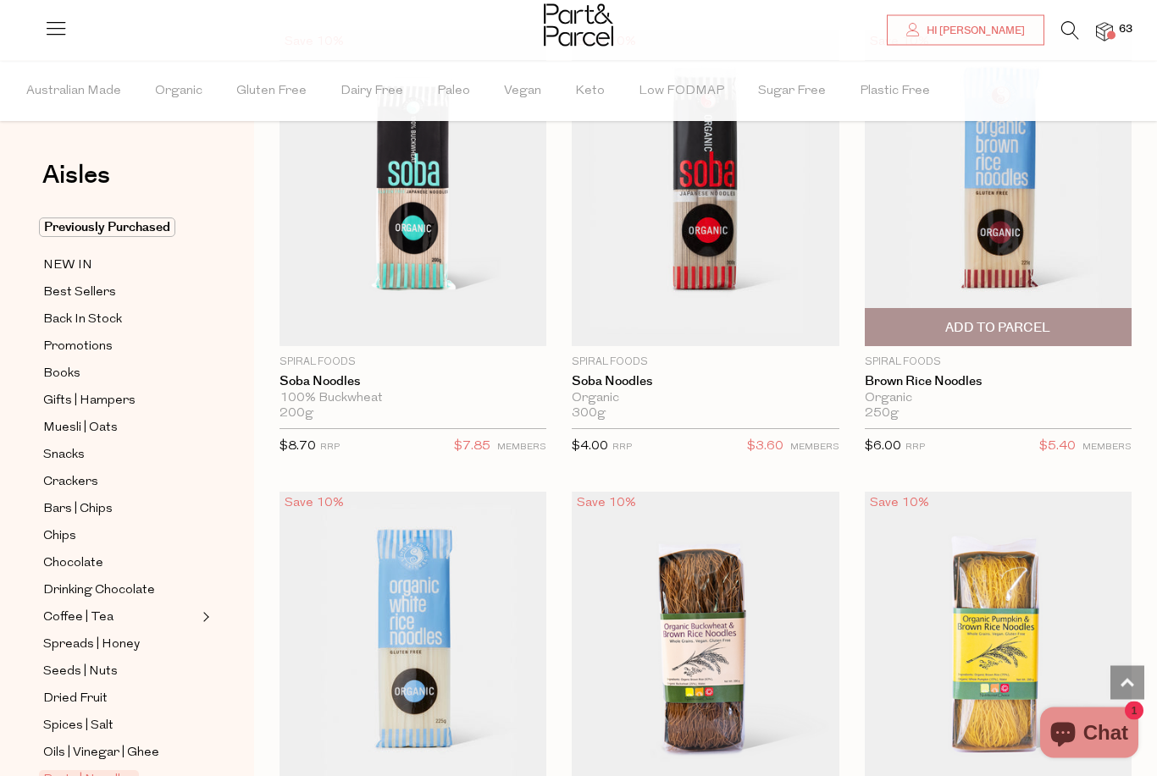
scroll to position [5737, 0]
click at [981, 323] on span "Add To Parcel" at bounding box center [997, 328] width 105 height 18
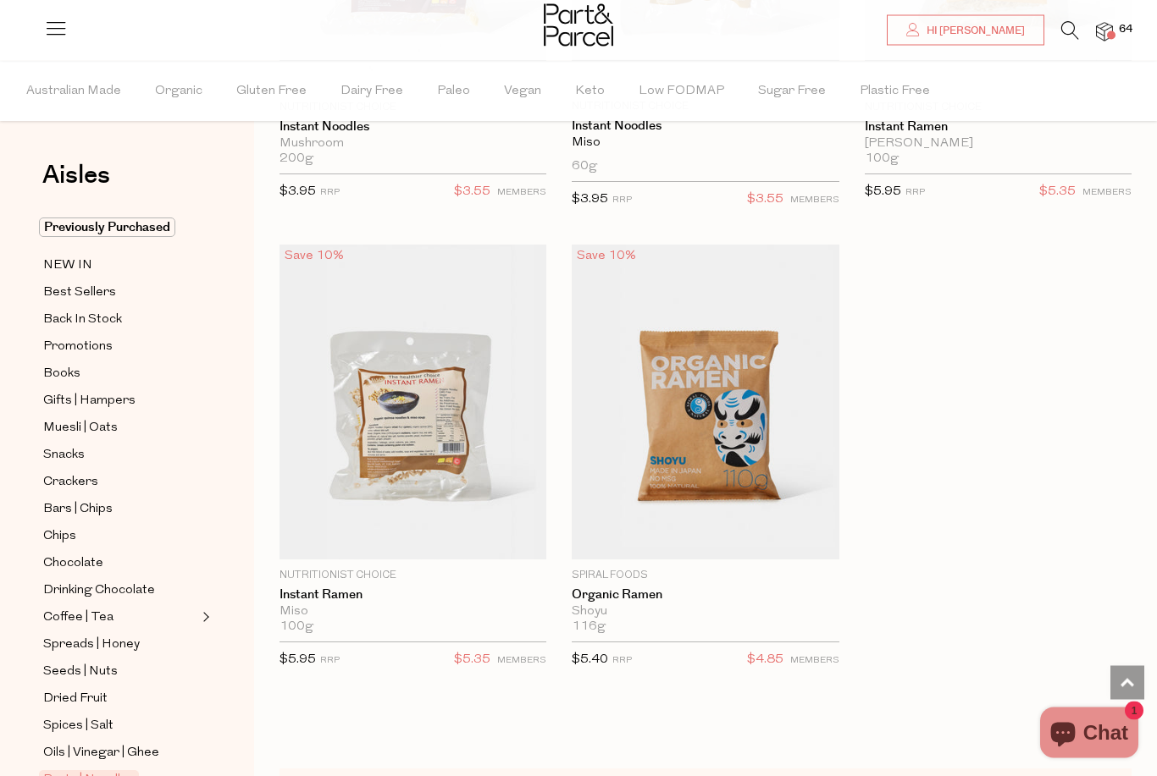
scroll to position [7374, 0]
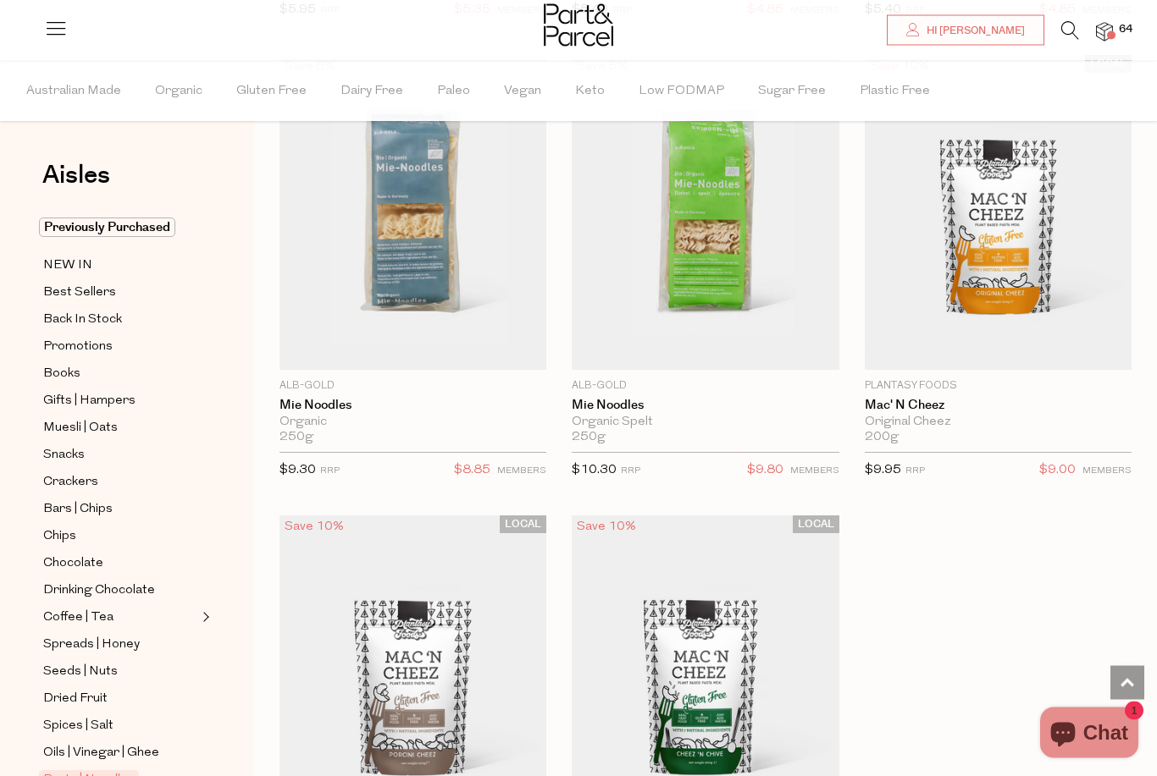
scroll to position [8024, 0]
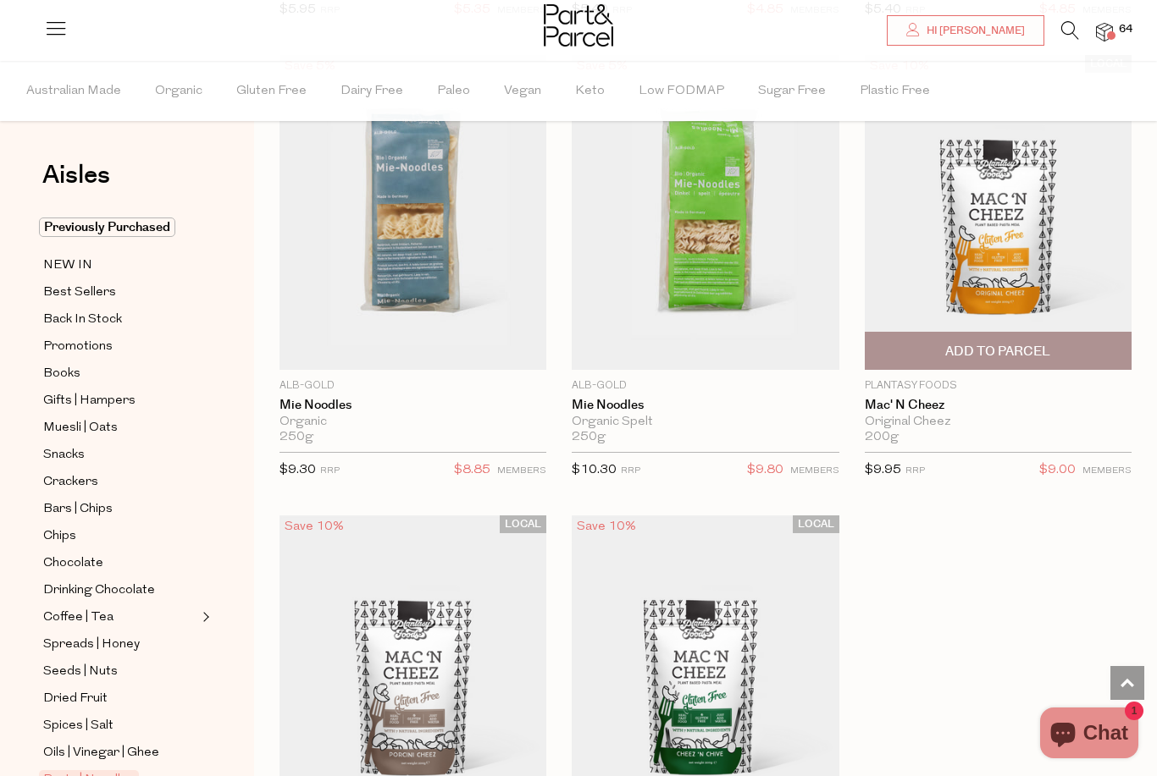
click at [953, 260] on img at bounding box center [998, 212] width 267 height 315
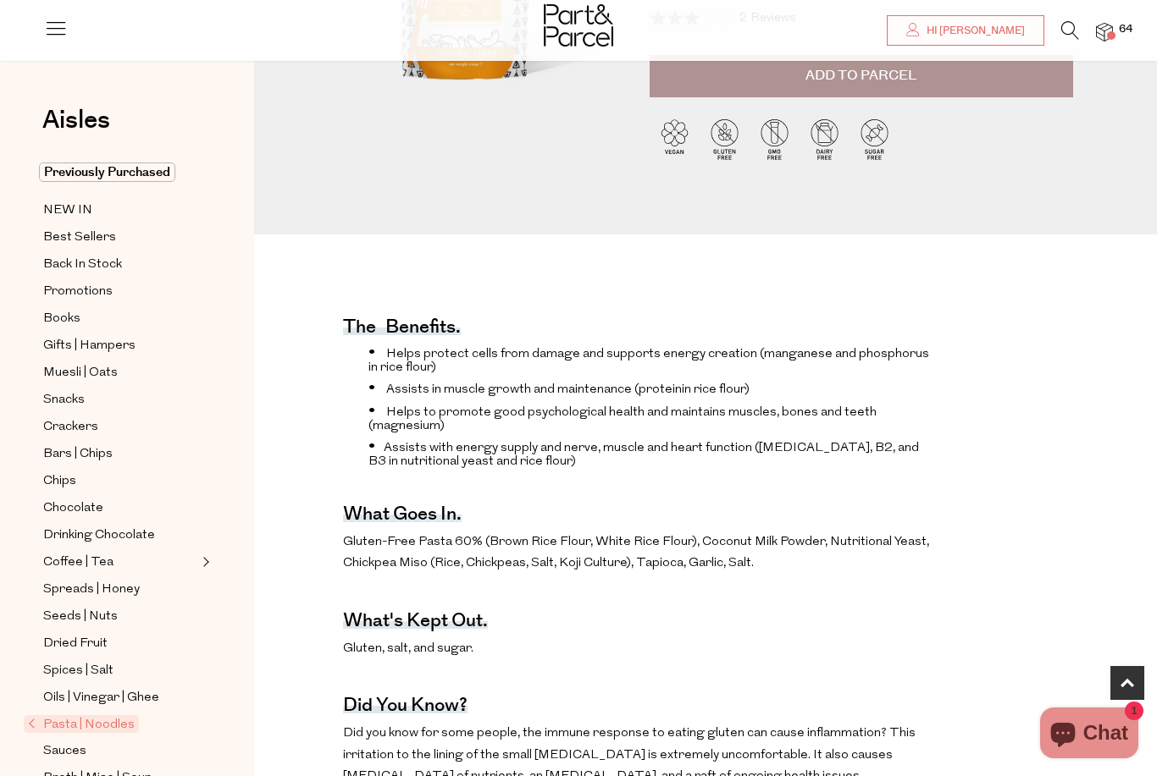
scroll to position [342, 0]
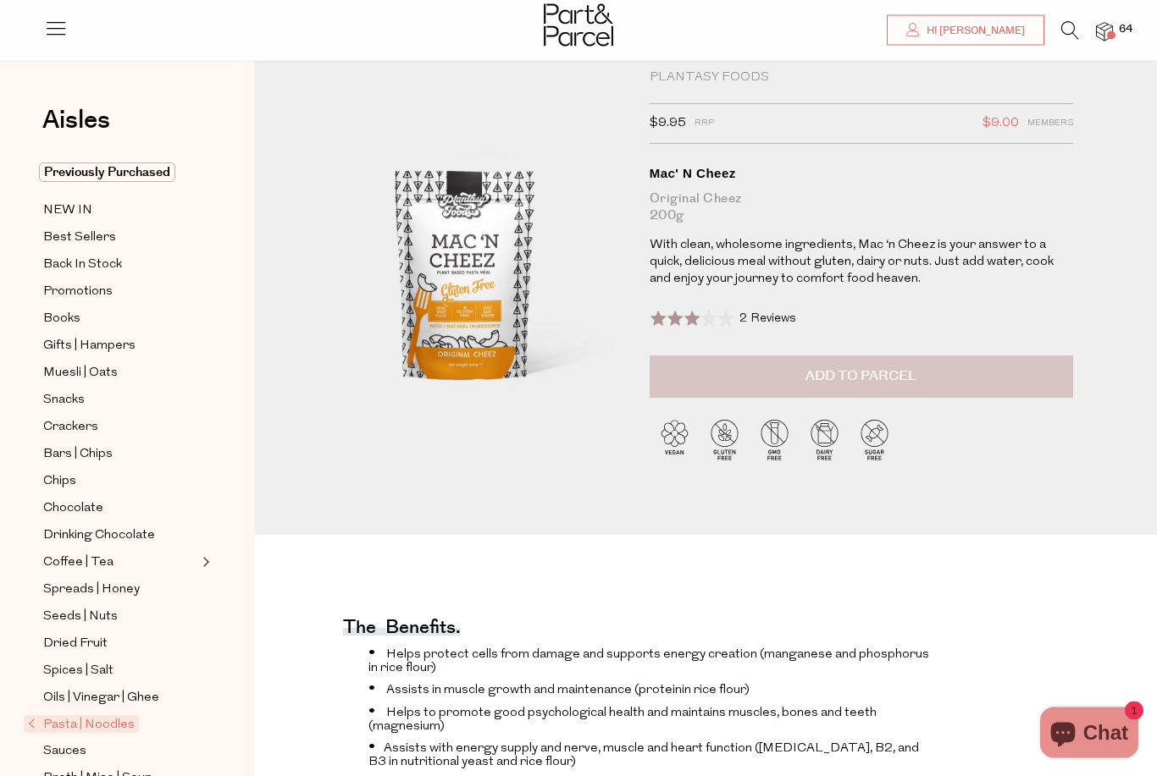
click at [846, 377] on span "Add to Parcel" at bounding box center [860, 376] width 111 height 19
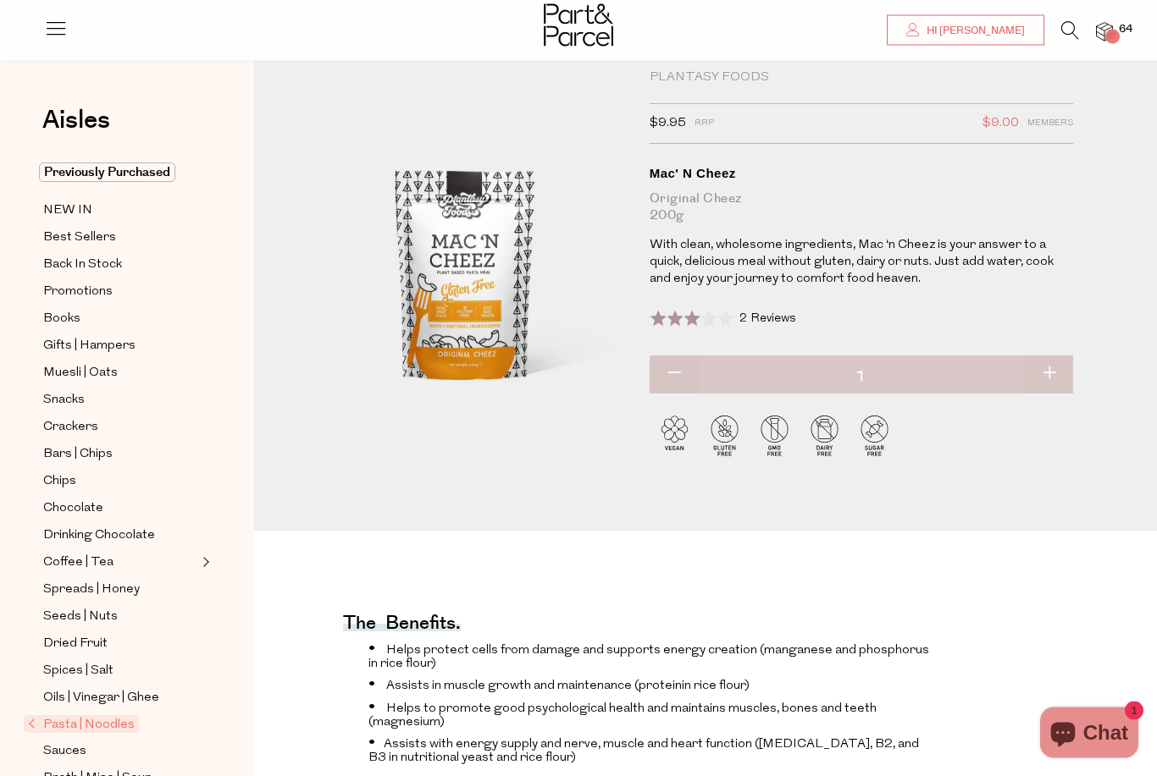
scroll to position [42, 0]
click at [1043, 373] on button "button" at bounding box center [1049, 374] width 48 height 37
type input "2"
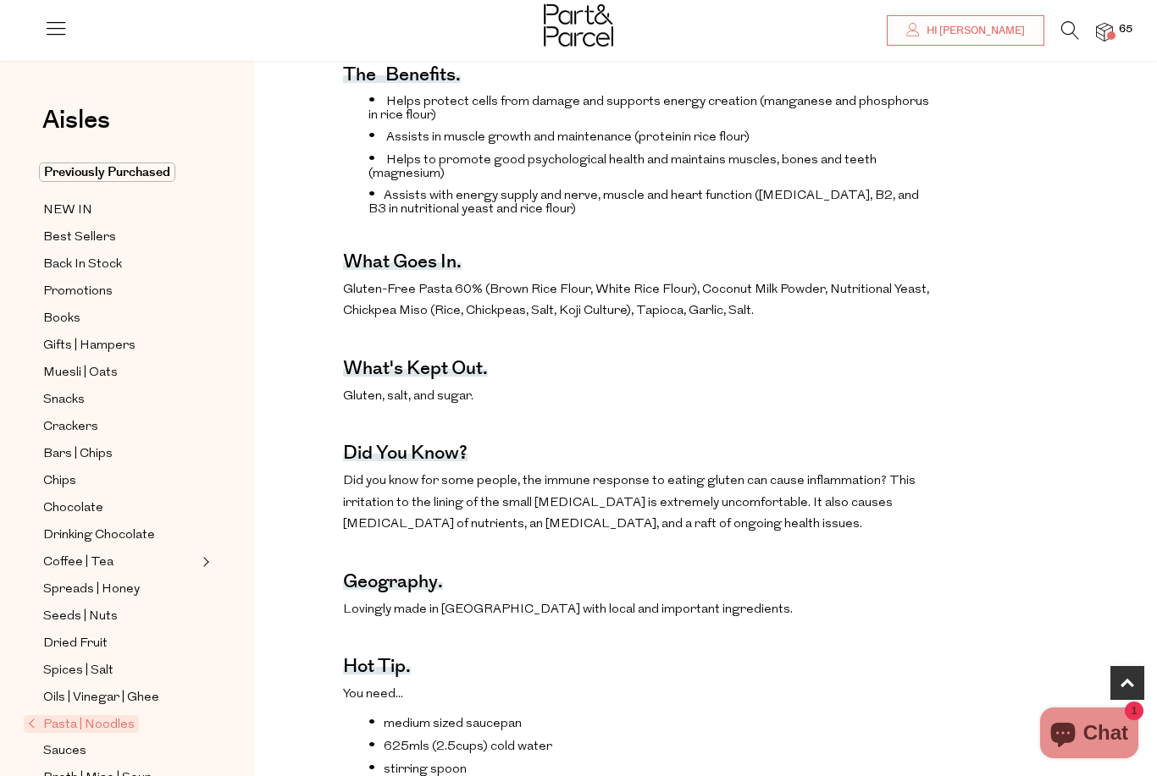
scroll to position [576, 0]
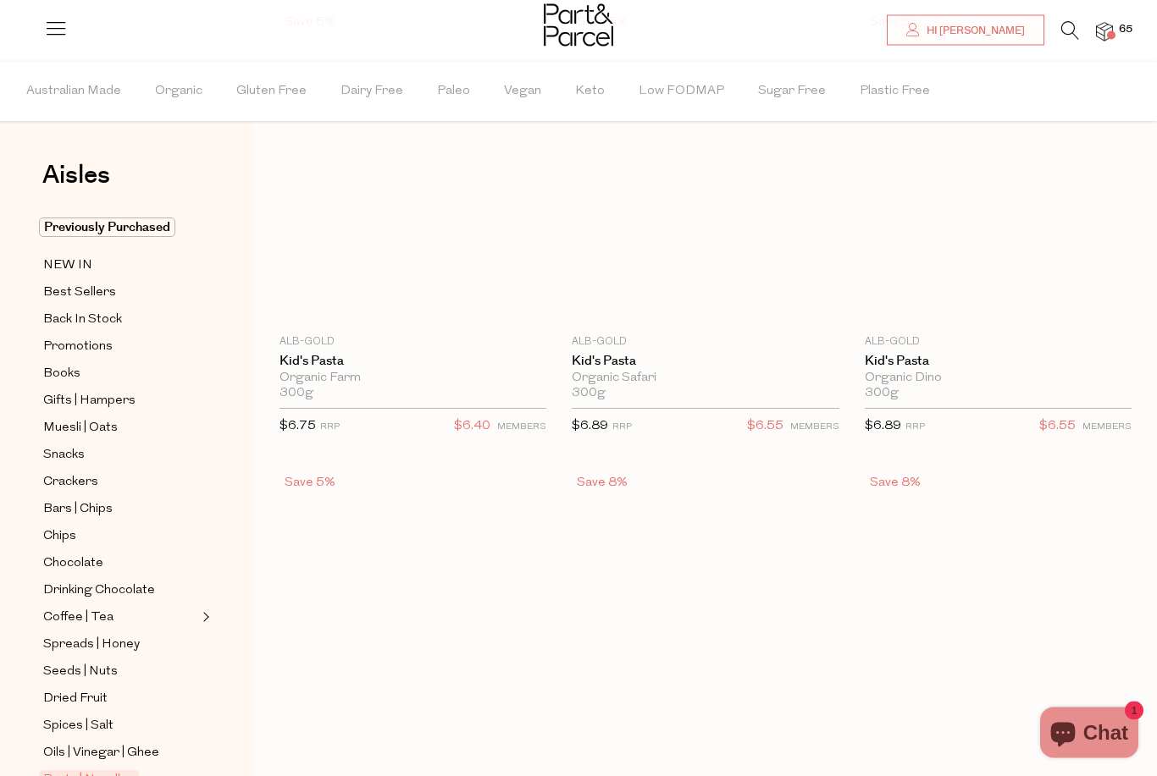
type input "2"
type input "5"
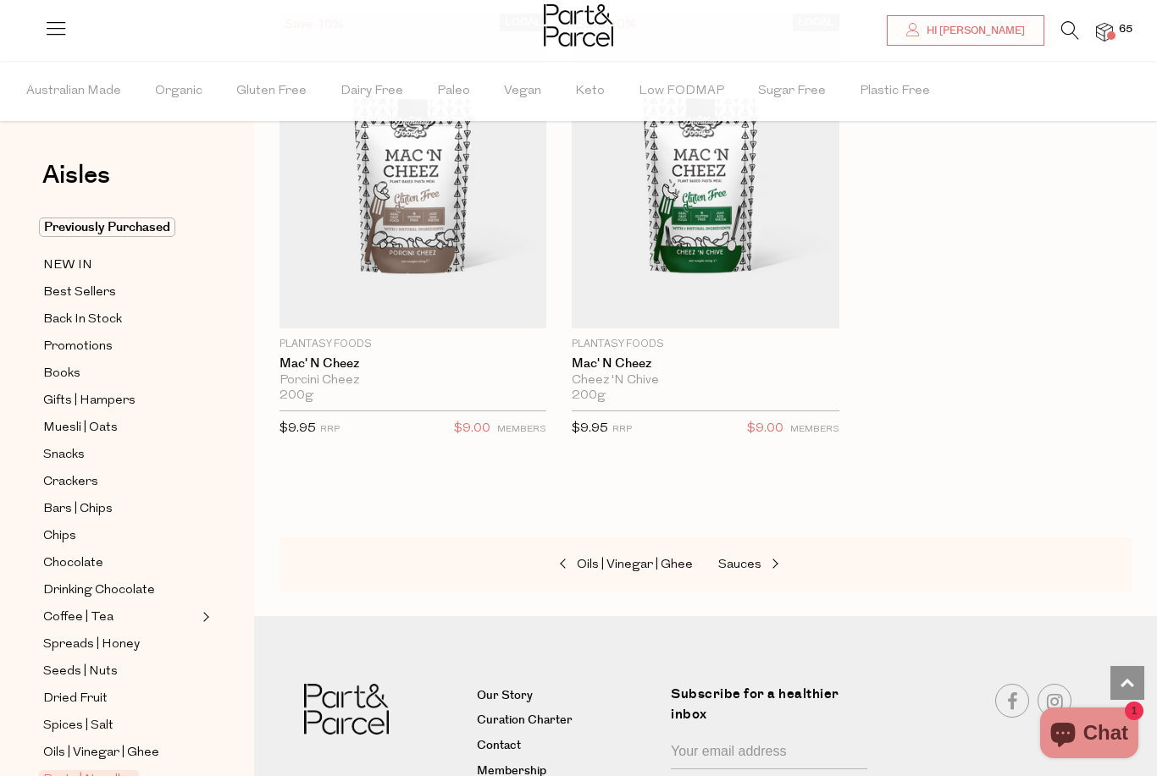
scroll to position [8585, 0]
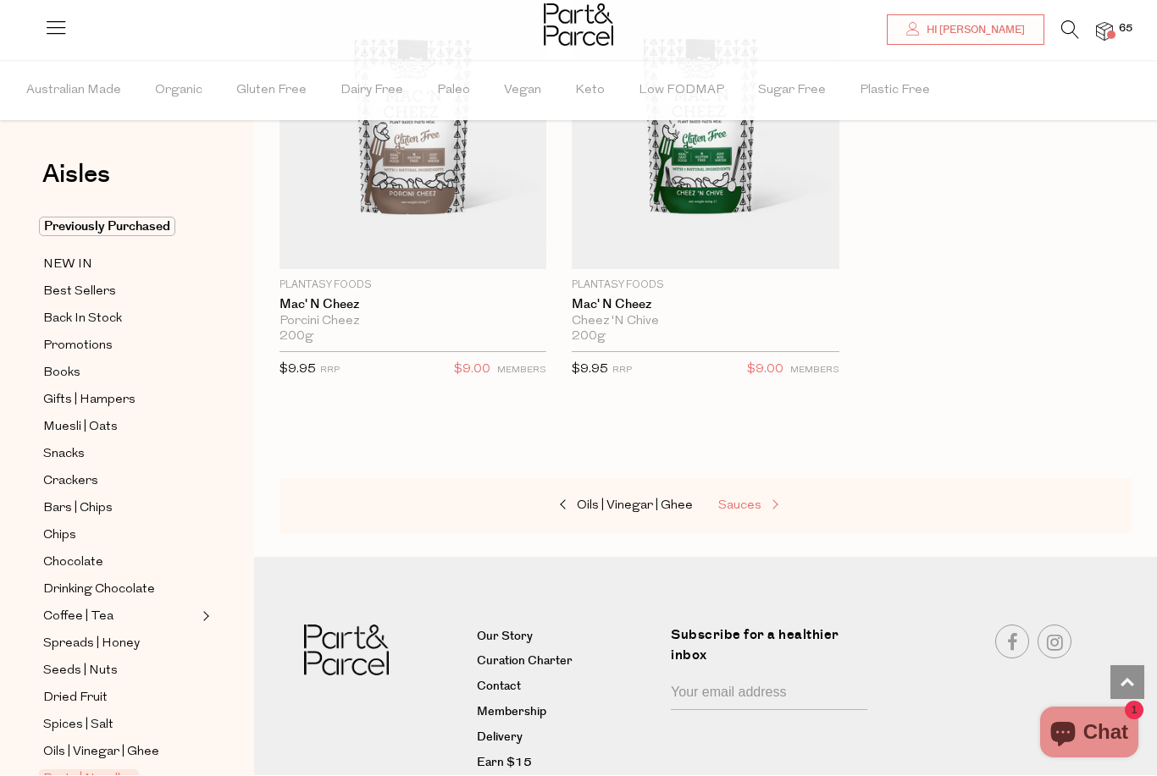
click at [733, 500] on span "Sauces" at bounding box center [739, 506] width 43 height 13
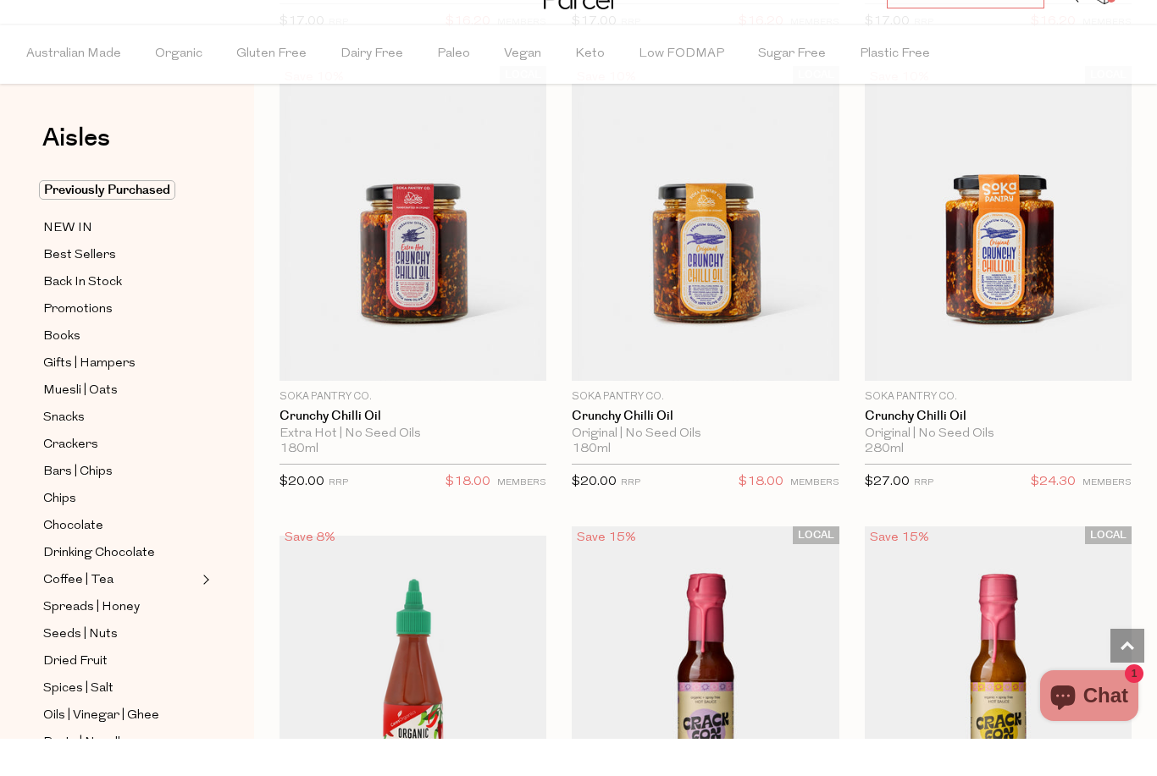
scroll to position [3840, 0]
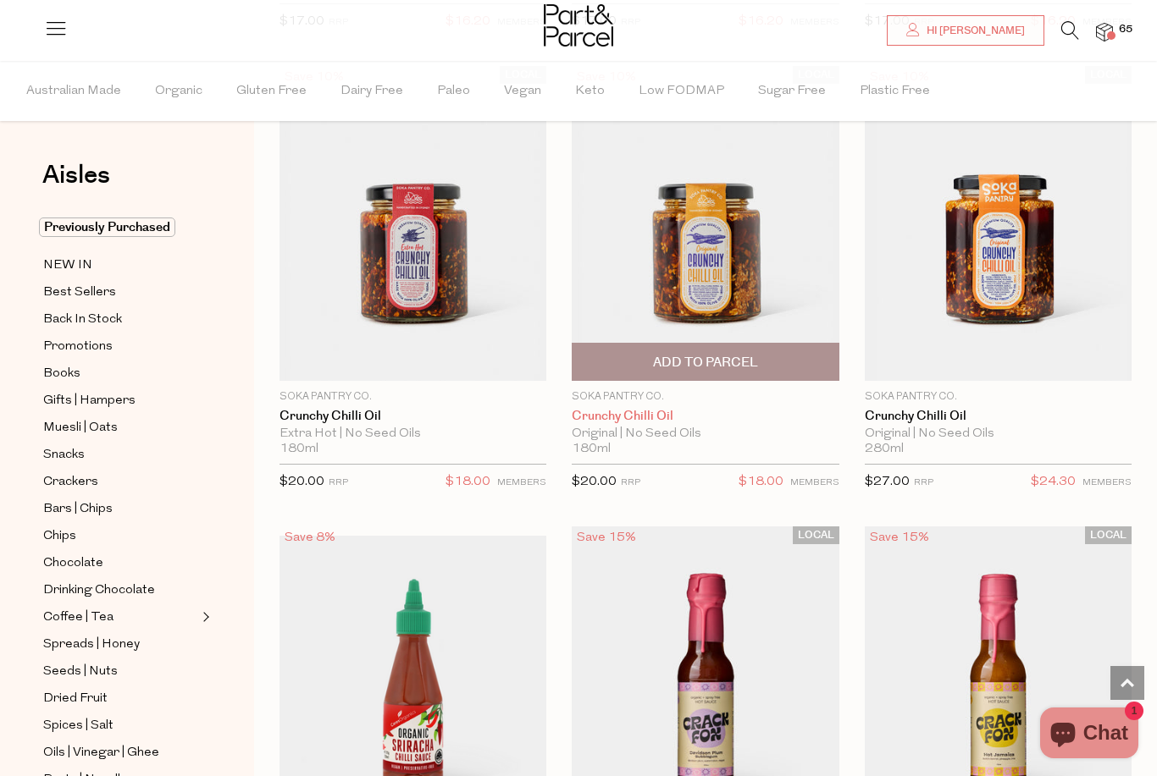
click at [619, 413] on link "Crunchy Chilli Oil" at bounding box center [705, 416] width 267 height 15
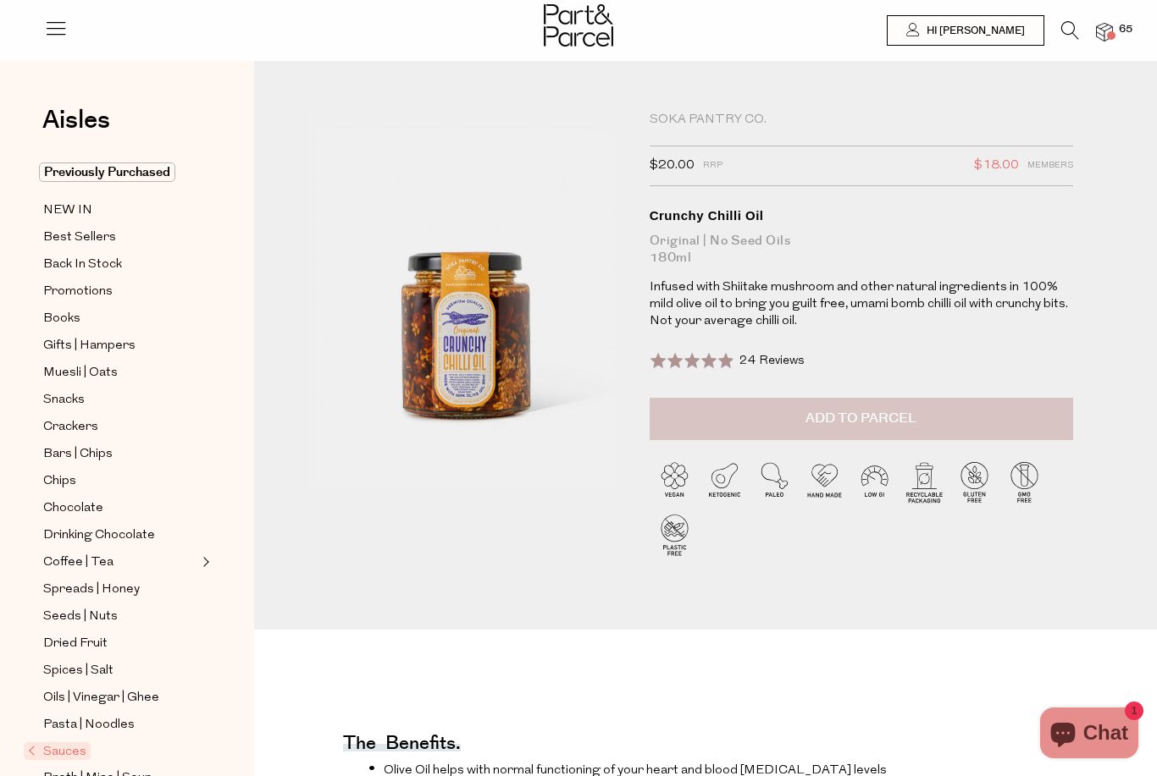
click at [843, 417] on span "Add to Parcel" at bounding box center [860, 418] width 111 height 19
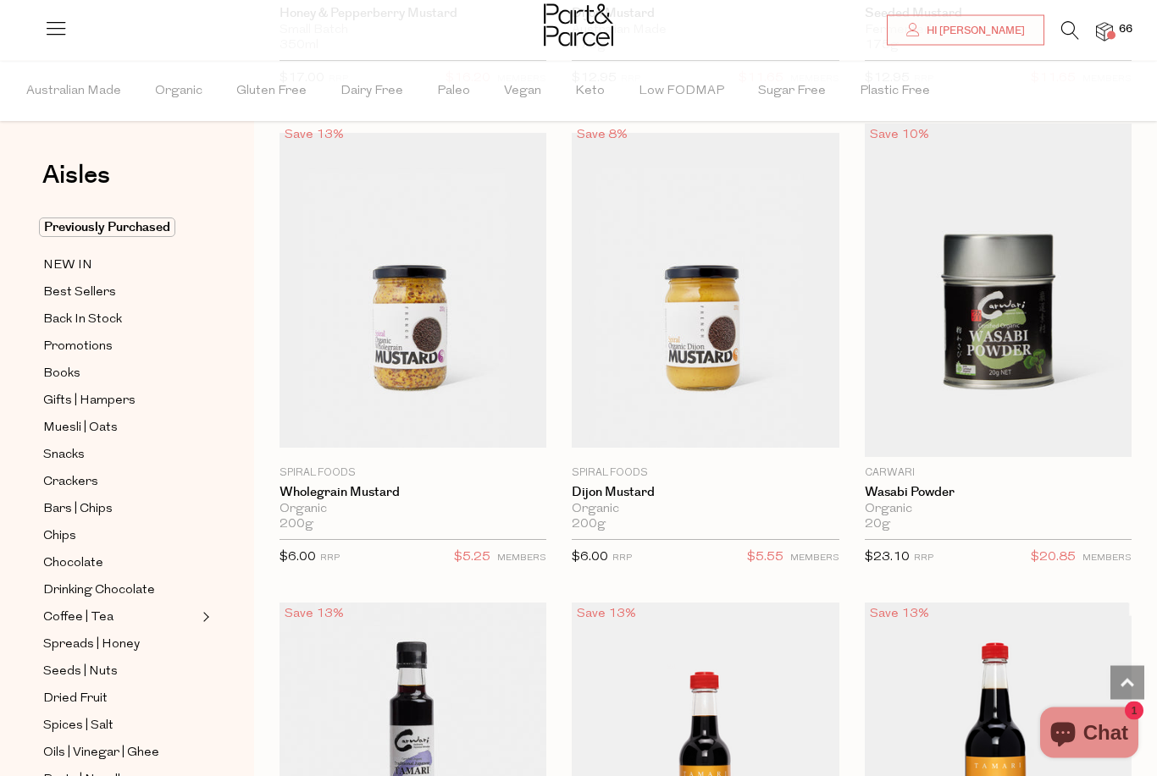
scroll to position [6616, 0]
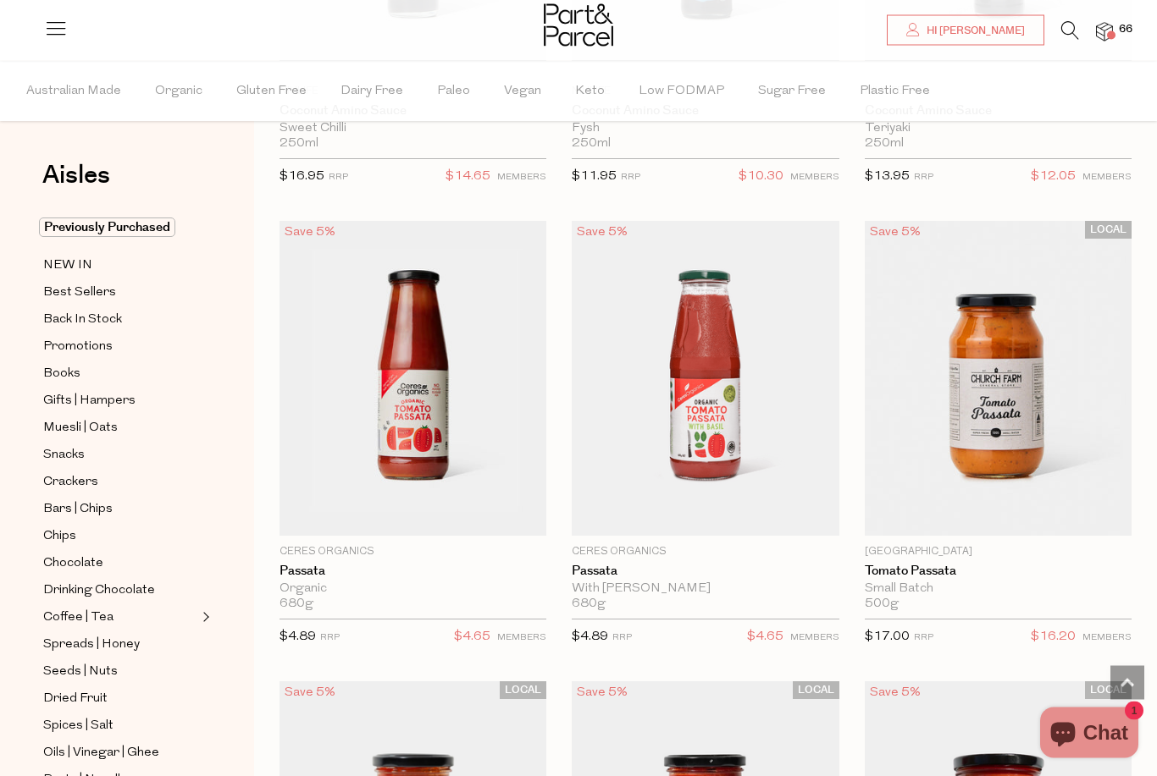
scroll to position [8811, 0]
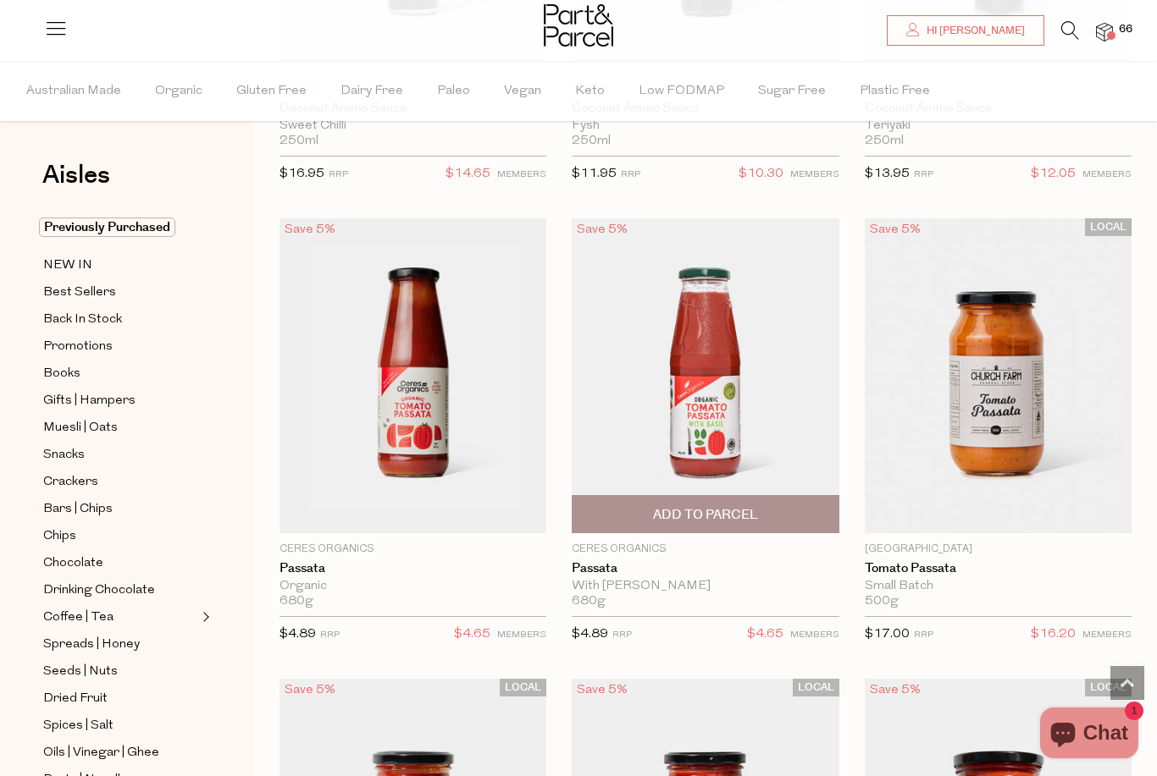
click at [710, 506] on span "Add To Parcel" at bounding box center [705, 515] width 105 height 18
click at [727, 424] on img at bounding box center [705, 375] width 267 height 315
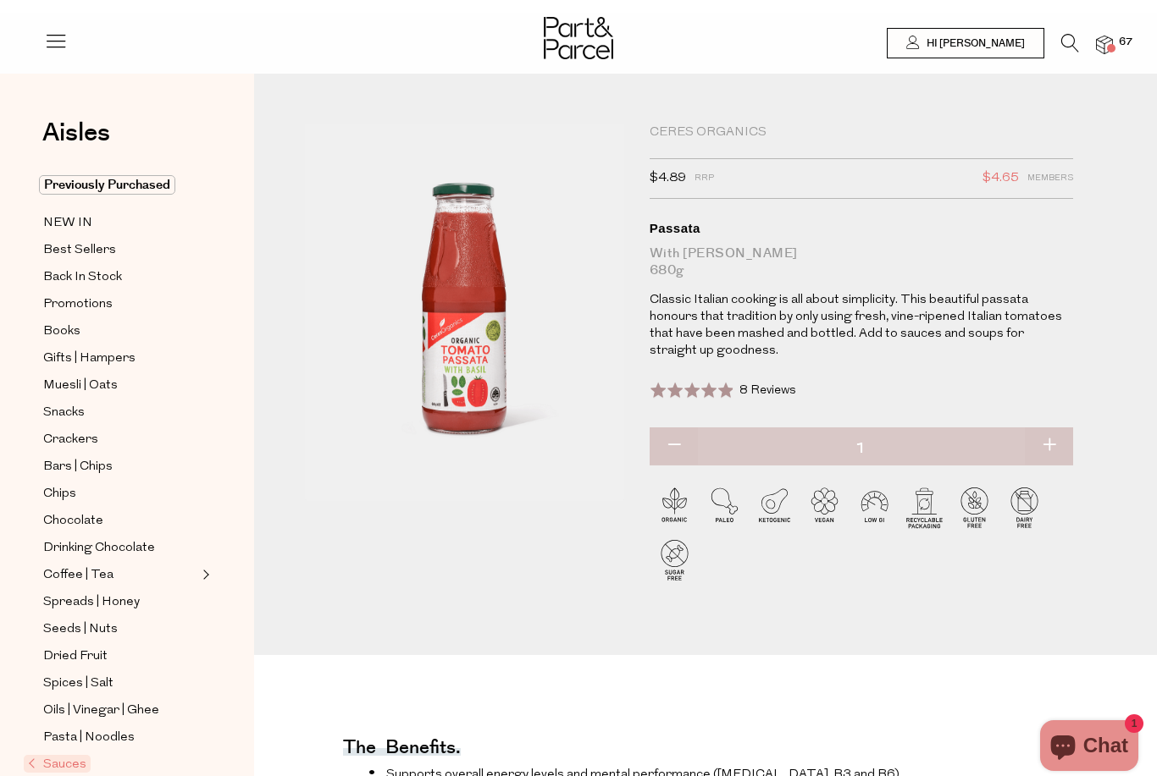
click at [1042, 445] on button "button" at bounding box center [1049, 433] width 48 height 37
type input "2"
click at [1050, 445] on button "button" at bounding box center [1049, 433] width 48 height 37
type input "3"
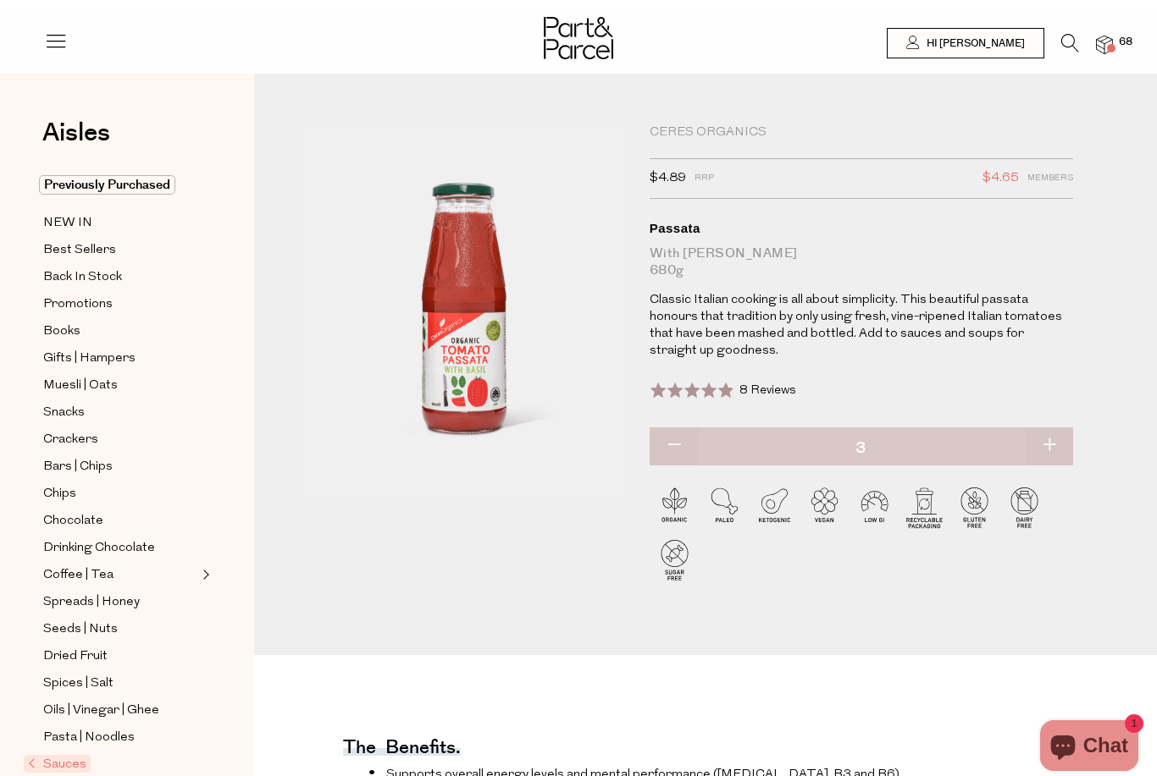
type input "3"
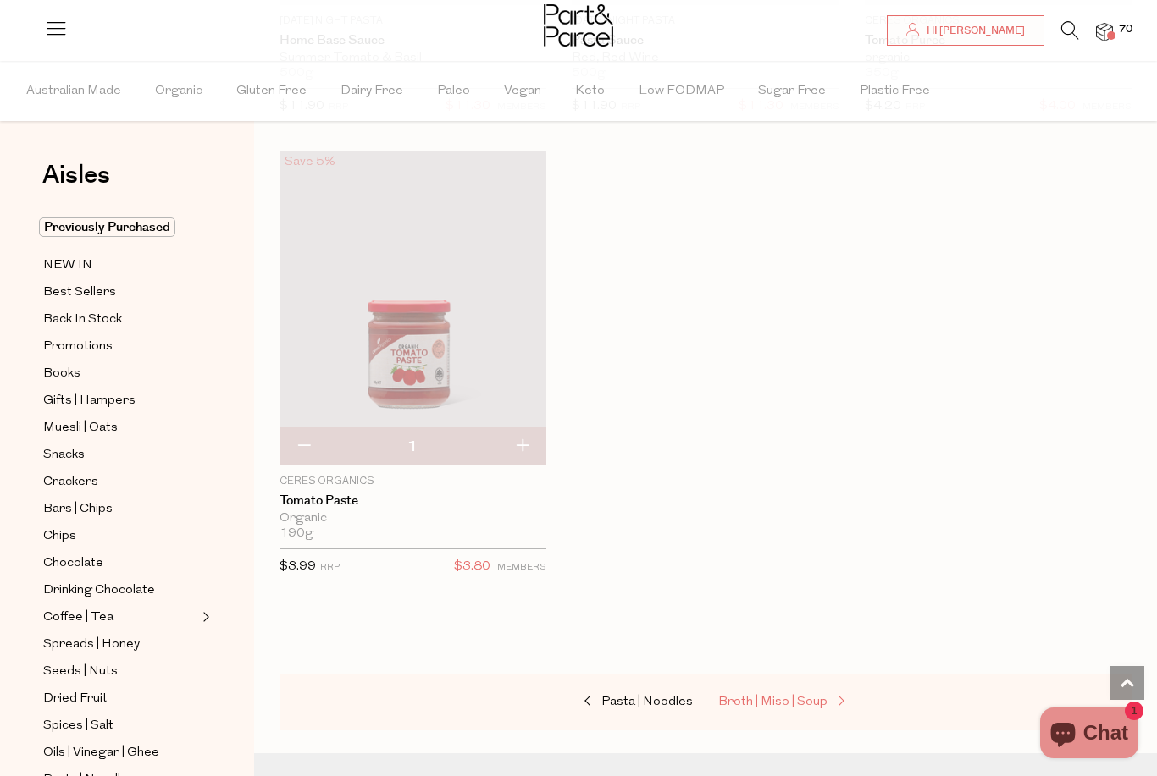
click at [763, 696] on span "Broth | Miso | Soup" at bounding box center [772, 702] width 109 height 13
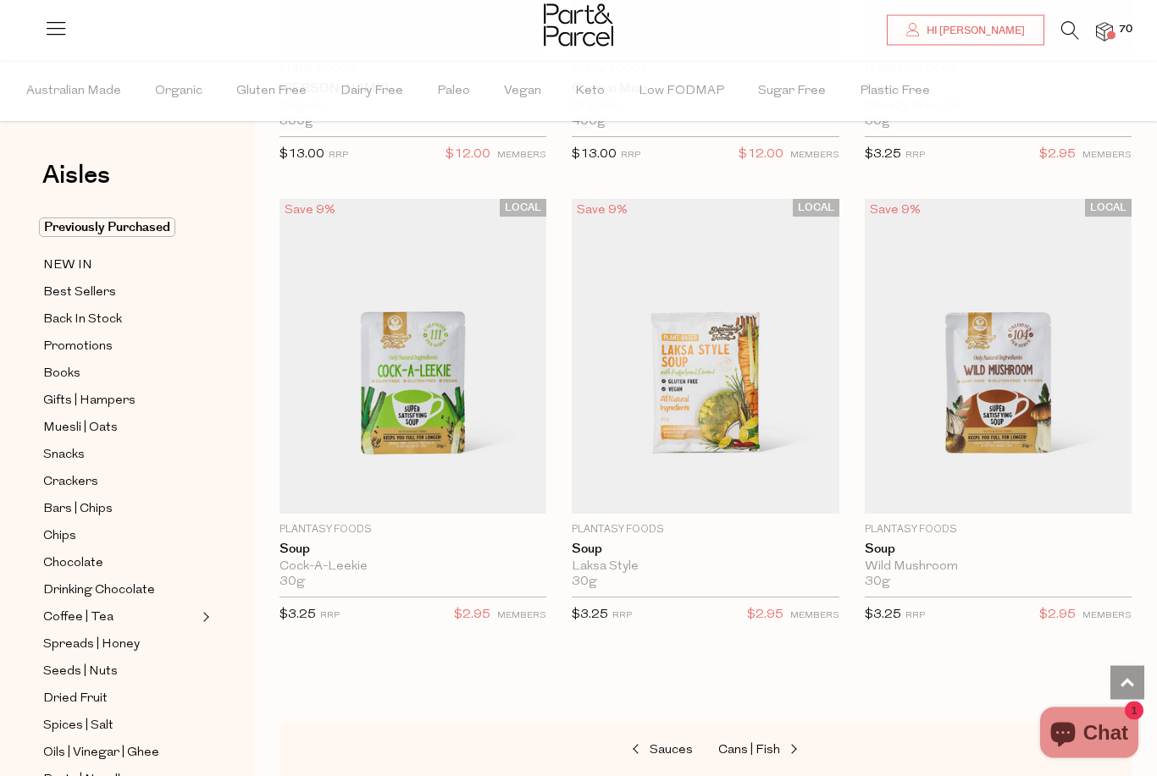
scroll to position [4669, 0]
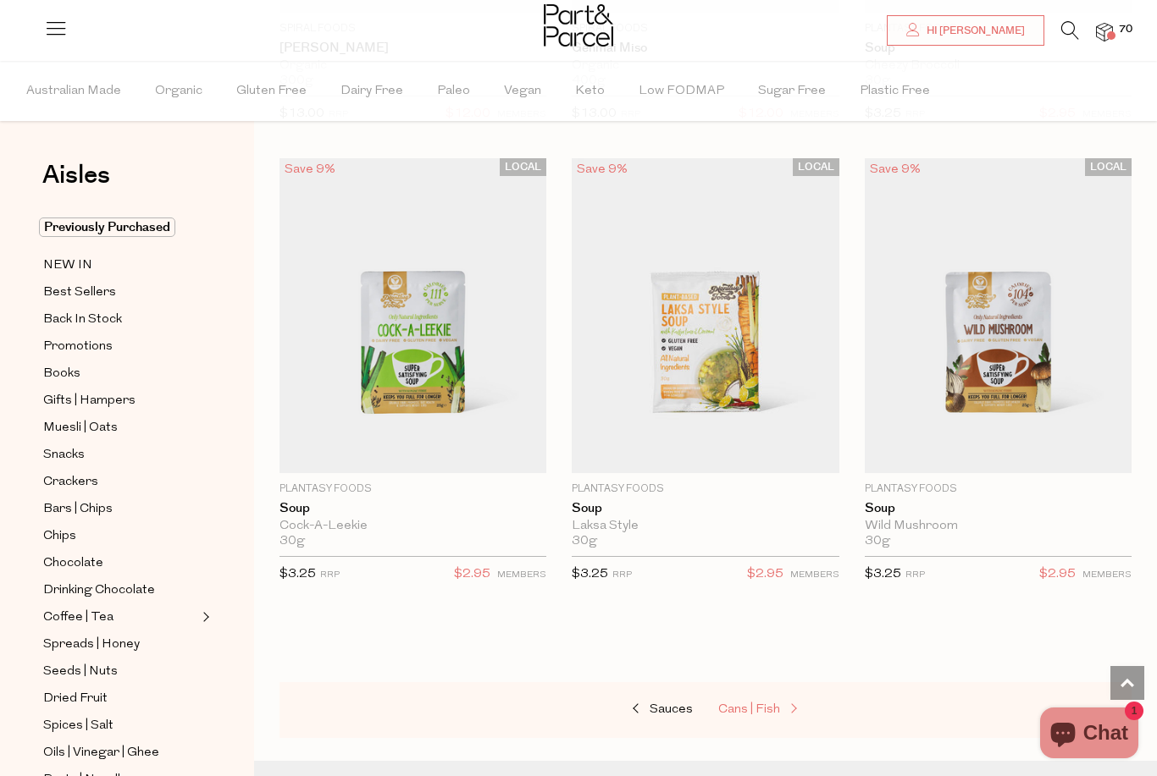
click at [753, 704] on span "Cans | Fish" at bounding box center [749, 710] width 62 height 13
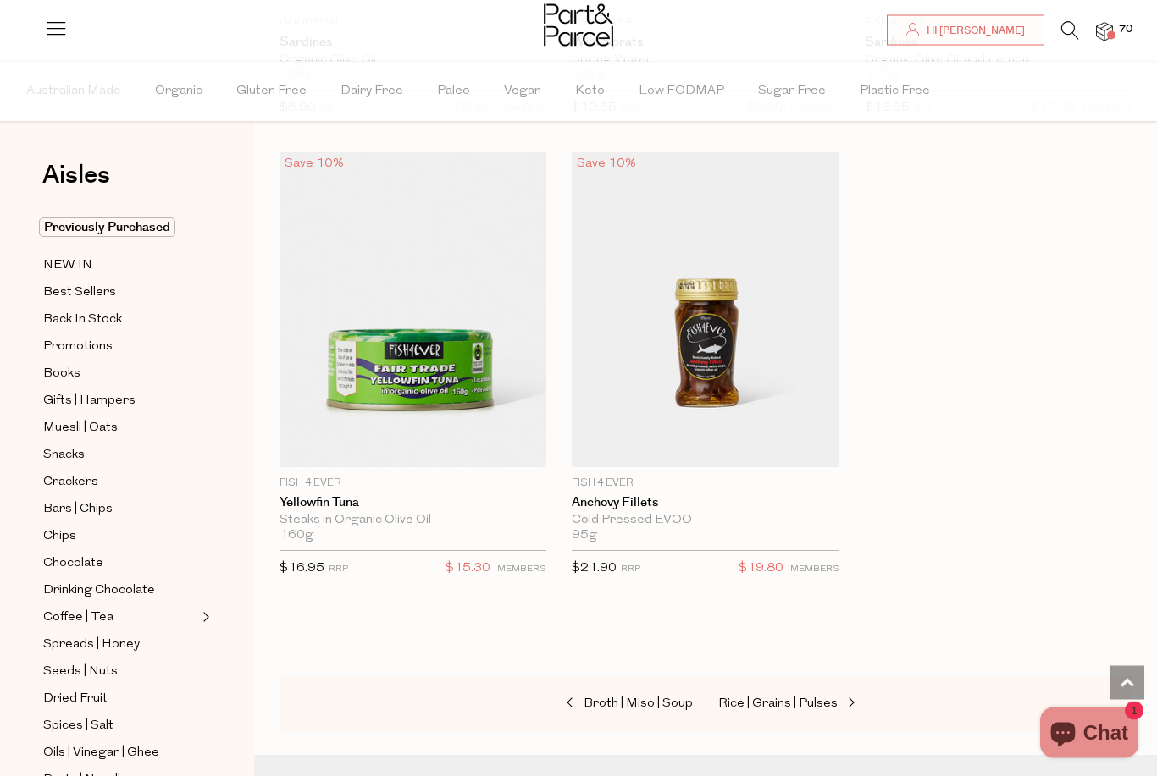
scroll to position [3855, 0]
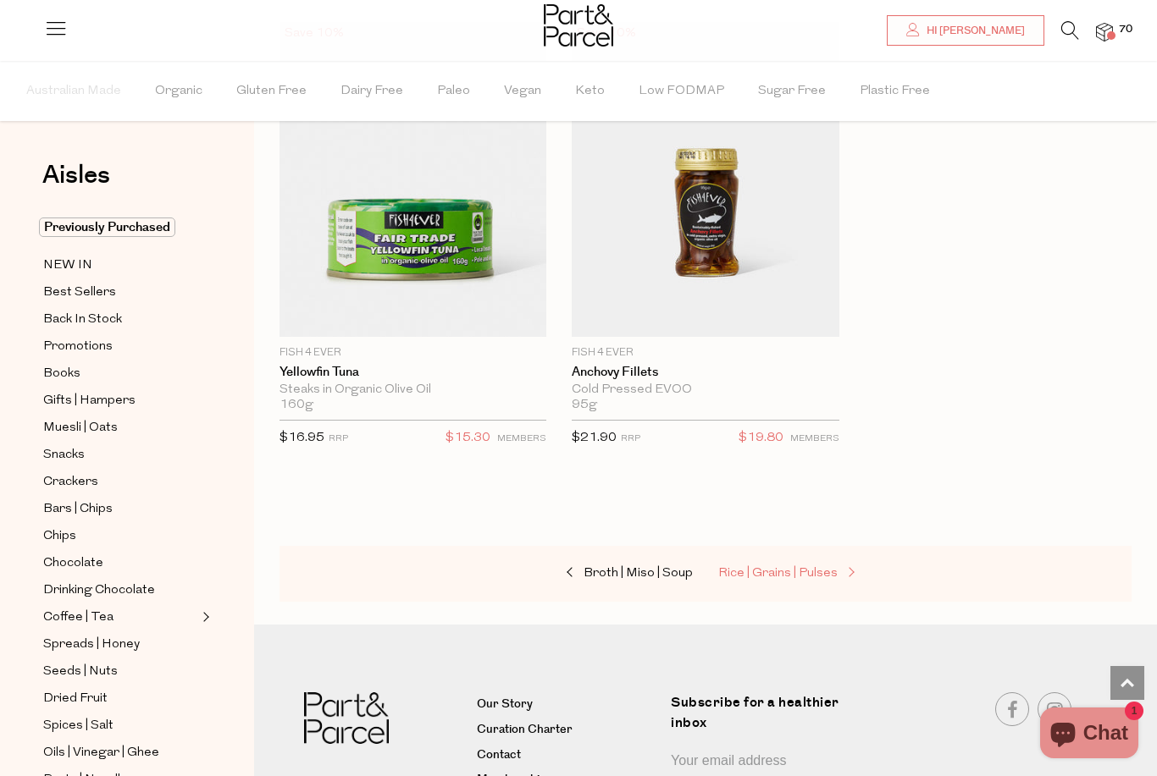
click at [776, 567] on span "Rice | Grains | Pulses" at bounding box center [777, 573] width 119 height 13
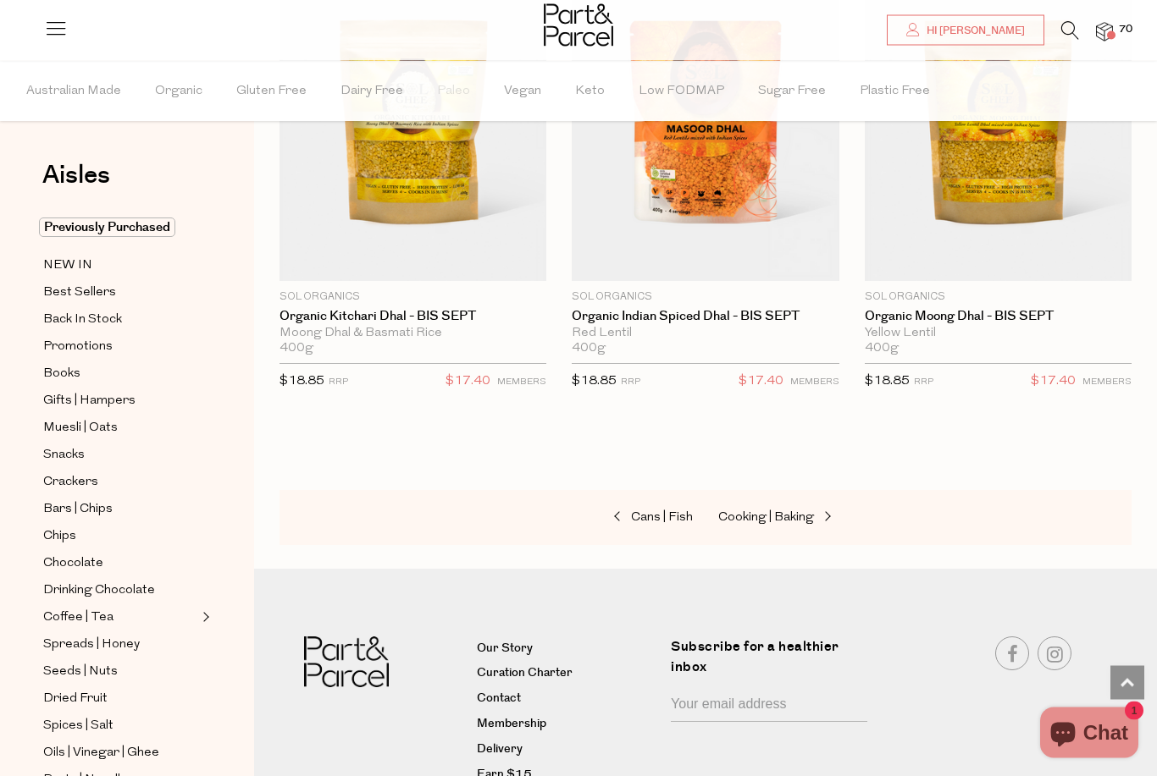
scroll to position [5821, 0]
click at [758, 511] on span "Cooking | Baking" at bounding box center [766, 517] width 96 height 13
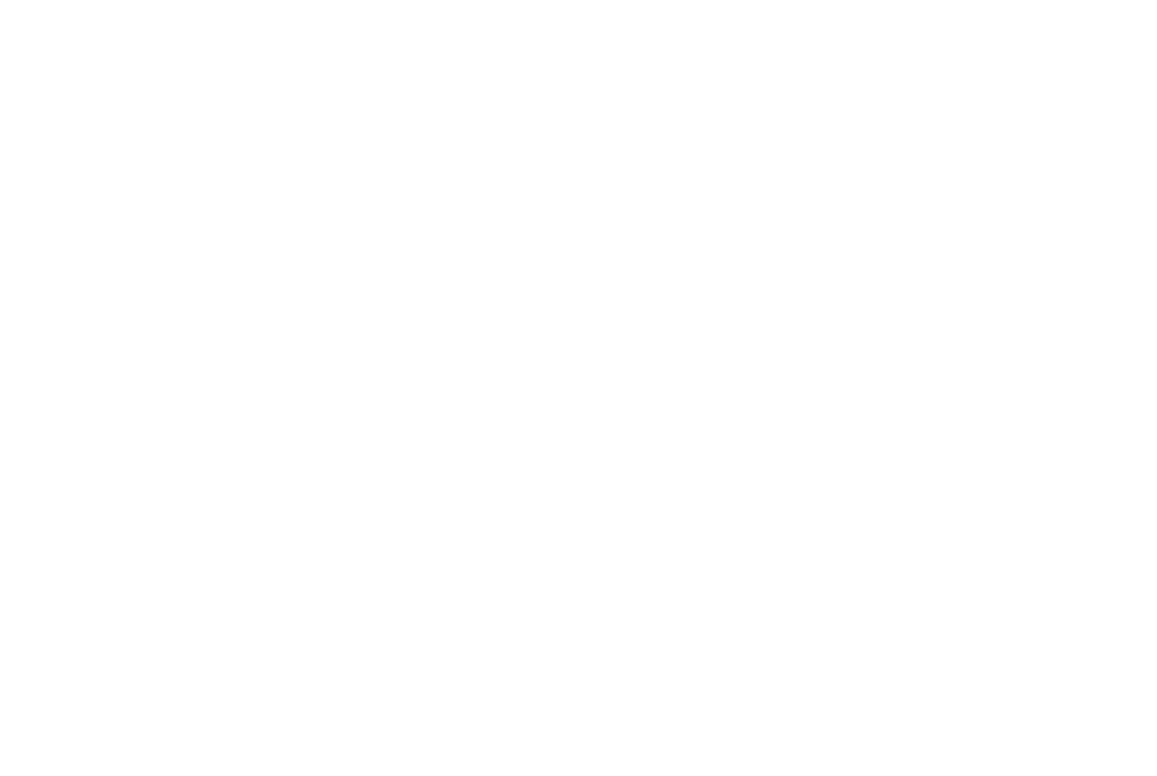
scroll to position [41, 0]
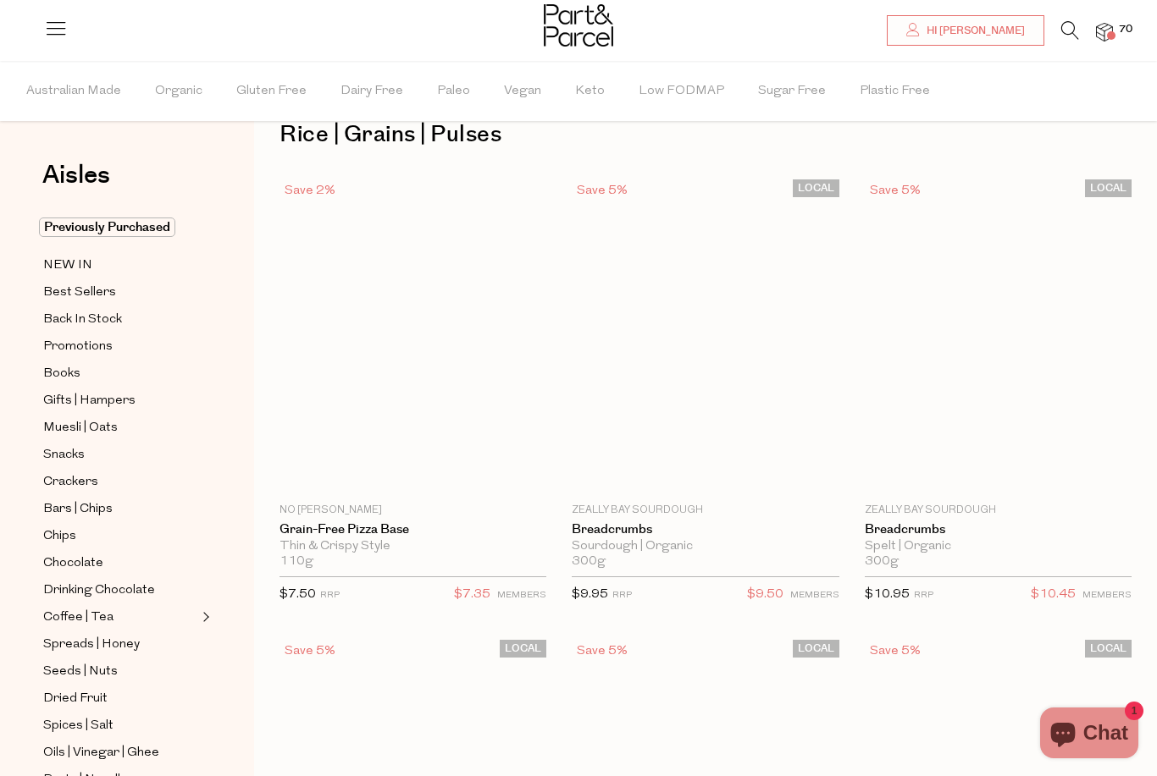
type input "6"
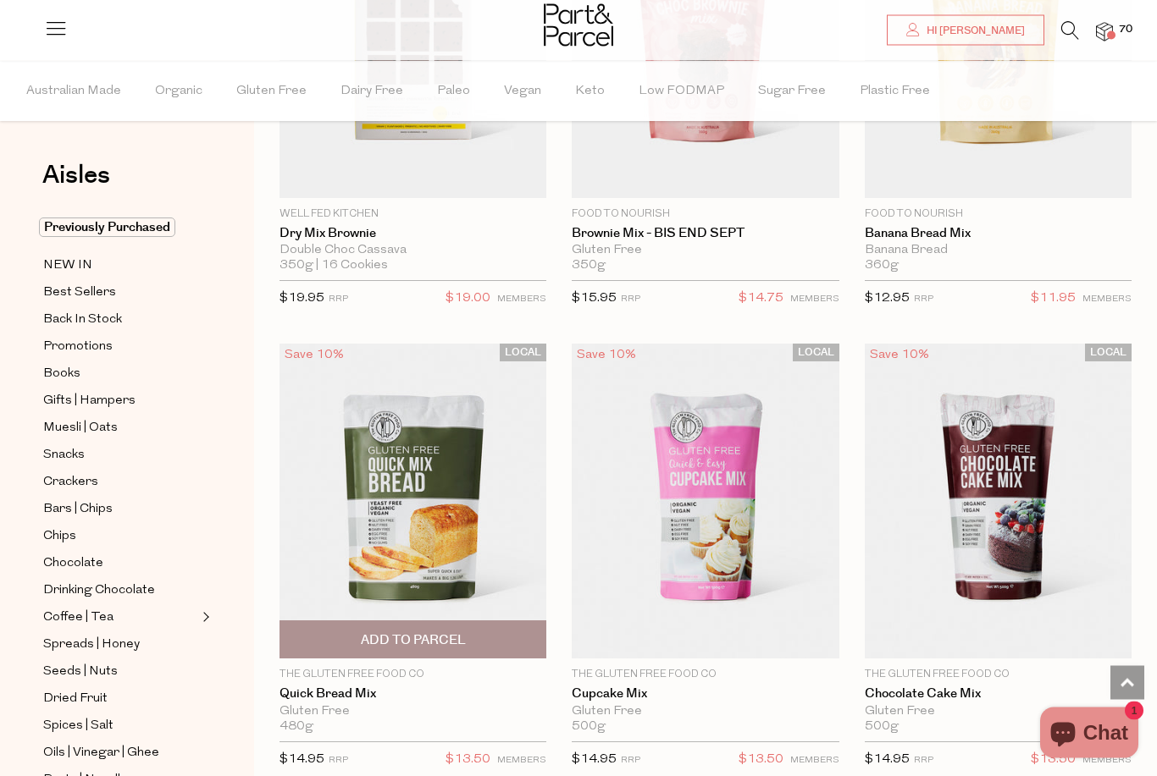
scroll to position [1259, 0]
click at [367, 456] on img at bounding box center [412, 501] width 267 height 315
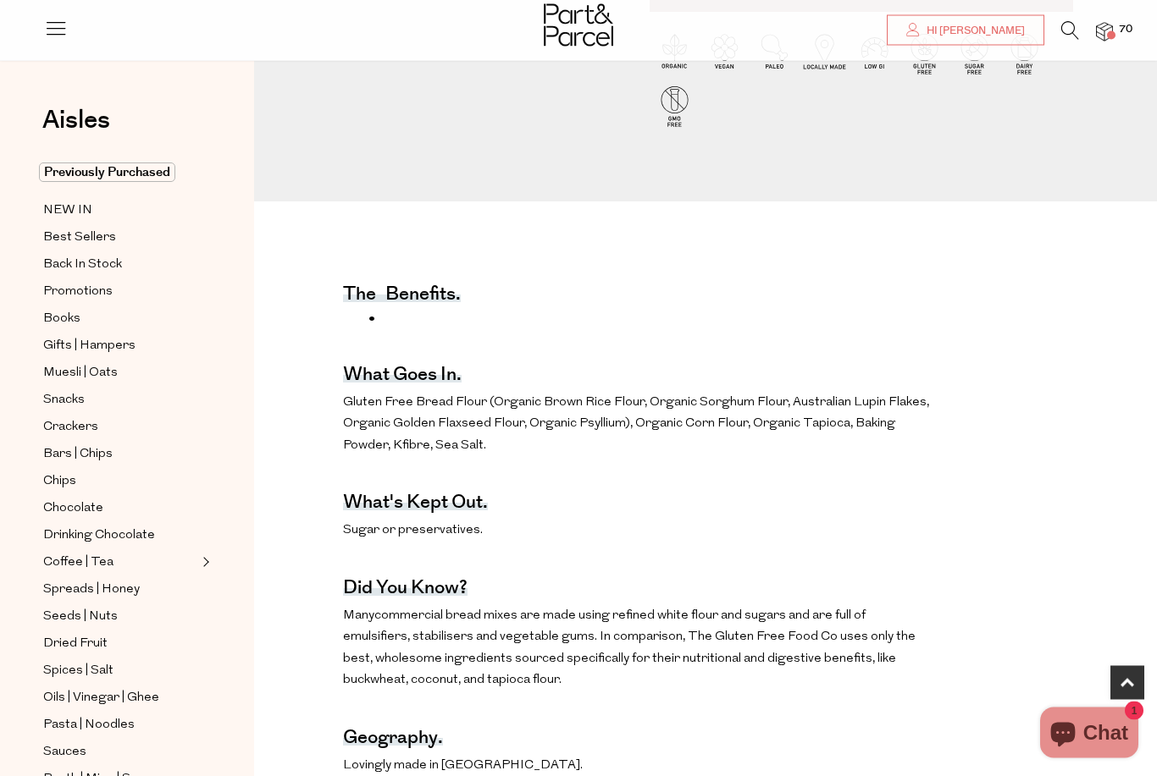
scroll to position [446, 0]
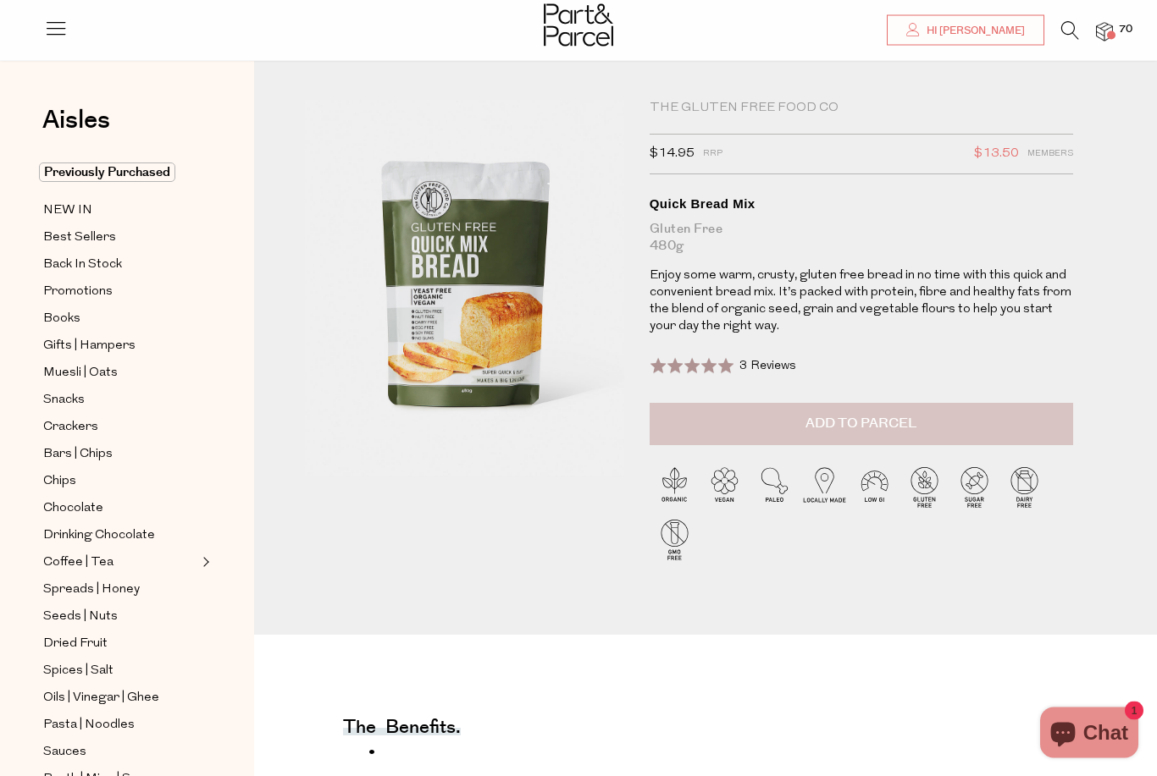
click at [845, 428] on span "Add to Parcel" at bounding box center [860, 424] width 111 height 19
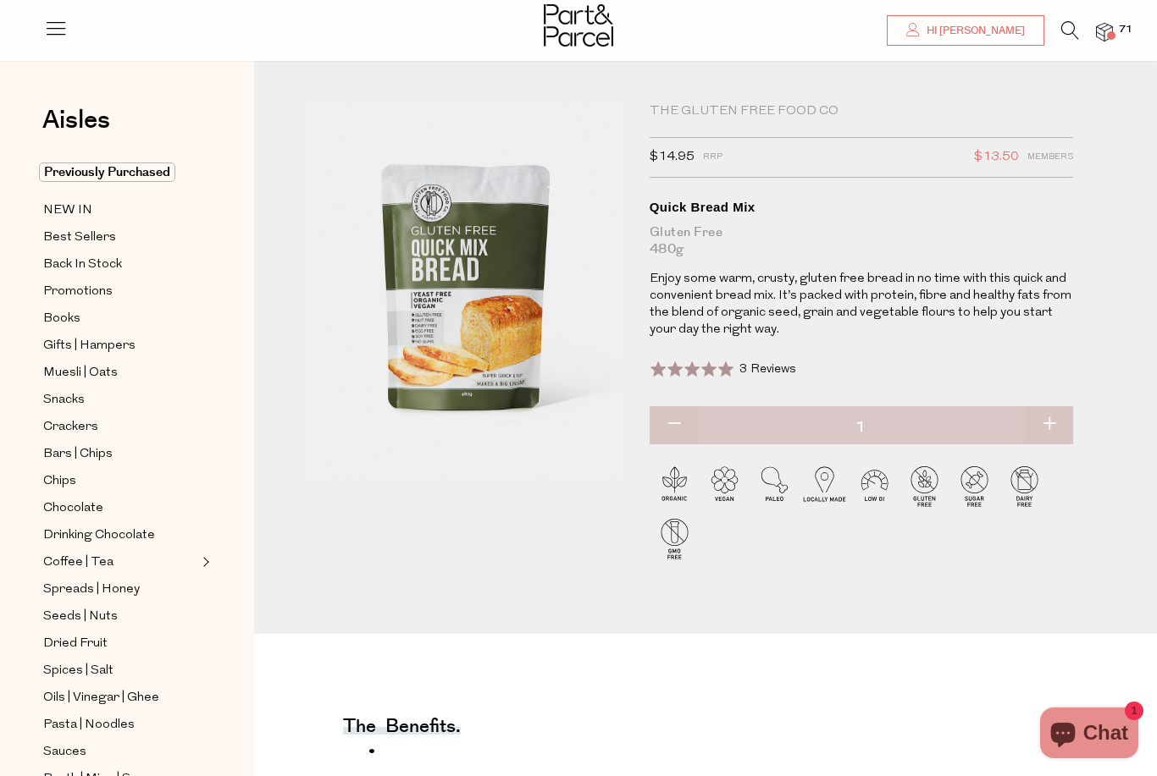
scroll to position [63, 0]
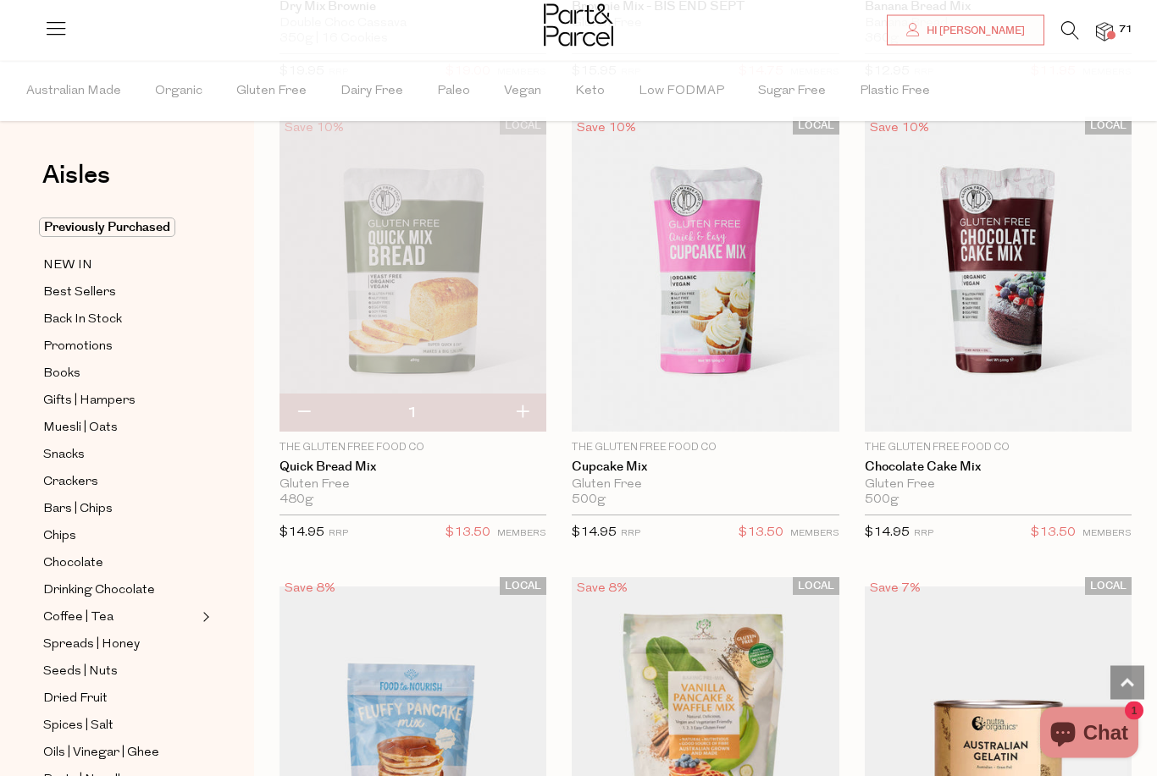
scroll to position [1486, 0]
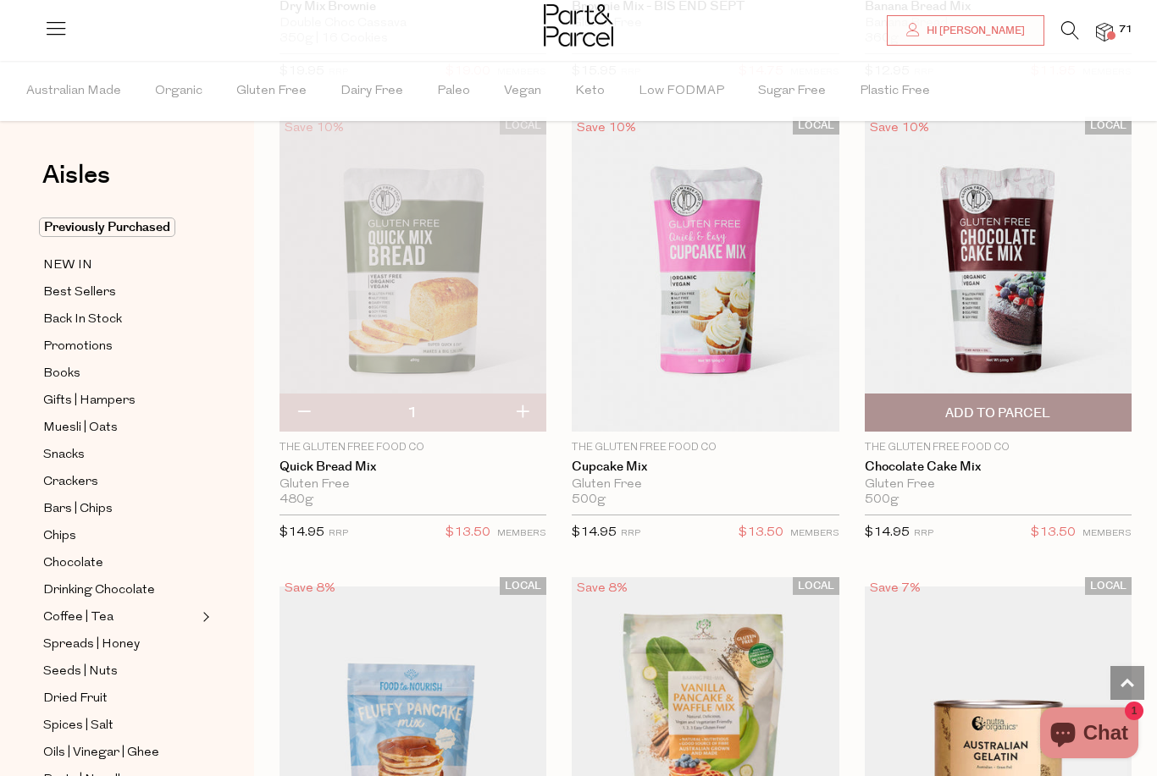
click at [995, 275] on img at bounding box center [998, 274] width 267 height 315
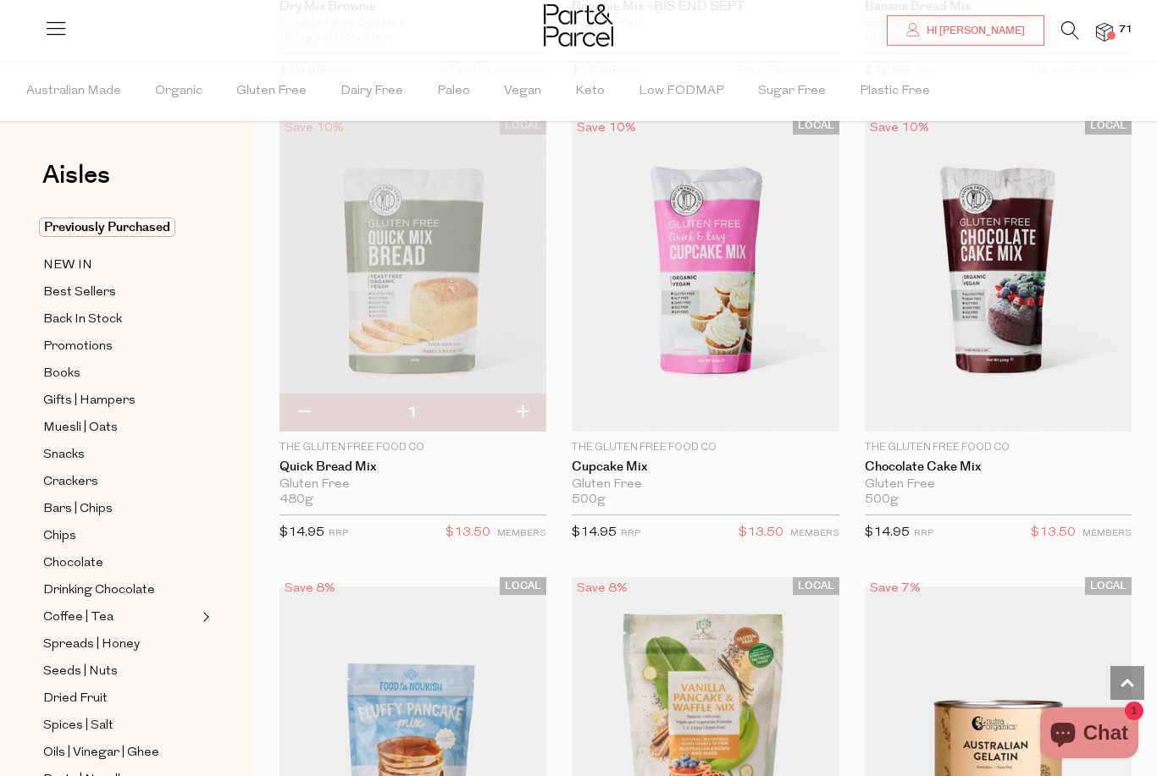
scroll to position [0, 0]
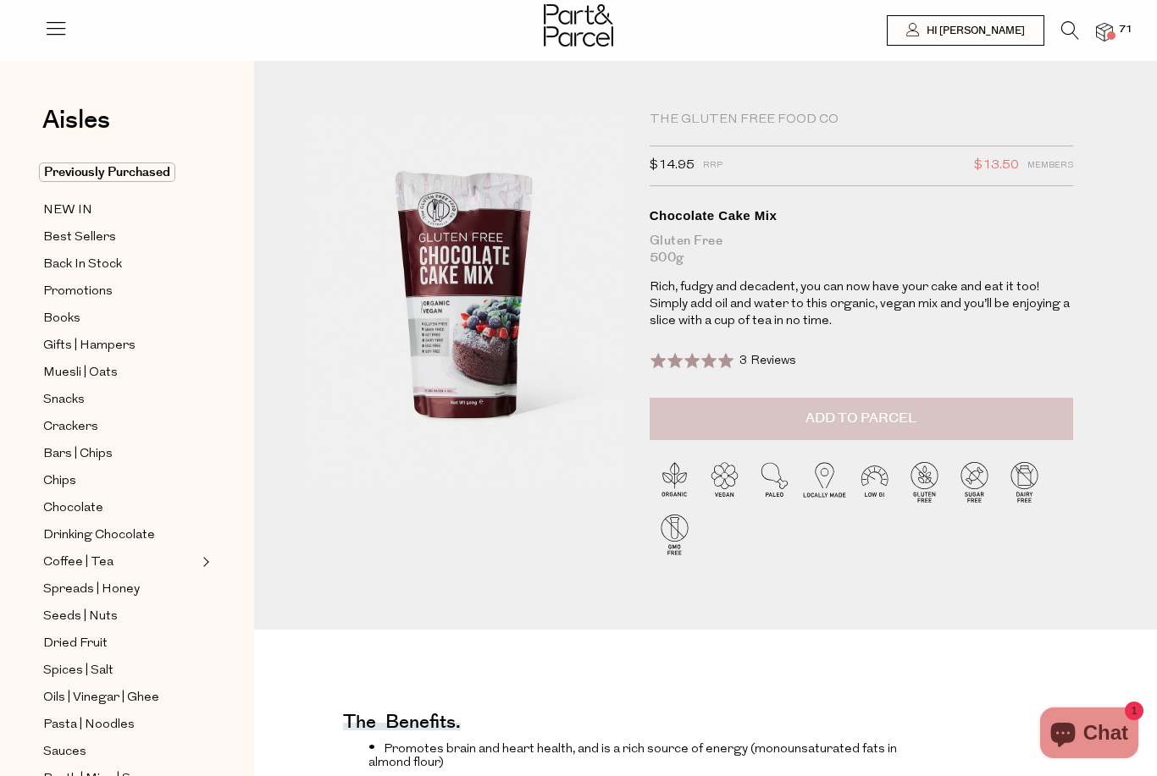
click at [809, 423] on span "Add to Parcel" at bounding box center [860, 418] width 111 height 19
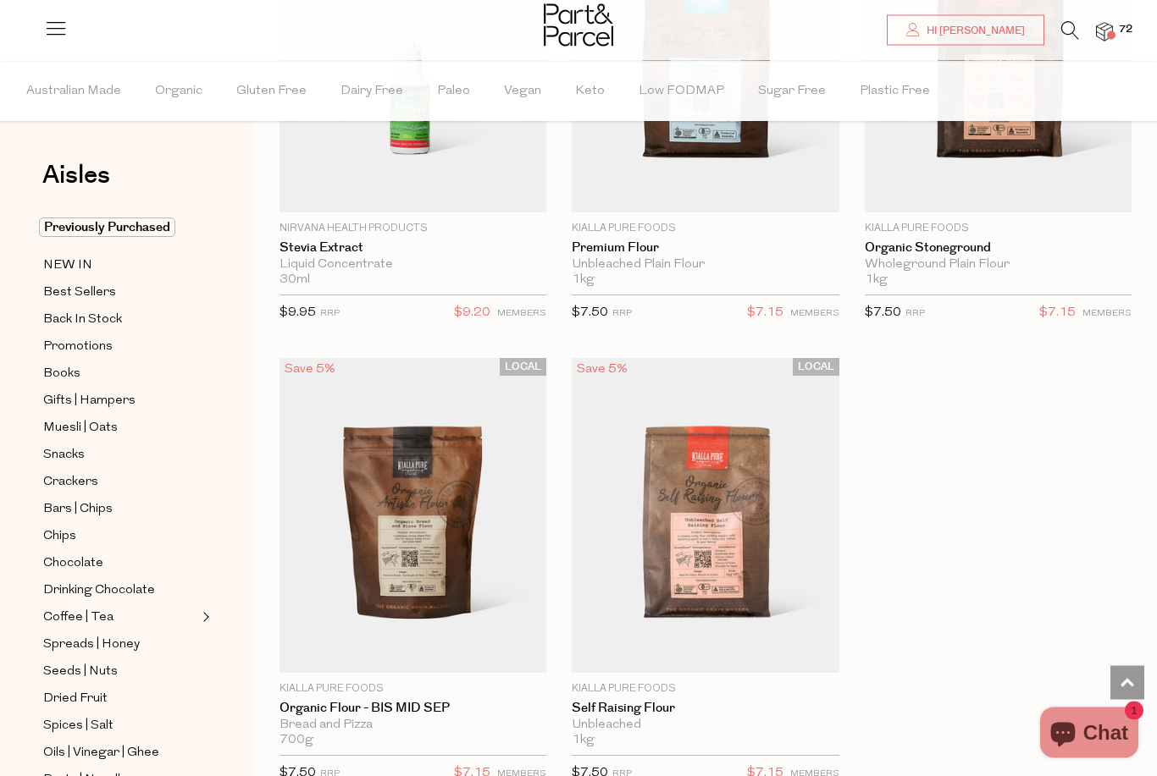
scroll to position [7252, 0]
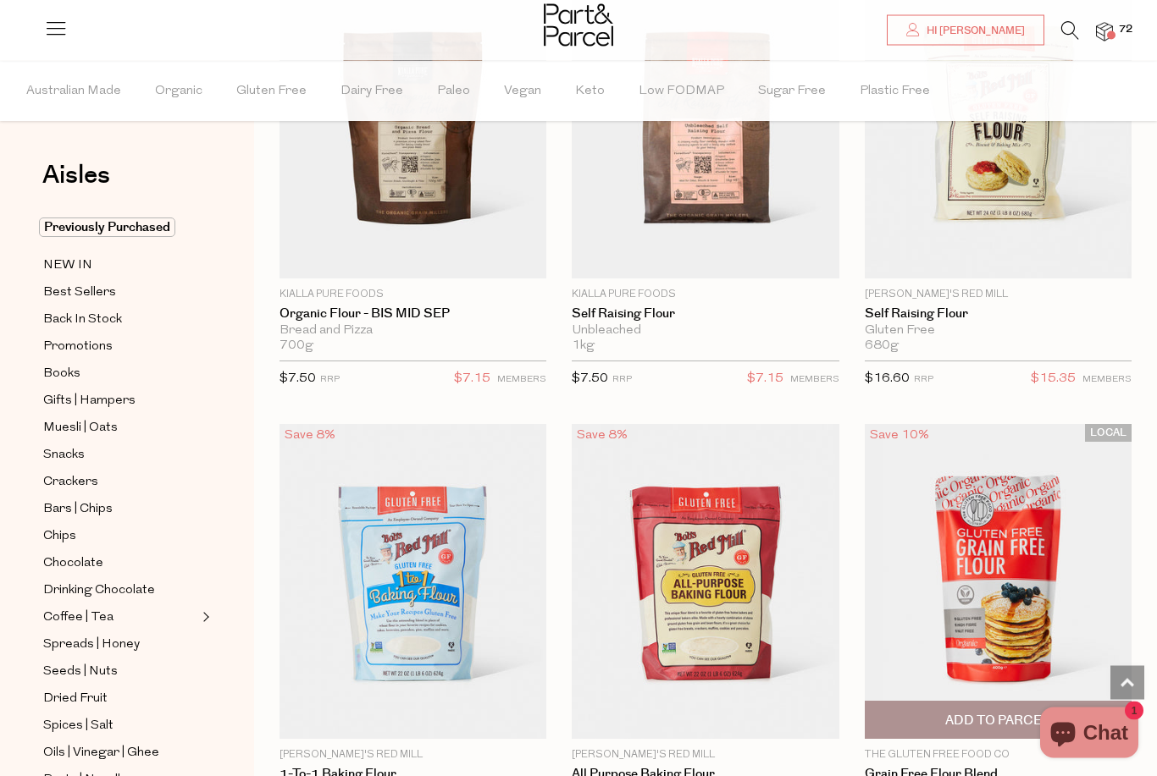
scroll to position [7647, 0]
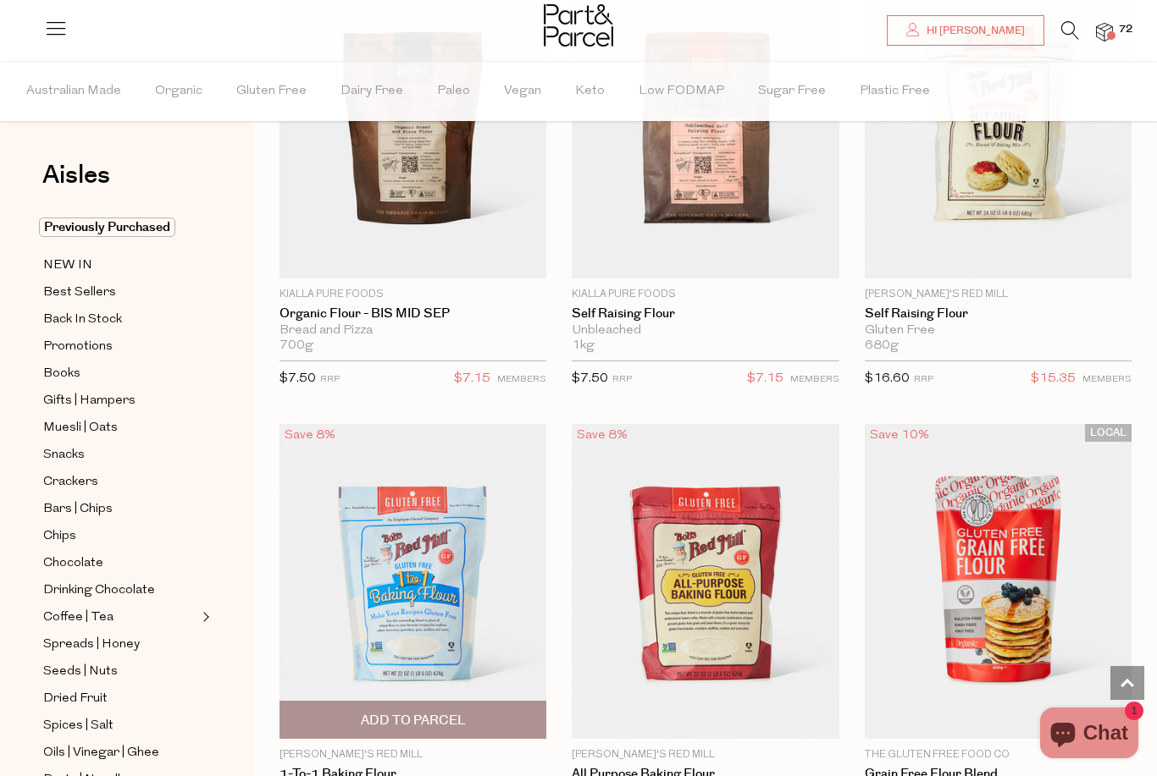
click at [453, 572] on img at bounding box center [412, 581] width 267 height 315
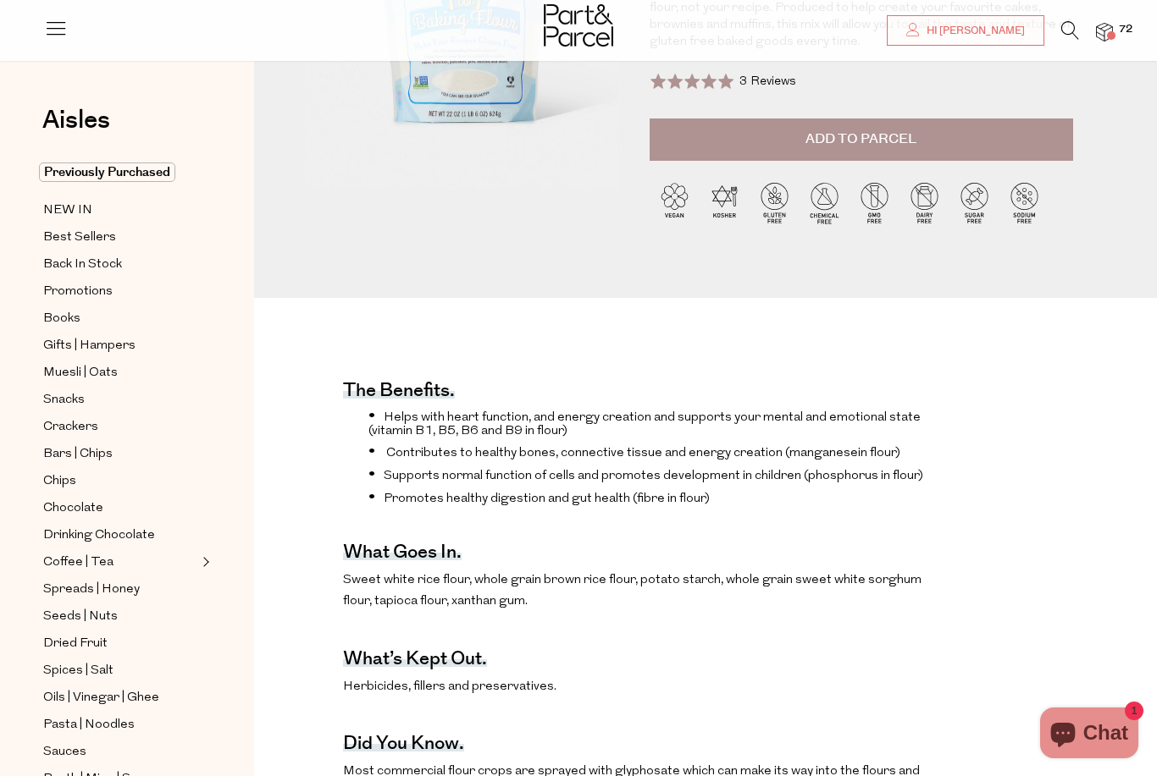
scroll to position [304, 0]
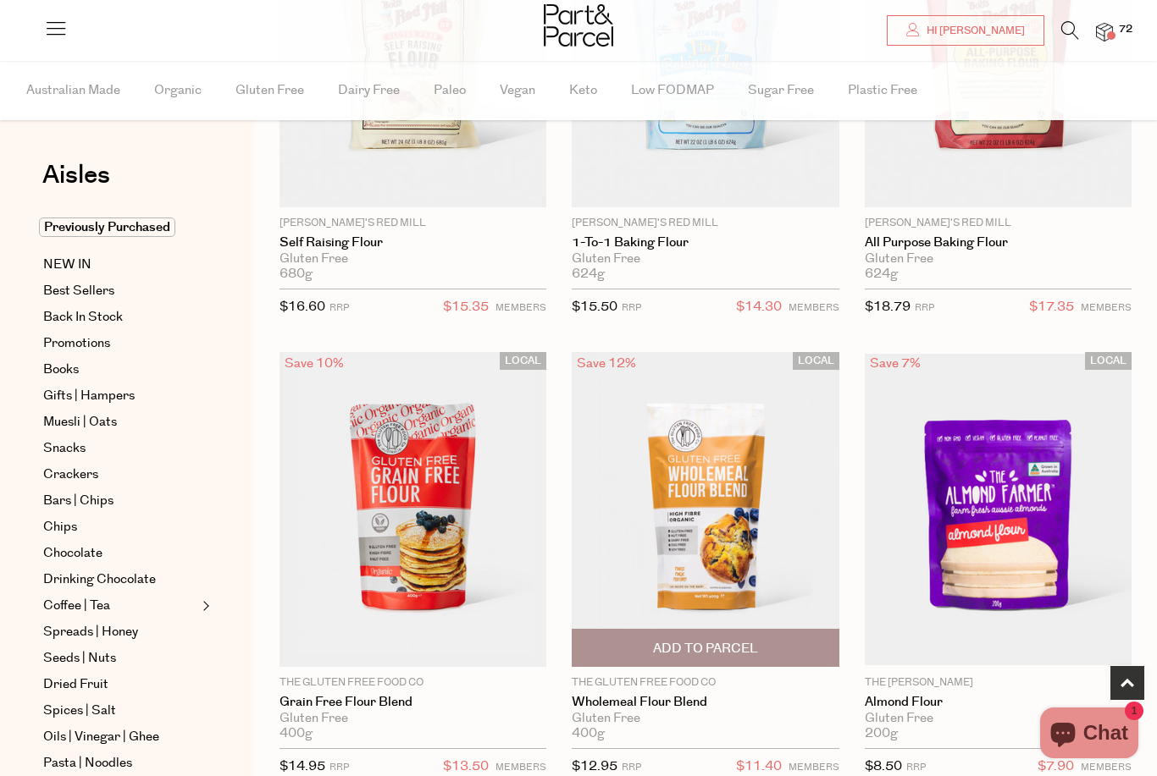
scroll to position [338, 0]
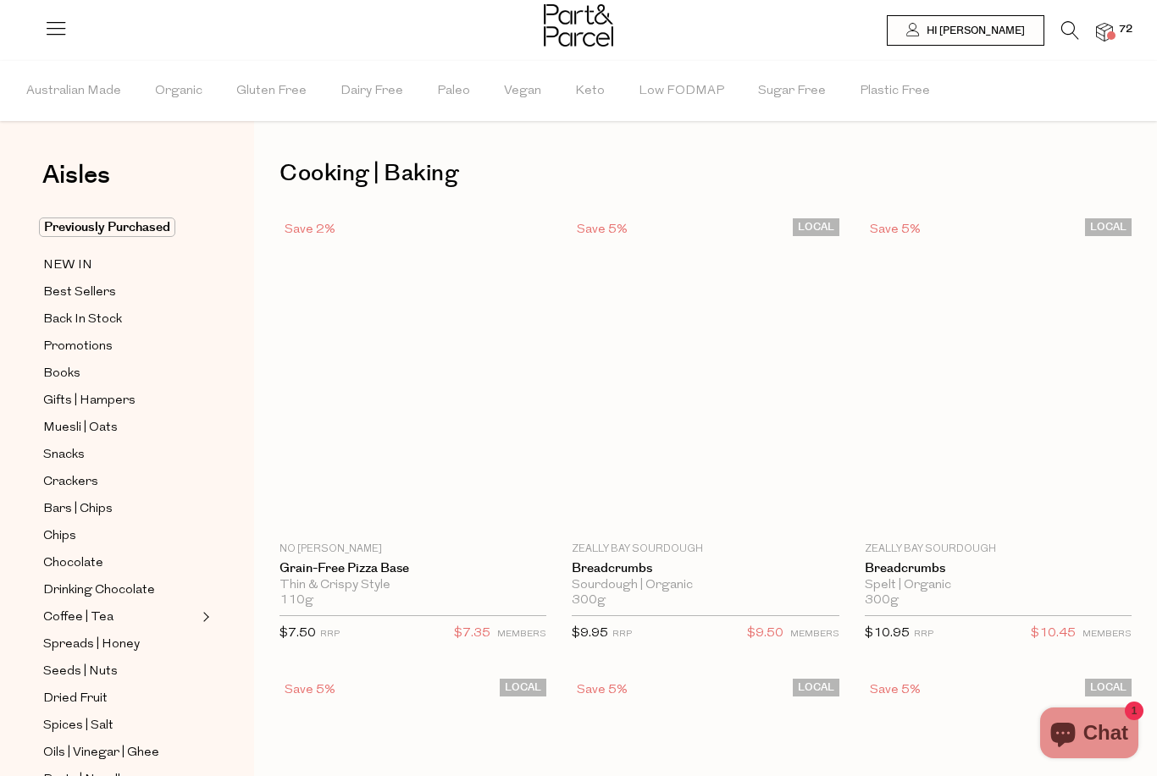
type input "6"
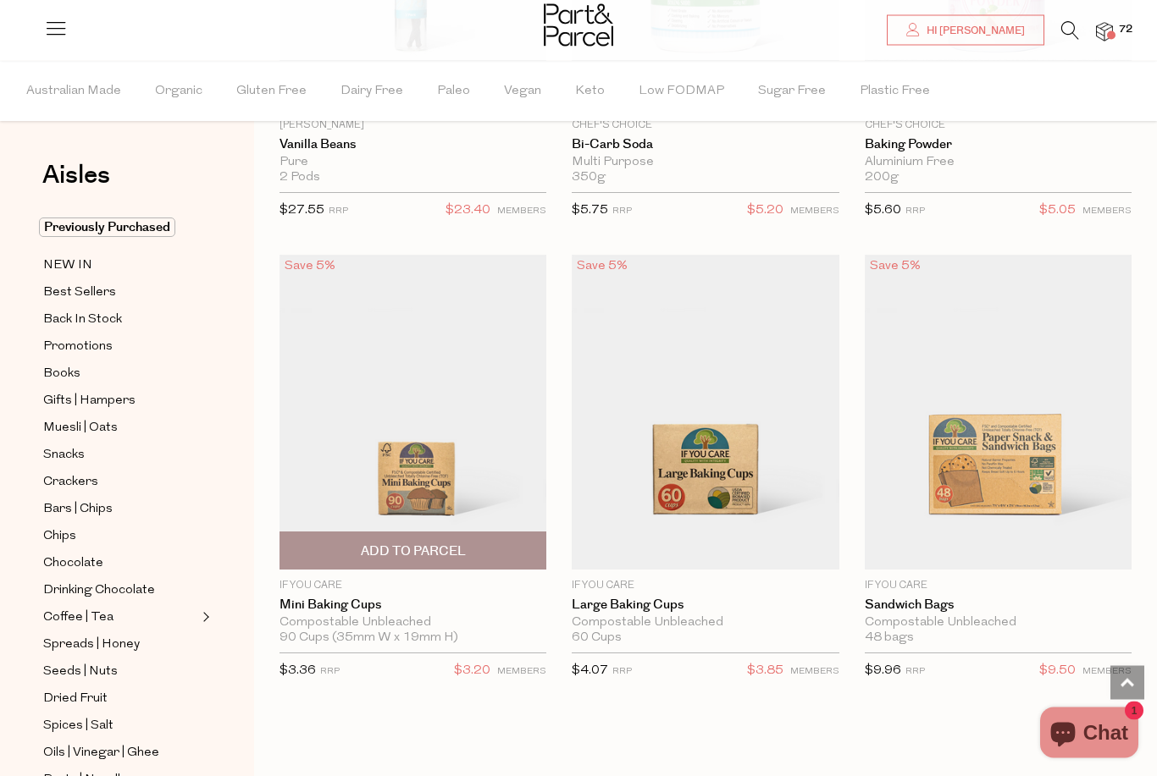
scroll to position [12422, 0]
click at [431, 543] on span "Add To Parcel" at bounding box center [413, 552] width 105 height 18
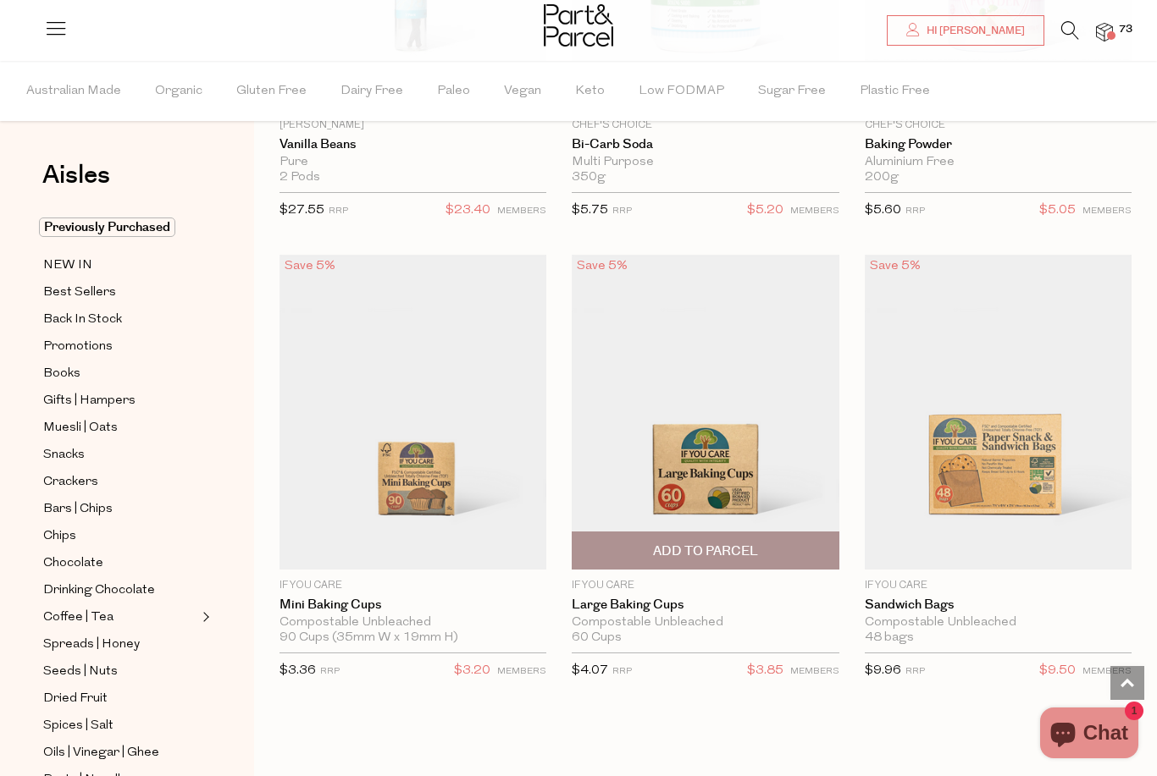
scroll to position [12389, 0]
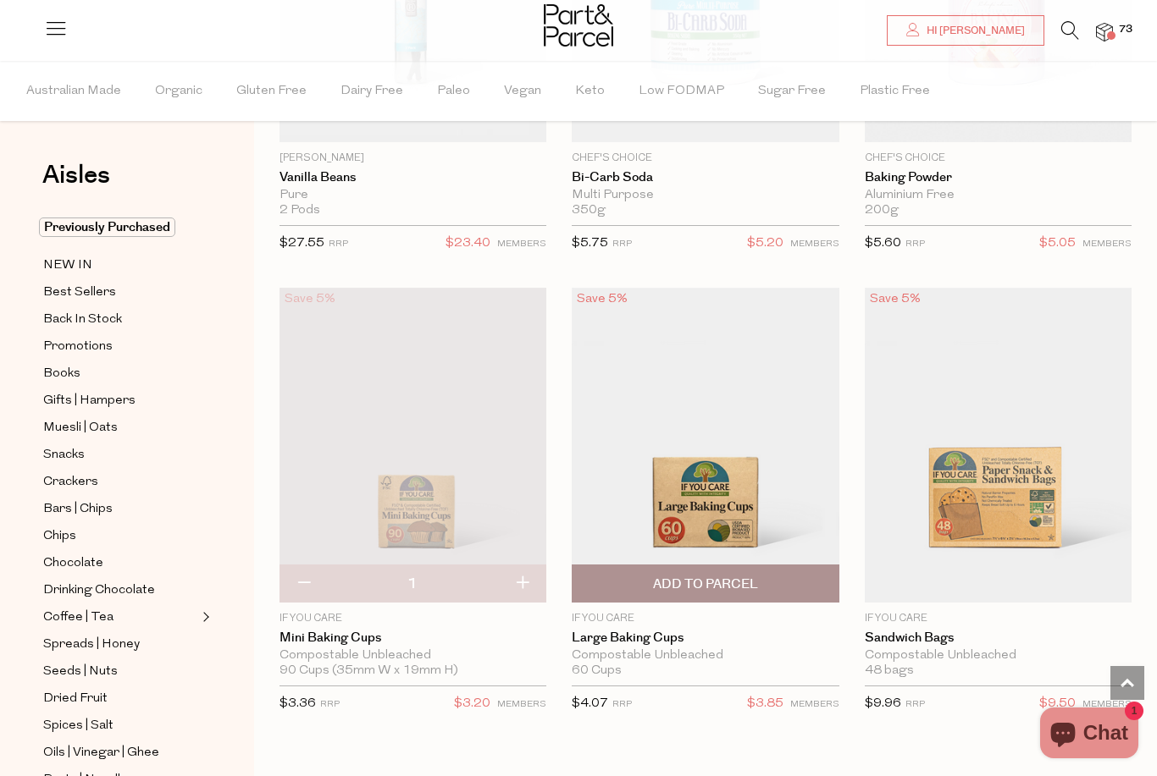
click at [708, 576] on span "Add To Parcel" at bounding box center [705, 585] width 105 height 18
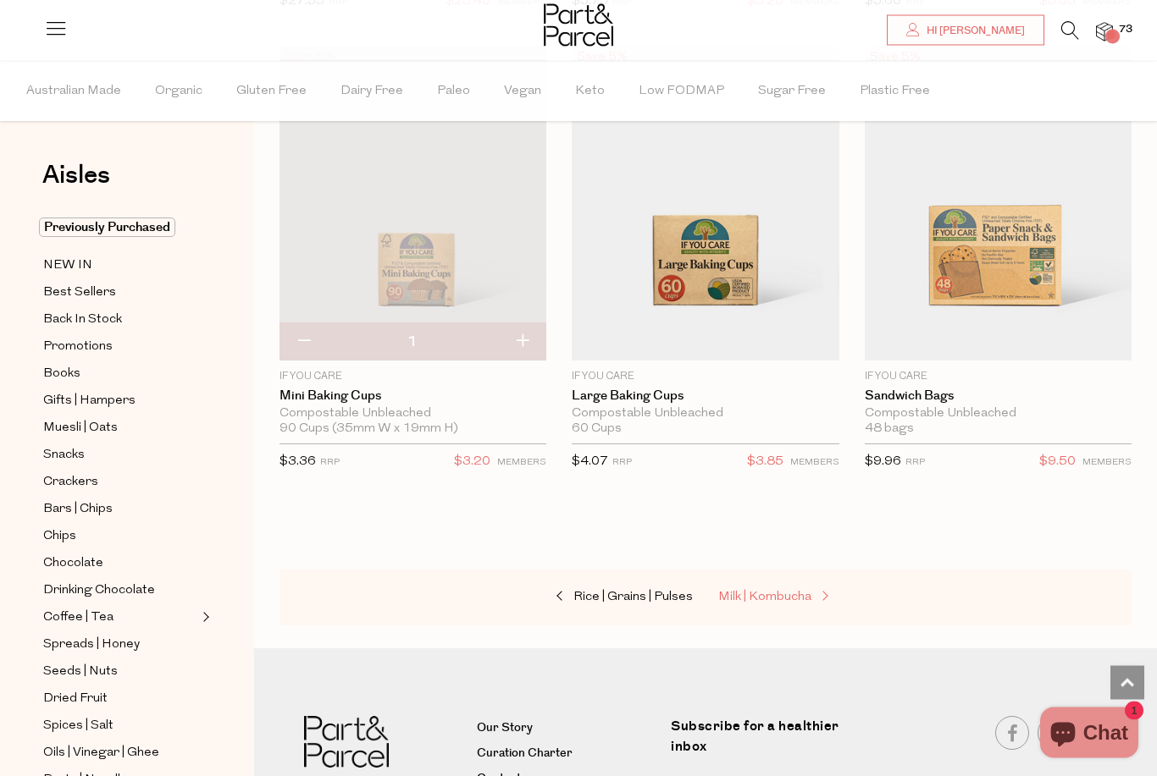
scroll to position [12632, 0]
click at [757, 591] on span "Milk | Kombucha" at bounding box center [764, 597] width 93 height 13
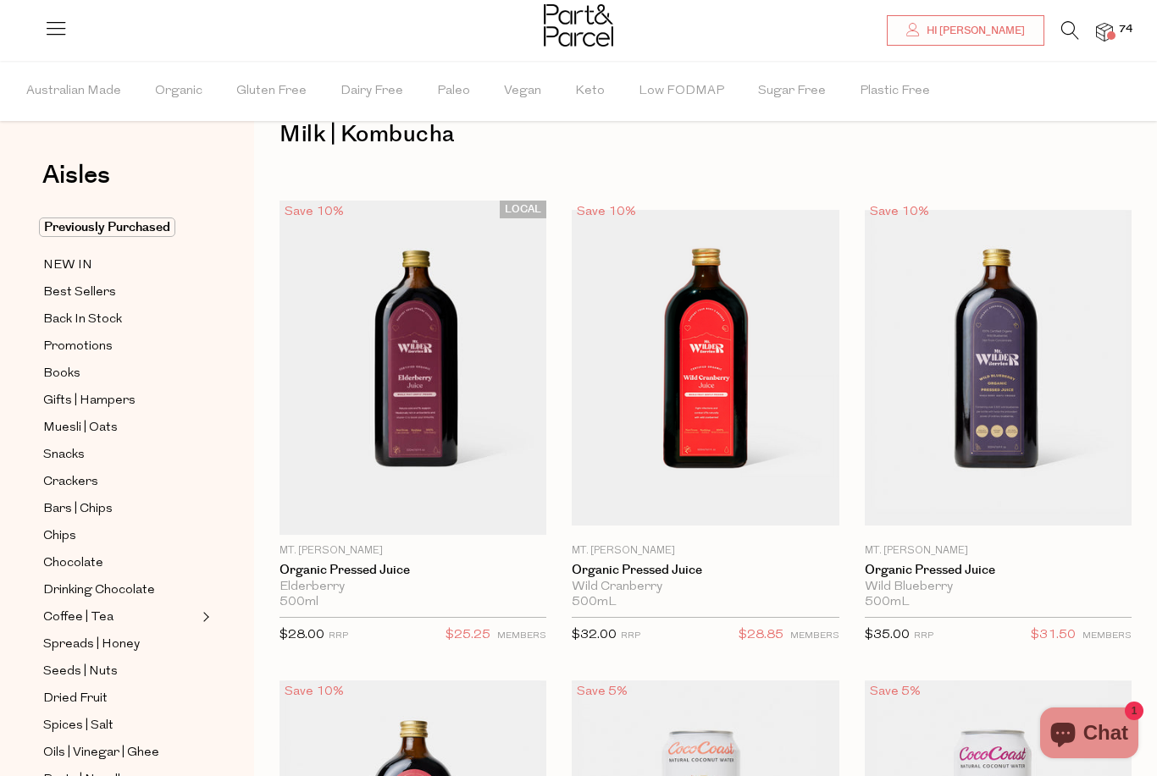
type input "2"
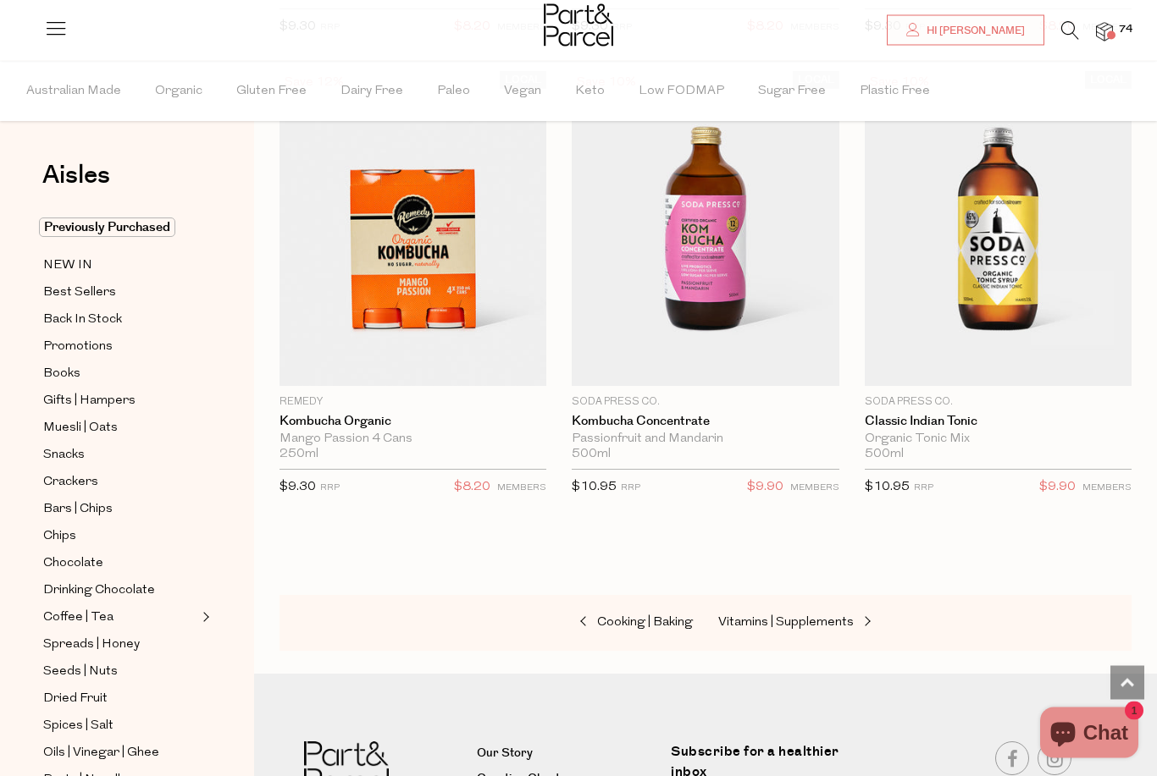
scroll to position [4938, 0]
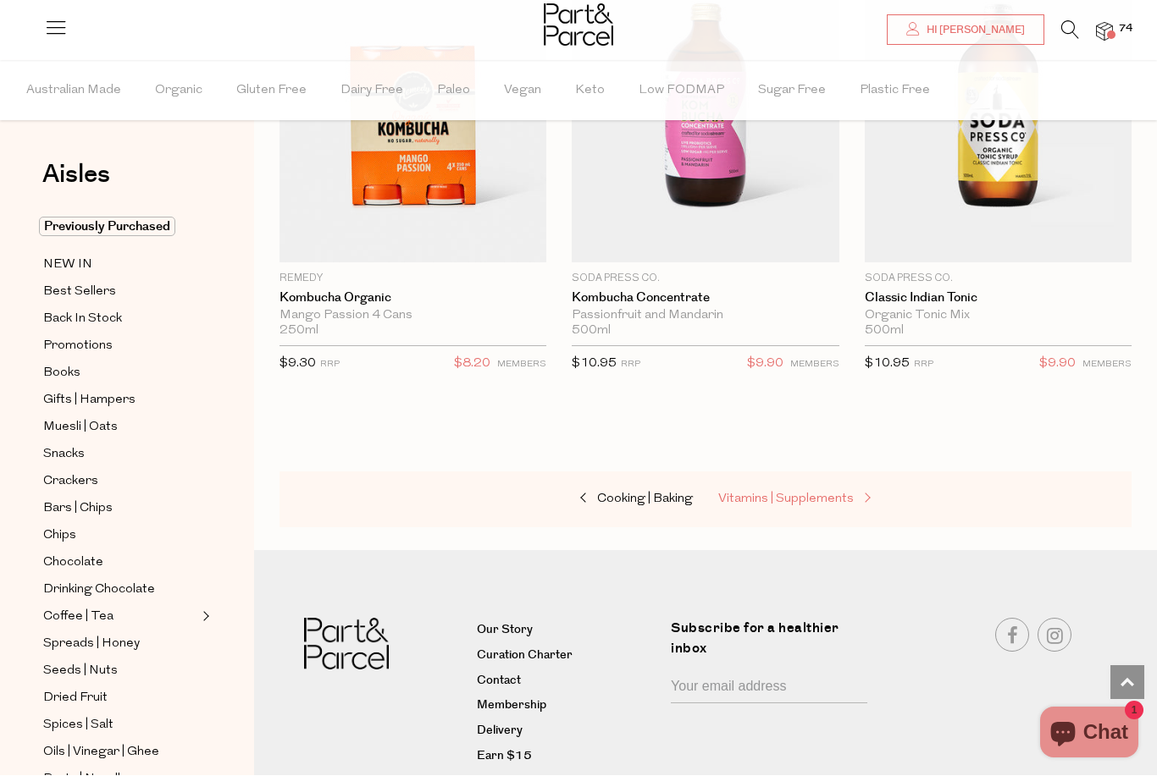
click at [770, 494] on span "Vitamins | Supplements" at bounding box center [785, 500] width 135 height 13
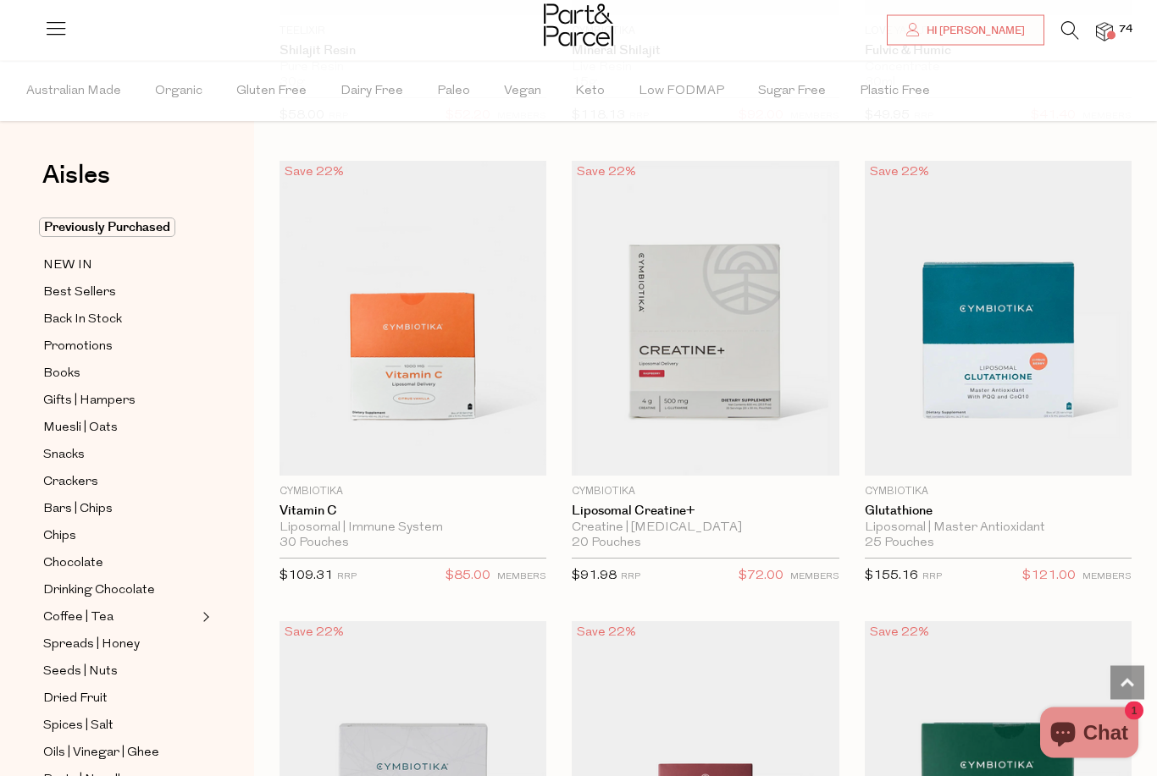
scroll to position [500, 0]
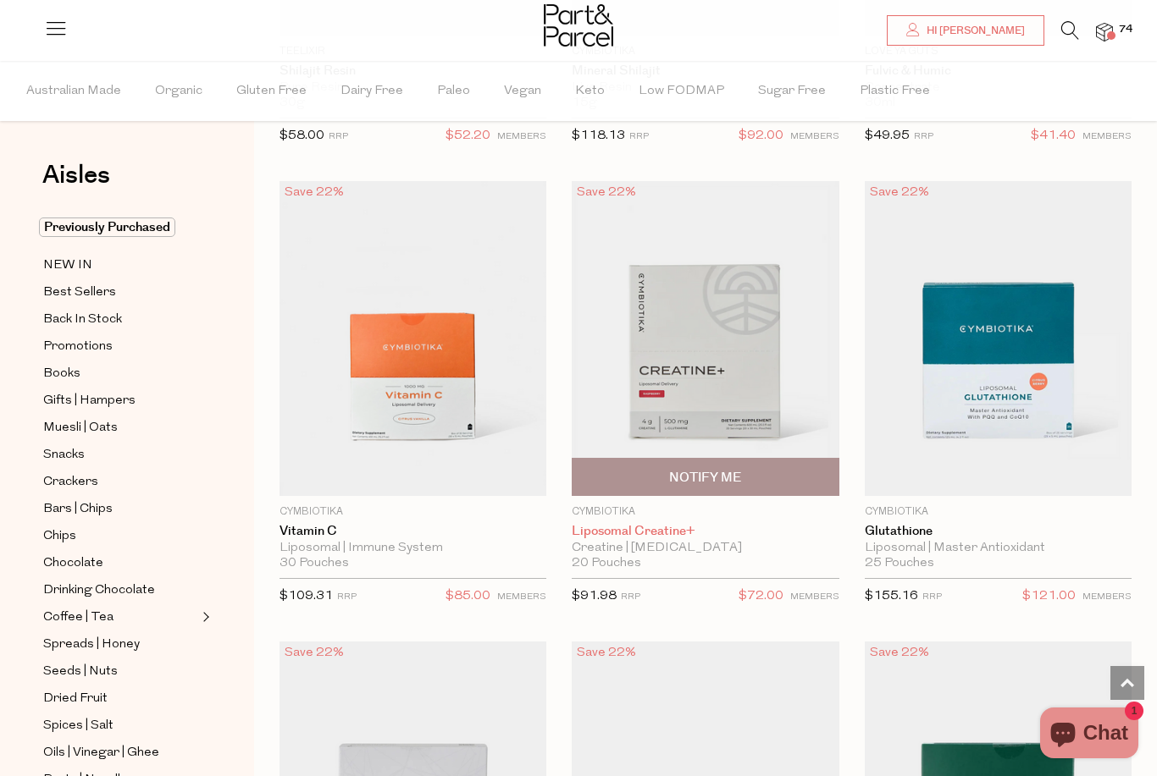
click at [593, 533] on link "Liposomal Creatine+" at bounding box center [705, 531] width 267 height 15
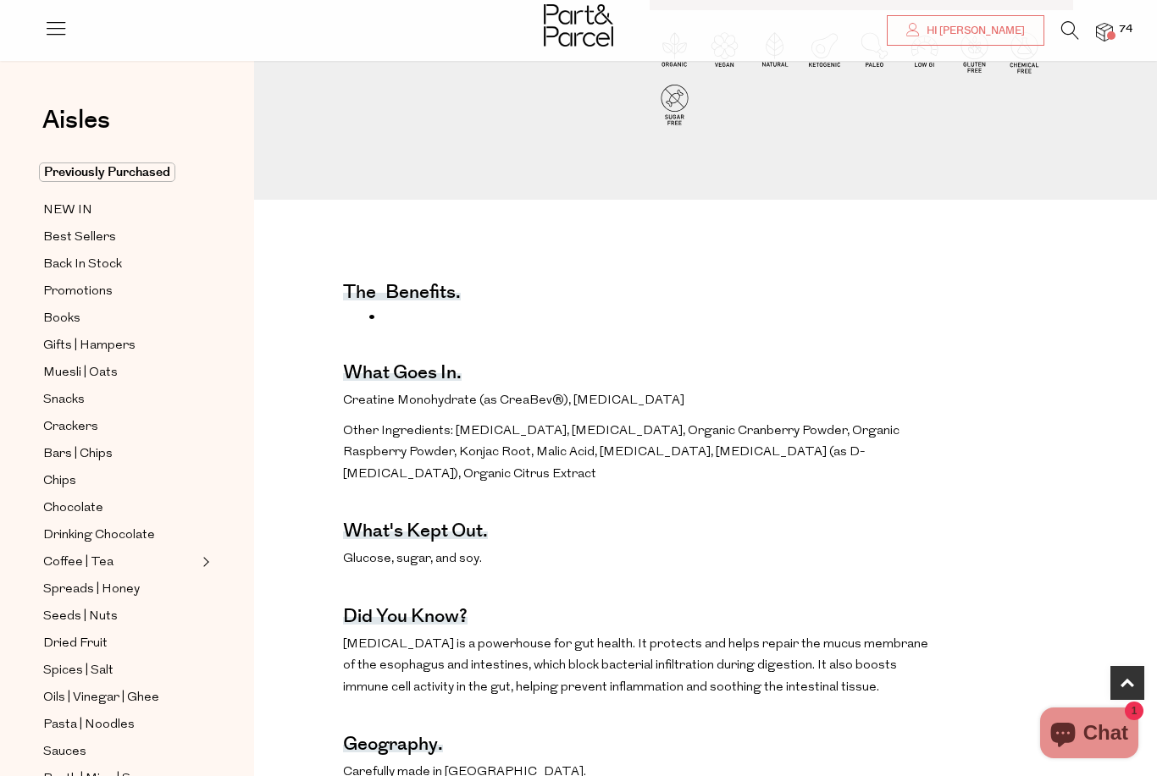
scroll to position [508, 0]
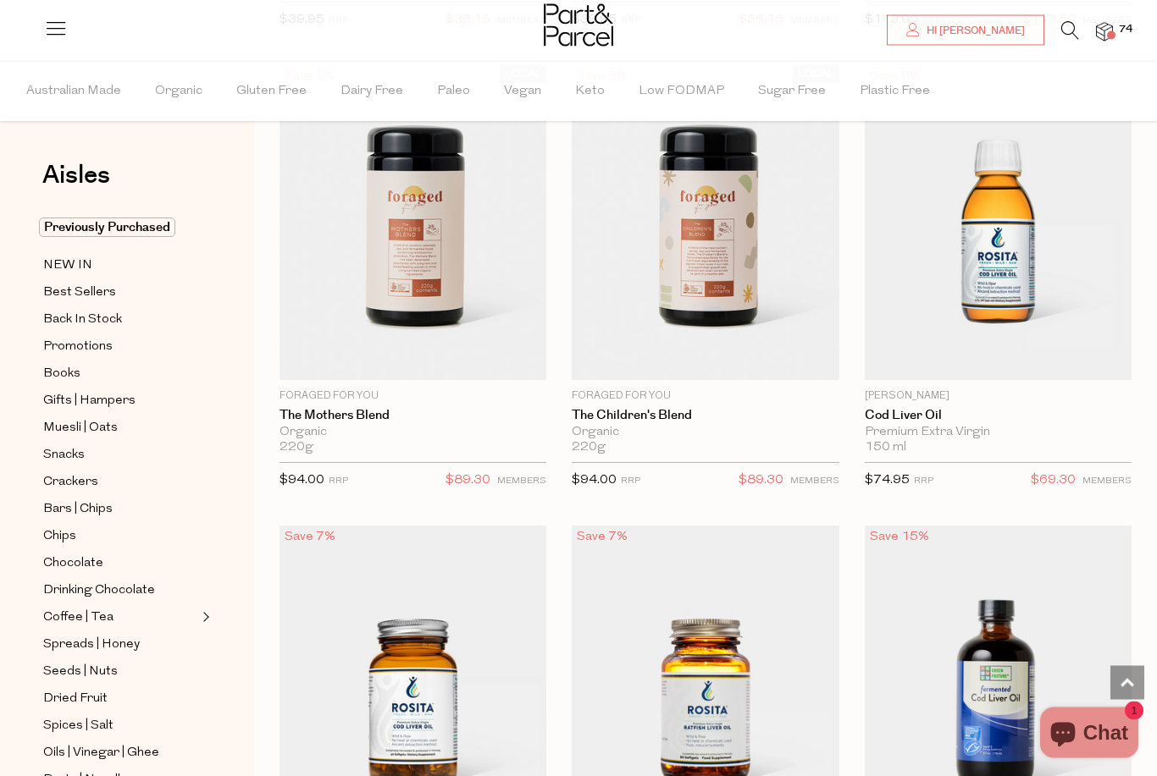
scroll to position [6182, 0]
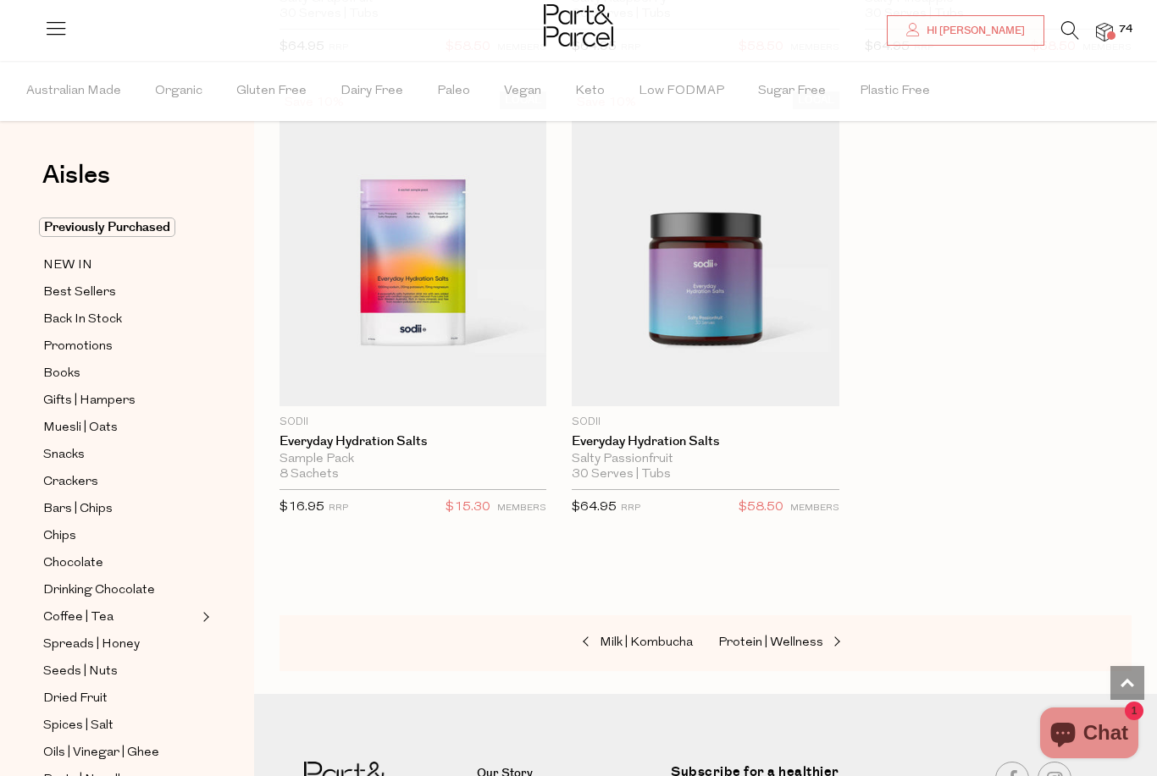
scroll to position [9055, 0]
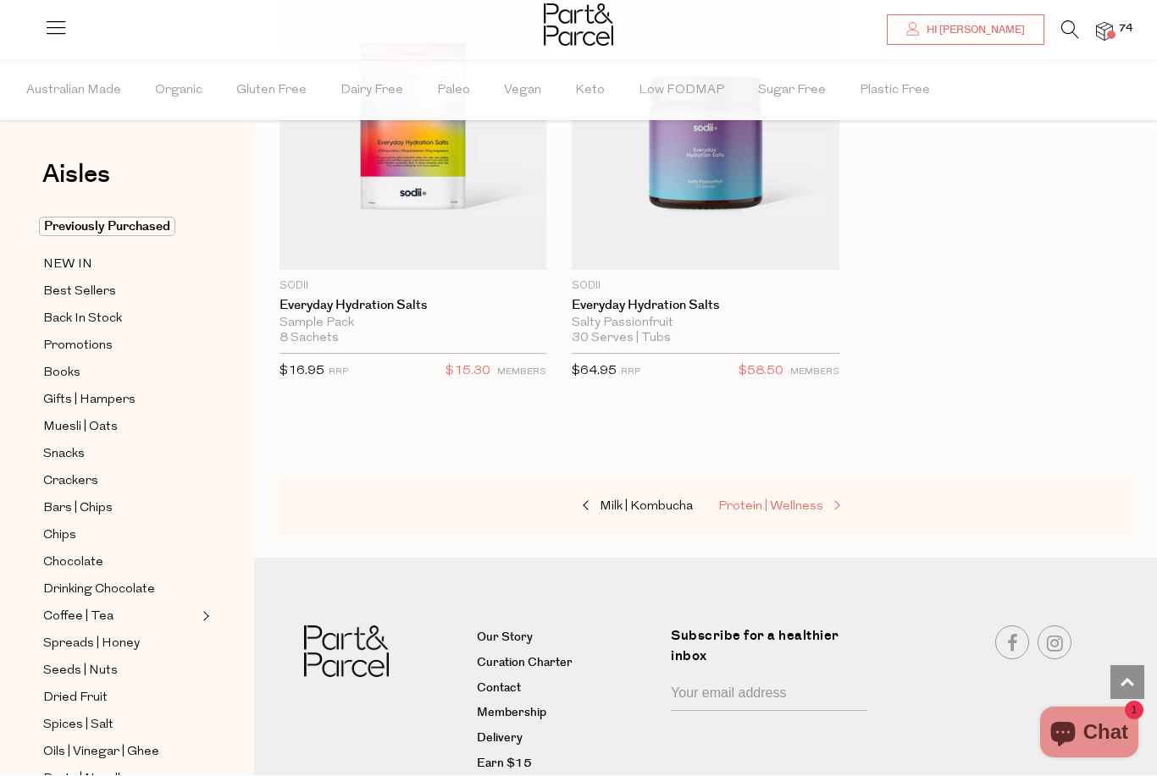
click at [767, 501] on span "Protein | Wellness" at bounding box center [770, 507] width 105 height 13
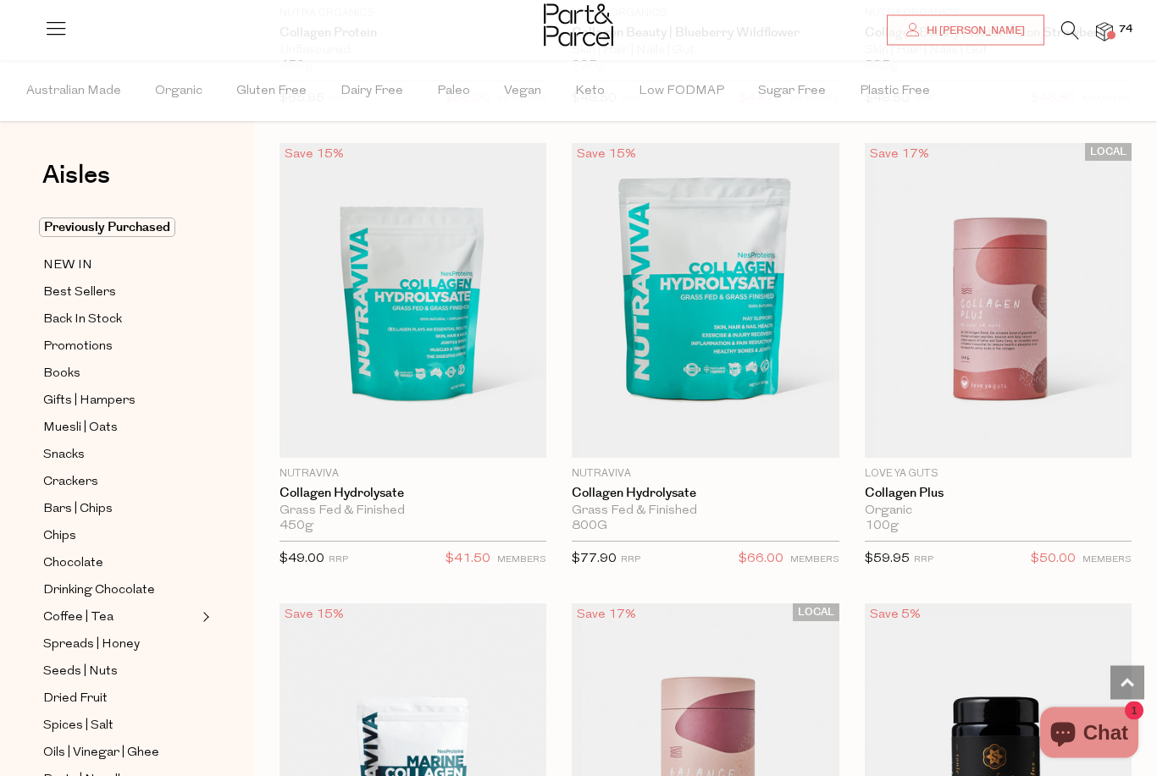
scroll to position [3302, 0]
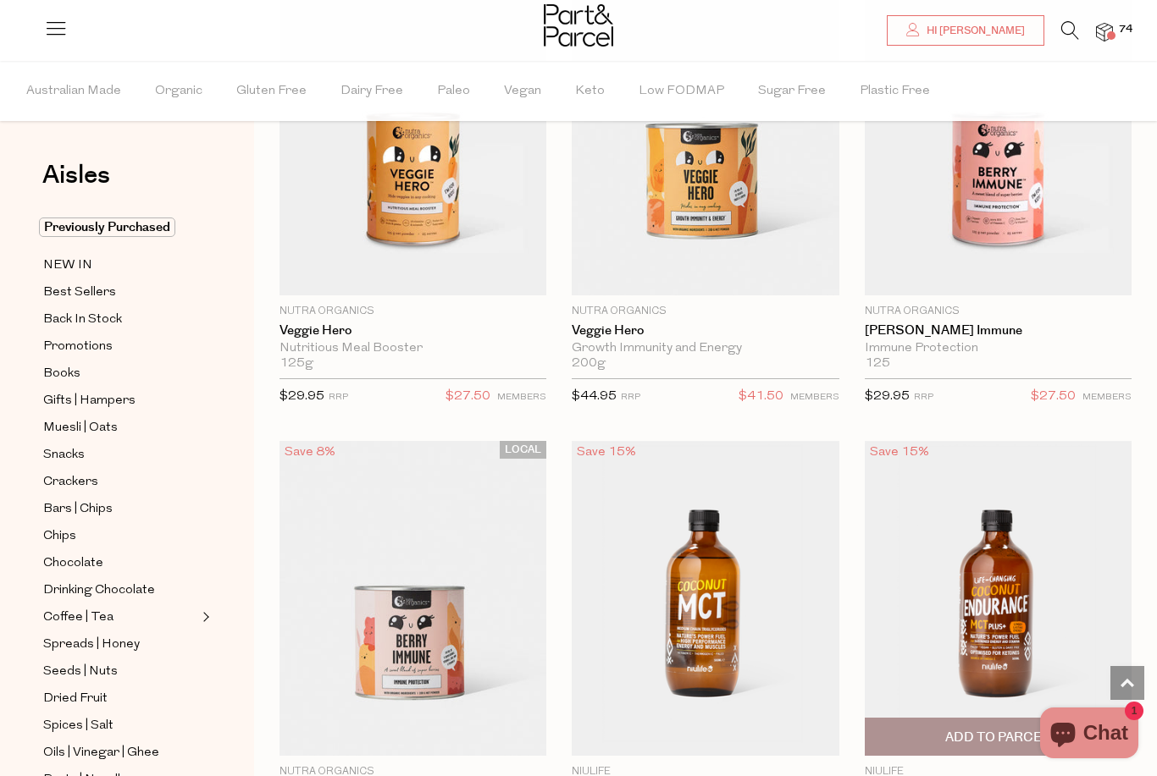
scroll to position [11843, 0]
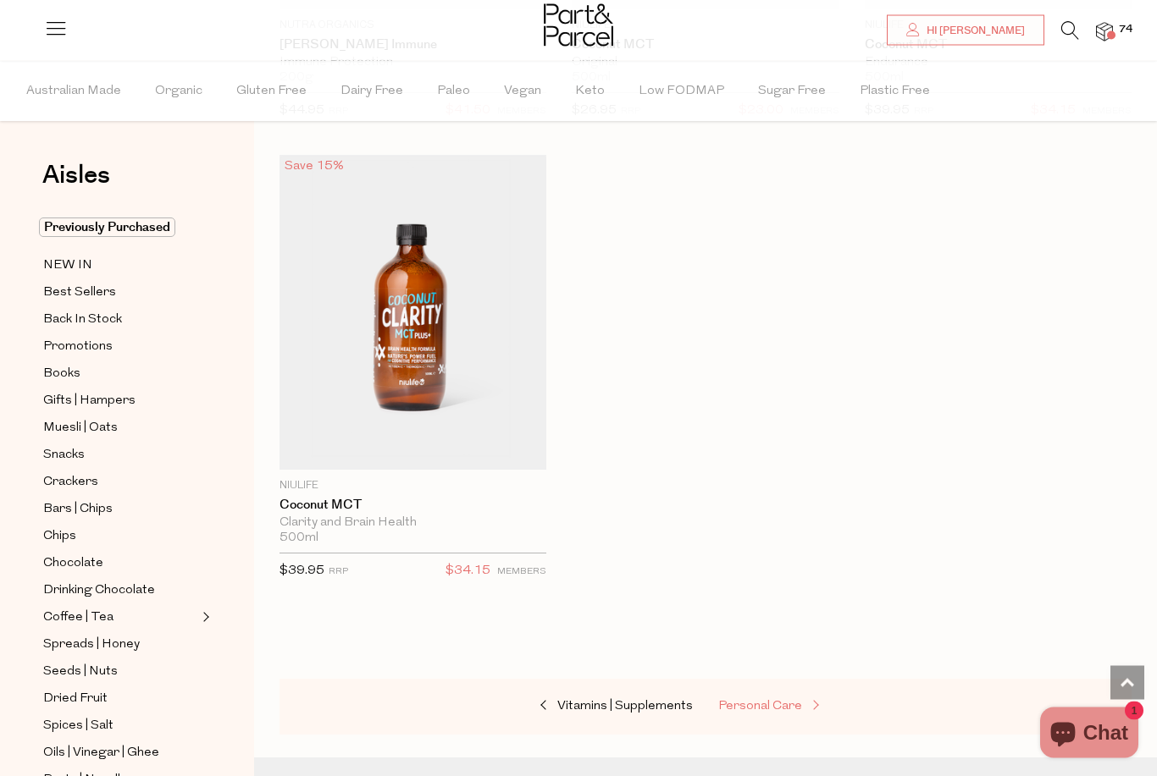
click at [771, 701] on span "Personal Care" at bounding box center [760, 707] width 84 height 13
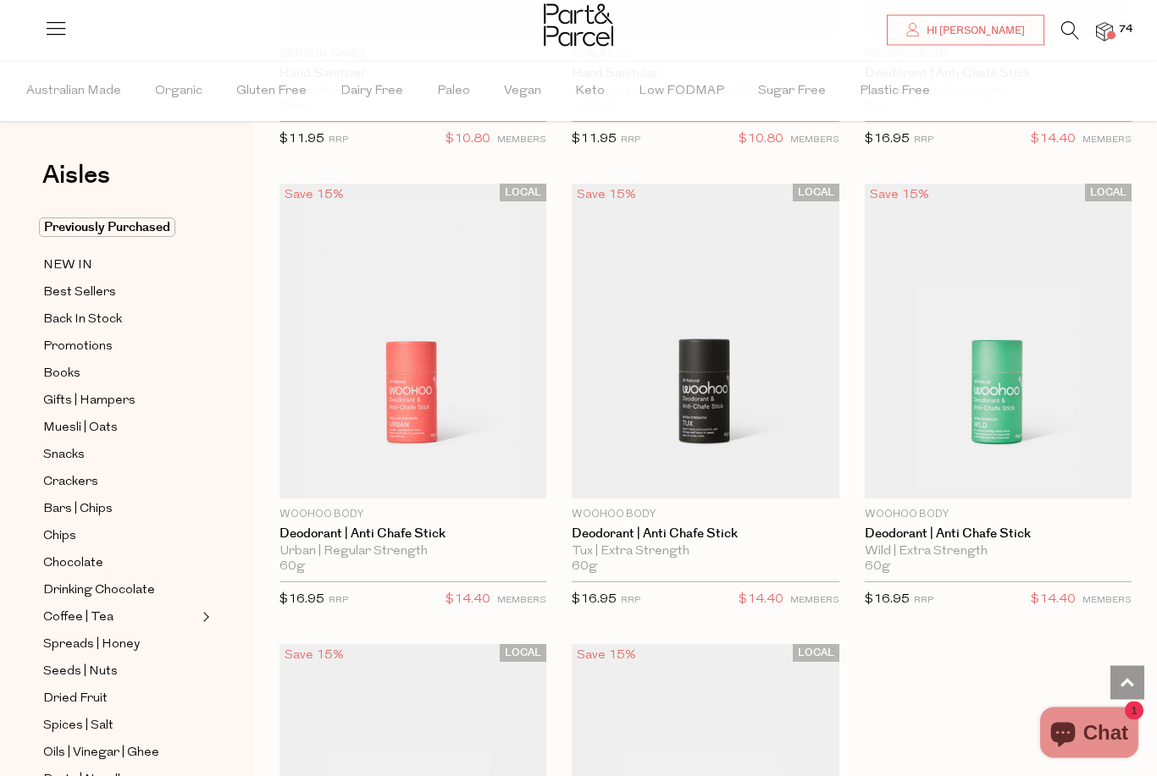
scroll to position [6947, 0]
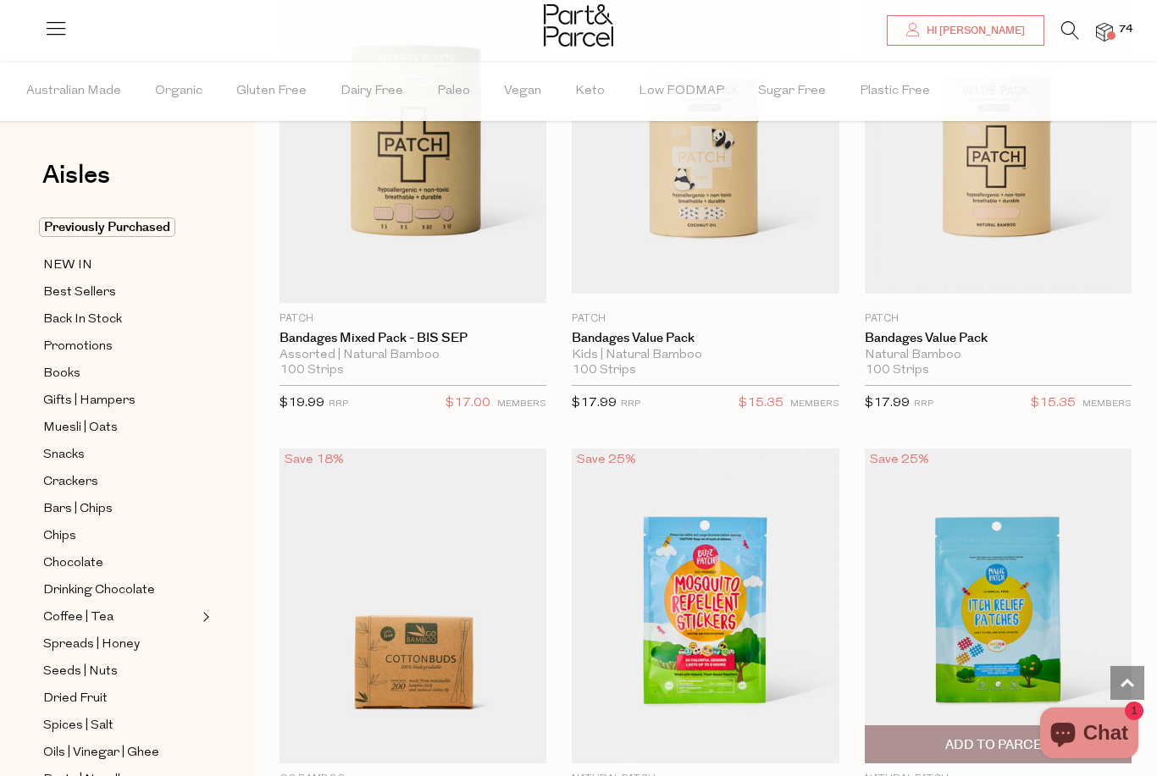
scroll to position [11770, 0]
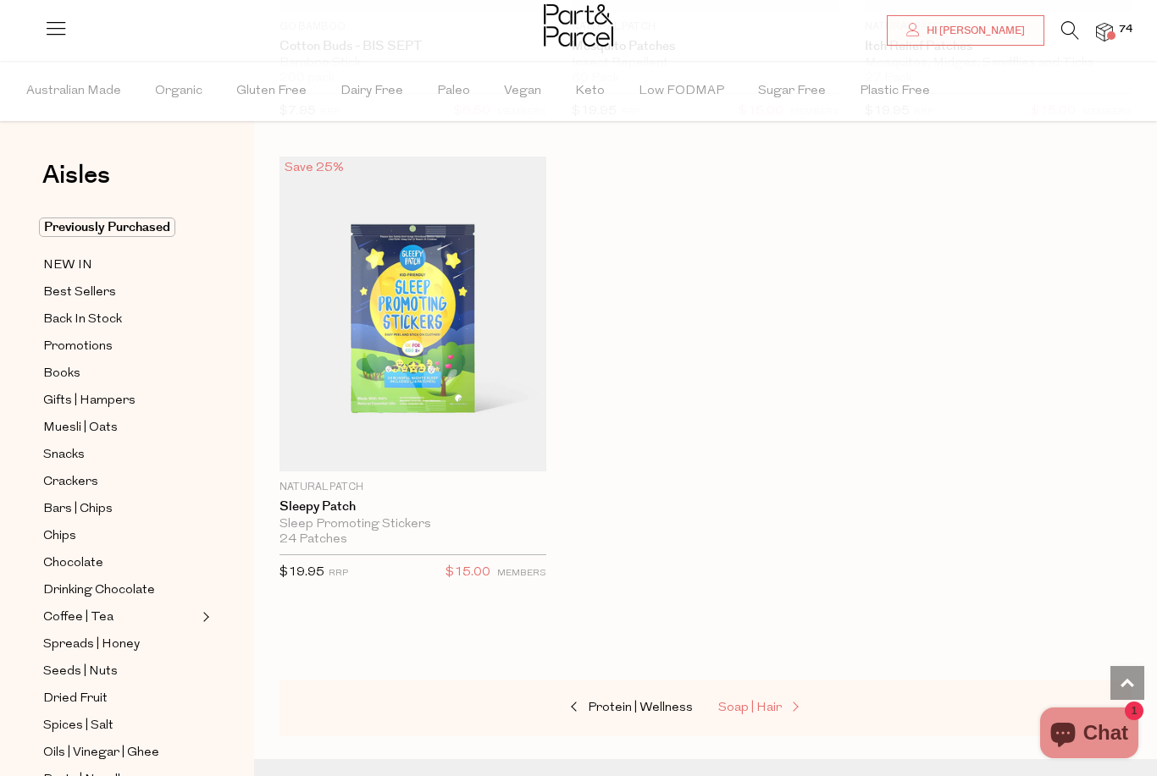
click at [768, 702] on span "Soap | Hair" at bounding box center [750, 708] width 64 height 13
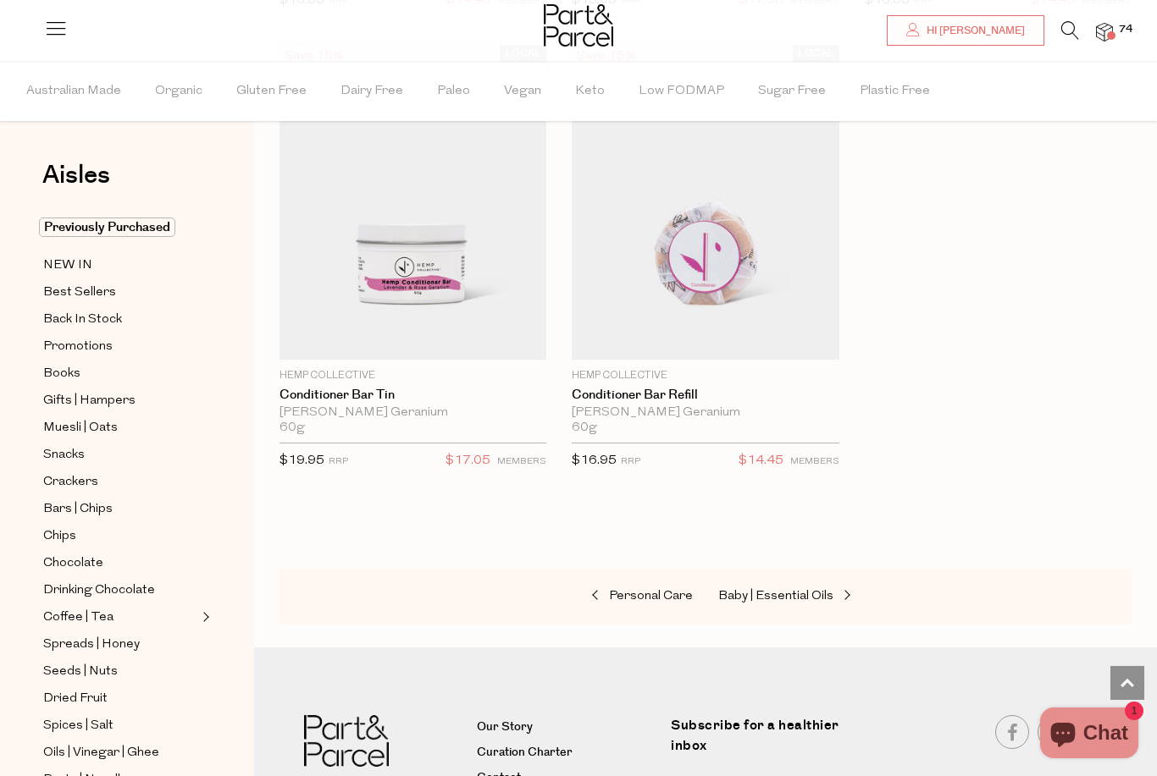
scroll to position [7091, 0]
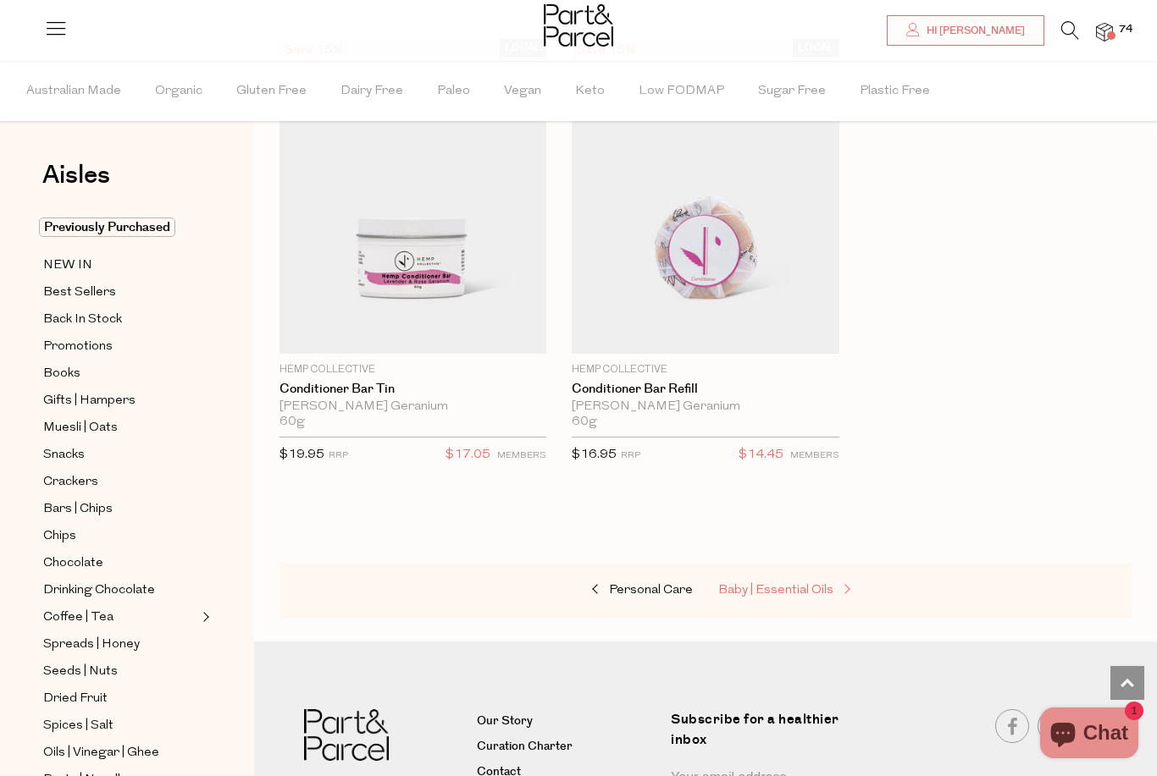
click at [798, 584] on span "Baby | Essential Oils" at bounding box center [775, 590] width 115 height 13
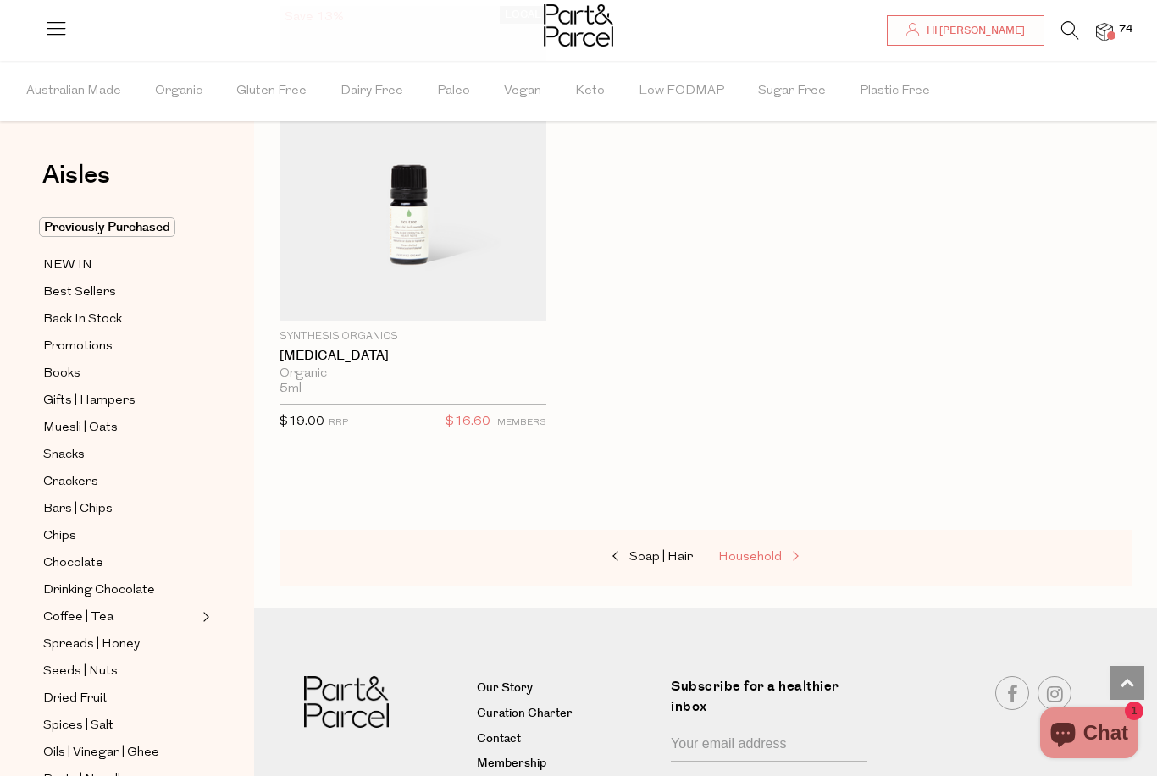
click at [739, 558] on span "Household" at bounding box center [750, 557] width 64 height 13
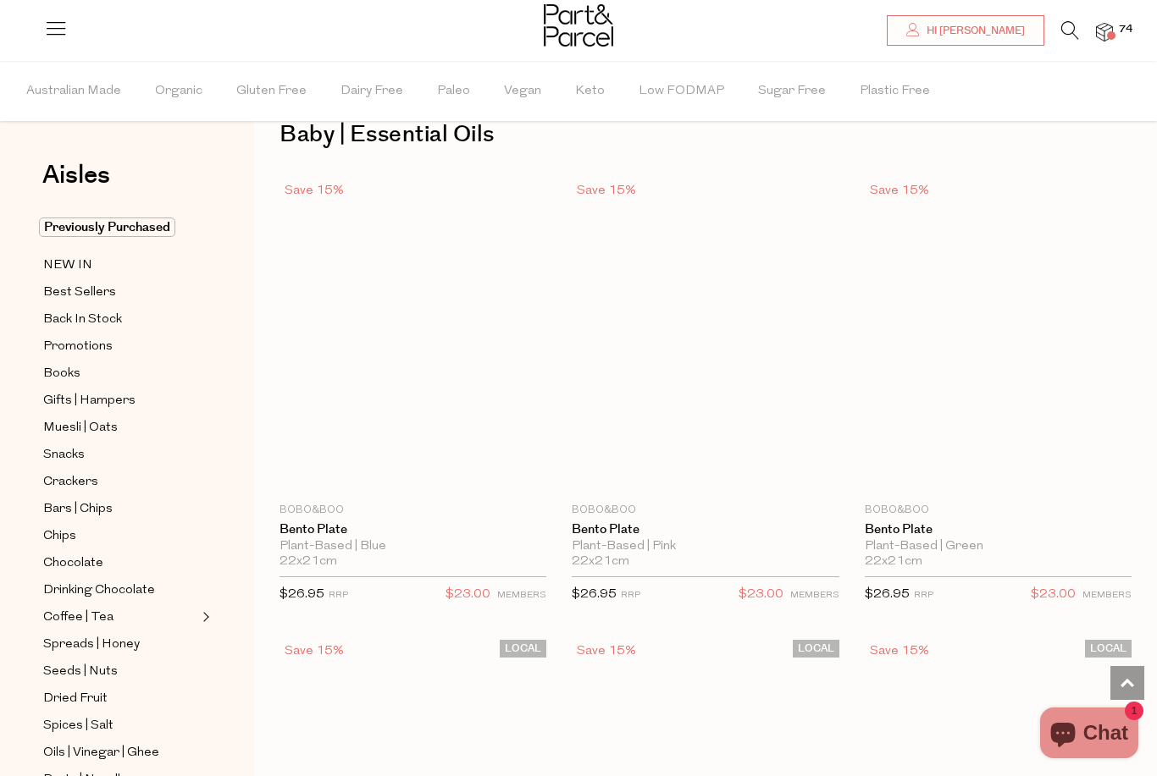
type input "2"
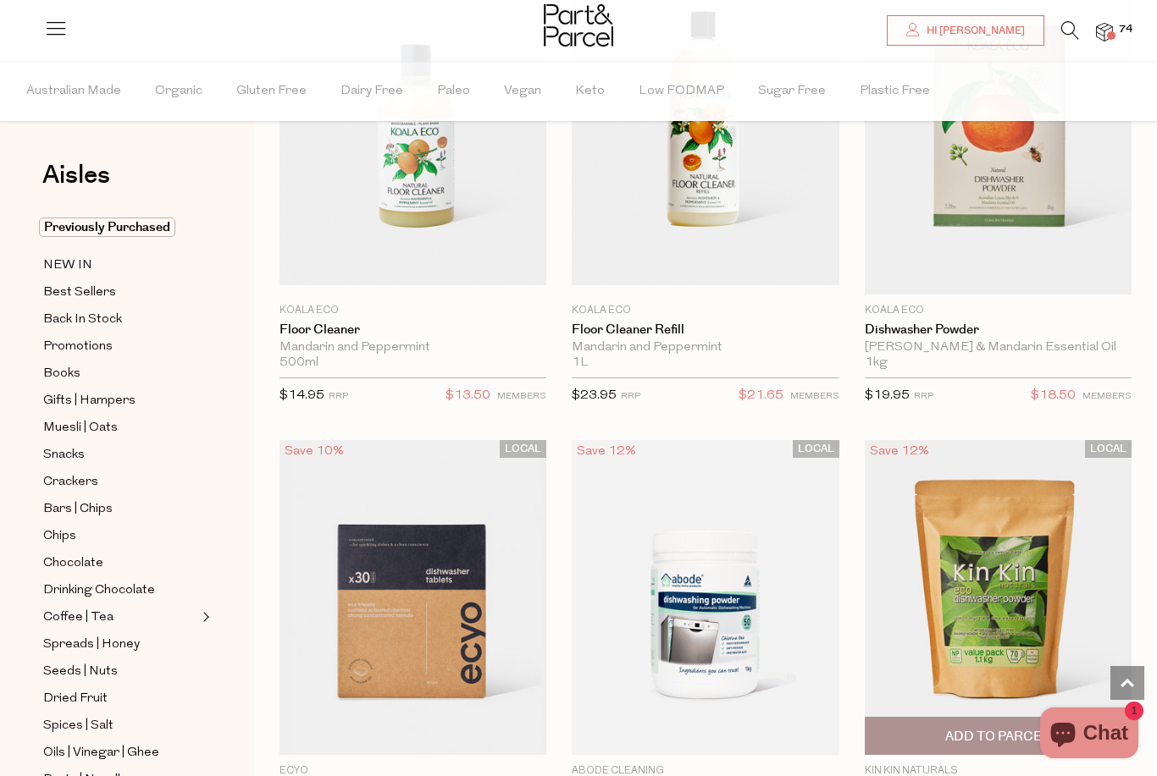
scroll to position [3939, 0]
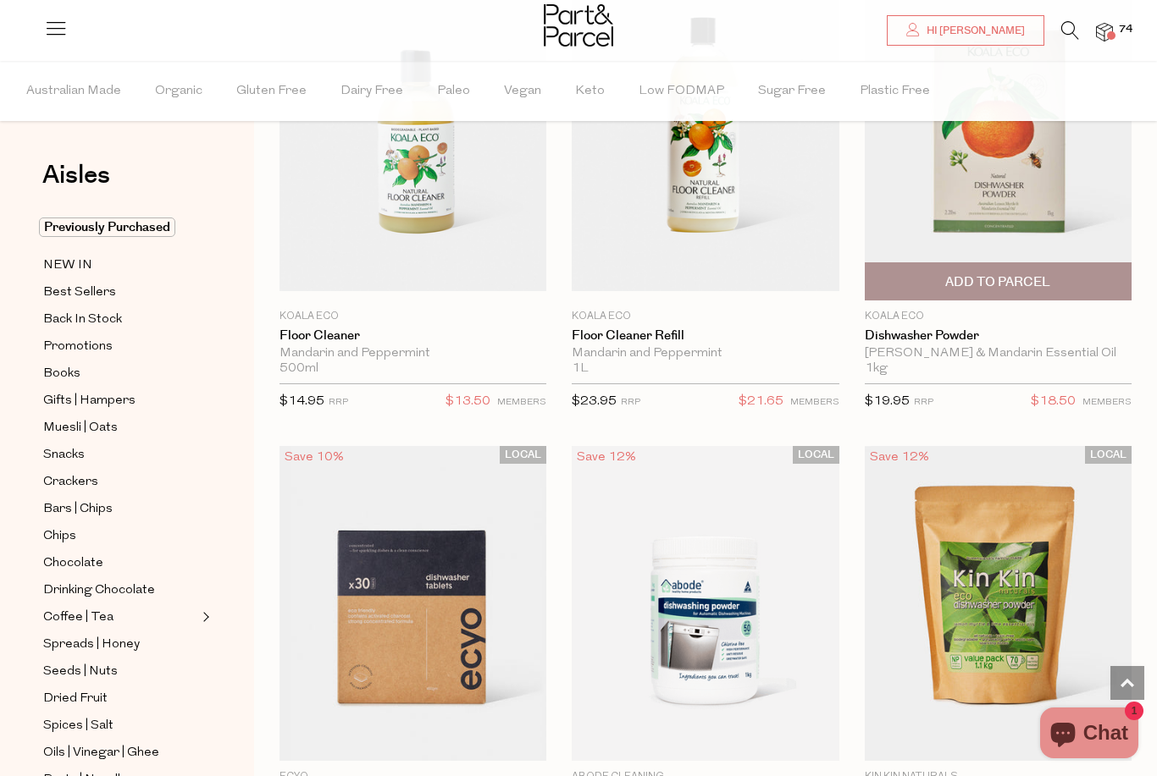
click at [1055, 269] on span "Add To Parcel" at bounding box center [998, 281] width 257 height 36
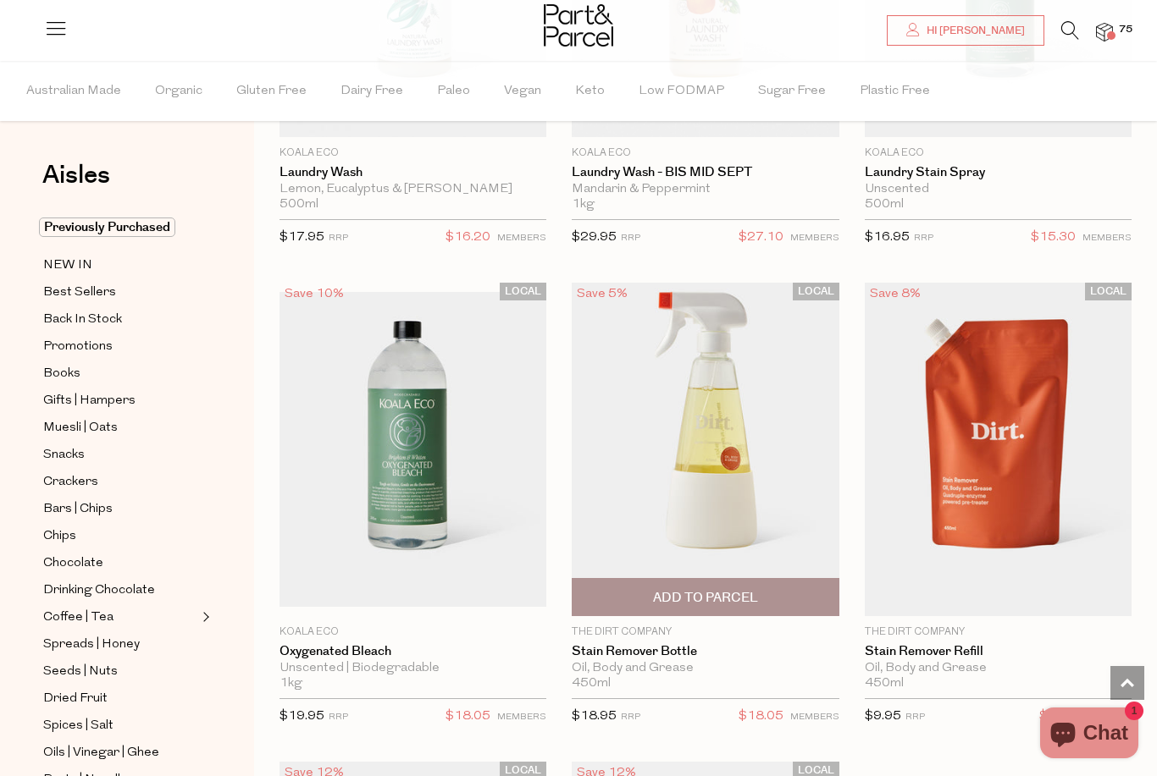
scroll to position [7041, 0]
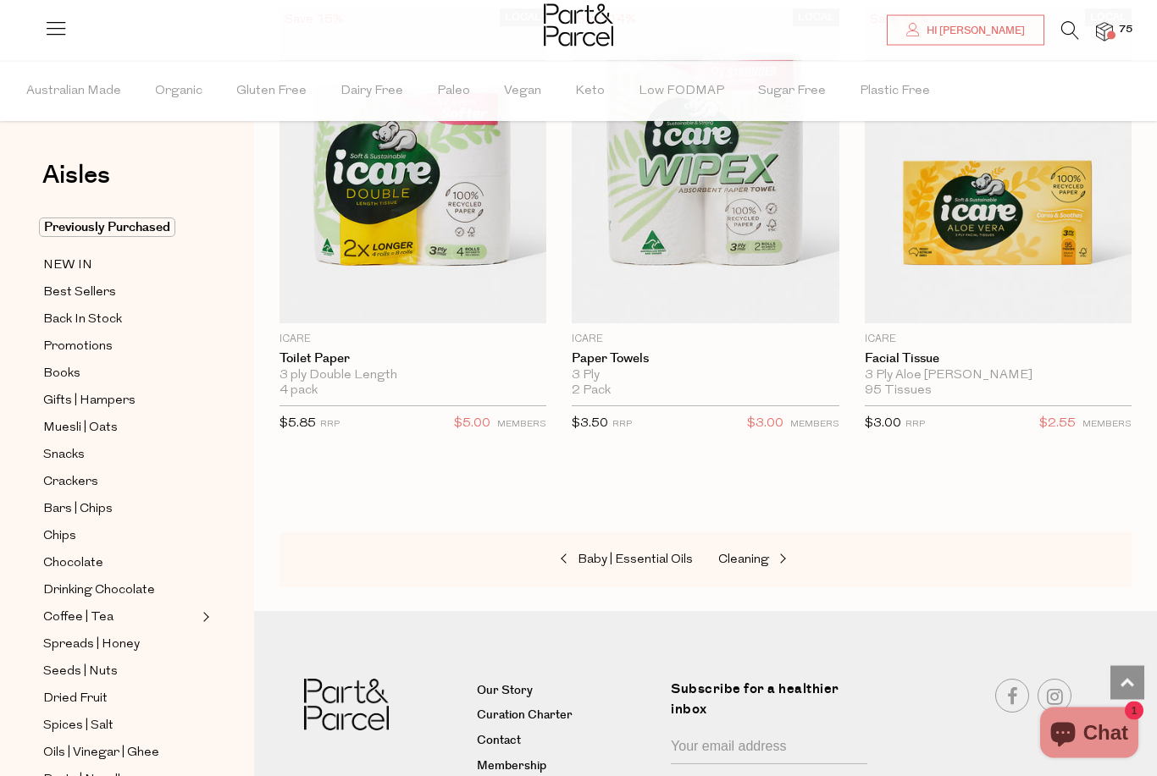
scroll to position [12284, 0]
click at [729, 554] on span "Cleaning" at bounding box center [743, 560] width 51 height 13
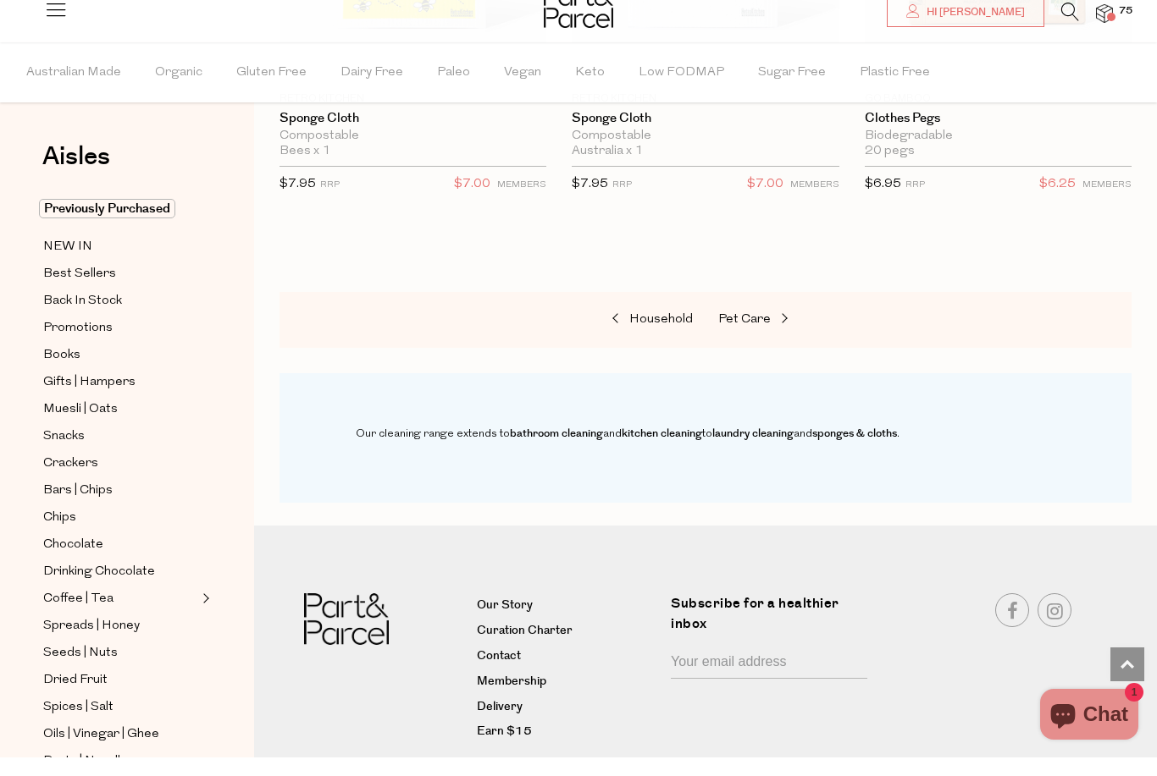
scroll to position [1594, 0]
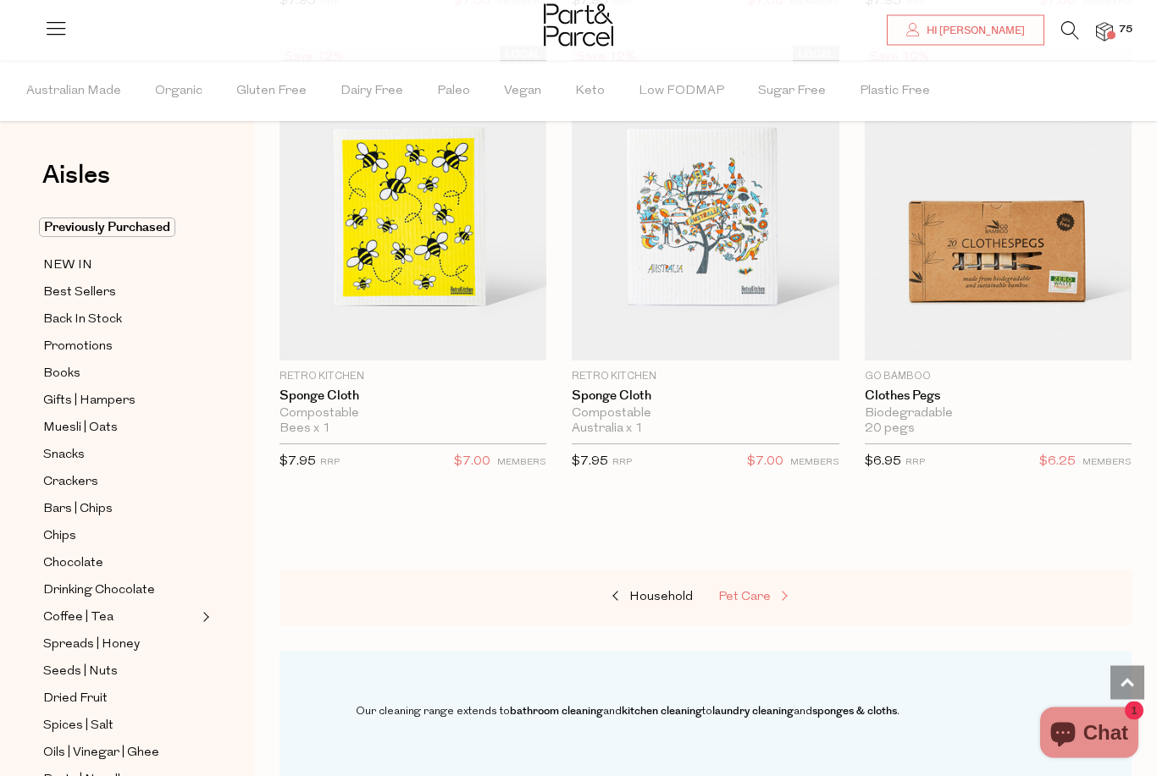
click at [771, 592] on span at bounding box center [783, 598] width 24 height 13
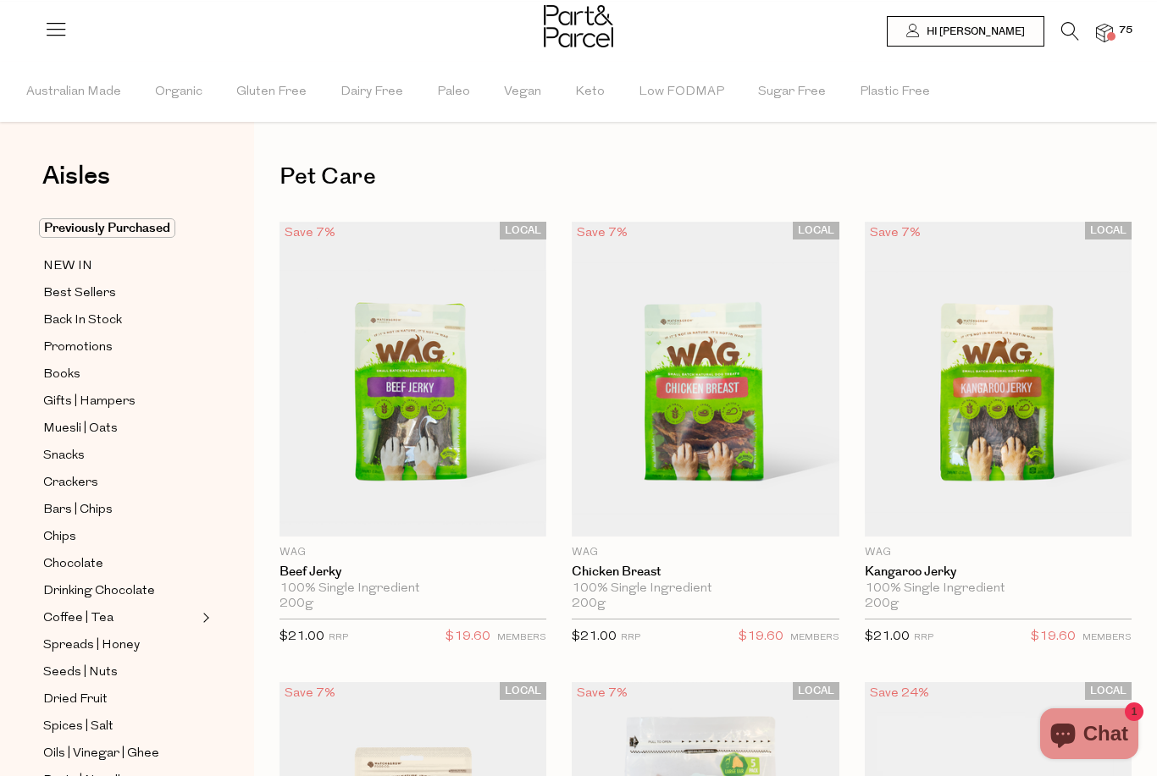
click at [1115, 34] on span at bounding box center [1111, 35] width 8 height 8
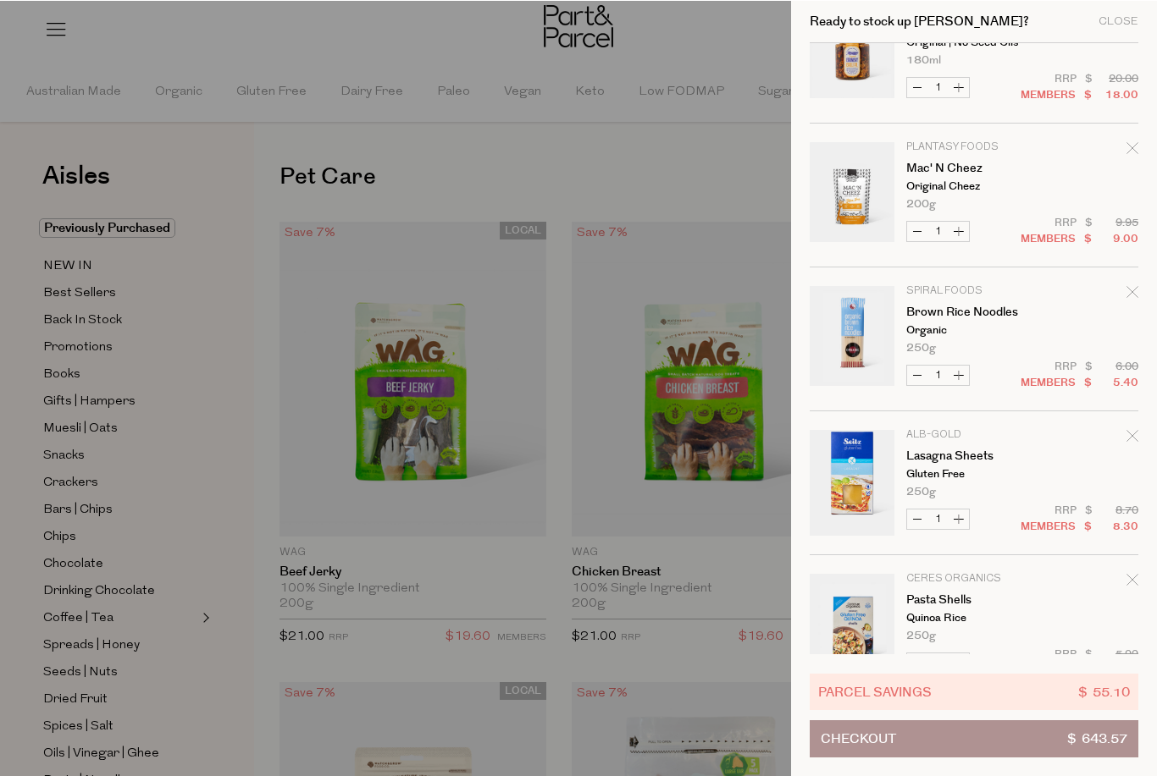
scroll to position [931, 0]
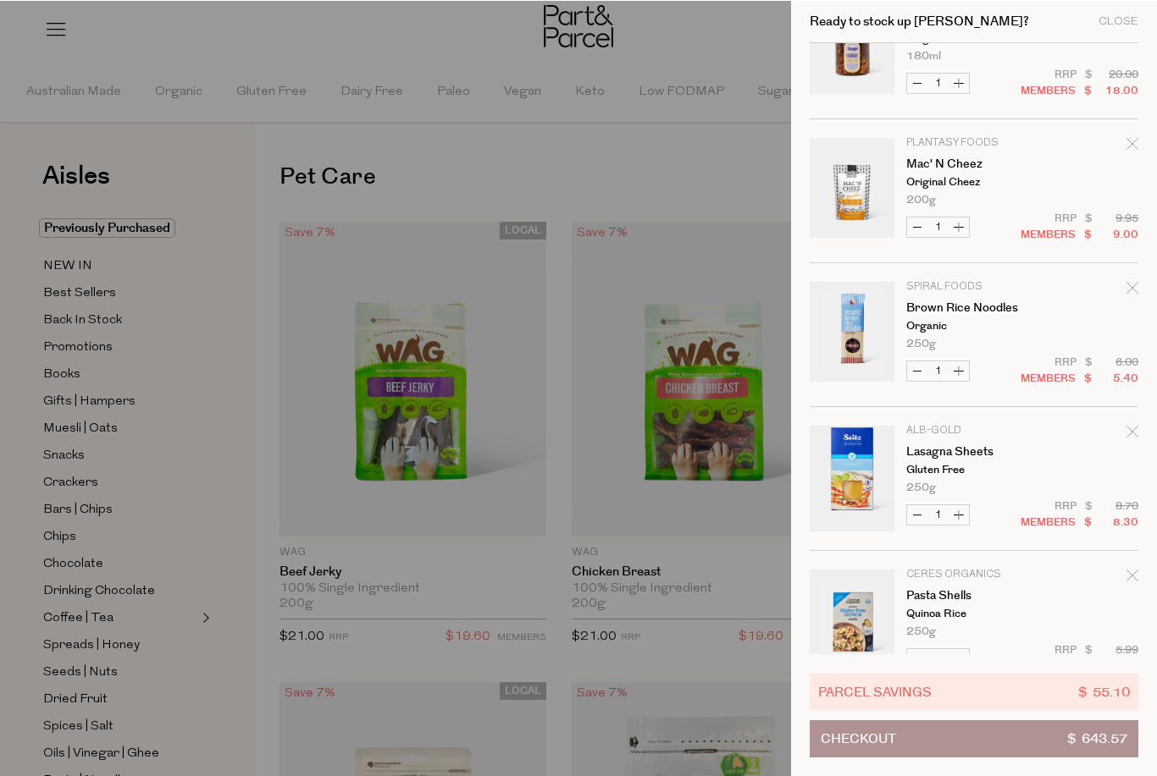
click at [965, 225] on button "Increase Mac' N Cheez" at bounding box center [958, 226] width 20 height 19
type input "2"
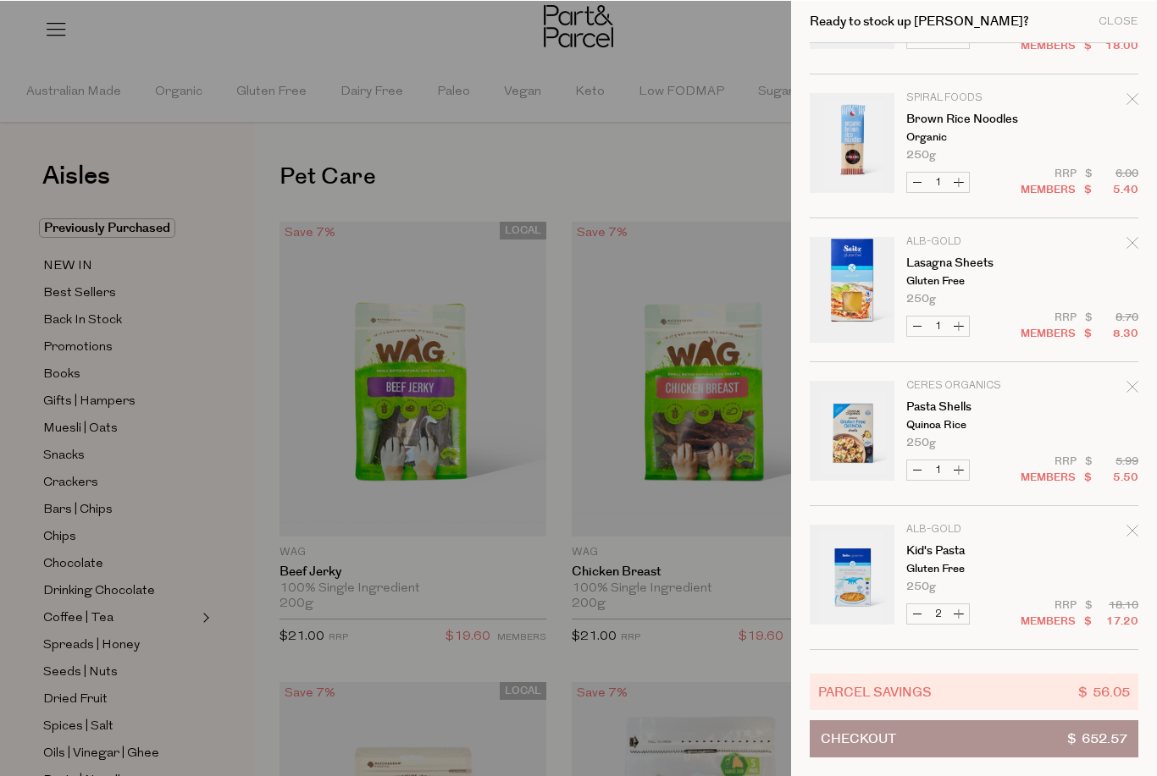
scroll to position [1121, 0]
click at [1131, 97] on icon "Remove Brown Rice Noodles" at bounding box center [1131, 96] width 11 height 11
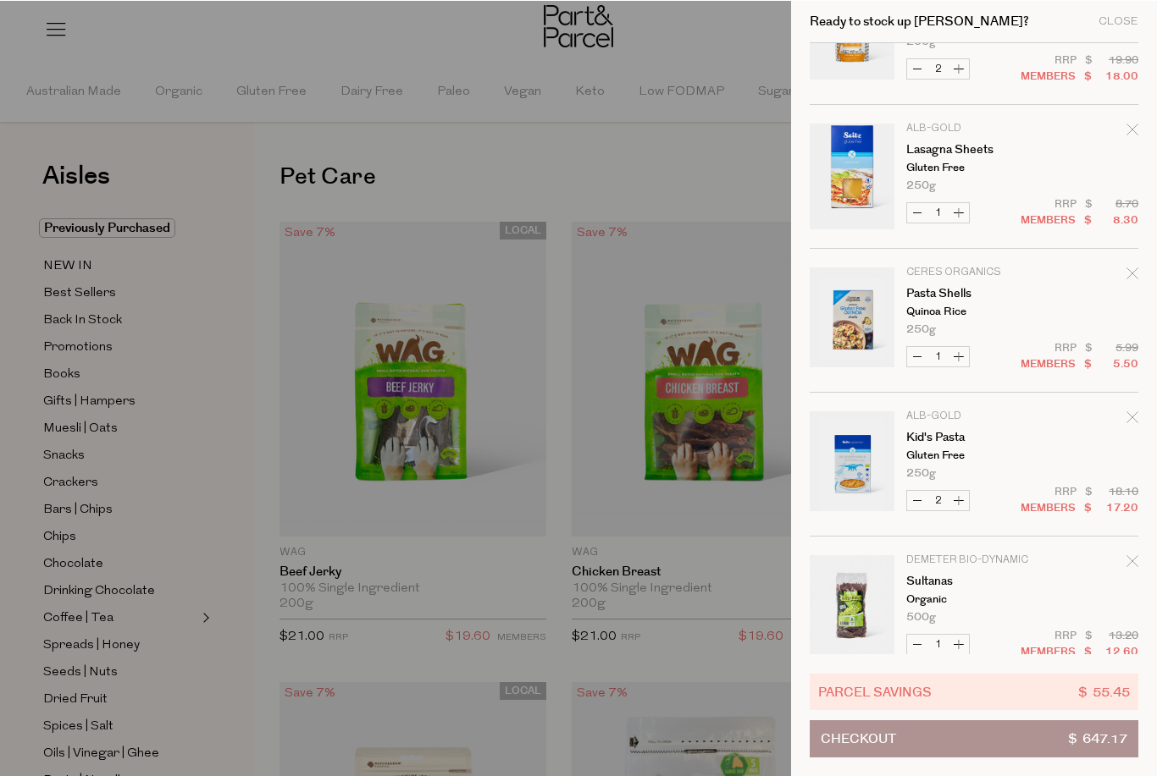
scroll to position [1141, 0]
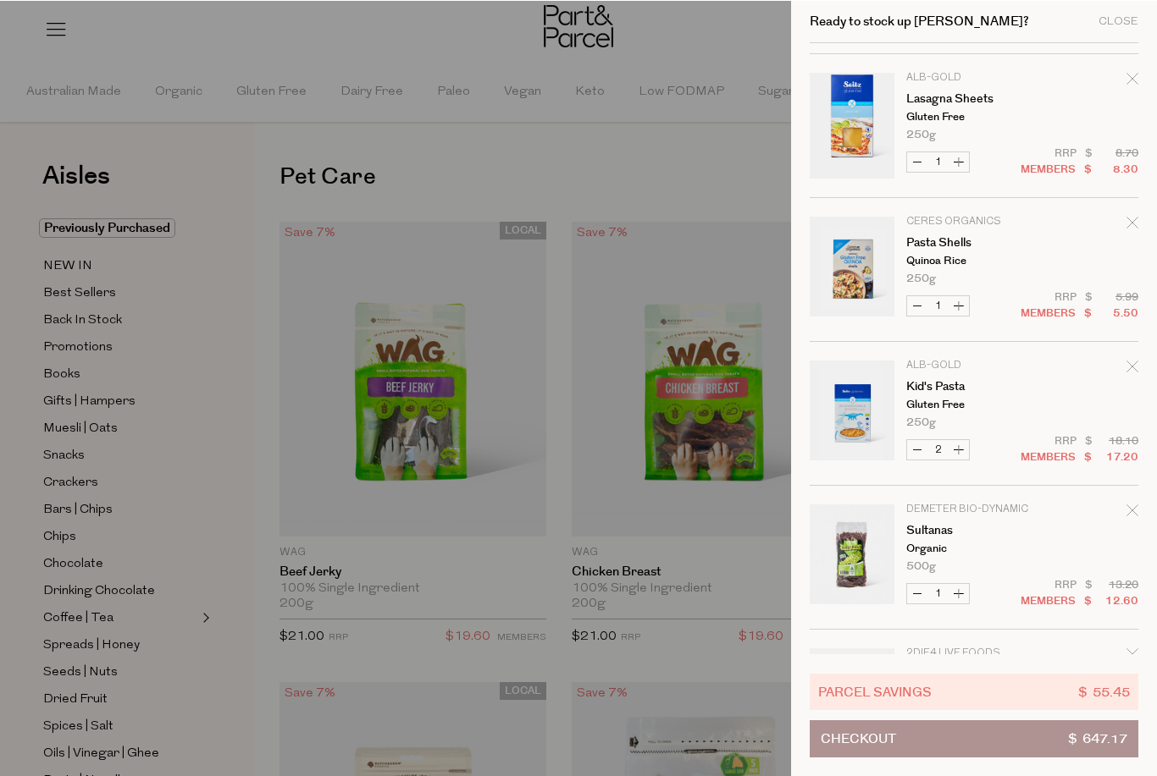
click at [919, 451] on button "Decrease Kid's Pasta" at bounding box center [917, 448] width 20 height 19
type input "1"
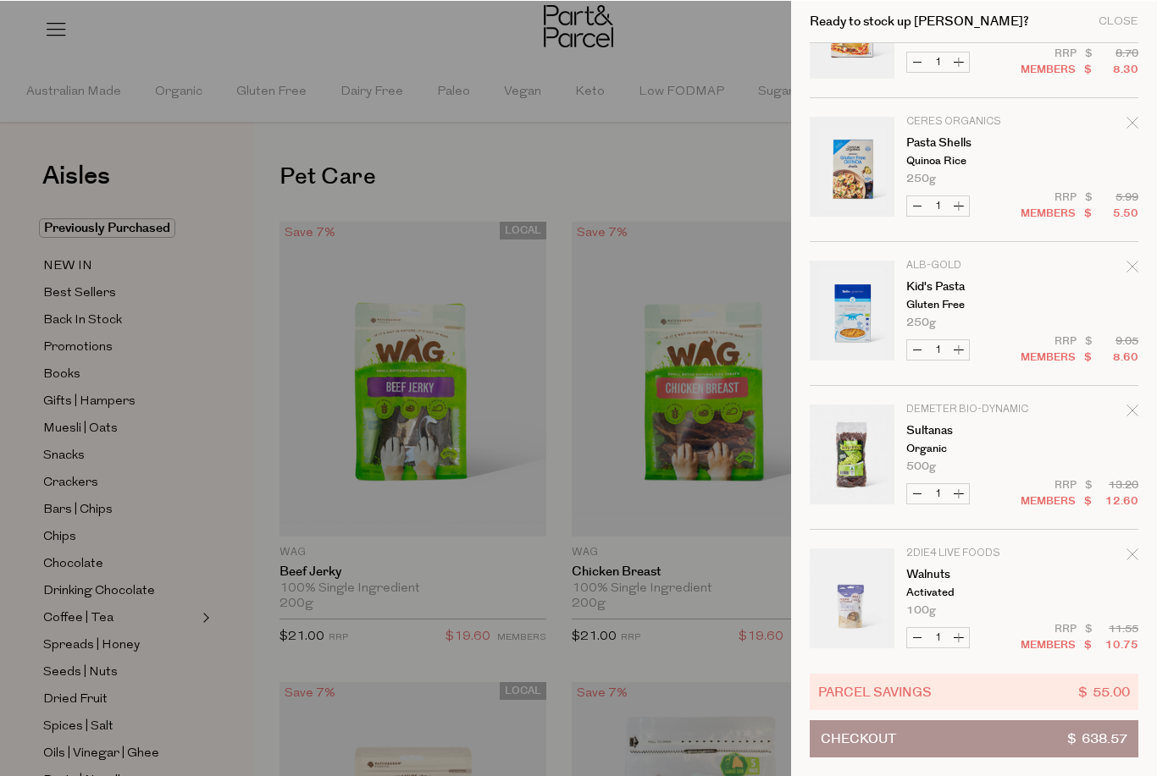
scroll to position [1240, 0]
click at [964, 207] on button "Increase Pasta Shells" at bounding box center [958, 205] width 20 height 19
type input "2"
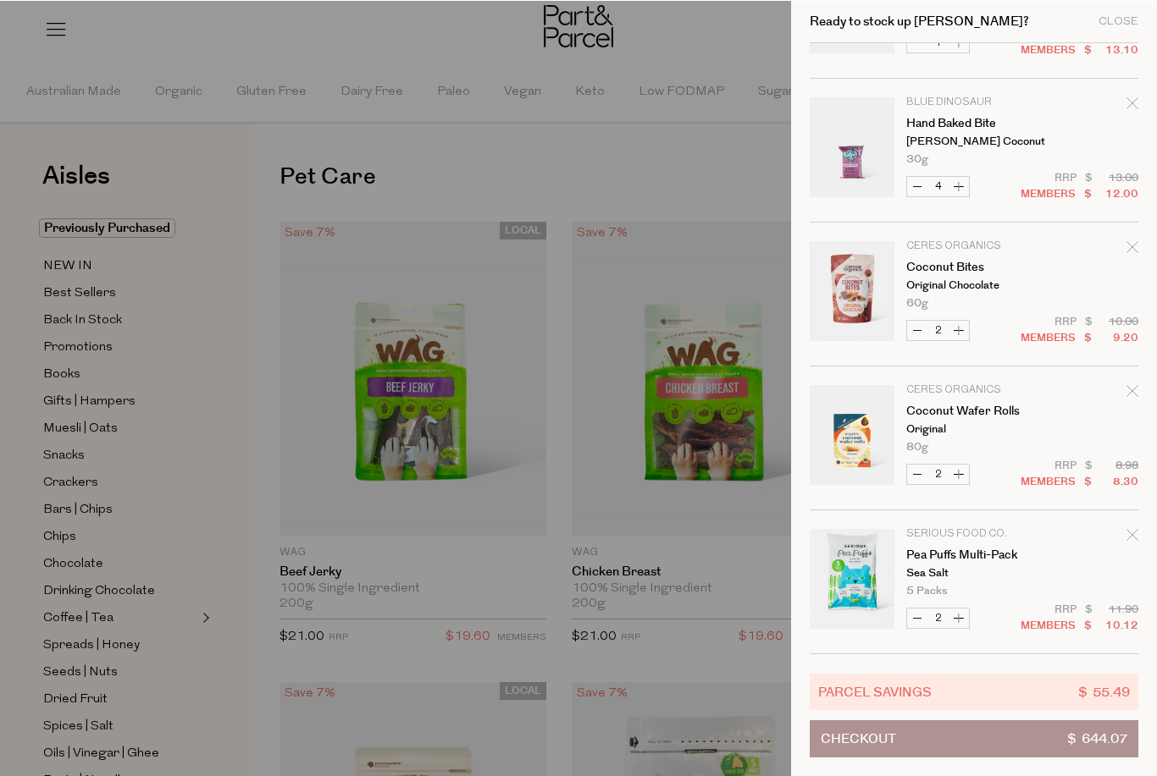
scroll to position [5722, 0]
click at [574, 159] on div at bounding box center [578, 388] width 1157 height 776
